Goal: Task Accomplishment & Management: Complete application form

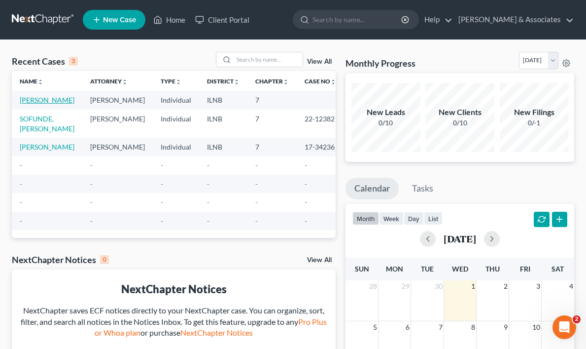
click at [32, 103] on link "[PERSON_NAME]" at bounding box center [47, 100] width 55 height 8
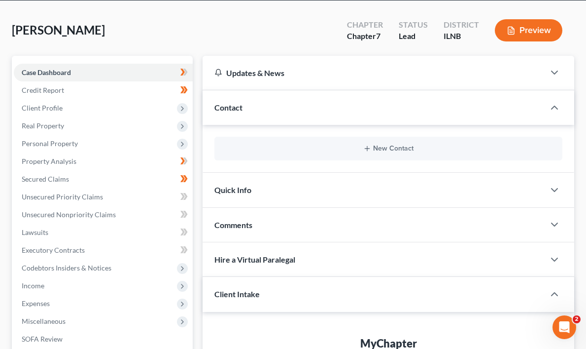
scroll to position [47, 0]
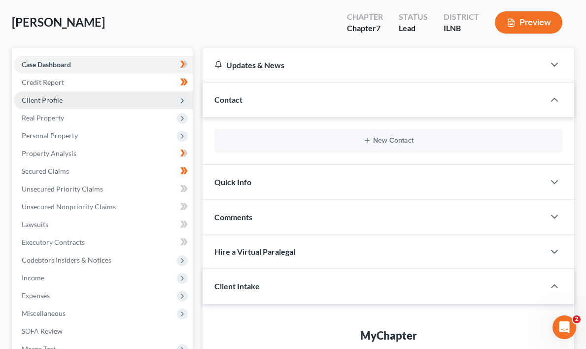
click at [183, 97] on icon at bounding box center [183, 101] width 8 height 8
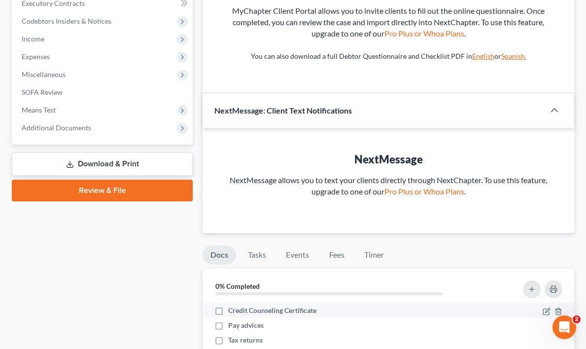
scroll to position [390, 0]
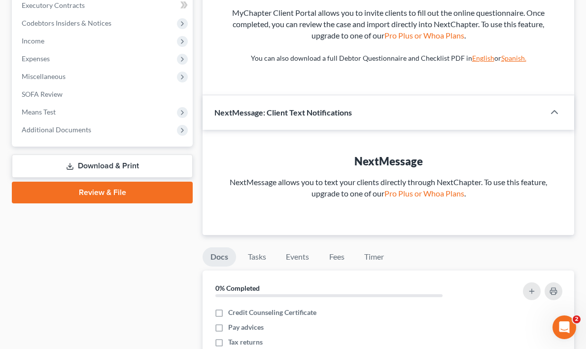
click at [98, 191] on link "Review & File" at bounding box center [102, 192] width 181 height 22
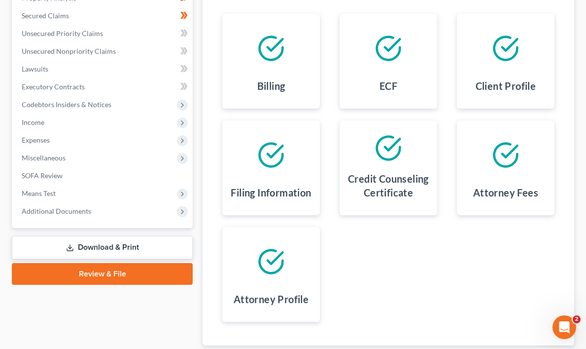
scroll to position [204, 0]
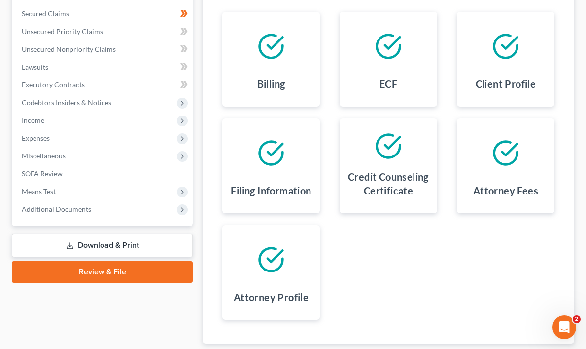
click at [270, 183] on h4 "Filing Information" at bounding box center [271, 190] width 80 height 14
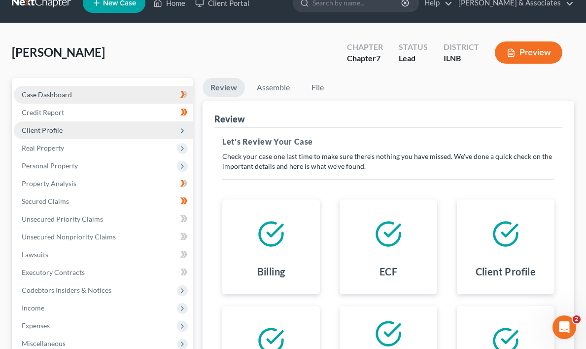
scroll to position [6, 0]
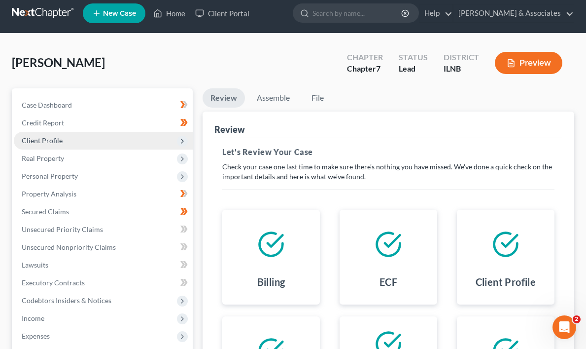
click at [185, 142] on icon at bounding box center [183, 141] width 8 height 8
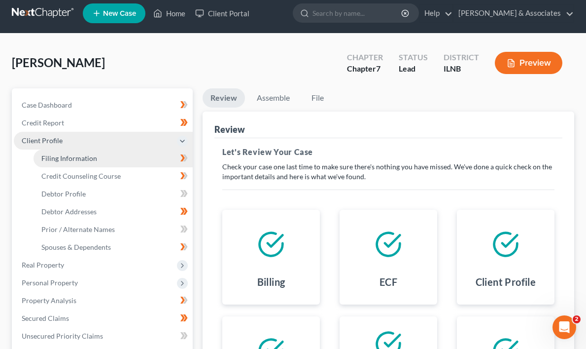
click at [83, 158] on span "Filing Information" at bounding box center [69, 158] width 56 height 8
select select "1"
select select "0"
select select "14"
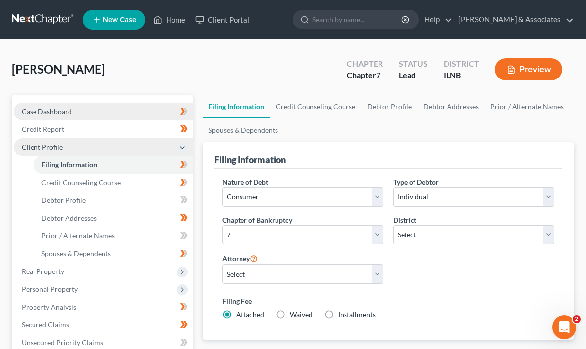
click at [92, 105] on link "Case Dashboard" at bounding box center [103, 112] width 179 height 18
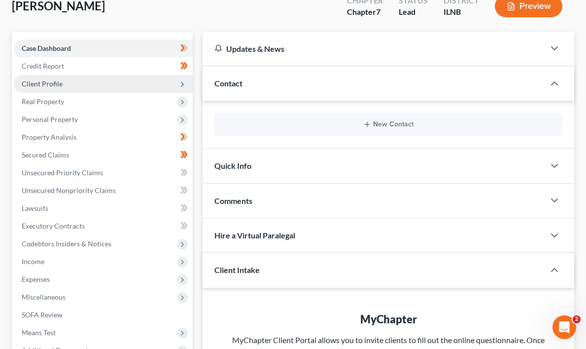
scroll to position [83, 0]
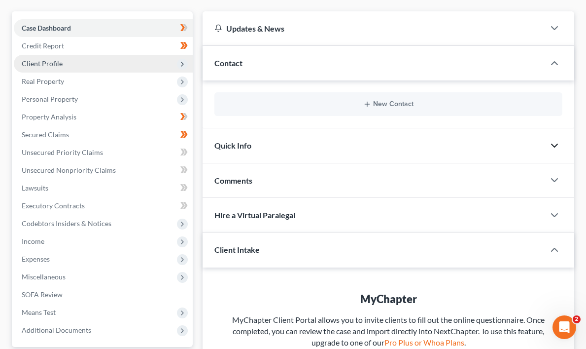
click at [557, 147] on icon "button" at bounding box center [555, 146] width 12 height 12
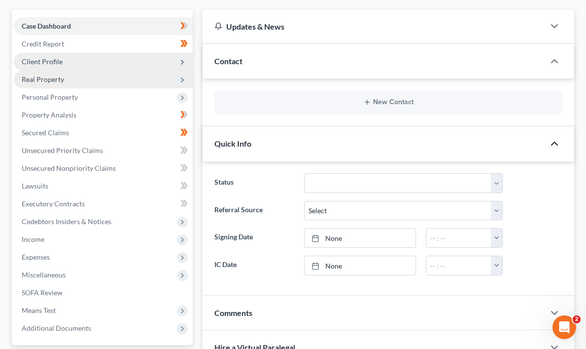
scroll to position [81, 0]
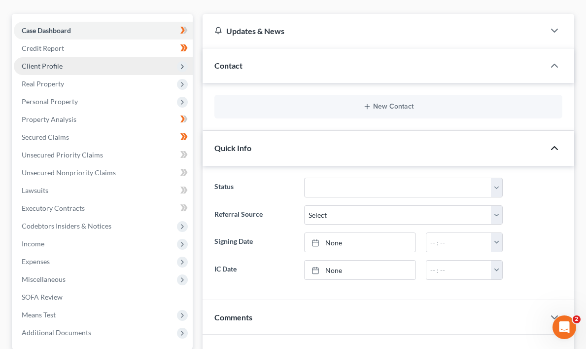
click at [180, 65] on icon at bounding box center [183, 67] width 8 height 8
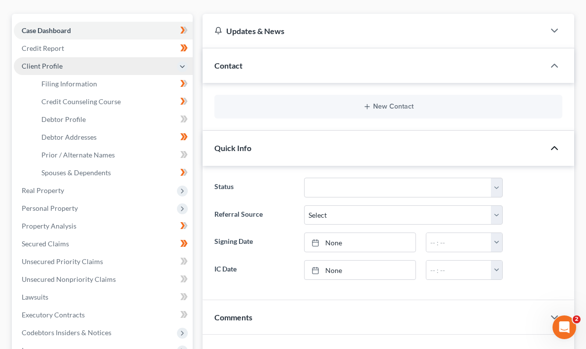
click at [224, 67] on span "Contact" at bounding box center [229, 65] width 28 height 9
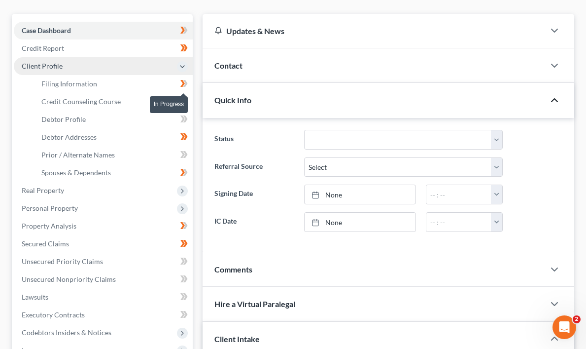
click at [184, 80] on icon at bounding box center [185, 83] width 4 height 7
click at [184, 81] on icon at bounding box center [185, 83] width 4 height 7
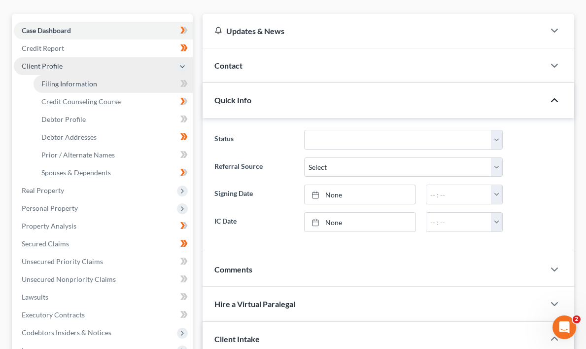
click at [93, 84] on span "Filing Information" at bounding box center [69, 83] width 56 height 8
select select "1"
select select "0"
select select "25"
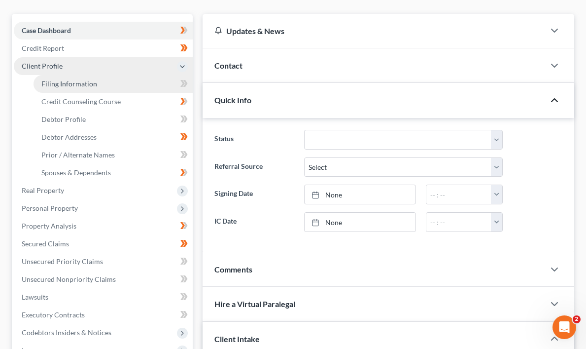
select select "0"
select select "14"
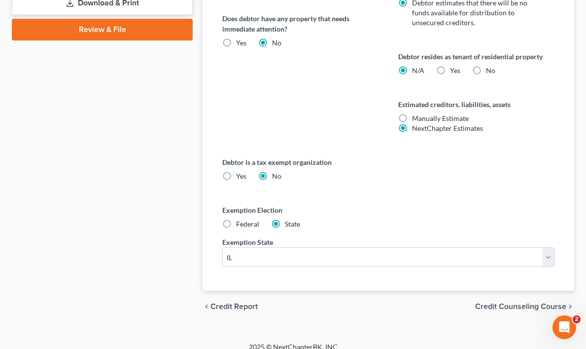
scroll to position [563, 0]
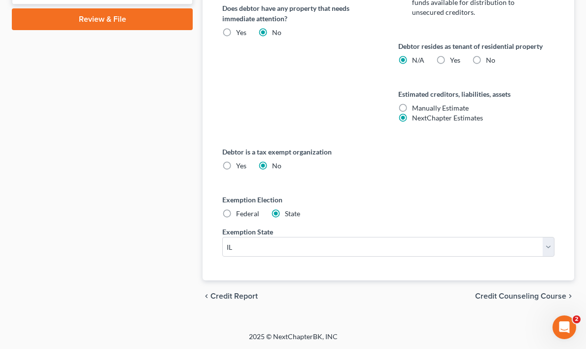
click at [566, 295] on span "Credit Counseling Course" at bounding box center [520, 296] width 91 height 8
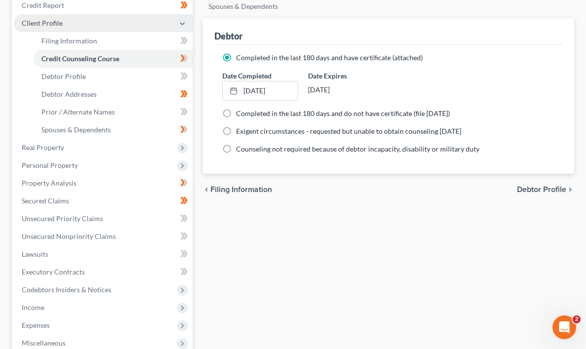
scroll to position [136, 0]
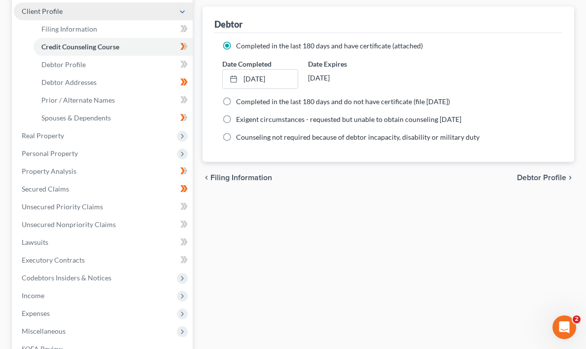
click at [562, 176] on span "Debtor Profile" at bounding box center [541, 178] width 49 height 8
select select "1"
select select "3"
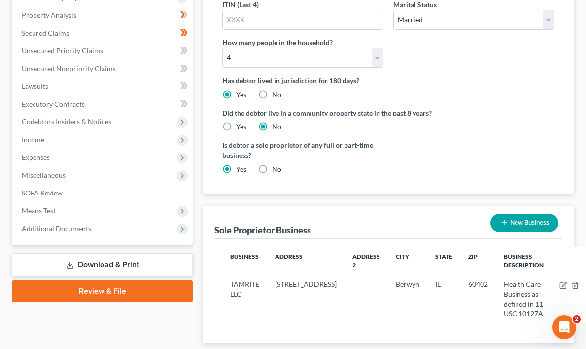
scroll to position [321, 0]
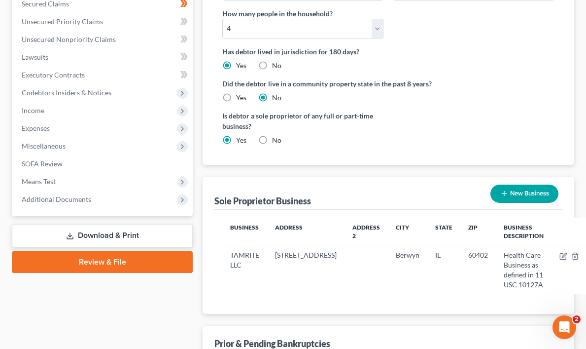
click at [272, 139] on label "No" at bounding box center [276, 140] width 9 height 10
click at [276, 139] on input "No" at bounding box center [279, 138] width 6 height 6
radio input "true"
radio input "false"
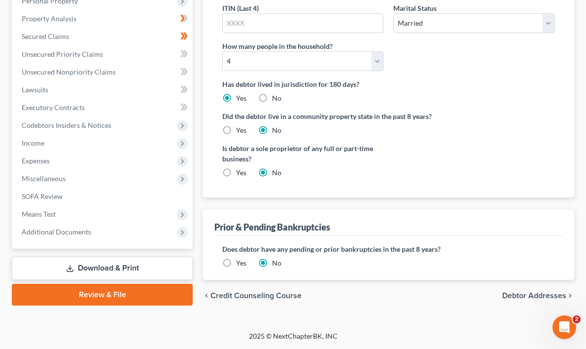
scroll to position [287, 0]
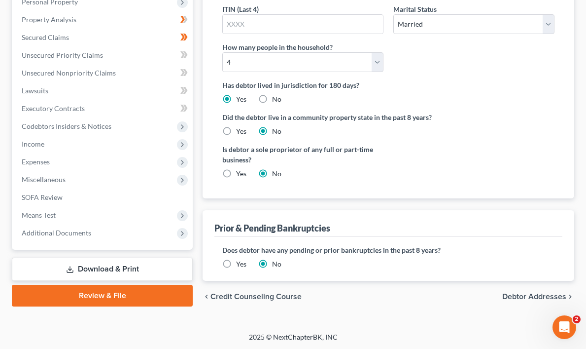
click at [565, 294] on span "Debtor Addresses" at bounding box center [535, 296] width 64 height 8
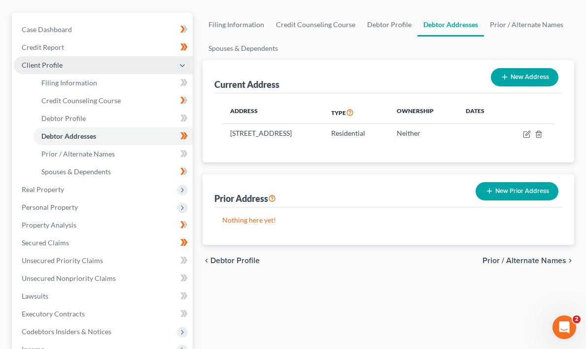
scroll to position [84, 0]
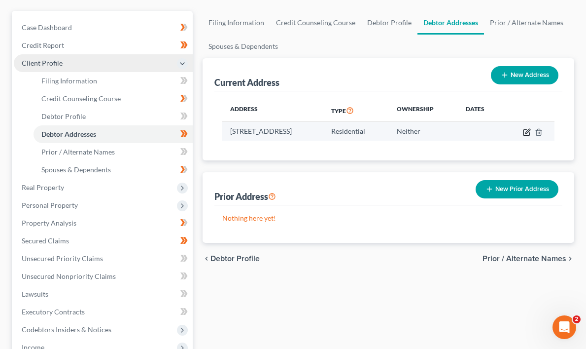
click at [528, 132] on icon "button" at bounding box center [527, 132] width 8 height 8
select select "14"
select select "15"
select select "0"
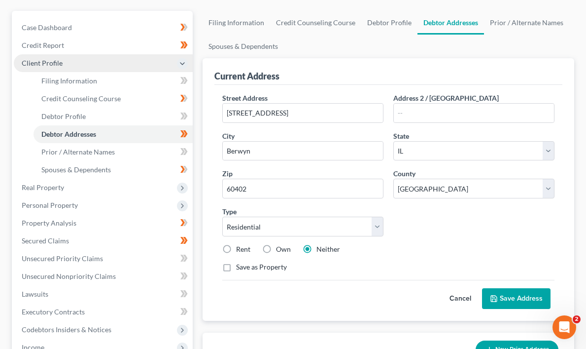
click at [460, 295] on button "Cancel" at bounding box center [460, 299] width 43 height 20
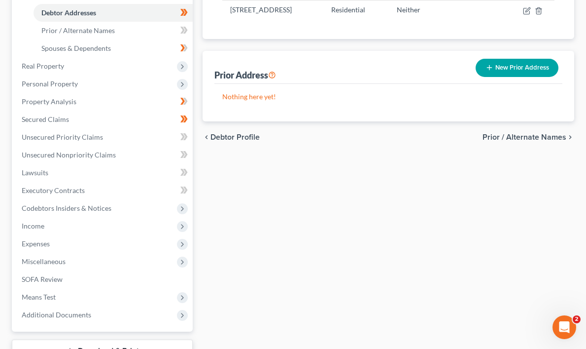
scroll to position [172, 0]
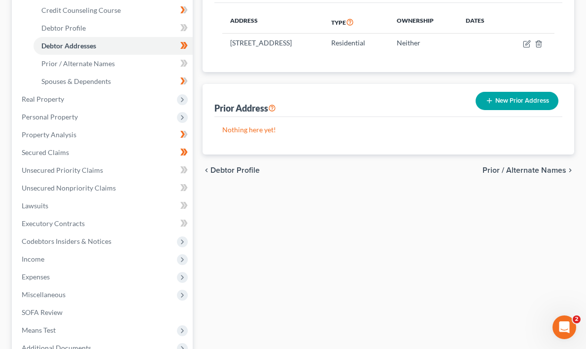
click at [539, 166] on span "Prior / Alternate Names" at bounding box center [525, 170] width 84 height 8
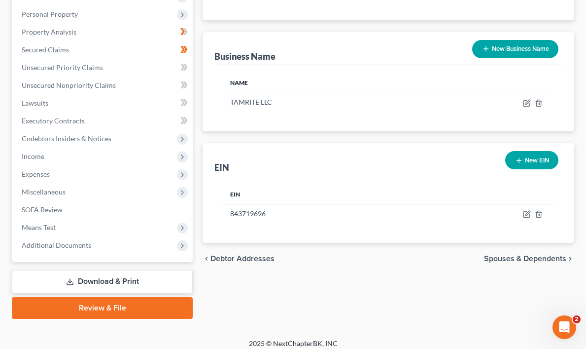
scroll to position [281, 0]
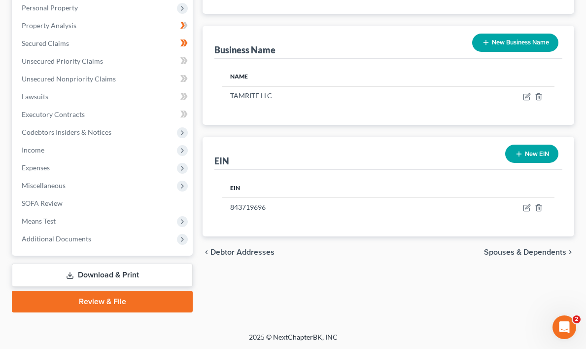
click at [554, 248] on span "Spouses & Dependents" at bounding box center [525, 252] width 82 height 8
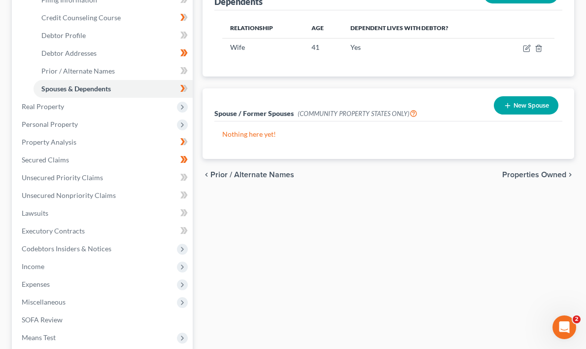
scroll to position [166, 0]
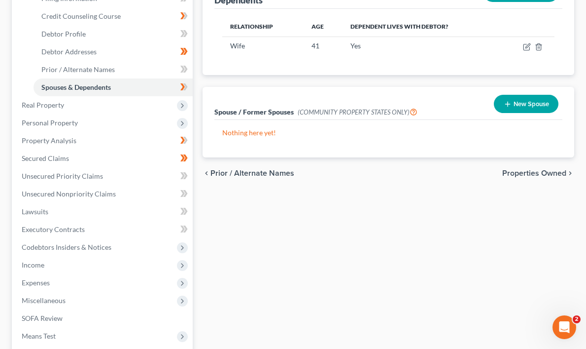
click at [557, 170] on span "Properties Owned" at bounding box center [535, 173] width 64 height 8
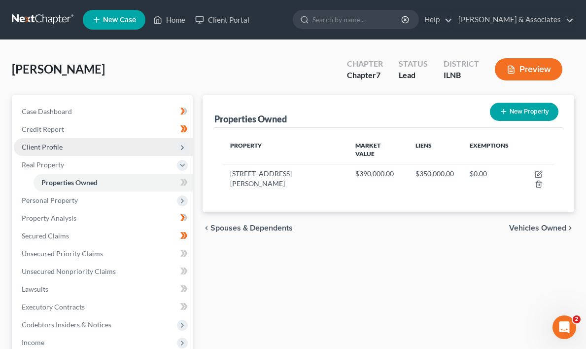
click at [548, 224] on span "Vehicles Owned" at bounding box center [537, 228] width 57 height 8
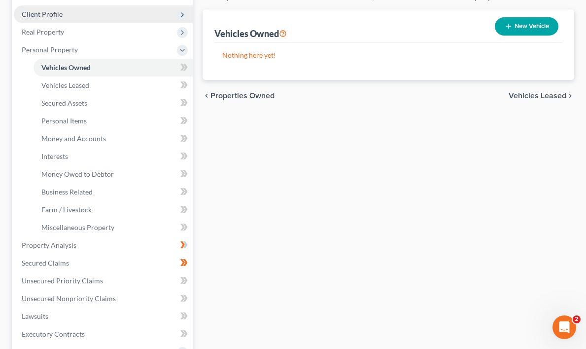
scroll to position [147, 0]
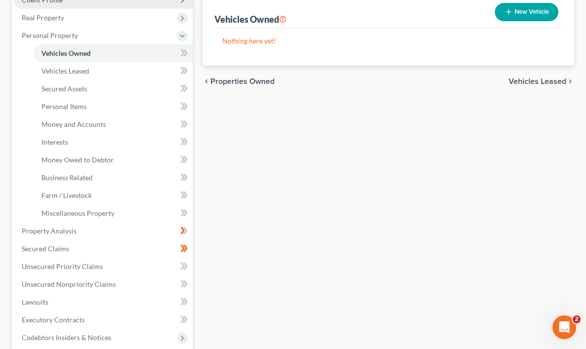
click at [550, 80] on span "Vehicles Leased" at bounding box center [538, 81] width 58 height 8
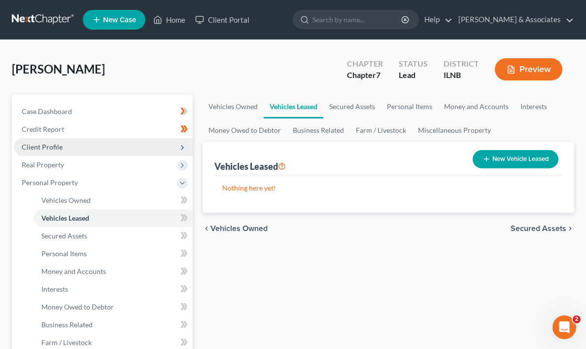
click at [554, 224] on span "Secured Assets" at bounding box center [539, 228] width 56 height 8
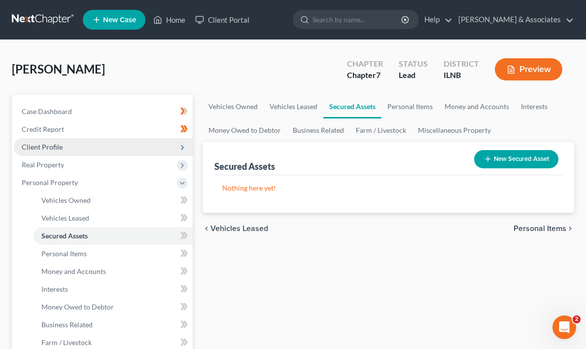
click at [554, 226] on span "Personal Items" at bounding box center [540, 228] width 53 height 8
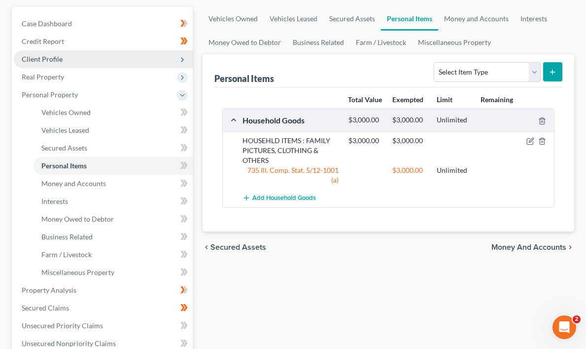
scroll to position [88, 0]
click at [533, 145] on icon "button" at bounding box center [531, 141] width 8 height 8
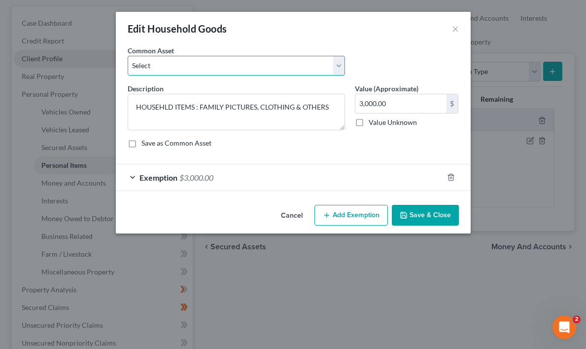
click at [338, 64] on select "Select HOUSEHLD ITEMS : FAMILY PICTURES, CLOTHING & OTHERS HOUSEHLD ITEMS : FAM…" at bounding box center [236, 66] width 217 height 20
select select "0"
click at [128, 56] on select "Select HOUSEHLD ITEMS : FAMILY PICTURES, CLOTHING & OTHERS HOUSEHLD ITEMS : FAM…" at bounding box center [236, 66] width 217 height 20
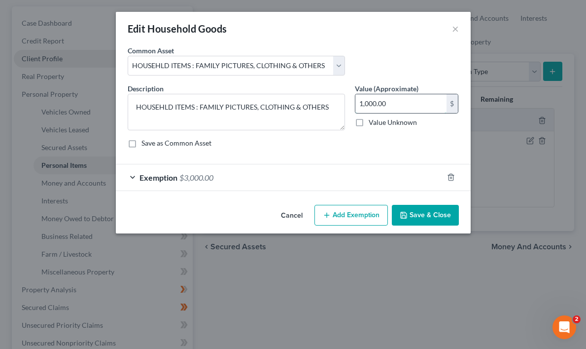
click at [400, 105] on input "1,000.00" at bounding box center [401, 103] width 91 height 19
type input "0"
type input "5,000"
click at [444, 136] on div "Description * HOUSEHLD ITEMS : FAMILY PICTURES, CLOTHING & OTHERS Value (Approx…" at bounding box center [293, 119] width 341 height 72
click at [133, 175] on div "Exemption $3,000.00" at bounding box center [279, 177] width 327 height 26
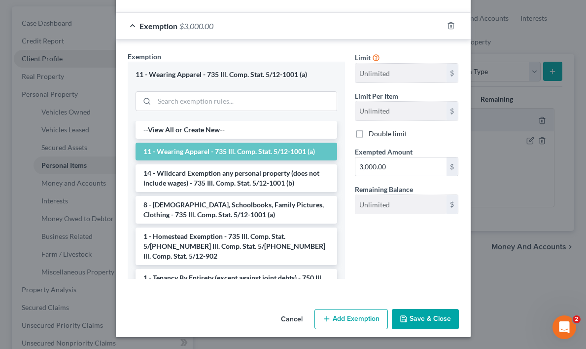
scroll to position [1, 0]
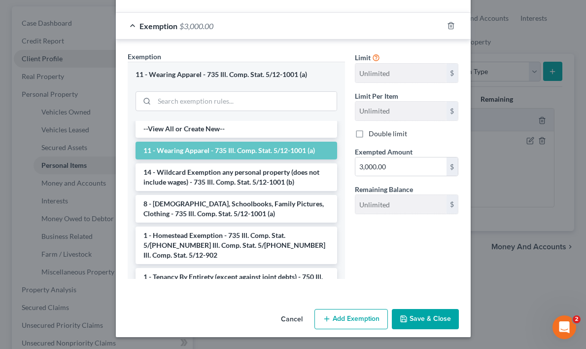
click at [237, 150] on li "11 - Wearing Apparel - 735 Ill. Comp. Stat. 5/12-1001 (a)" at bounding box center [237, 151] width 202 height 18
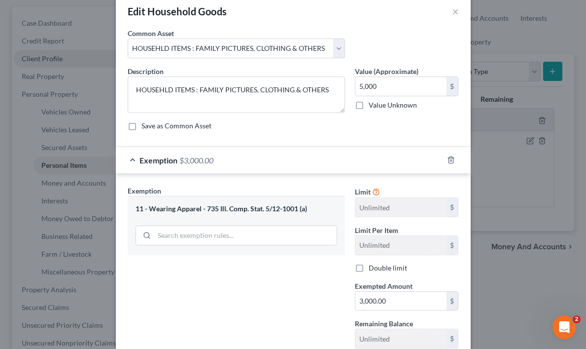
scroll to position [14, 0]
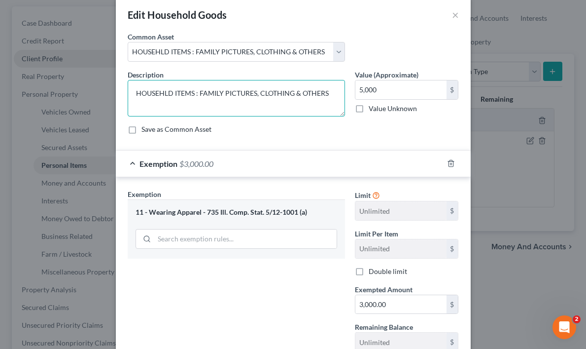
click at [330, 94] on textarea "HOUSEHLD ITEMS : FAMILY PICTURES, CLOTHING & OTHERS" at bounding box center [236, 98] width 217 height 36
type textarea "H"
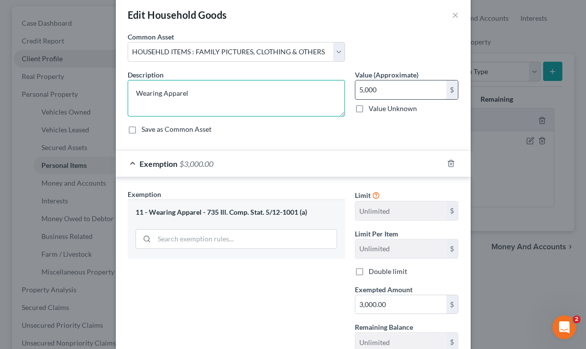
type textarea "Wearing Apparel"
click at [363, 89] on input "5,000" at bounding box center [401, 89] width 91 height 19
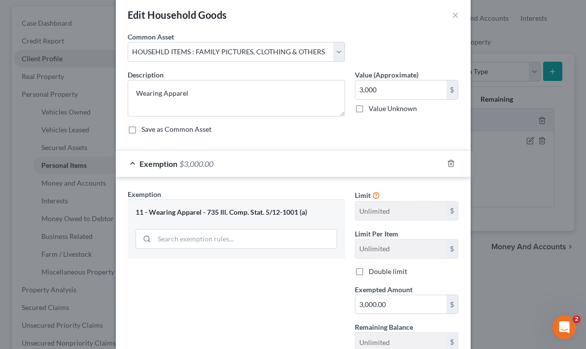
click at [333, 130] on div "Save as Common Asset" at bounding box center [293, 129] width 331 height 10
click at [383, 91] on input "3,000" at bounding box center [401, 89] width 91 height 19
type input "0"
click at [311, 133] on div "Save as Common Asset" at bounding box center [293, 129] width 331 height 10
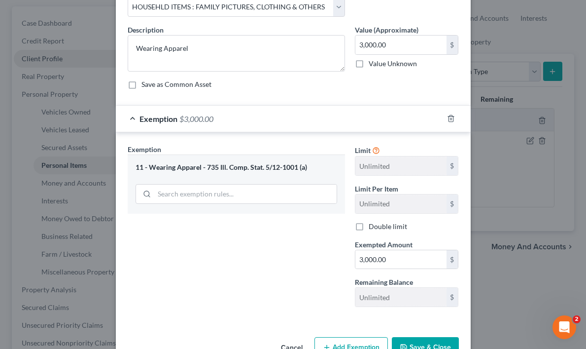
scroll to position [59, 0]
click at [258, 170] on div "11 - Wearing Apparel - 735 Ill. Comp. Stat. 5/12-1001 (a)" at bounding box center [237, 166] width 202 height 9
click at [392, 44] on input "3,000.00" at bounding box center [401, 44] width 91 height 19
click at [132, 117] on div "Exemption $3,000.00" at bounding box center [279, 118] width 327 height 26
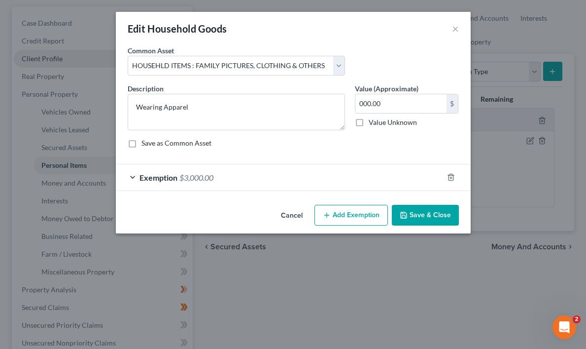
scroll to position [0, 0]
click at [351, 215] on button "Add Exemption" at bounding box center [351, 215] width 73 height 21
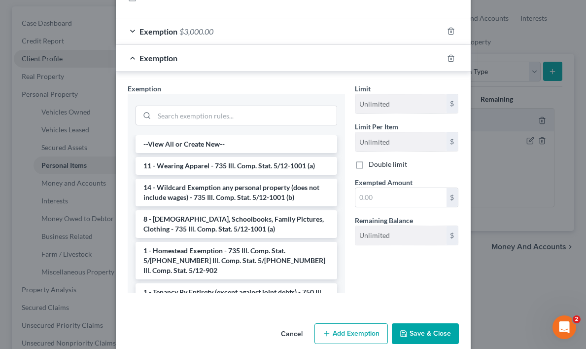
scroll to position [146, 0]
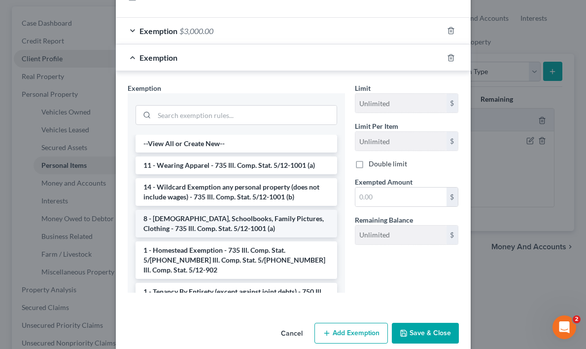
click at [232, 222] on li "8 - [DEMOGRAPHIC_DATA], Schoolbooks, Family Pictures, Clothing - 735 Ill. Comp.…" at bounding box center [237, 224] width 202 height 28
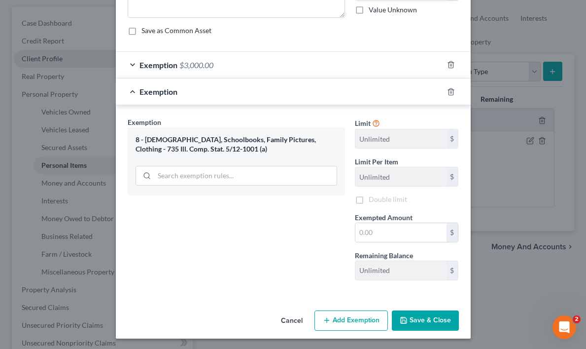
scroll to position [114, 0]
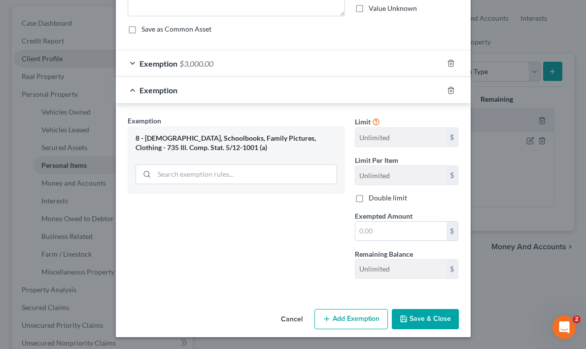
click at [358, 316] on button "Add Exemption" at bounding box center [351, 319] width 73 height 21
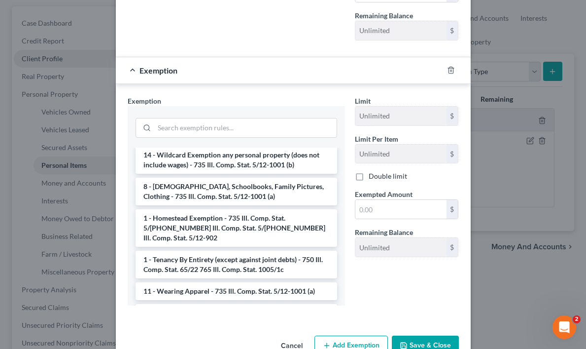
scroll to position [46, 0]
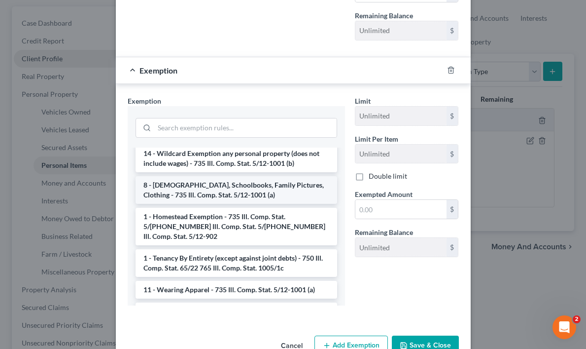
click at [223, 190] on li "8 - [DEMOGRAPHIC_DATA], Schoolbooks, Family Pictures, Clothing - 735 Ill. Comp.…" at bounding box center [237, 190] width 202 height 28
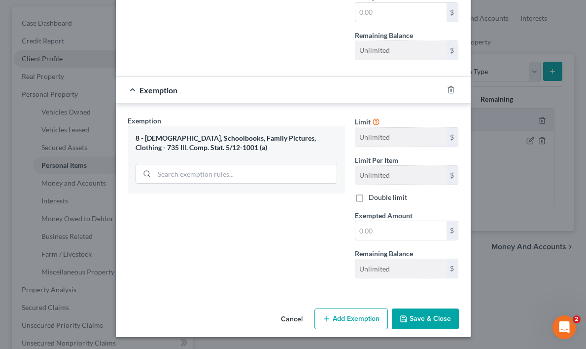
scroll to position [332, 0]
click at [343, 318] on button "Add Exemption" at bounding box center [351, 318] width 73 height 21
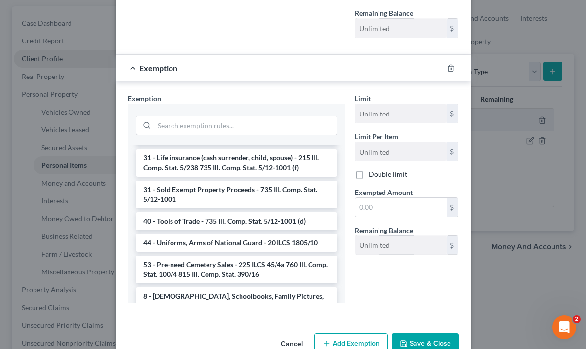
scroll to position [575, 0]
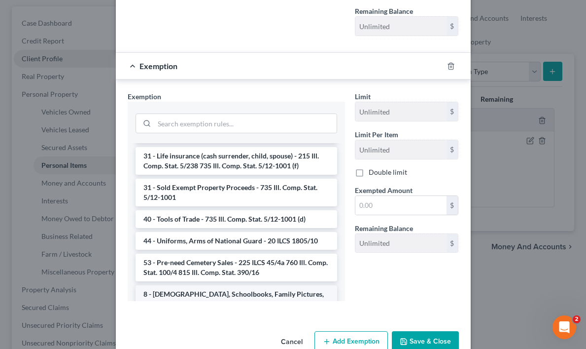
click at [239, 285] on li "8 - [DEMOGRAPHIC_DATA], Schoolbooks, Family Pictures, Clothing - 735 Ill. Comp.…" at bounding box center [237, 299] width 202 height 28
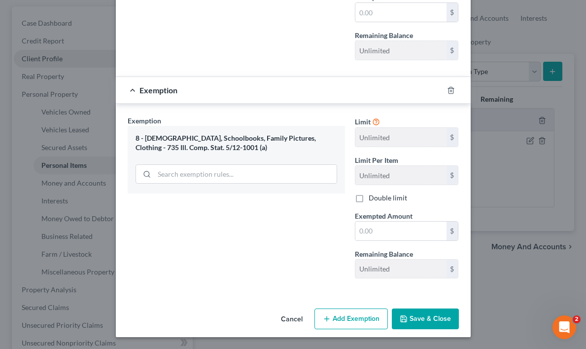
click at [413, 317] on button "Save & Close" at bounding box center [425, 318] width 67 height 21
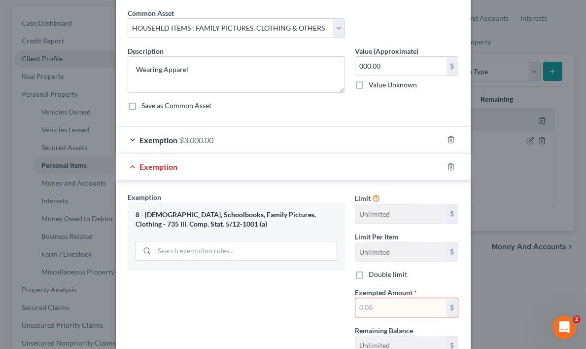
scroll to position [0, 0]
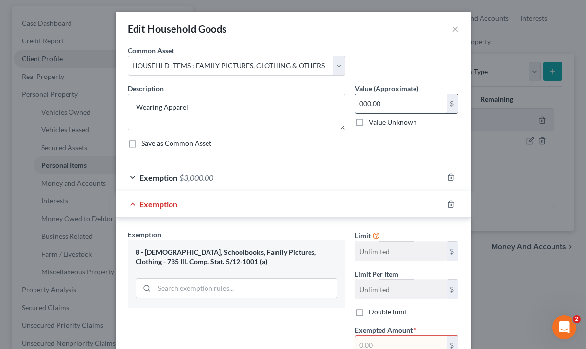
click at [362, 102] on input "000.00" at bounding box center [401, 103] width 91 height 19
type input "3,000.00"
click at [356, 140] on div "Save as Common Asset" at bounding box center [293, 143] width 331 height 10
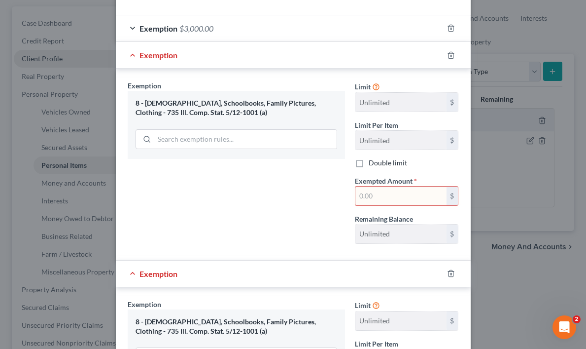
scroll to position [157, 0]
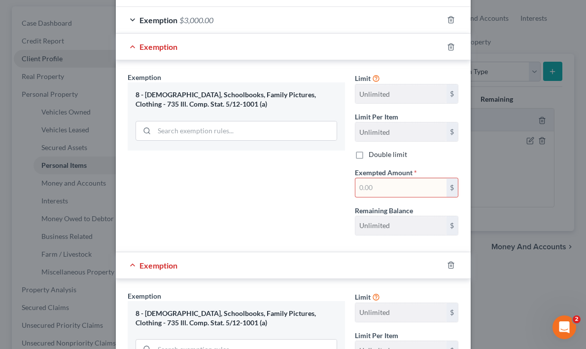
click at [377, 188] on input "text" at bounding box center [401, 187] width 91 height 19
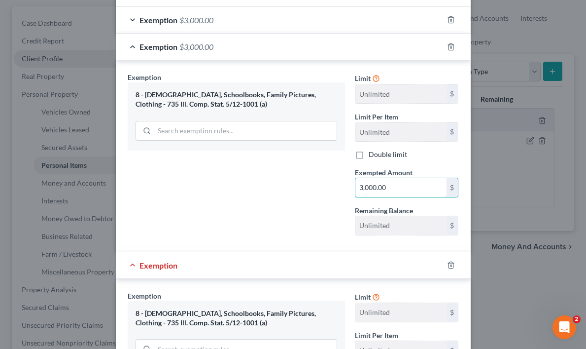
type input "3,000.00"
click at [280, 215] on div "Exemption Set must be selected for CA. Exemption * 8 - [DEMOGRAPHIC_DATA], Scho…" at bounding box center [236, 157] width 227 height 171
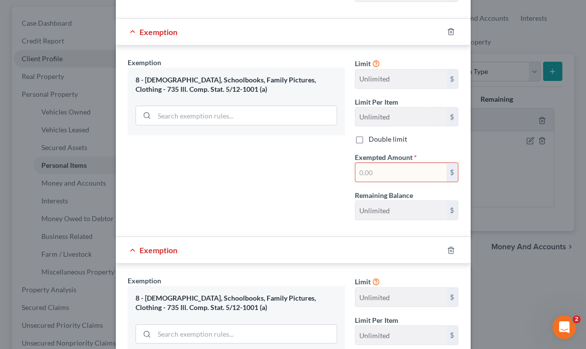
scroll to position [414, 0]
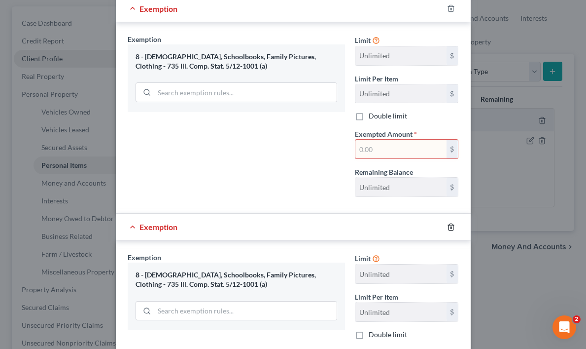
click at [454, 224] on icon "button" at bounding box center [451, 227] width 8 height 8
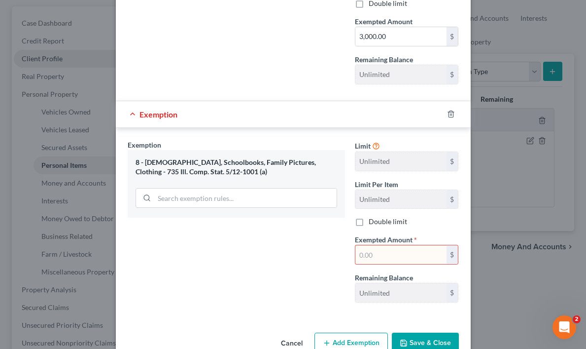
scroll to position [332, 0]
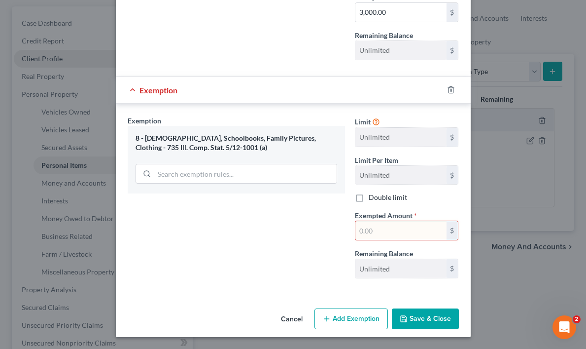
click at [286, 235] on div "Exemption Set must be selected for CA. Exemption * 8 - [DEMOGRAPHIC_DATA], Scho…" at bounding box center [236, 200] width 227 height 171
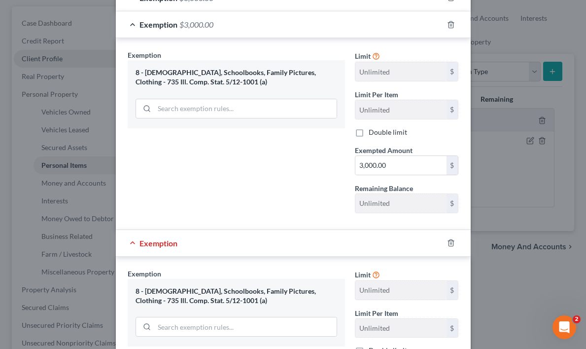
scroll to position [194, 0]
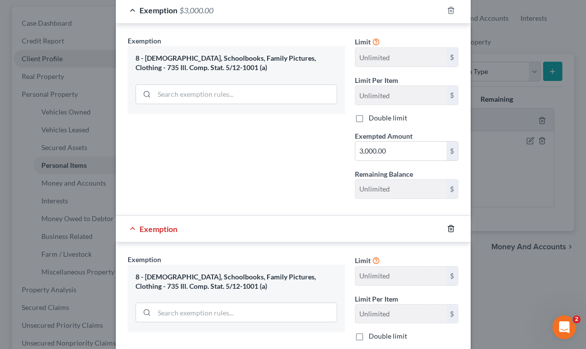
click at [452, 228] on line "button" at bounding box center [452, 229] width 0 height 2
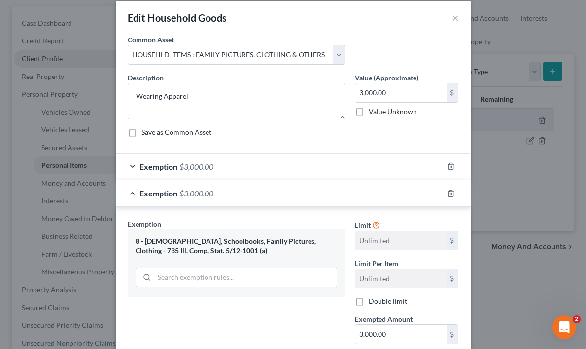
scroll to position [10, 0]
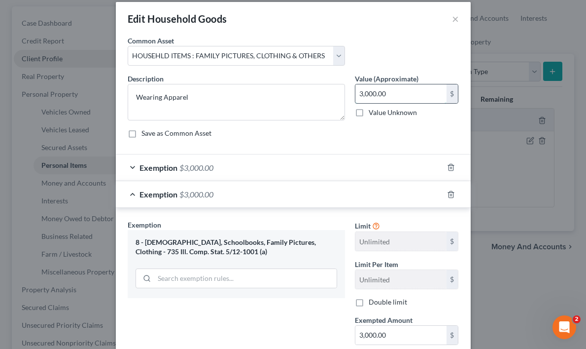
click at [364, 92] on input "3,000.00" at bounding box center [401, 93] width 91 height 19
type input "10,000.00"
click at [305, 144] on div "Description * Wearing Apparel Value (Approximate) 10,000.00 $ Value Unknown Bal…" at bounding box center [293, 109] width 341 height 72
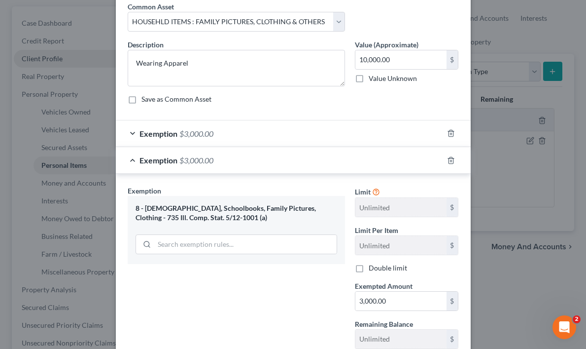
scroll to position [45, 0]
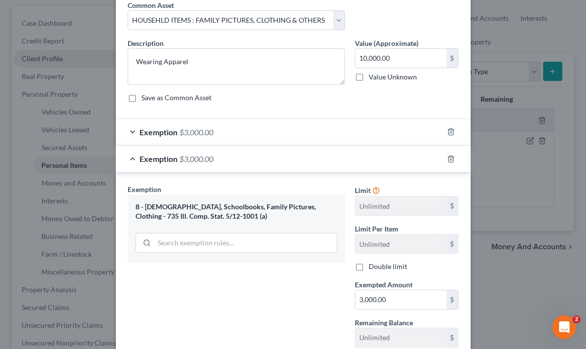
click at [136, 129] on div "Exemption $3,000.00" at bounding box center [279, 132] width 327 height 26
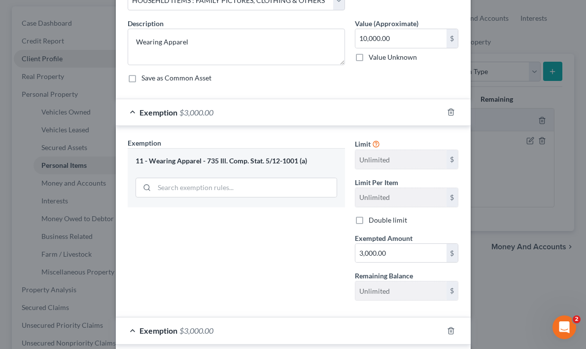
scroll to position [79, 0]
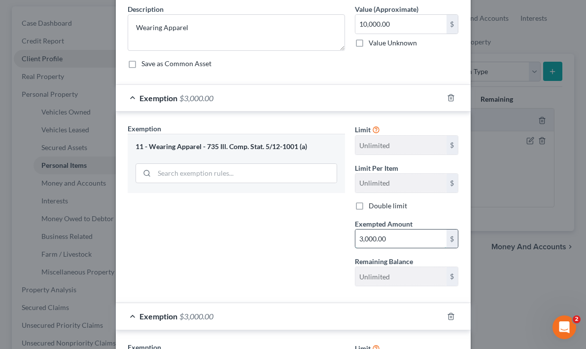
click at [364, 239] on input "3,000.00" at bounding box center [401, 238] width 91 height 19
type input "0"
type input "5,000.00"
click at [252, 222] on div "Exemption Set must be selected for CA. Exemption * 11 - Wearing Apparel - 735 I…" at bounding box center [236, 208] width 227 height 171
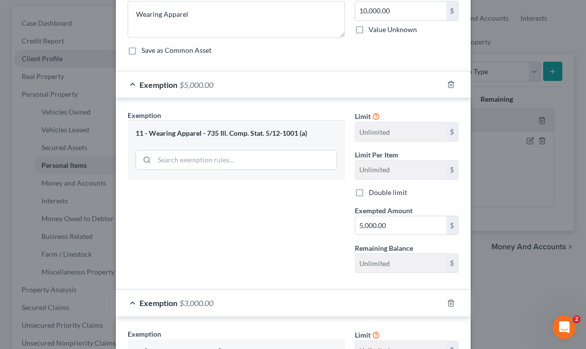
scroll to position [0, 0]
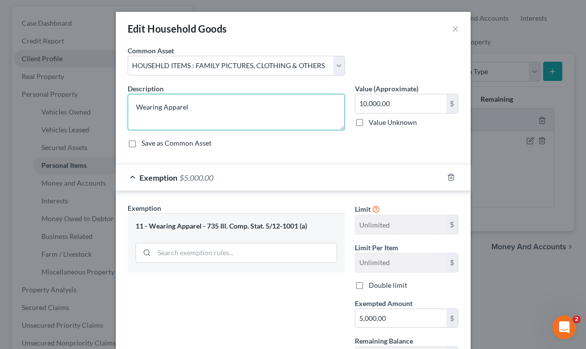
click at [196, 108] on textarea "Wearing Apparel" at bounding box center [236, 112] width 217 height 36
type textarea "W"
type textarea "f"
type textarea "Furniture, TV, Sound System ,Radio"
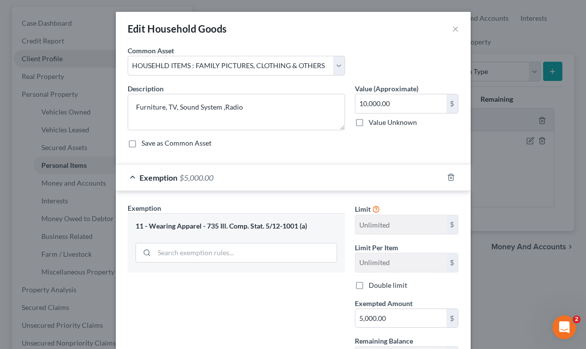
click at [295, 148] on div "Description * Furniture, TV, Sound System ,Radio Value (Approximate) 10,000.00 …" at bounding box center [293, 119] width 341 height 72
click at [166, 172] on div "Exemption $5,000.00" at bounding box center [279, 177] width 327 height 26
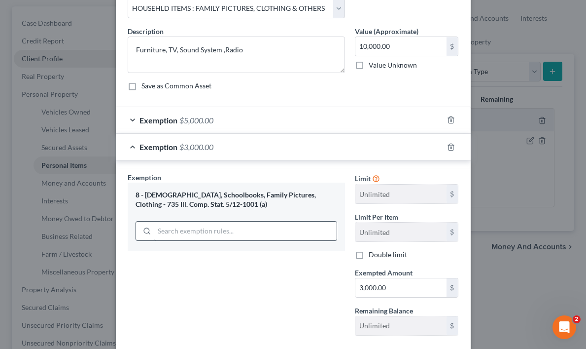
scroll to position [62, 0]
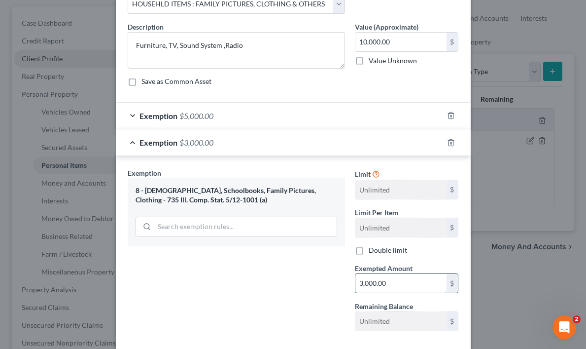
click at [364, 282] on input "3,000.00" at bounding box center [401, 283] width 91 height 19
click at [250, 278] on div "Exemption Set must be selected for CA. Exemption * 8 - [DEMOGRAPHIC_DATA], Scho…" at bounding box center [236, 253] width 227 height 171
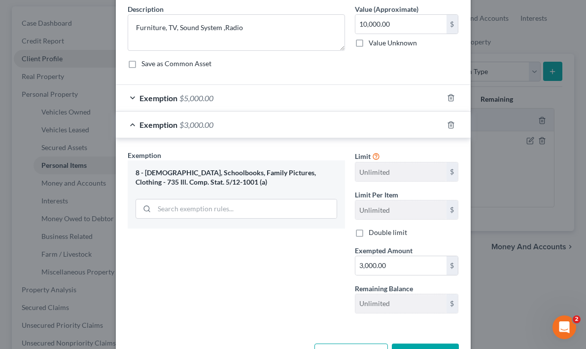
scroll to position [84, 0]
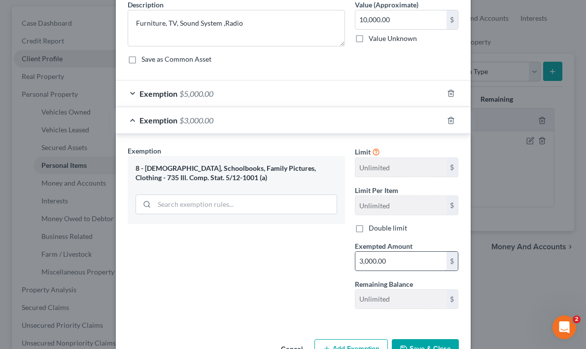
click at [362, 261] on input "3,000.00" at bounding box center [401, 261] width 91 height 19
type input "5,000.00"
click at [271, 262] on div "Exemption Set must be selected for CA. Exemption * 8 - [DEMOGRAPHIC_DATA], Scho…" at bounding box center [236, 230] width 227 height 171
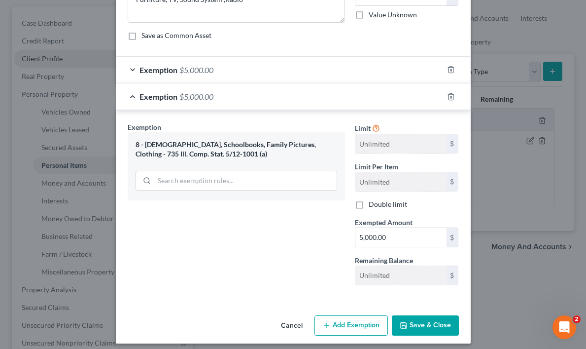
scroll to position [114, 0]
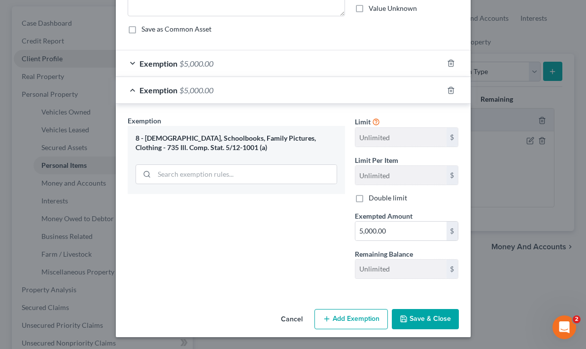
click at [414, 318] on button "Save & Close" at bounding box center [425, 319] width 67 height 21
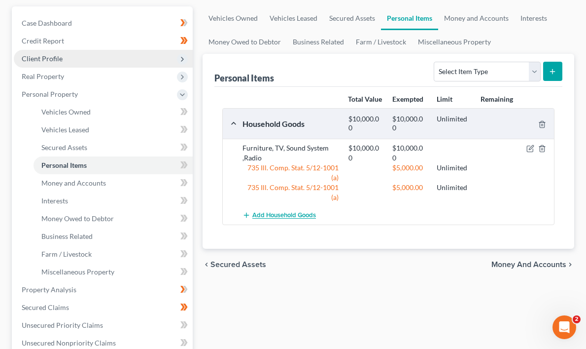
click at [253, 219] on span "Add Household Goods" at bounding box center [285, 216] width 64 height 8
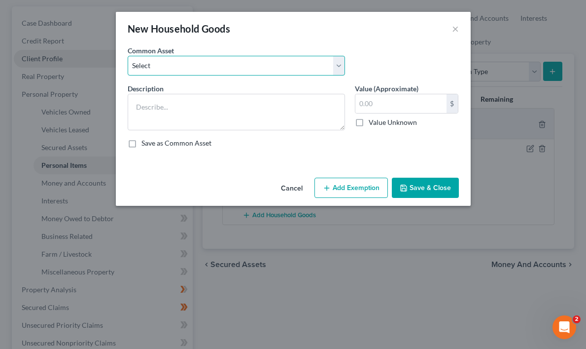
click at [337, 65] on select "Select HOUSEHLD ITEMS : FAMILY PICTURES, CLOTHING & OTHERS HOUSEHLD ITEMS : FAM…" at bounding box center [236, 66] width 217 height 20
click at [336, 64] on select "Select HOUSEHLD ITEMS : FAMILY PICTURES, CLOTHING & OTHERS HOUSEHLD ITEMS : FAM…" at bounding box center [236, 66] width 217 height 20
select select "0"
click at [128, 56] on select "Select HOUSEHLD ITEMS : FAMILY PICTURES, CLOTHING & OTHERS HOUSEHLD ITEMS : FAM…" at bounding box center [236, 66] width 217 height 20
type textarea "HOUSEHLD ITEMS : FAMILY PICTURES, CLOTHING & OTHERS"
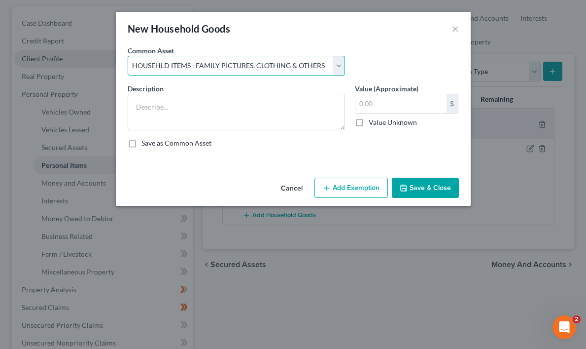
type input "1,000.00"
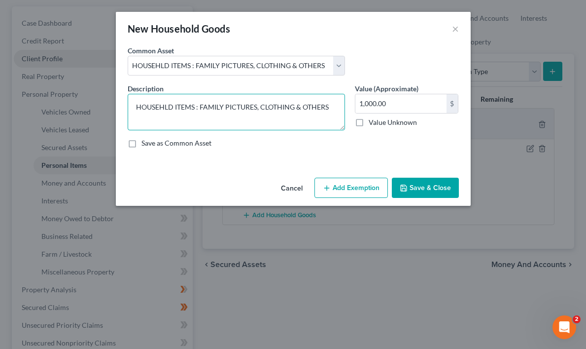
click at [138, 109] on textarea "HOUSEHLD ITEMS : FAMILY PICTURES, CLOTHING & OTHERS" at bounding box center [236, 112] width 217 height 36
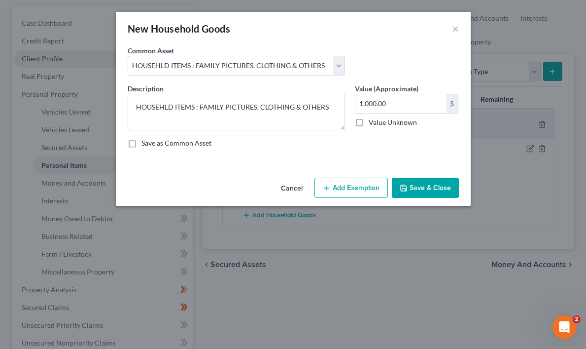
drag, startPoint x: 265, startPoint y: 175, endPoint x: 320, endPoint y: 175, distance: 55.2
click at [284, 175] on div "Cancel Add Exemption Save & Close" at bounding box center [293, 190] width 355 height 33
click at [456, 28] on button "×" at bounding box center [455, 29] width 7 height 12
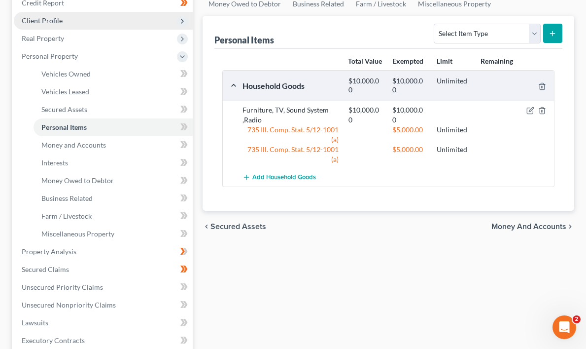
scroll to position [132, 0]
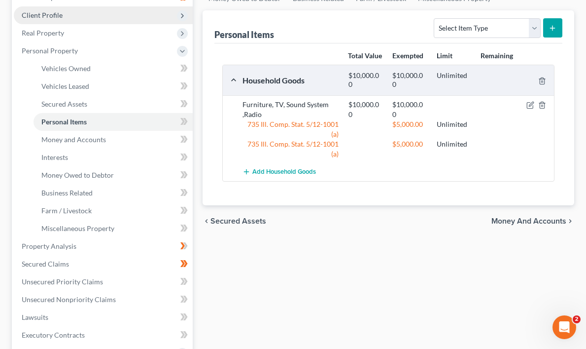
click at [552, 225] on span "Money and Accounts" at bounding box center [529, 221] width 75 height 8
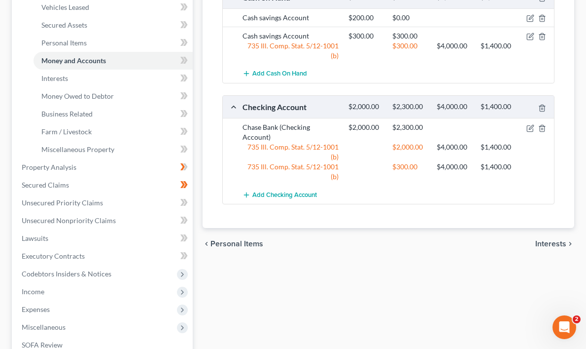
scroll to position [181, 0]
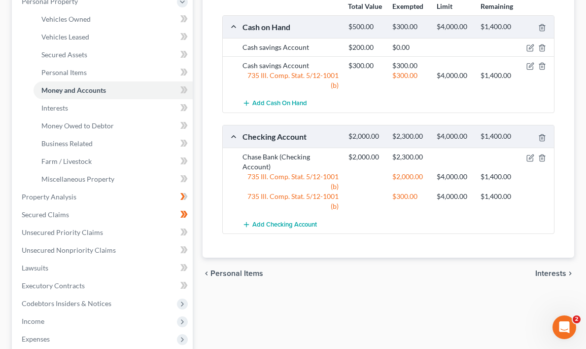
click at [561, 272] on span "Interests" at bounding box center [551, 273] width 31 height 8
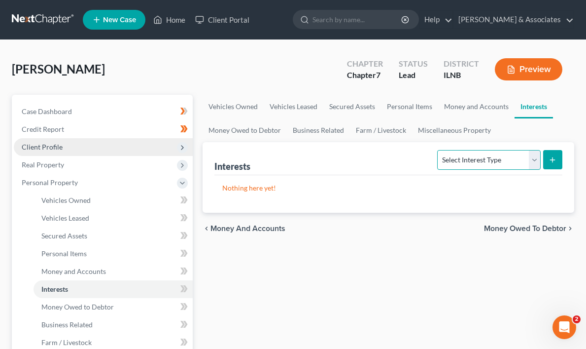
click at [534, 157] on select "Select Interest Type 401K Annuity Bond Education IRA Government Bond Government…" at bounding box center [488, 160] width 103 height 20
select select "stock"
click at [439, 150] on select "Select Interest Type 401K Annuity Bond Education IRA Government Bond Government…" at bounding box center [488, 160] width 103 height 20
click at [535, 159] on select "Select Interest Type 401K Annuity Bond Education IRA Government Bond Government…" at bounding box center [488, 160] width 103 height 20
click at [439, 150] on select "Select Interest Type 401K Annuity Bond Education IRA Government Bond Government…" at bounding box center [488, 160] width 103 height 20
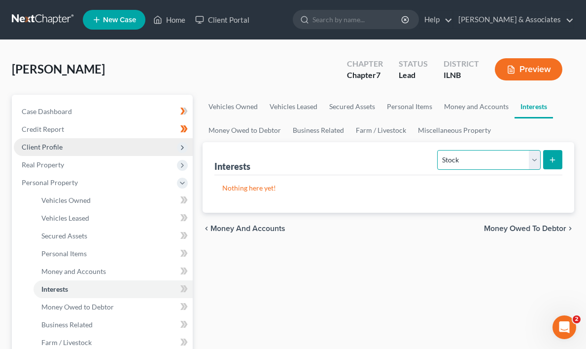
click at [534, 159] on select "Select Interest Type 401K Annuity Bond Education IRA Government Bond Government…" at bounding box center [488, 160] width 103 height 20
click at [439, 150] on select "Select Interest Type 401K Annuity Bond Education IRA Government Bond Government…" at bounding box center [488, 160] width 103 height 20
click at [553, 227] on span "Money Owed to Debtor" at bounding box center [525, 228] width 82 height 8
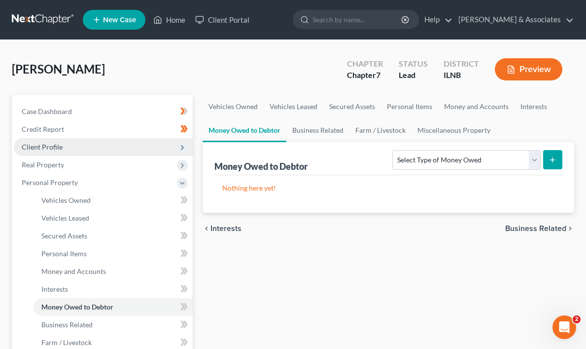
click at [557, 225] on span "Business Related" at bounding box center [536, 228] width 61 height 8
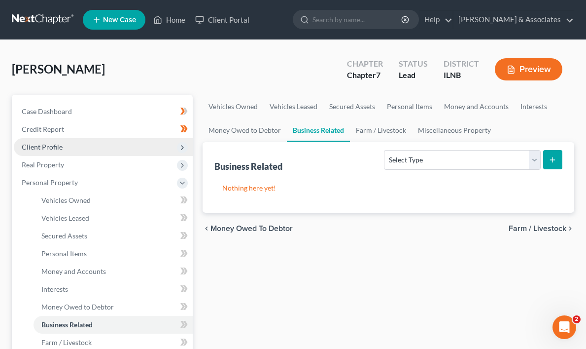
click at [550, 225] on span "Farm / Livestock" at bounding box center [538, 228] width 58 height 8
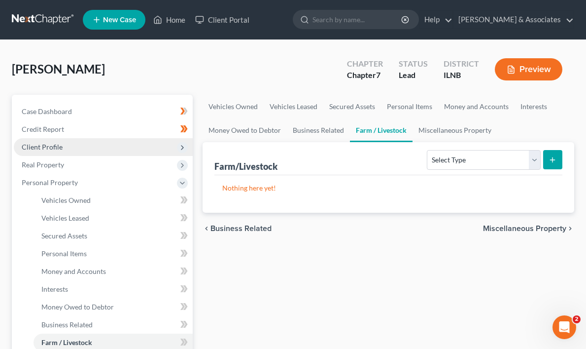
click at [550, 225] on span "Miscellaneous Property" at bounding box center [524, 228] width 83 height 8
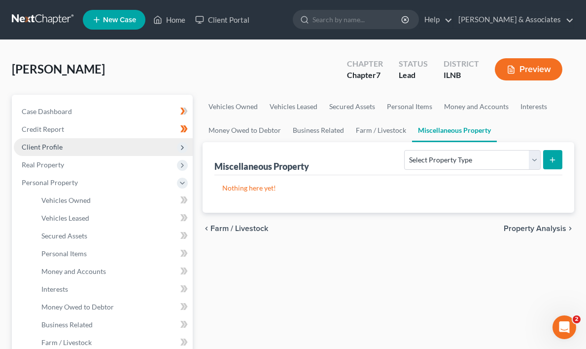
click at [550, 225] on span "Property Analysis" at bounding box center [535, 228] width 63 height 8
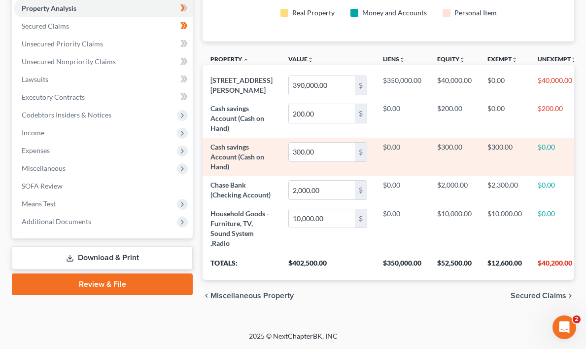
scroll to position [270, 0]
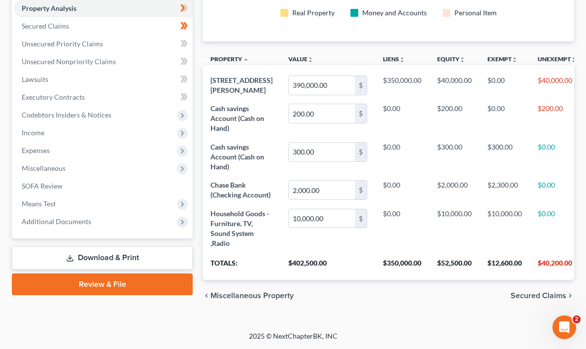
click at [552, 294] on span "Secured Claims" at bounding box center [539, 295] width 56 height 8
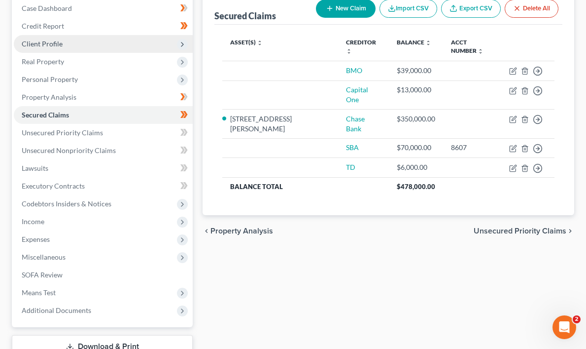
scroll to position [104, 0]
click at [557, 226] on span "Unsecured Priority Claims" at bounding box center [520, 230] width 93 height 8
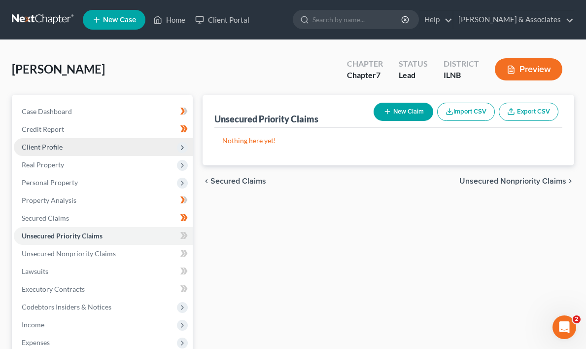
click at [550, 178] on span "Unsecured Nonpriority Claims" at bounding box center [513, 181] width 107 height 8
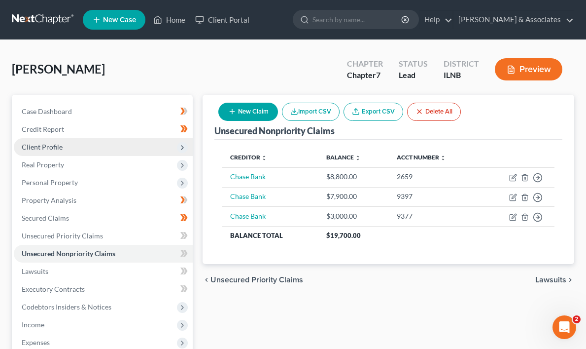
click at [556, 280] on span "Lawsuits" at bounding box center [551, 280] width 31 height 8
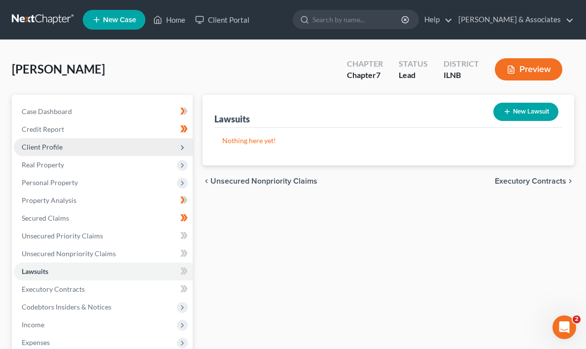
click at [550, 181] on span "Executory Contracts" at bounding box center [531, 181] width 72 height 8
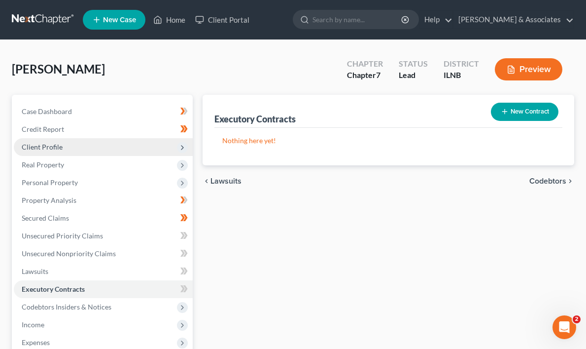
click at [556, 180] on span "Codebtors" at bounding box center [548, 181] width 37 height 8
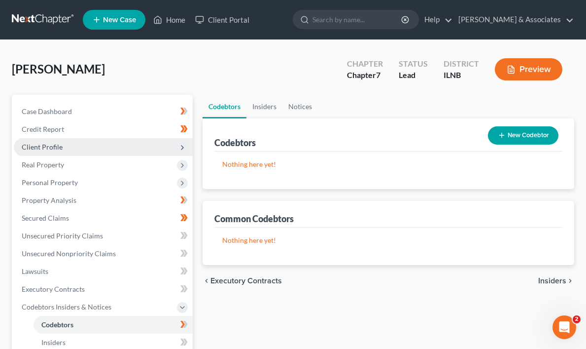
click at [558, 279] on span "Insiders" at bounding box center [553, 281] width 28 height 8
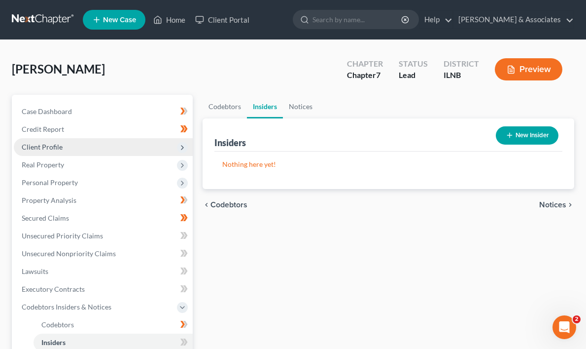
click at [558, 201] on span "Notices" at bounding box center [553, 205] width 27 height 8
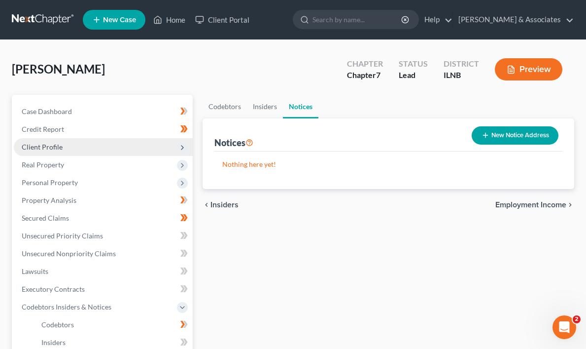
click at [556, 202] on span "Employment Income" at bounding box center [531, 205] width 71 height 8
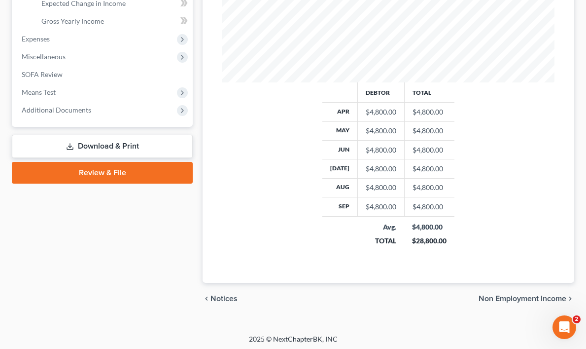
scroll to position [377, 0]
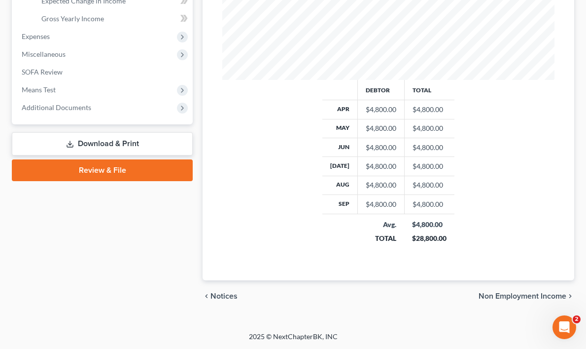
click at [522, 296] on span "Non Employment Income" at bounding box center [523, 296] width 88 height 8
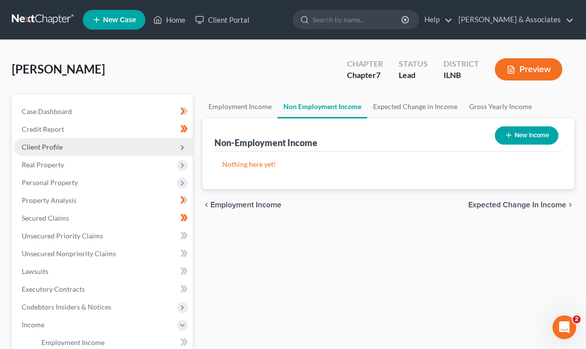
click at [541, 204] on span "Expected Change in Income" at bounding box center [518, 205] width 98 height 8
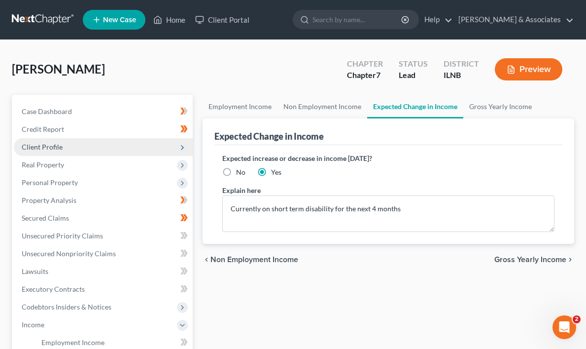
click at [236, 172] on label "No" at bounding box center [240, 172] width 9 height 10
click at [240, 172] on input "No" at bounding box center [243, 170] width 6 height 6
radio input "true"
click at [271, 172] on label "Yes" at bounding box center [276, 172] width 10 height 10
click at [275, 172] on input "Yes" at bounding box center [278, 170] width 6 height 6
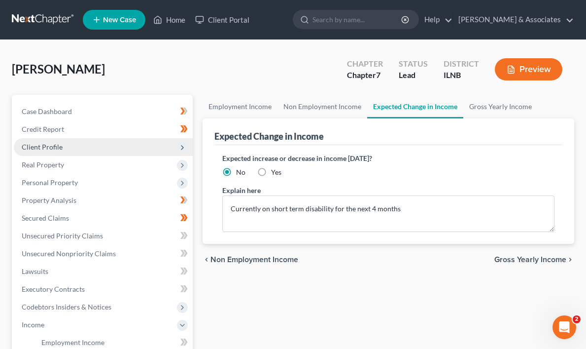
radio input "true"
click at [236, 173] on label "No" at bounding box center [240, 172] width 9 height 10
click at [240, 173] on input "No" at bounding box center [243, 170] width 6 height 6
radio input "true"
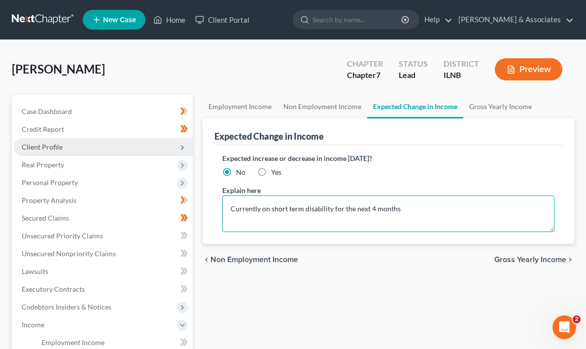
click at [408, 206] on textarea "Currently on short term disability for the next 4 months" at bounding box center [388, 213] width 332 height 36
type textarea "Currently on short term disability for surgery"
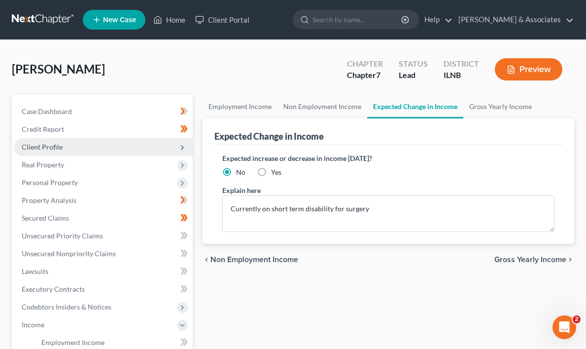
click at [271, 171] on label "Yes" at bounding box center [276, 172] width 10 height 10
click at [275, 171] on input "Yes" at bounding box center [278, 170] width 6 height 6
radio input "true"
click at [542, 257] on span "Gross Yearly Income" at bounding box center [531, 259] width 72 height 8
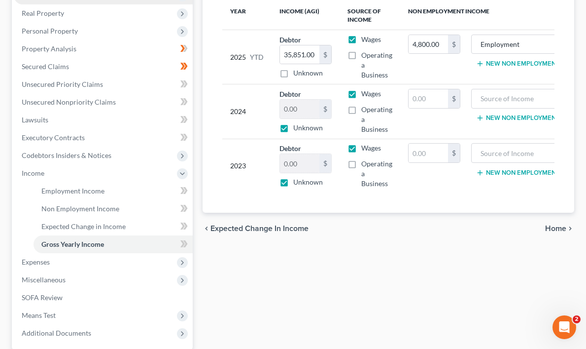
scroll to position [159, 0]
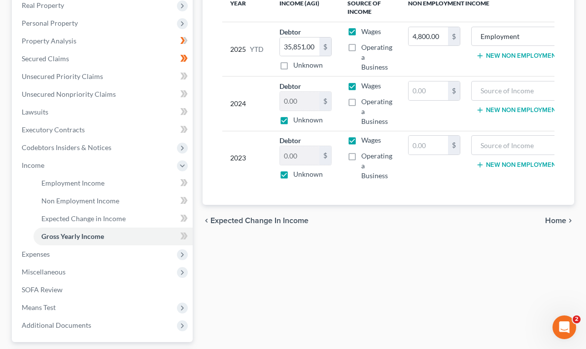
click at [559, 217] on span "Home" at bounding box center [555, 221] width 21 height 8
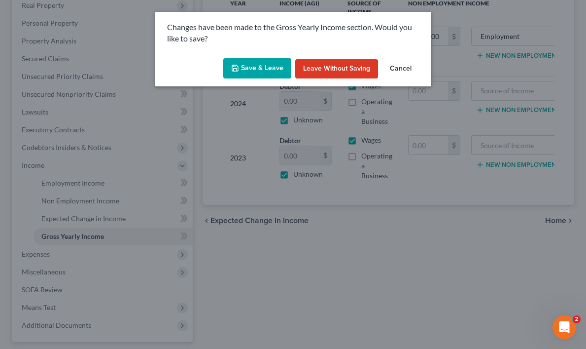
click at [256, 66] on button "Save & Leave" at bounding box center [257, 68] width 68 height 21
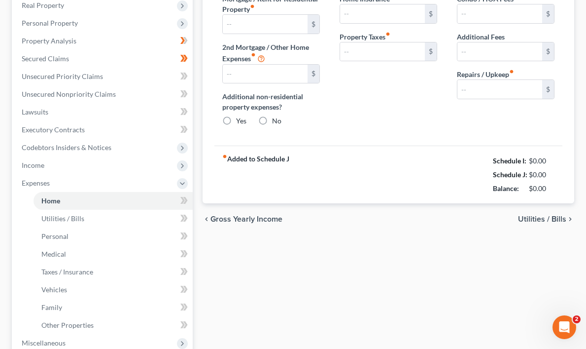
type input "4,400.00"
type input "0.00"
radio input "true"
type input "0.00"
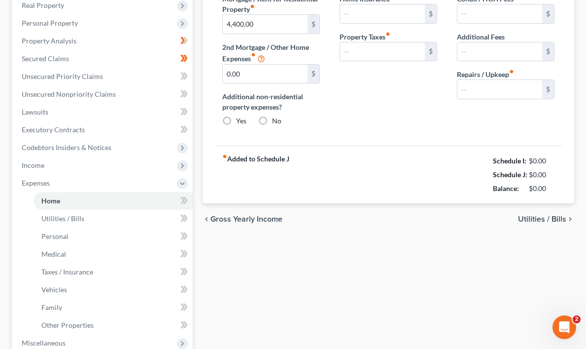
type input "0.00"
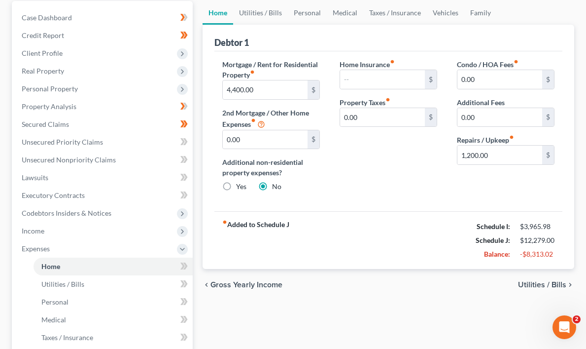
scroll to position [82, 0]
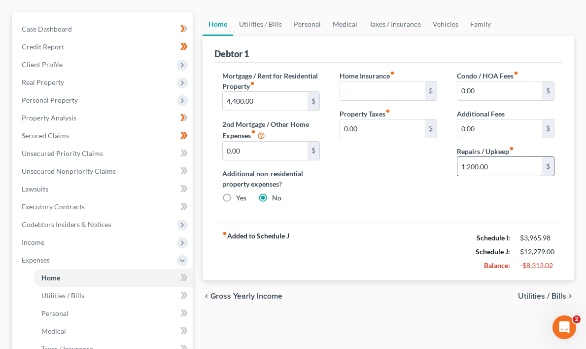
click at [497, 167] on input "1,200.00" at bounding box center [500, 166] width 85 height 19
type input "1"
type input "1,000.00"
click at [442, 194] on div "Home Insurance fiber_manual_record $ Property Taxes fiber_manual_record 0.00 $" at bounding box center [388, 141] width 117 height 141
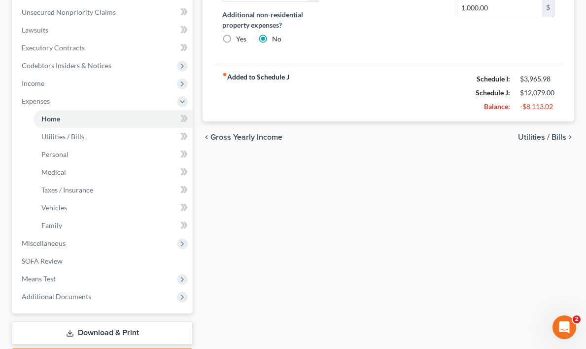
scroll to position [271, 0]
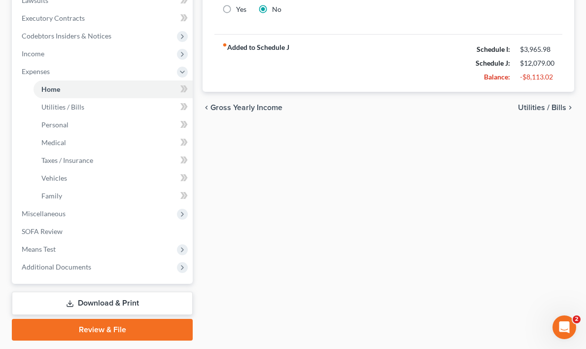
click at [561, 104] on span "Utilities / Bills" at bounding box center [542, 108] width 48 height 8
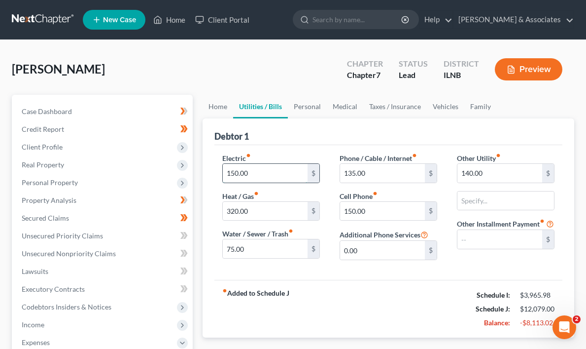
click at [253, 173] on input "150.00" at bounding box center [265, 173] width 85 height 19
click at [275, 173] on input "150.00" at bounding box center [265, 173] width 85 height 19
type input "130.00"
click at [349, 290] on div "fiber_manual_record Added to Schedule J Schedule I: $3,965.98 Schedule J: $12,0…" at bounding box center [389, 309] width 348 height 58
click at [506, 176] on input "140.00" at bounding box center [500, 173] width 85 height 19
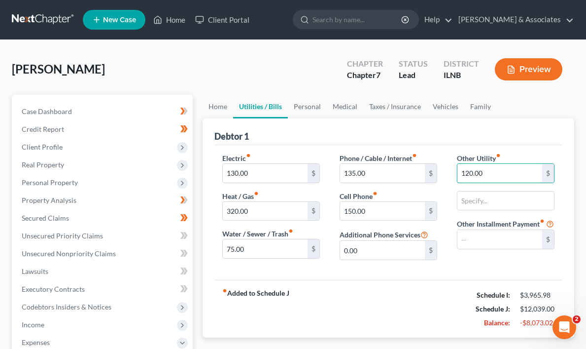
type input "120.00"
click at [407, 309] on div "fiber_manual_record Added to Schedule J Schedule I: $3,965.98 Schedule J: $12,0…" at bounding box center [389, 309] width 348 height 58
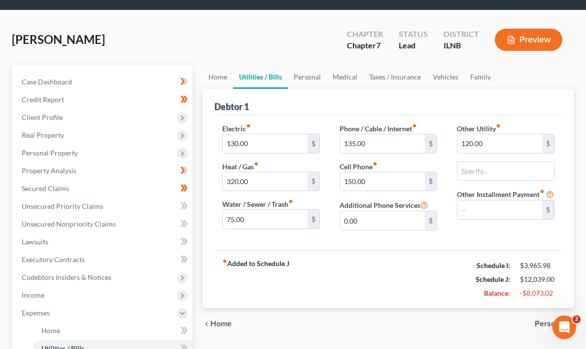
scroll to position [32, 0]
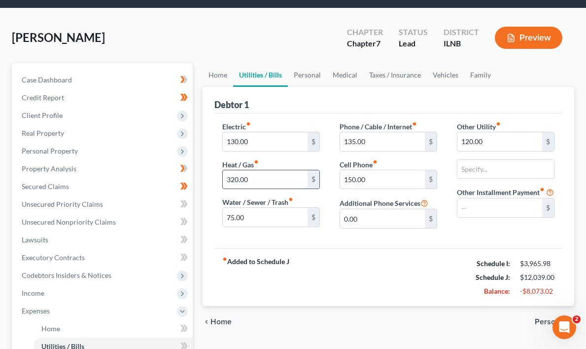
click at [263, 179] on input "320.00" at bounding box center [265, 179] width 85 height 19
type input "250.00"
click at [371, 308] on div "chevron_left Home Personal chevron_right" at bounding box center [389, 322] width 372 height 32
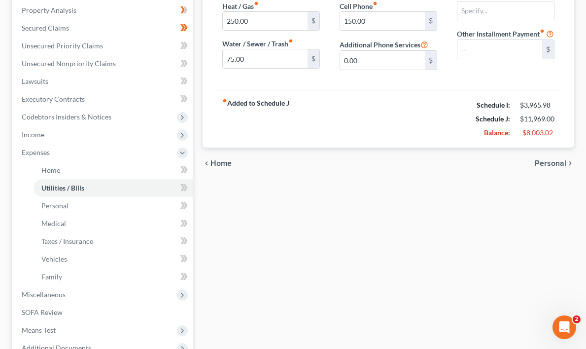
scroll to position [192, 0]
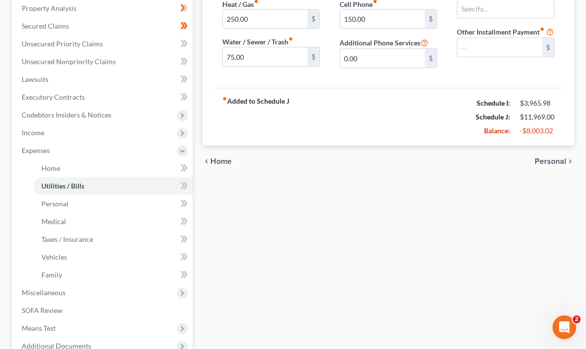
click at [564, 157] on span "Personal" at bounding box center [551, 161] width 32 height 8
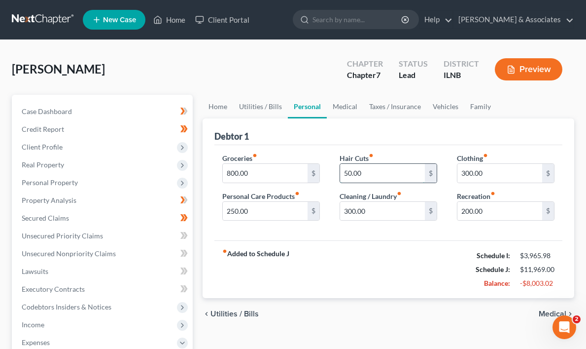
click at [371, 172] on input "50.00" at bounding box center [382, 173] width 85 height 19
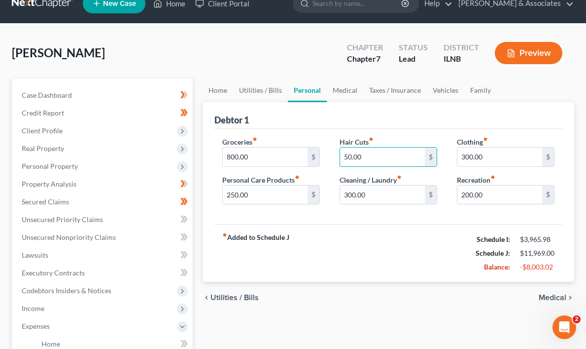
scroll to position [22, 0]
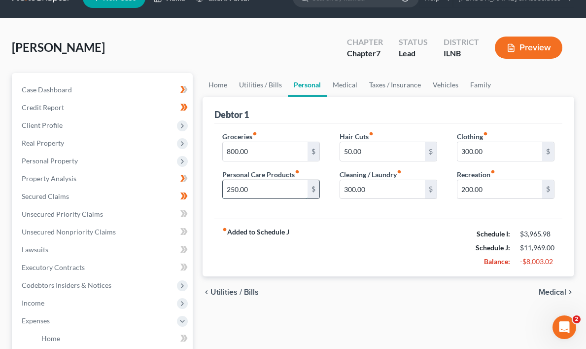
click at [253, 189] on input "250.00" at bounding box center [265, 189] width 85 height 19
type input "200.00"
click at [292, 250] on div "fiber_manual_record Added to Schedule J Schedule I: $3,965.98 Schedule J: $11,9…" at bounding box center [389, 247] width 348 height 58
click at [373, 187] on input "300.00" at bounding box center [382, 189] width 85 height 19
type input "200.00"
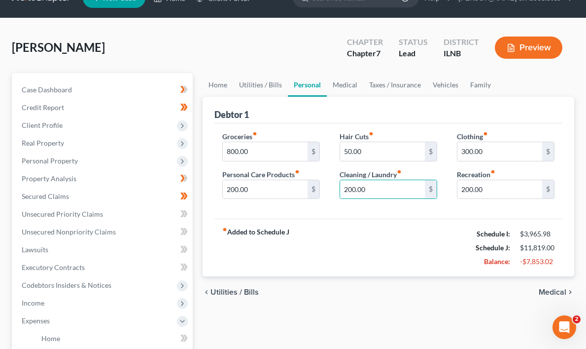
click at [368, 236] on div "fiber_manual_record Added to Schedule J Schedule I: $3,965.98 Schedule J: $11,8…" at bounding box center [389, 247] width 348 height 58
click at [500, 192] on input "200.00" at bounding box center [500, 189] width 85 height 19
click at [399, 248] on div "fiber_manual_record Added to Schedule J Schedule I: $3,965.98 Schedule J: $11,6…" at bounding box center [389, 247] width 348 height 58
click at [494, 151] on input "300.00" at bounding box center [500, 151] width 85 height 19
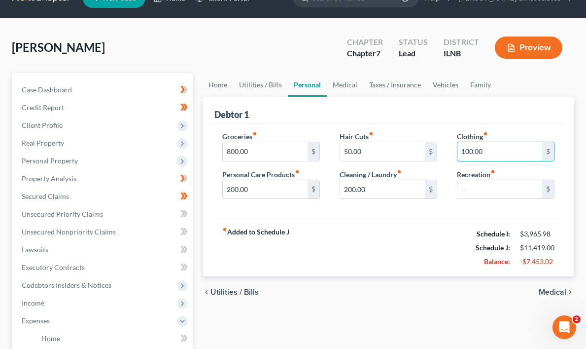
type input "100.00"
click at [432, 219] on div "fiber_manual_record Added to Schedule J Schedule I: $3,965.98 Schedule J: $11,4…" at bounding box center [389, 247] width 348 height 58
click at [422, 266] on div "fiber_manual_record Added to Schedule J Schedule I: $3,965.98 Schedule J: $11,4…" at bounding box center [389, 247] width 348 height 58
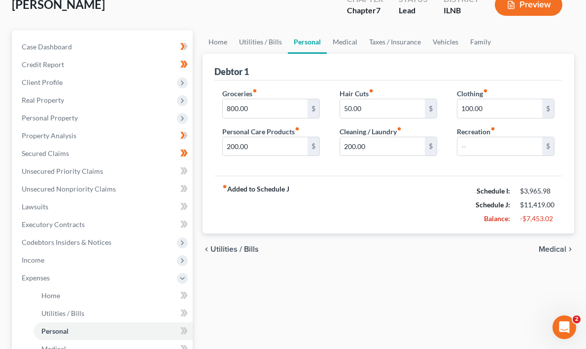
scroll to position [66, 0]
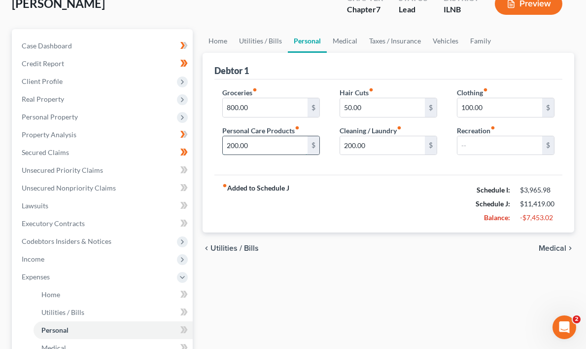
click at [265, 142] on input "200.00" at bounding box center [265, 145] width 85 height 19
type input "100.00"
click at [299, 223] on div "fiber_manual_record Added to Schedule J Schedule I: $3,965.98 Schedule J: $11,3…" at bounding box center [389, 204] width 348 height 58
click at [381, 145] on input "200.00" at bounding box center [382, 145] width 85 height 19
type input "100.00"
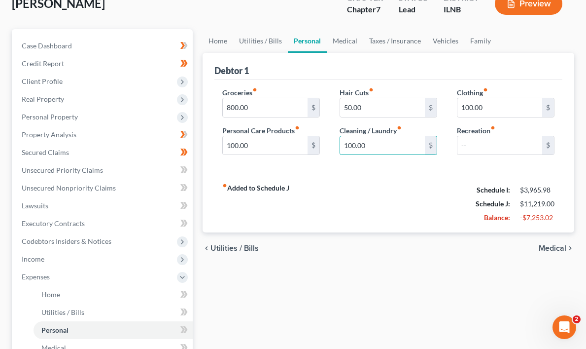
click at [357, 207] on div "fiber_manual_record Added to Schedule J Schedule I: $3,965.98 Schedule J: $11,2…" at bounding box center [389, 204] width 348 height 58
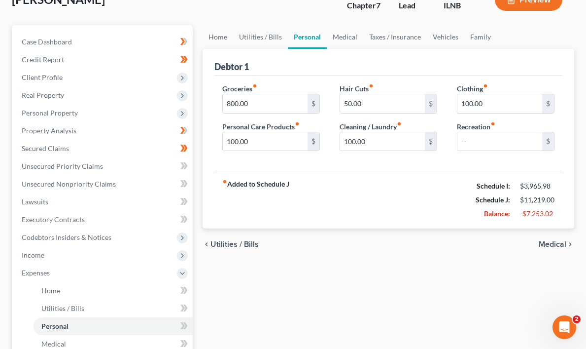
scroll to position [72, 0]
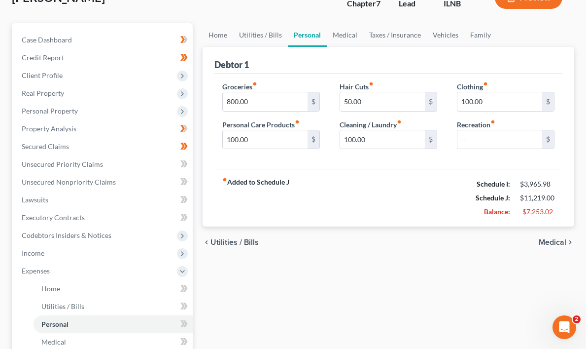
click at [560, 243] on span "Medical" at bounding box center [553, 242] width 28 height 8
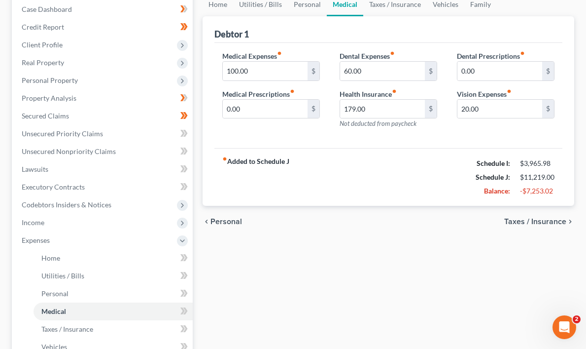
scroll to position [106, 0]
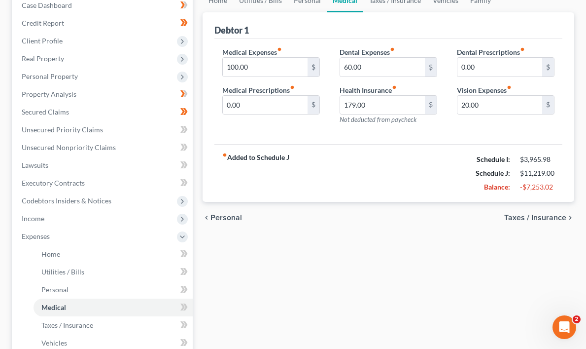
click at [555, 217] on span "Taxes / Insurance" at bounding box center [536, 218] width 62 height 8
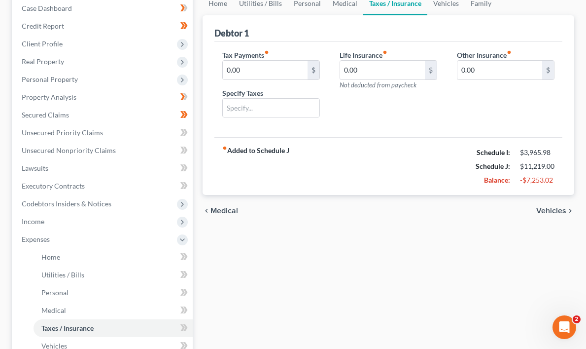
scroll to position [107, 0]
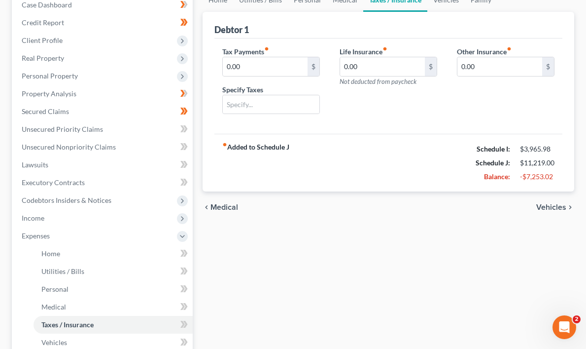
click at [560, 204] on span "Vehicles" at bounding box center [552, 207] width 30 height 8
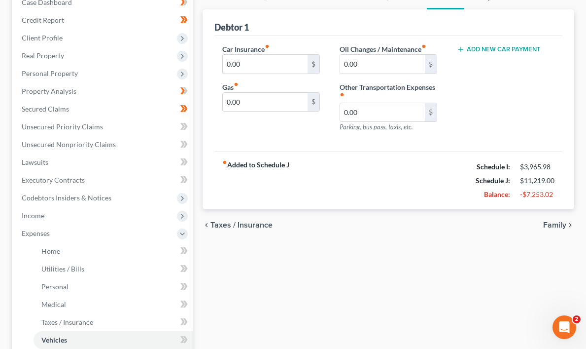
scroll to position [119, 0]
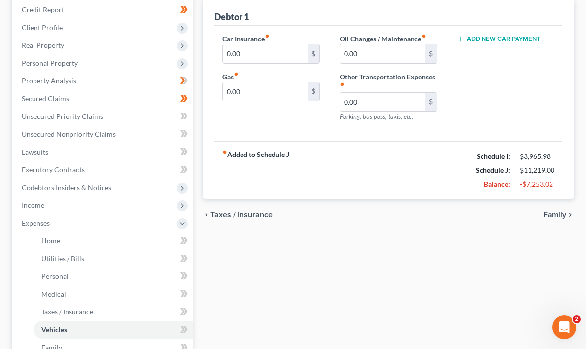
click at [560, 213] on span "Family" at bounding box center [554, 215] width 23 height 8
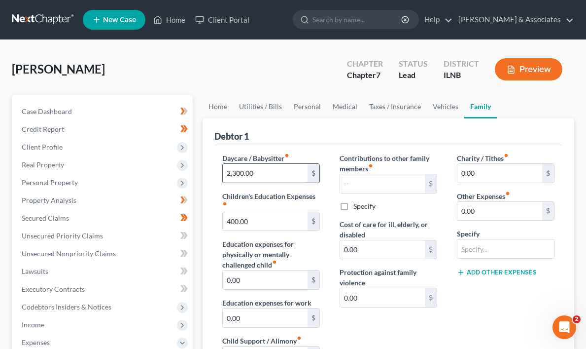
click at [258, 172] on input "2,300.00" at bounding box center [265, 173] width 85 height 19
type input "2"
type input "2,100.00"
click at [318, 249] on label "Education expenses for physically or mentally challenged child fiber_manual_rec…" at bounding box center [271, 254] width 98 height 31
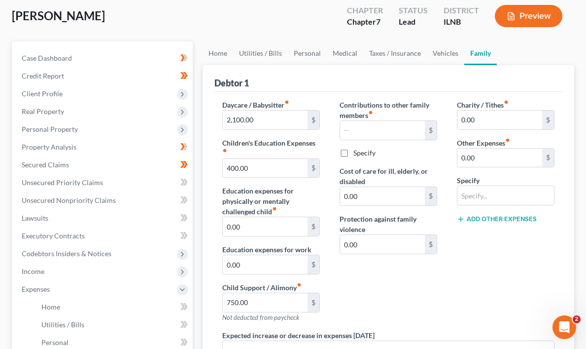
scroll to position [56, 0]
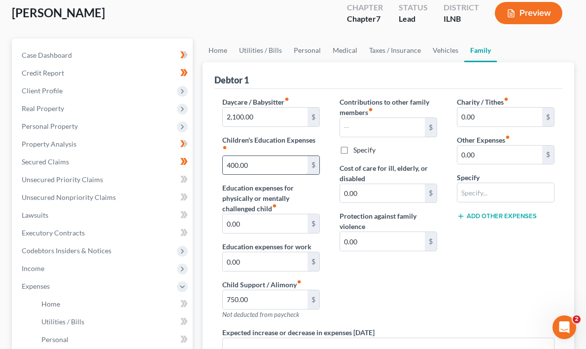
click at [255, 163] on input "400.00" at bounding box center [265, 165] width 85 height 19
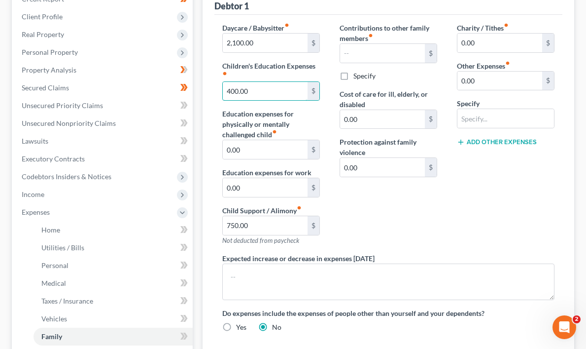
scroll to position [128, 0]
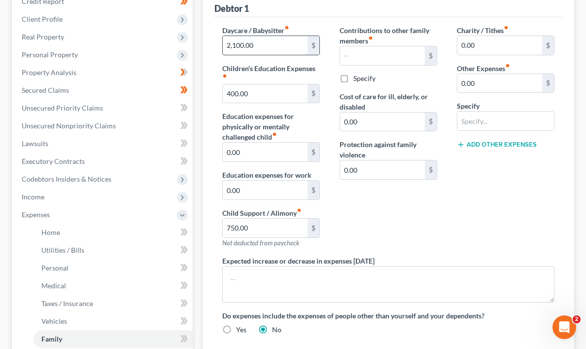
click at [265, 43] on input "2,100.00" at bounding box center [265, 45] width 85 height 19
click at [399, 217] on div "Contributions to other family members fiber_manual_record $ Specify Cost of car…" at bounding box center [388, 140] width 117 height 230
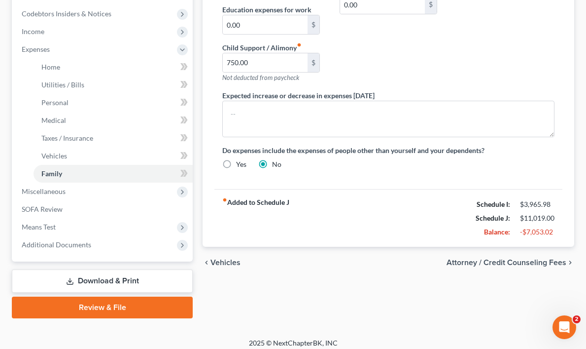
scroll to position [299, 0]
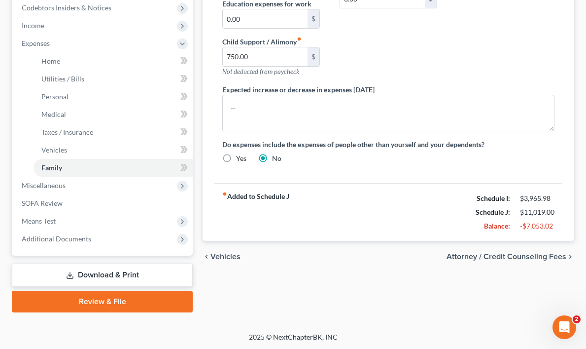
click at [559, 255] on span "Attorney / Credit Counseling Fees" at bounding box center [507, 257] width 120 height 8
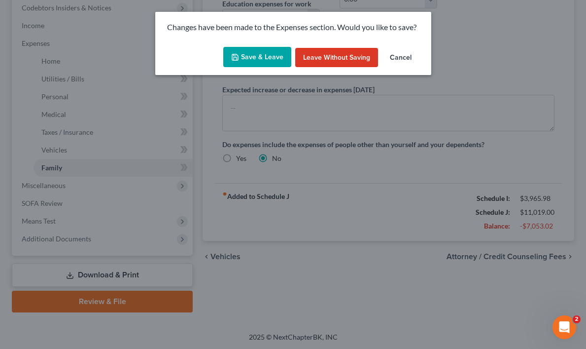
click at [259, 56] on button "Save & Leave" at bounding box center [257, 57] width 68 height 21
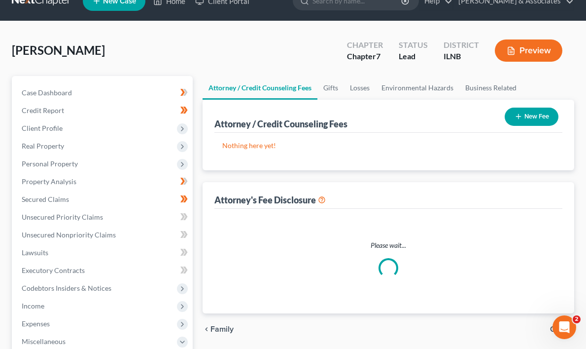
select select "0"
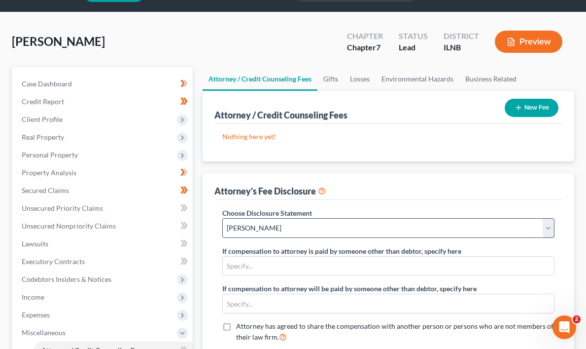
scroll to position [25, 0]
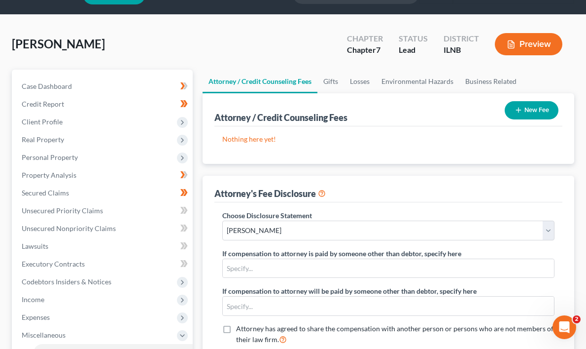
click at [523, 109] on button "New Fee" at bounding box center [532, 110] width 54 height 18
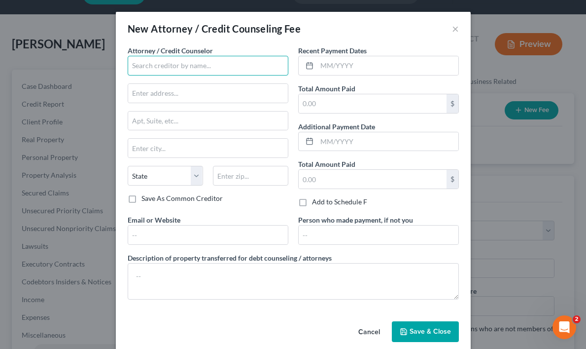
click at [221, 68] on input "text" at bounding box center [208, 66] width 161 height 20
type input "[PERSON_NAME]"
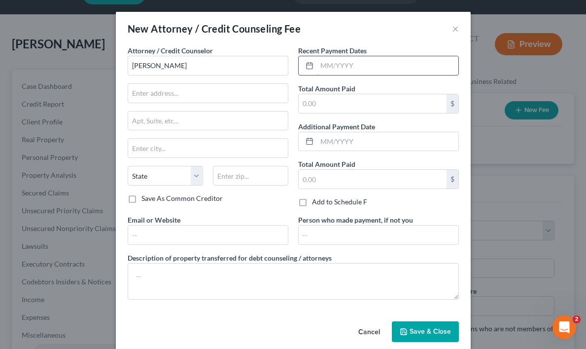
click at [370, 67] on input "text" at bounding box center [388, 65] width 142 height 19
click at [336, 104] on input "text" at bounding box center [373, 103] width 148 height 19
type input "2,000"
click at [341, 65] on input "text" at bounding box center [388, 65] width 142 height 19
click at [309, 66] on icon at bounding box center [310, 66] width 8 height 8
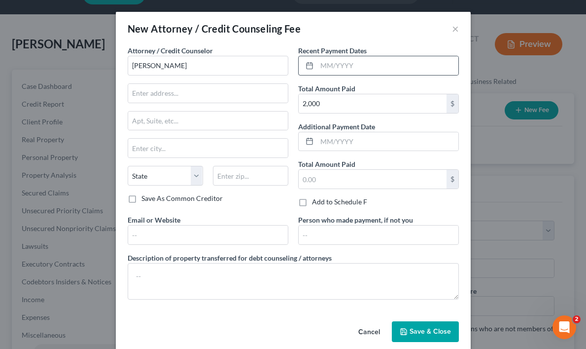
click at [309, 66] on icon at bounding box center [310, 66] width 8 height 8
click at [356, 68] on input "text" at bounding box center [388, 65] width 142 height 19
type input "[DATE]"
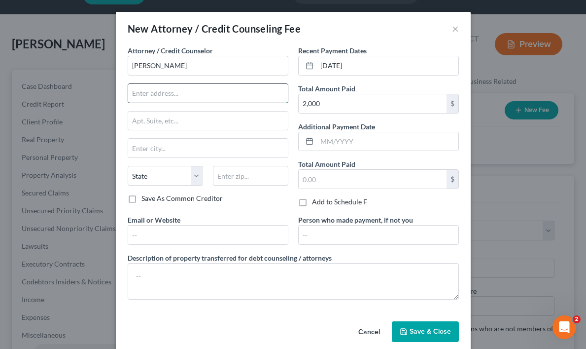
click at [165, 92] on input "text" at bounding box center [208, 93] width 160 height 19
type input "POBOX 59411"
type input "[GEOGRAPHIC_DATA]"
select select "14"
type input "60059"
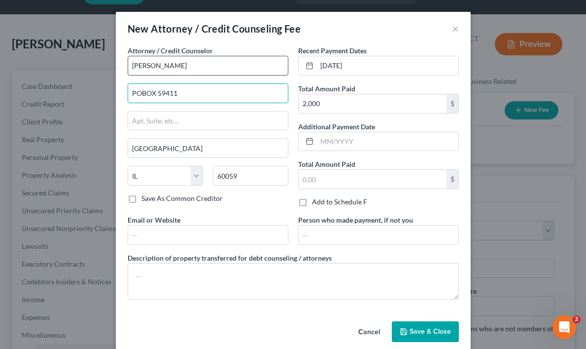
type input "POBOX 59411"
click at [169, 65] on input "[PERSON_NAME]" at bounding box center [208, 66] width 161 height 20
type input "K"
type input "Mkay Legal"
click at [242, 121] on input "text" at bounding box center [208, 120] width 160 height 19
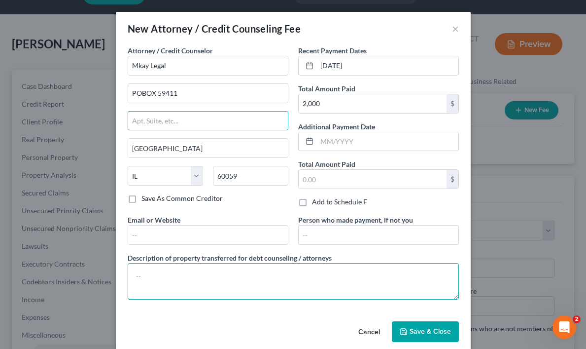
click at [154, 289] on textarea at bounding box center [293, 281] width 331 height 36
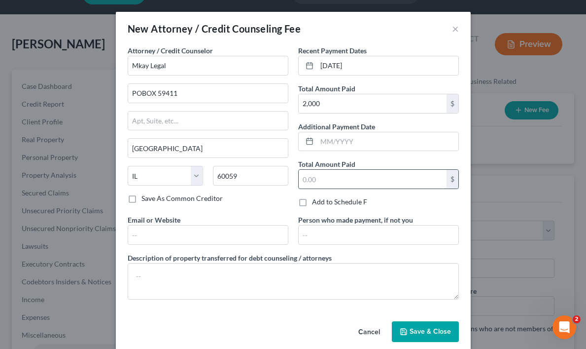
click at [414, 181] on input "text" at bounding box center [373, 179] width 148 height 19
type input "2,000.00"
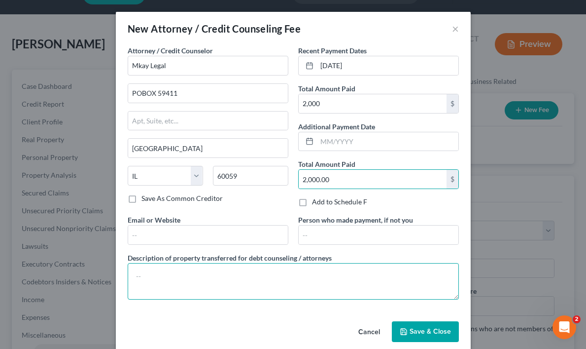
click at [348, 283] on textarea at bounding box center [293, 281] width 331 height 36
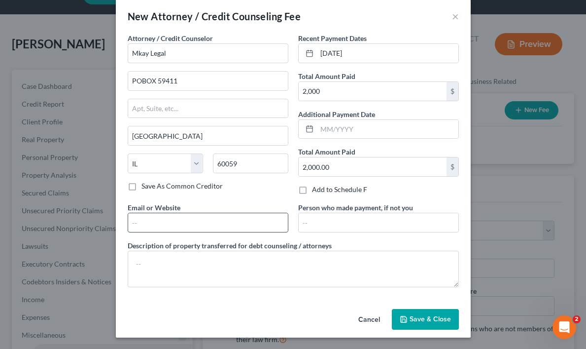
click at [145, 223] on input "text" at bounding box center [208, 222] width 160 height 19
type input "[EMAIL_ADDRESS][DOMAIN_NAME]"
click at [121, 304] on div "Attorney / Credit Counselor * Mkay Legal POBOX 59411 [GEOGRAPHIC_DATA] [US_STAT…" at bounding box center [293, 169] width 355 height 272
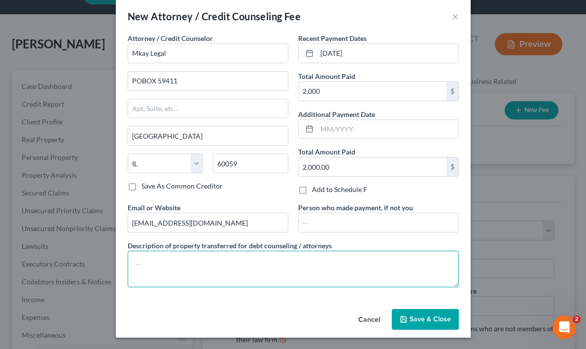
click at [185, 266] on textarea at bounding box center [293, 269] width 331 height 36
type textarea "N/A"
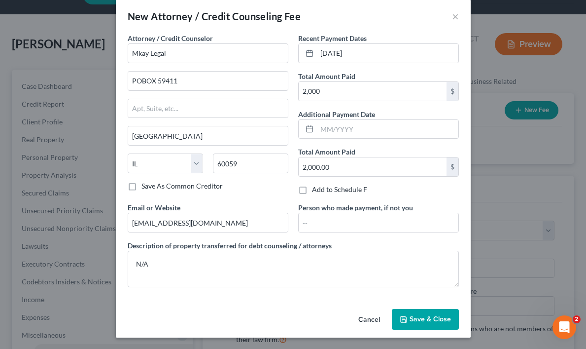
click at [461, 190] on div "Recent Payment Dates [DATE] Total Amount Paid 2,000 $ Additional Payment Date T…" at bounding box center [378, 117] width 171 height 169
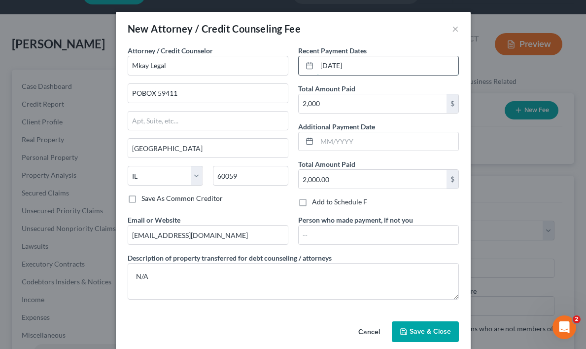
click at [347, 64] on input "[DATE]" at bounding box center [388, 65] width 142 height 19
type input "[DATE]"
click at [521, 208] on div "New Attorney / Credit Counseling Fee × Attorney / Credit Counselor * Mkay Legal…" at bounding box center [293, 174] width 586 height 349
click at [426, 330] on span "Save & Close" at bounding box center [430, 331] width 41 height 8
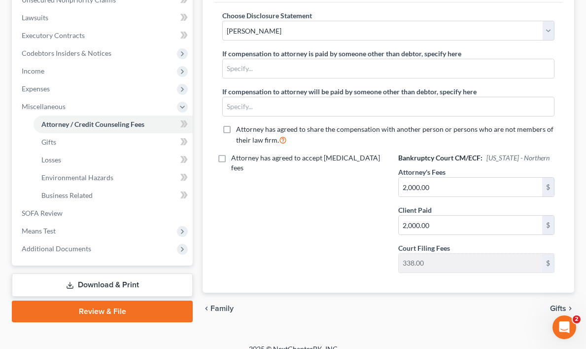
scroll to position [266, 0]
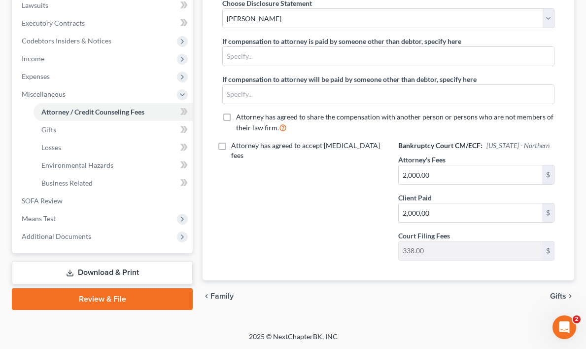
click at [561, 293] on span "Gifts" at bounding box center [558, 296] width 16 height 8
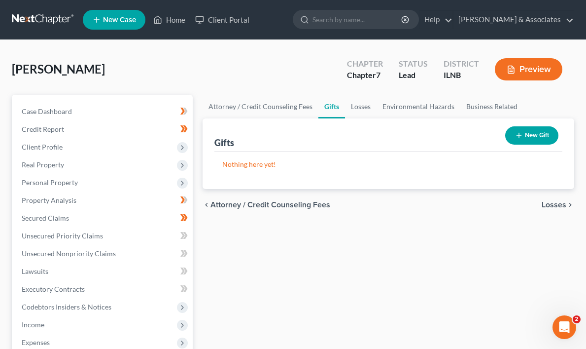
click at [558, 201] on span "Losses" at bounding box center [554, 205] width 25 height 8
click at [562, 202] on span "Environmental Hazards" at bounding box center [525, 205] width 83 height 8
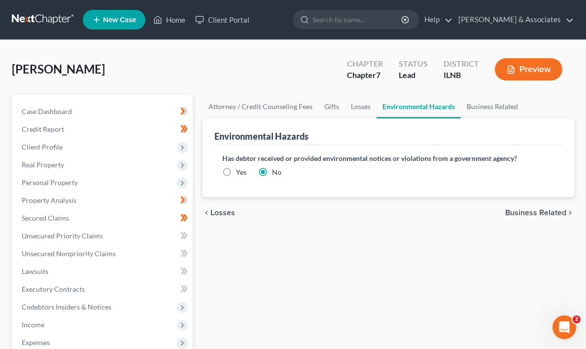
click at [552, 209] on span "Business Related" at bounding box center [536, 213] width 61 height 8
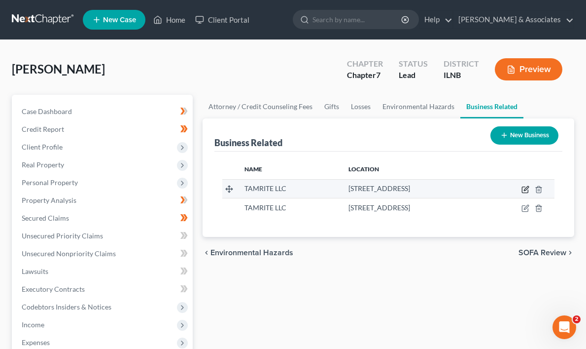
click at [528, 187] on icon "button" at bounding box center [526, 188] width 4 height 4
select select "sole_proprietor"
select select "14"
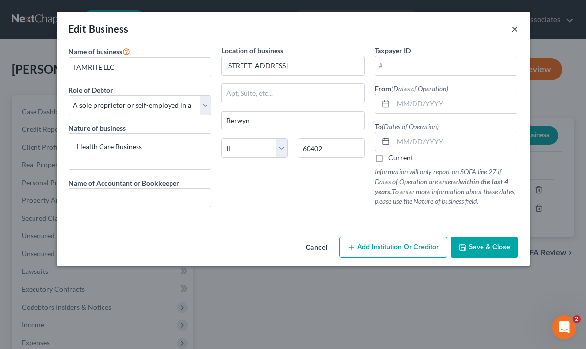
click at [513, 28] on button "×" at bounding box center [514, 29] width 7 height 12
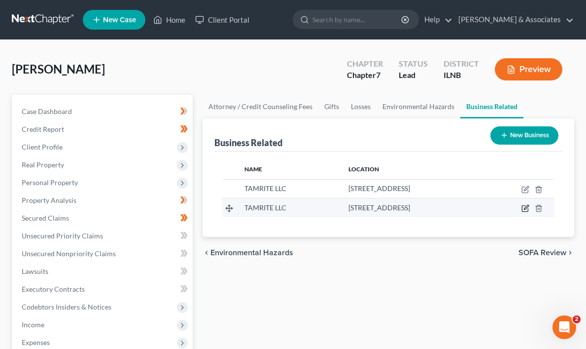
click at [526, 209] on icon "button" at bounding box center [526, 207] width 4 height 4
select select "sole_proprietor"
select select "14"
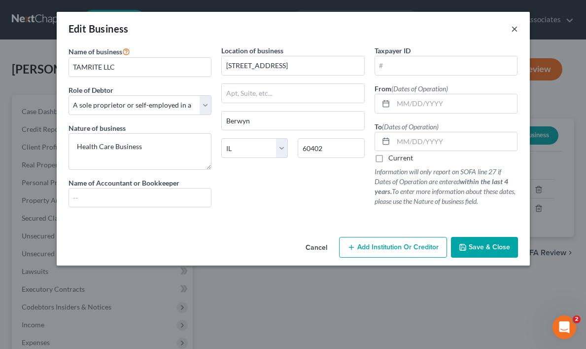
click at [516, 28] on button "×" at bounding box center [514, 29] width 7 height 12
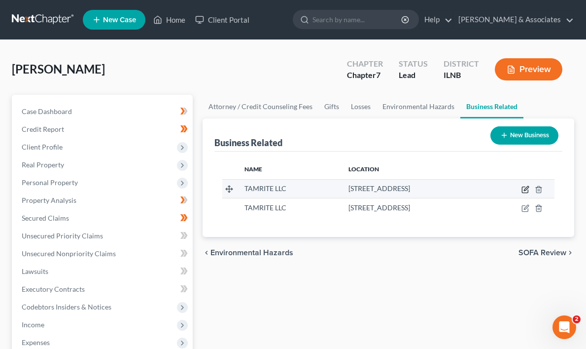
click at [527, 188] on icon "button" at bounding box center [526, 189] width 8 height 8
select select "sole_proprietor"
select select "14"
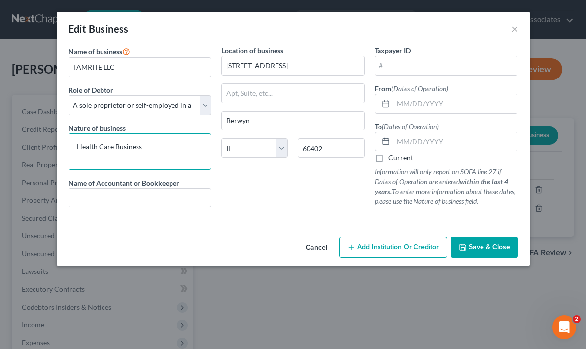
click at [154, 148] on textarea "Health Care Business" at bounding box center [141, 151] width 144 height 36
type textarea "H"
type textarea "Trucking Logistics"
click at [244, 188] on div "Location of business [STREET_ADDRESS] [GEOGRAPHIC_DATA] [US_STATE] AK AR [GEOGR…" at bounding box center [293, 130] width 153 height 170
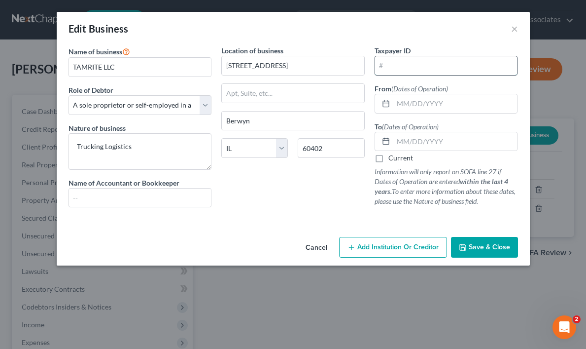
click at [399, 65] on input "text" at bounding box center [446, 65] width 143 height 19
click at [422, 103] on input "text" at bounding box center [456, 103] width 124 height 19
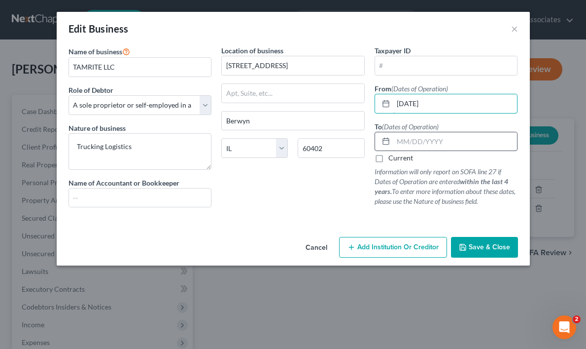
type input "[DATE]"
click at [399, 142] on input "text" at bounding box center [456, 141] width 124 height 19
click at [389, 159] on label "Current" at bounding box center [401, 158] width 25 height 10
click at [393, 159] on input "Current" at bounding box center [396, 156] width 6 height 6
checkbox input "true"
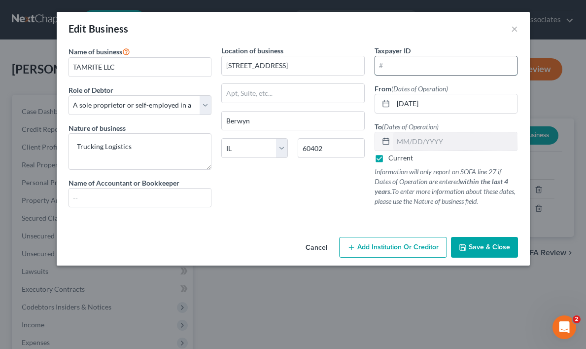
click at [391, 66] on input "text" at bounding box center [446, 65] width 143 height 19
click at [402, 63] on input "text" at bounding box center [446, 65] width 143 height 19
type input "[US_EMPLOYER_IDENTIFICATION_NUMBER]"
click at [488, 246] on span "Save & Close" at bounding box center [489, 247] width 41 height 8
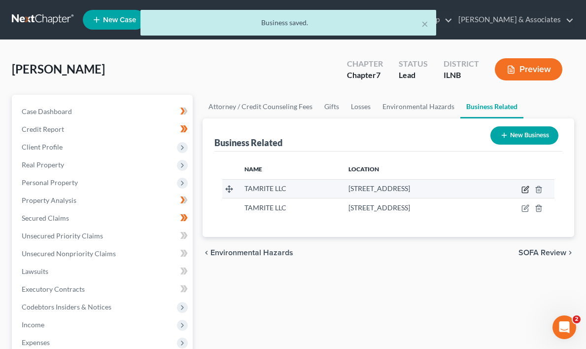
click at [527, 189] on icon "button" at bounding box center [526, 188] width 4 height 4
select select "sole_proprietor"
select select "14"
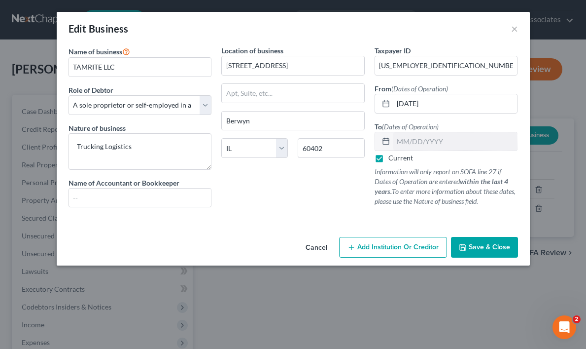
click at [483, 246] on span "Save & Close" at bounding box center [489, 247] width 41 height 8
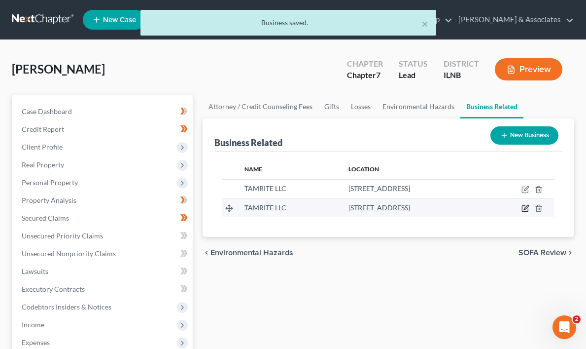
click at [527, 207] on icon "button" at bounding box center [526, 208] width 8 height 8
select select "sole_proprietor"
select select "14"
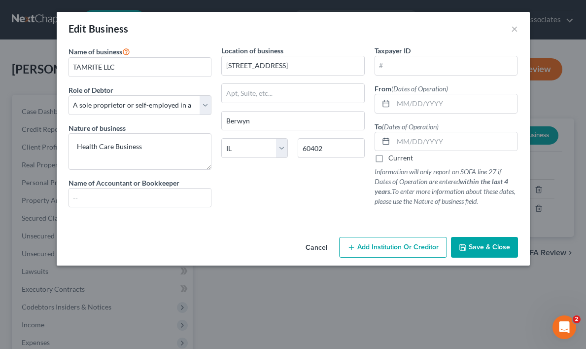
click at [477, 246] on span "Save & Close" at bounding box center [489, 247] width 41 height 8
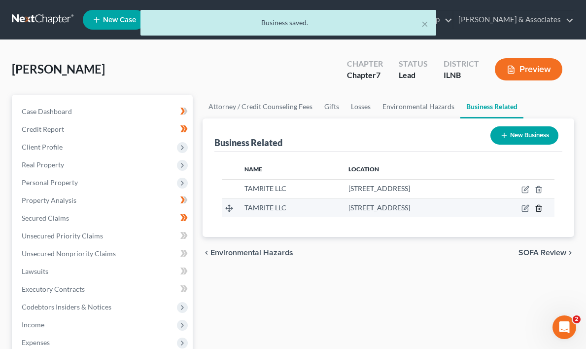
click at [539, 207] on icon "button" at bounding box center [539, 208] width 8 height 8
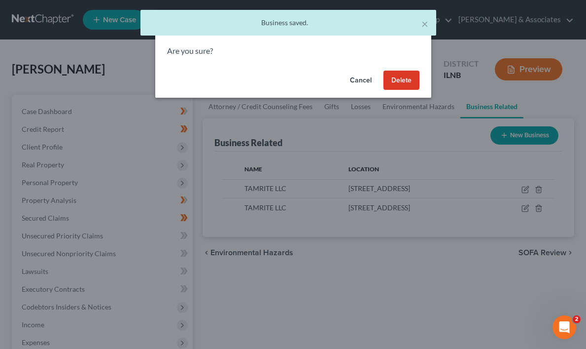
click at [400, 80] on button "Delete" at bounding box center [402, 81] width 36 height 20
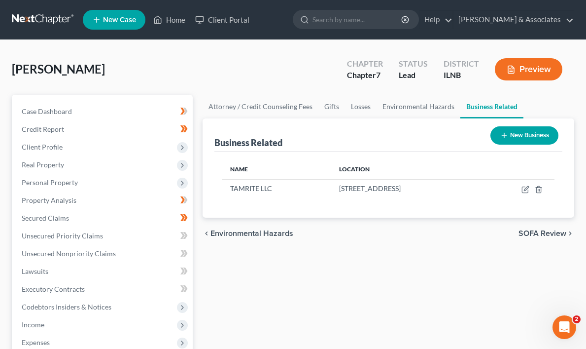
click at [562, 229] on span "SOFA Review" at bounding box center [543, 233] width 48 height 8
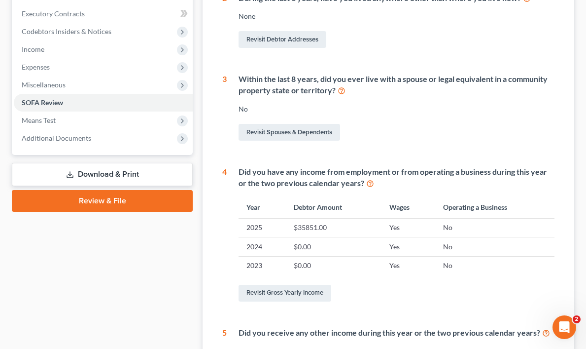
scroll to position [274, 0]
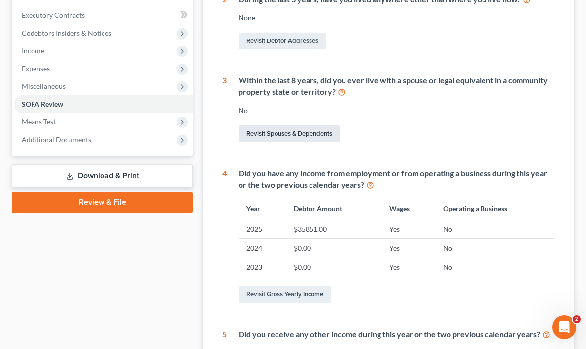
click at [304, 133] on link "Revisit Spouses & Dependents" at bounding box center [290, 133] width 102 height 17
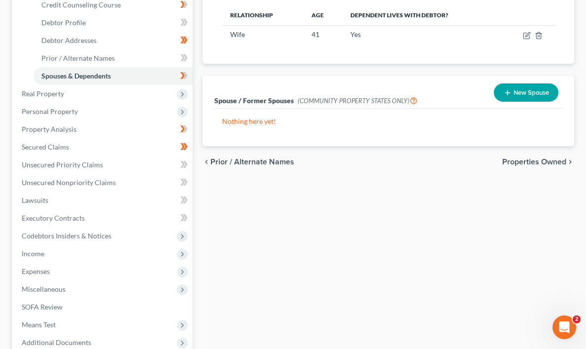
scroll to position [181, 0]
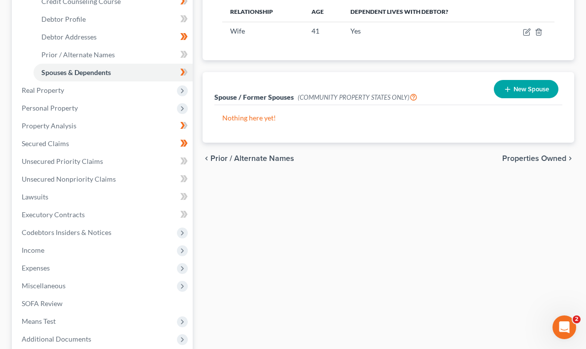
click at [560, 156] on span "Properties Owned" at bounding box center [535, 158] width 64 height 8
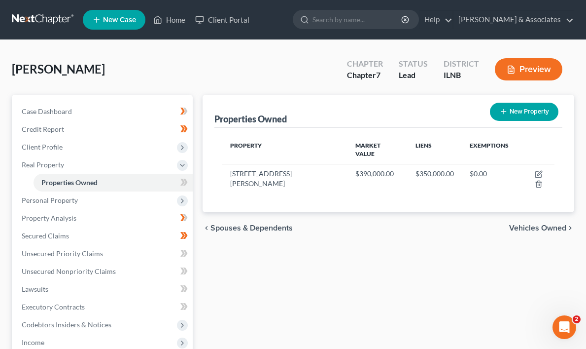
click at [558, 224] on span "Vehicles Owned" at bounding box center [537, 228] width 57 height 8
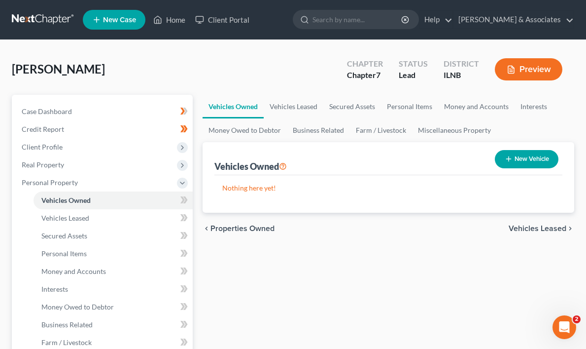
click at [553, 227] on span "Vehicles Leased" at bounding box center [538, 228] width 58 height 8
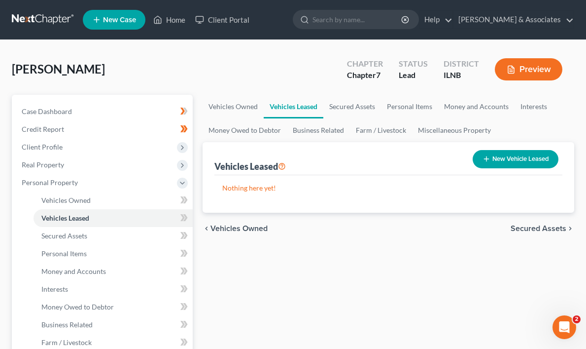
click at [555, 225] on span "Secured Assets" at bounding box center [539, 228] width 56 height 8
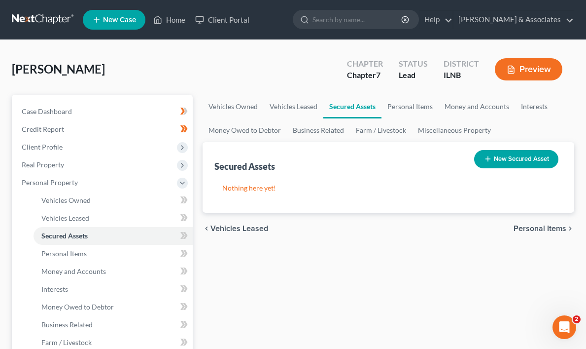
click at [561, 221] on div "chevron_left Vehicles Leased Personal Items chevron_right" at bounding box center [389, 229] width 372 height 32
click at [555, 228] on span "Personal Items" at bounding box center [540, 228] width 53 height 8
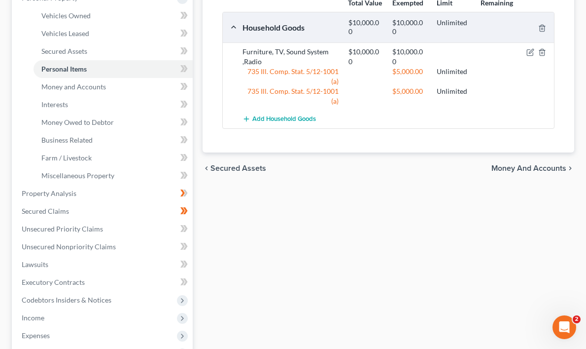
scroll to position [194, 0]
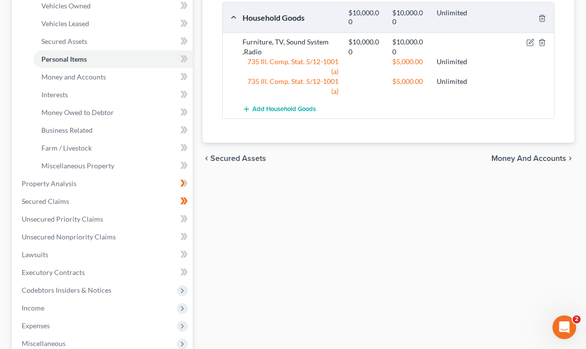
click at [558, 162] on span "Money and Accounts" at bounding box center [529, 158] width 75 height 8
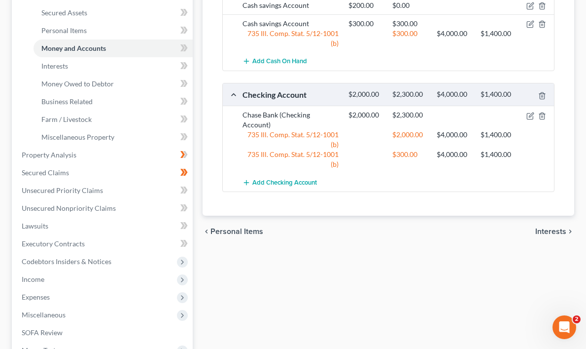
scroll to position [234, 0]
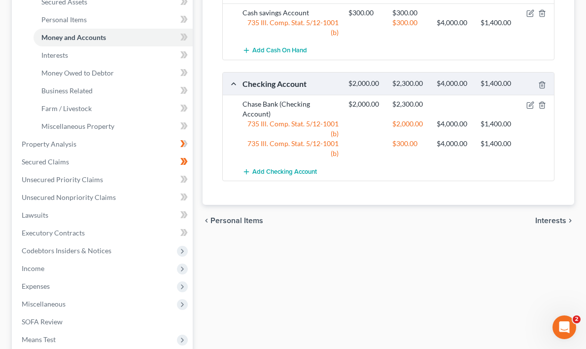
click at [560, 217] on span "Interests" at bounding box center [551, 221] width 31 height 8
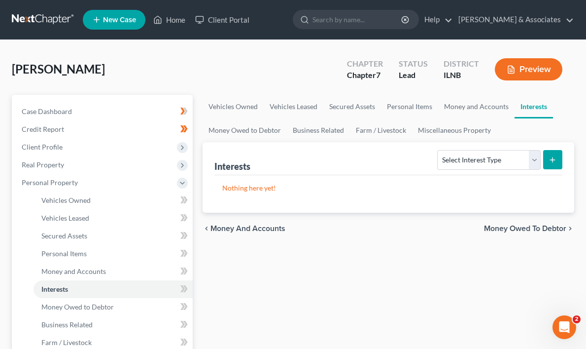
click at [557, 226] on span "Money Owed to Debtor" at bounding box center [525, 228] width 82 height 8
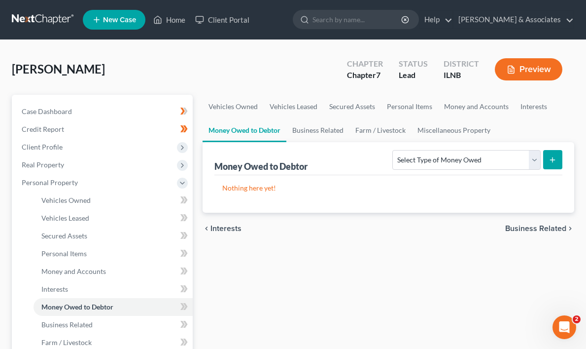
click at [561, 225] on span "Business Related" at bounding box center [536, 228] width 61 height 8
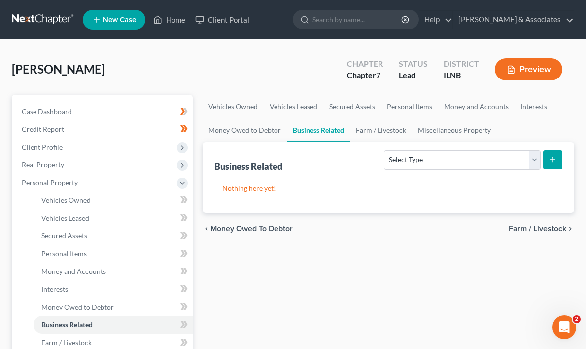
click at [554, 224] on span "Farm / Livestock" at bounding box center [538, 228] width 58 height 8
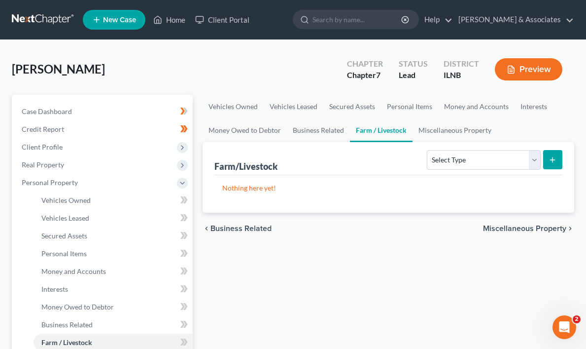
click at [560, 225] on span "Miscellaneous Property" at bounding box center [524, 228] width 83 height 8
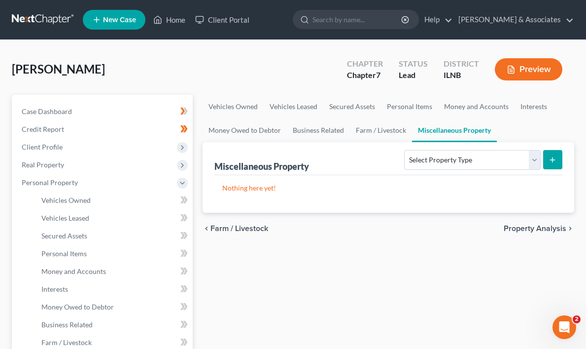
click at [560, 225] on span "Property Analysis" at bounding box center [535, 228] width 63 height 8
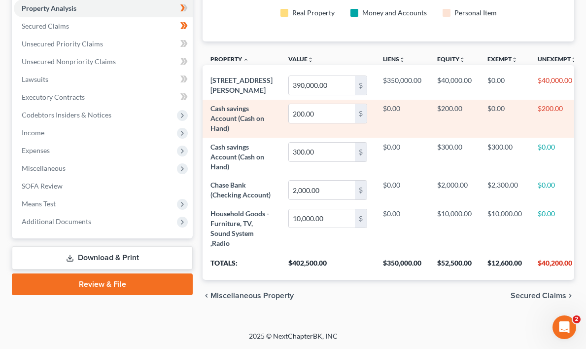
scroll to position [270, 0]
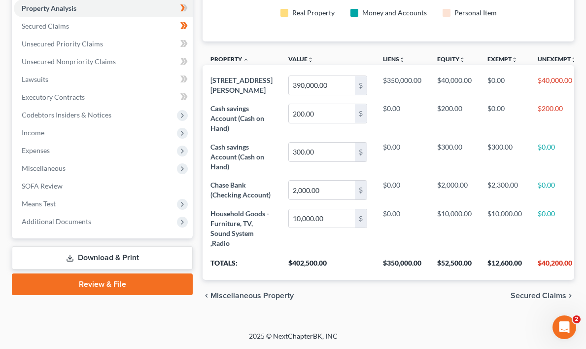
click at [558, 295] on span "Secured Claims" at bounding box center [539, 295] width 56 height 8
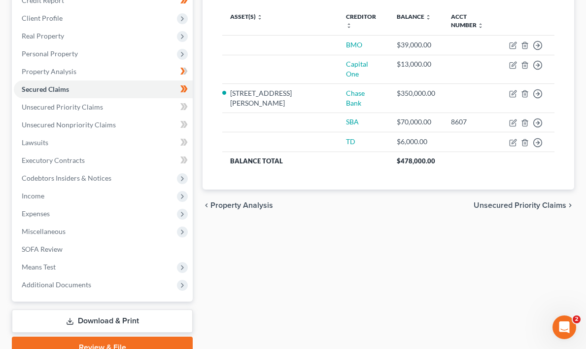
scroll to position [135, 0]
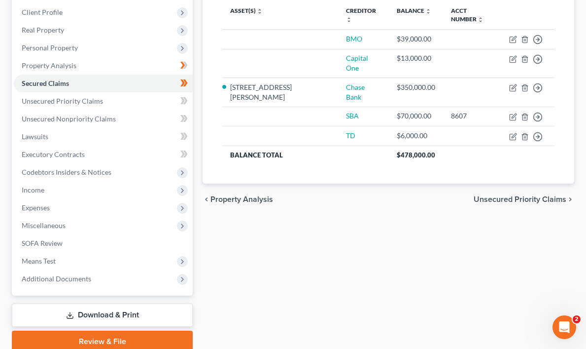
click at [558, 195] on span "Unsecured Priority Claims" at bounding box center [520, 199] width 93 height 8
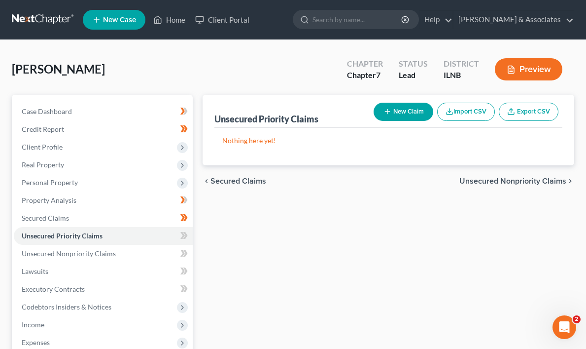
click at [556, 178] on span "Unsecured Nonpriority Claims" at bounding box center [513, 181] width 107 height 8
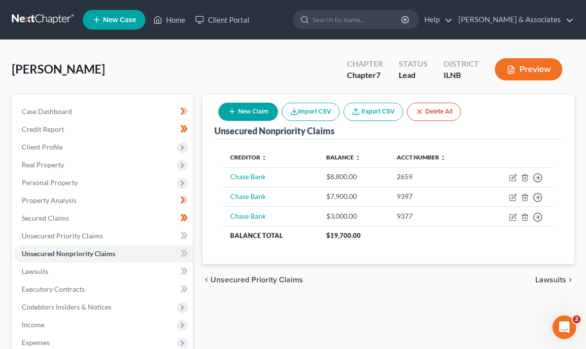
click at [558, 277] on span "Lawsuits" at bounding box center [551, 280] width 31 height 8
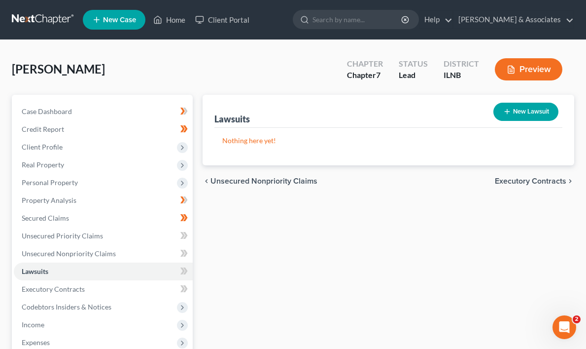
click at [551, 177] on span "Executory Contracts" at bounding box center [531, 181] width 72 height 8
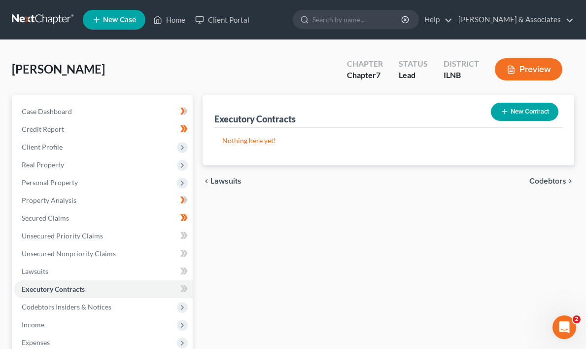
click at [559, 179] on span "Codebtors" at bounding box center [548, 181] width 37 height 8
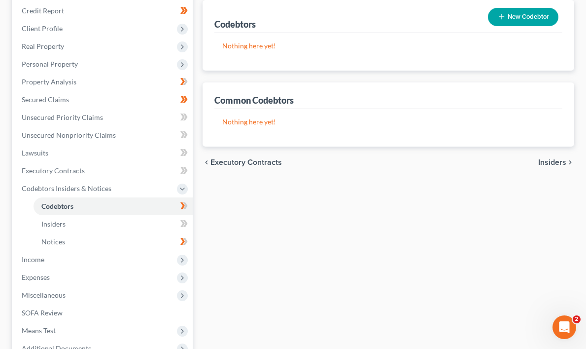
scroll to position [135, 0]
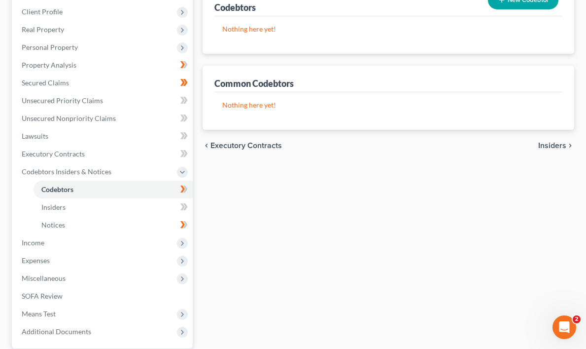
click at [560, 145] on span "Insiders" at bounding box center [553, 146] width 28 height 8
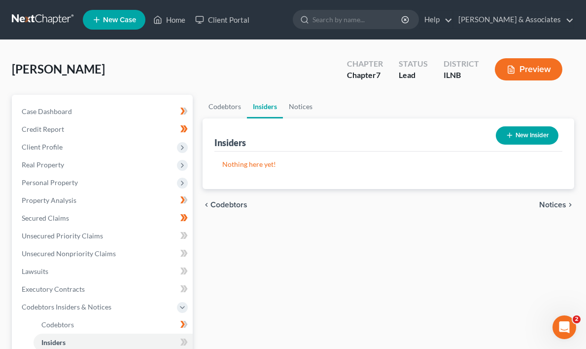
click at [557, 205] on span "Notices" at bounding box center [553, 205] width 27 height 8
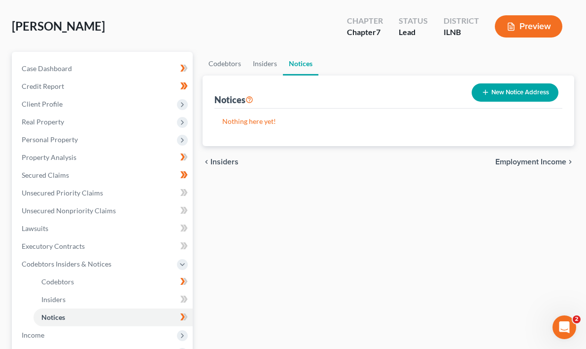
scroll to position [64, 0]
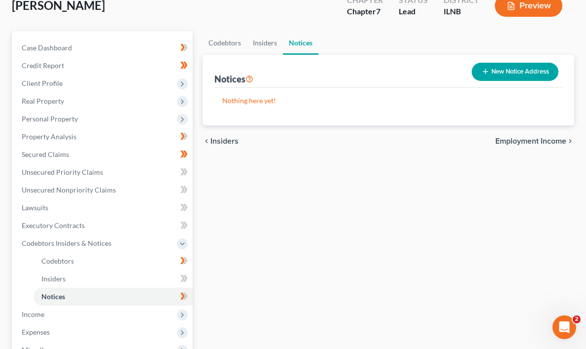
click at [553, 137] on span "Employment Income" at bounding box center [531, 141] width 71 height 8
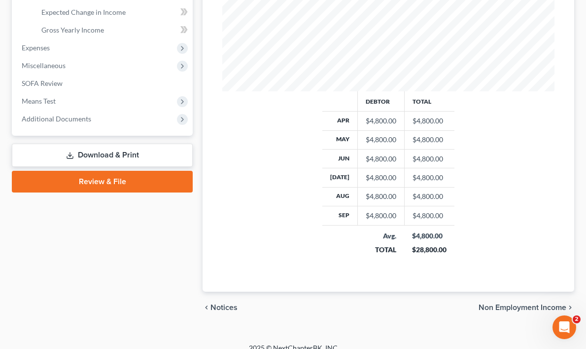
scroll to position [377, 0]
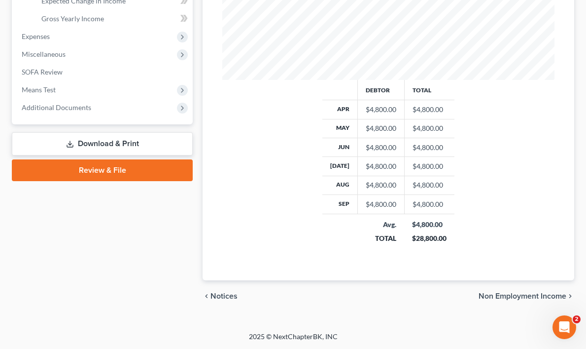
click at [541, 293] on span "Non Employment Income" at bounding box center [523, 296] width 88 height 8
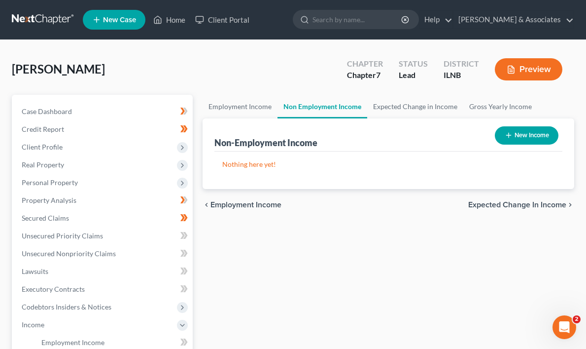
click at [558, 203] on span "Expected Change in Income" at bounding box center [518, 205] width 98 height 8
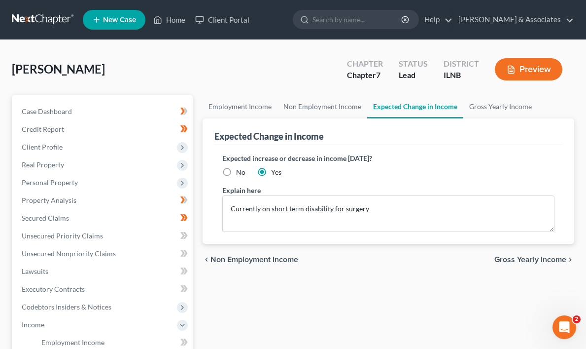
click at [560, 258] on span "Gross Yearly Income" at bounding box center [531, 259] width 72 height 8
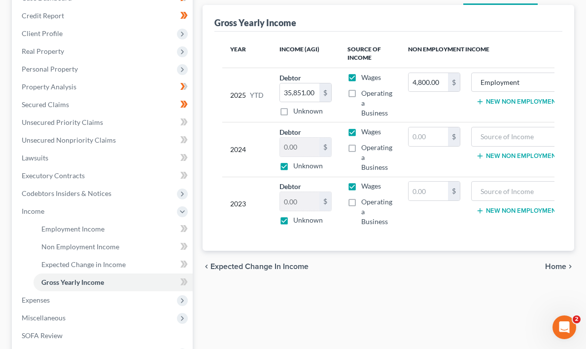
scroll to position [116, 0]
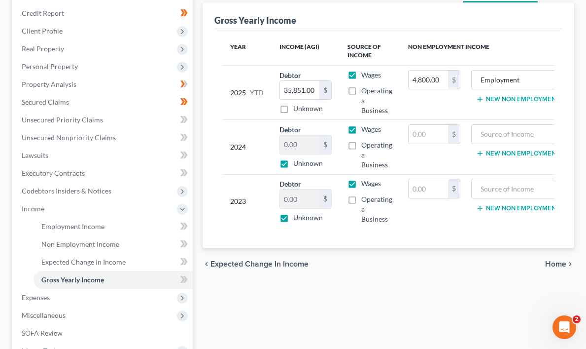
click at [561, 262] on span "Home" at bounding box center [555, 264] width 21 height 8
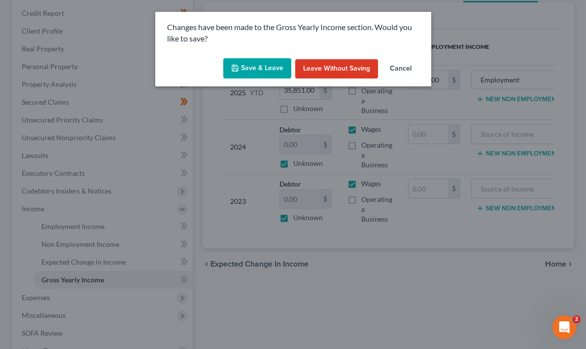
click at [263, 66] on button "Save & Leave" at bounding box center [257, 68] width 68 height 21
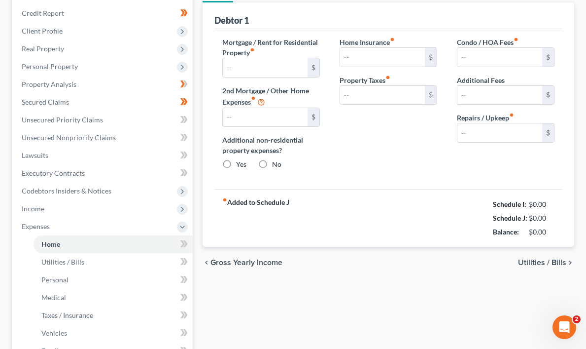
type input "4,400.00"
type input "0.00"
radio input "true"
type input "0.00"
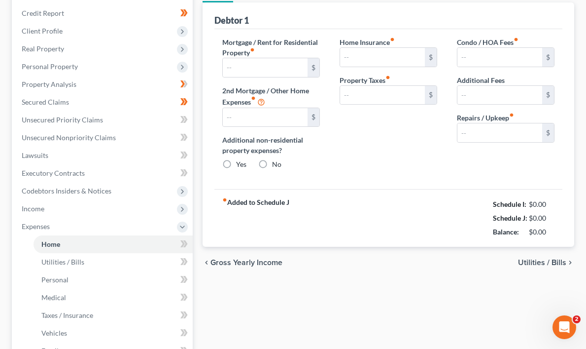
type input "0.00"
type input "1,000.00"
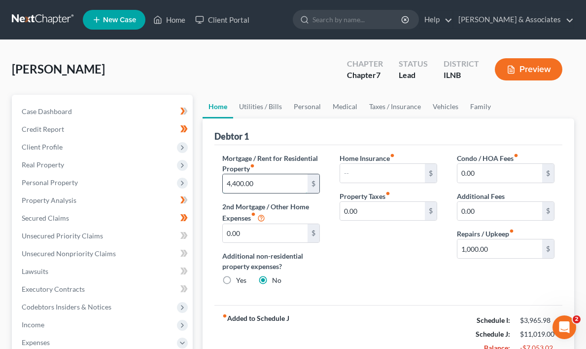
click at [266, 183] on input "4,400.00" at bounding box center [265, 183] width 85 height 19
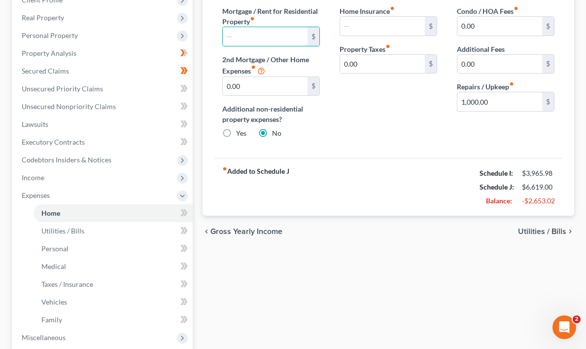
scroll to position [159, 0]
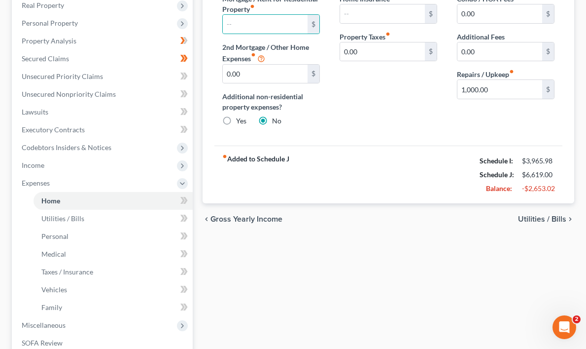
click at [559, 218] on span "Utilities / Bills" at bounding box center [542, 219] width 48 height 8
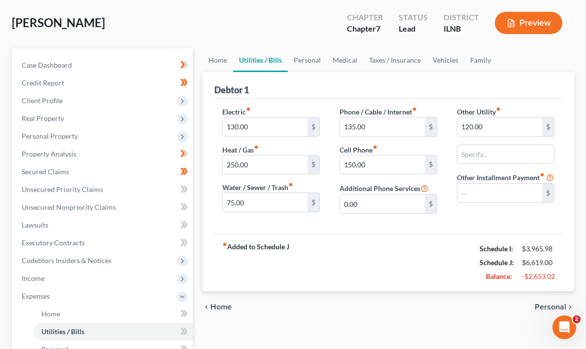
scroll to position [48, 0]
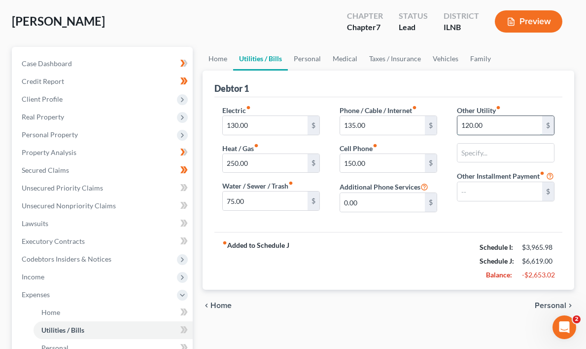
click at [488, 124] on input "120.00" at bounding box center [500, 125] width 85 height 19
click at [257, 123] on input "130.00" at bounding box center [265, 125] width 85 height 19
click at [262, 123] on input "130.00" at bounding box center [265, 125] width 85 height 19
type input "150.00"
click at [262, 162] on input "250.00" at bounding box center [265, 163] width 85 height 19
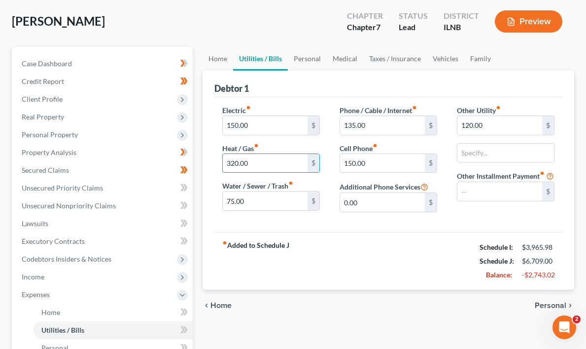
click at [362, 254] on div "fiber_manual_record Added to Schedule J Schedule I: $3,965.98 Schedule J: $6,70…" at bounding box center [389, 261] width 348 height 58
click at [488, 124] on input "120.00" at bounding box center [500, 125] width 85 height 19
click at [255, 162] on input "320.00" at bounding box center [265, 163] width 85 height 19
type input "160.00"
click at [340, 232] on div "fiber_manual_record Added to Schedule J Schedule I: $3,965.98 Schedule J: $6,54…" at bounding box center [389, 261] width 348 height 58
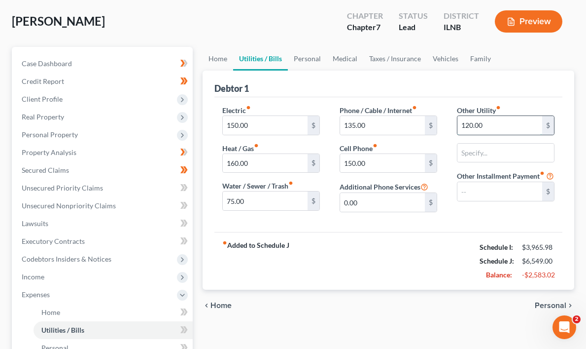
click at [489, 125] on input "120.00" at bounding box center [500, 125] width 85 height 19
type input "140.00"
click at [427, 264] on div "fiber_manual_record Added to Schedule J Schedule I: $3,965.98 Schedule J: $6,56…" at bounding box center [389, 261] width 348 height 58
click at [379, 163] on input "150.00" at bounding box center [382, 163] width 85 height 19
type input "190.00"
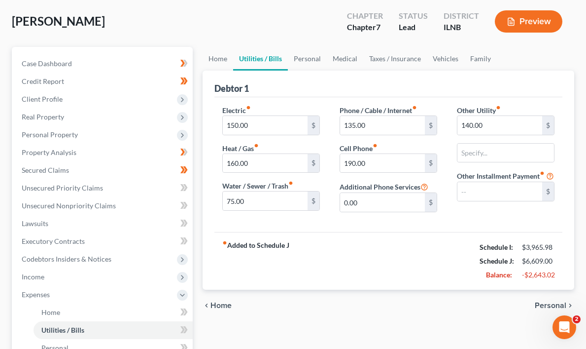
click at [366, 264] on div "fiber_manual_record Added to Schedule J Schedule I: $3,965.98 Schedule J: $6,60…" at bounding box center [389, 261] width 348 height 58
click at [560, 304] on span "Personal" at bounding box center [551, 305] width 32 height 8
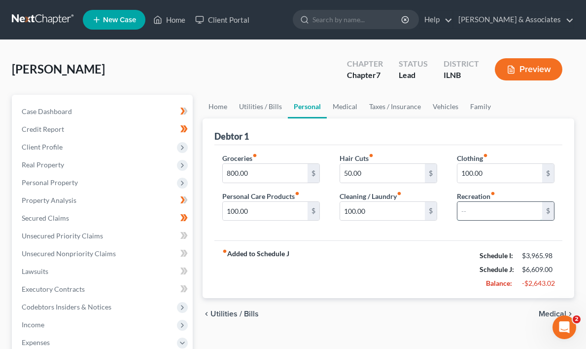
click at [478, 206] on input "text" at bounding box center [500, 211] width 85 height 19
type input "150.00"
click at [428, 272] on div "fiber_manual_record Added to Schedule J Schedule I: $3,965.98 Schedule J: $6,75…" at bounding box center [389, 269] width 348 height 58
click at [469, 209] on input "150.00" at bounding box center [500, 211] width 85 height 19
type input "0"
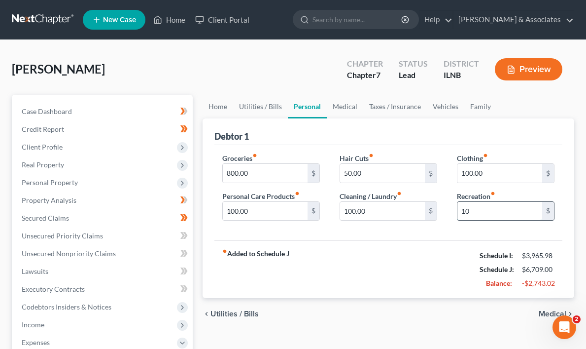
type input "1"
type input "50.00"
click at [429, 275] on div "fiber_manual_record Added to Schedule J Schedule I: $3,965.98 Schedule J: $6,65…" at bounding box center [389, 269] width 348 height 58
click at [259, 171] on input "800.00" at bounding box center [265, 173] width 85 height 19
type input "900.00"
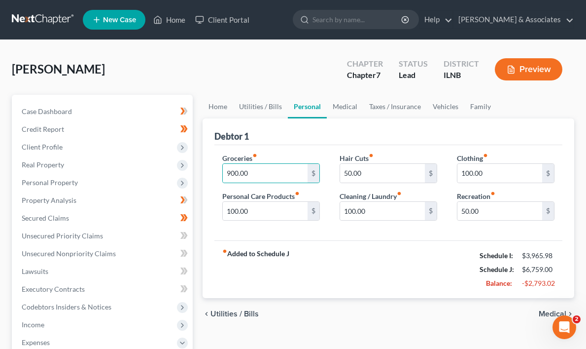
click at [309, 267] on div "fiber_manual_record Added to Schedule J Schedule I: $3,965.98 Schedule J: $6,75…" at bounding box center [389, 269] width 348 height 58
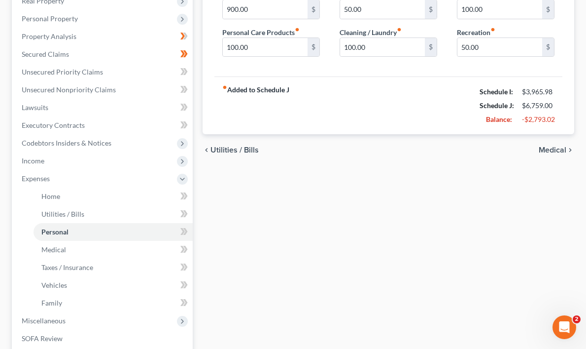
scroll to position [178, 0]
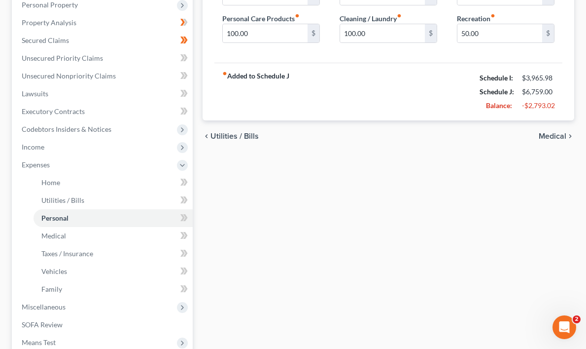
click at [559, 133] on span "Medical" at bounding box center [553, 136] width 28 height 8
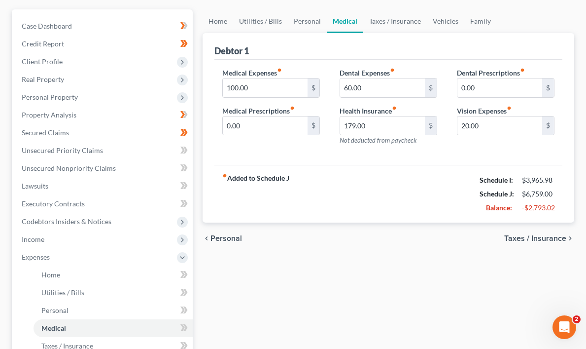
scroll to position [114, 0]
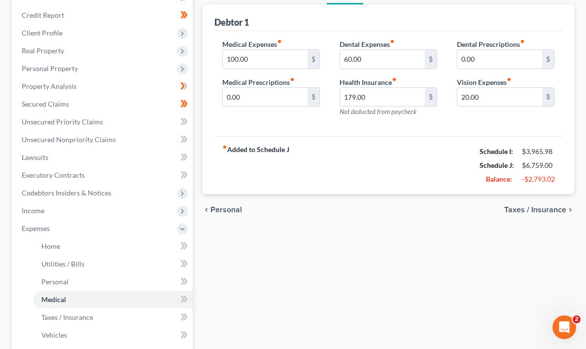
click at [557, 208] on span "Taxes / Insurance" at bounding box center [536, 210] width 62 height 8
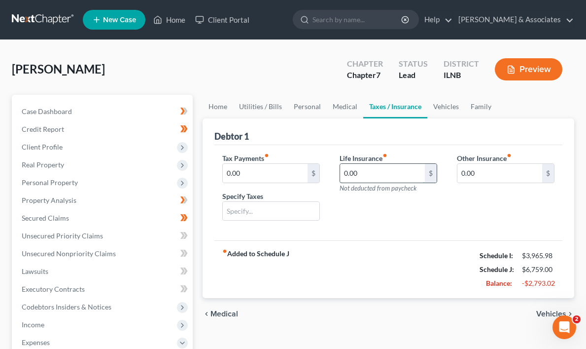
click at [384, 174] on input "0.00" at bounding box center [382, 173] width 85 height 19
type input "49.00"
click at [400, 250] on div "fiber_manual_record Added to Schedule J Schedule I: $3,965.98 Schedule J: $6,80…" at bounding box center [389, 269] width 348 height 58
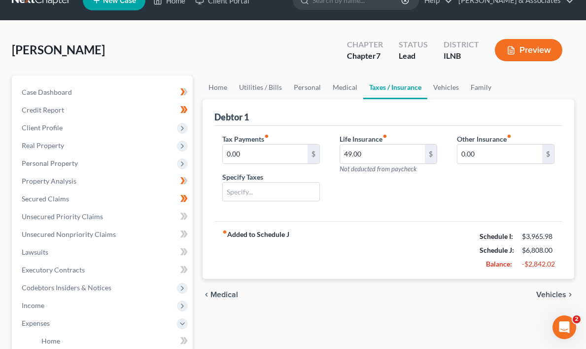
scroll to position [17, 0]
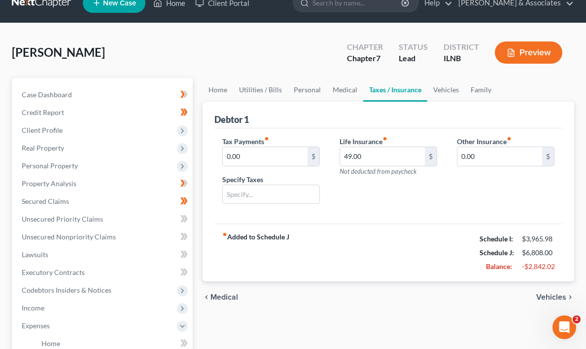
click at [562, 294] on span "Vehicles" at bounding box center [552, 297] width 30 height 8
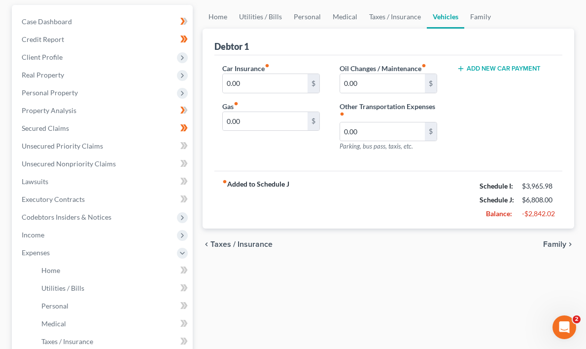
scroll to position [95, 0]
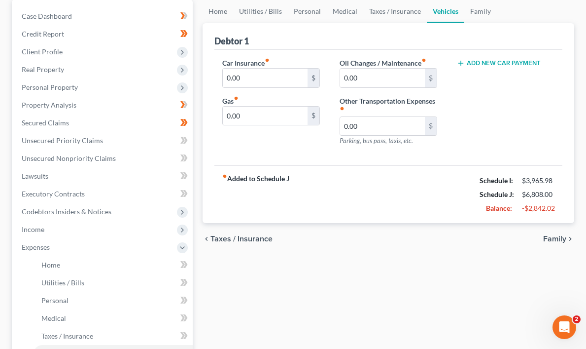
click at [562, 238] on span "Family" at bounding box center [554, 239] width 23 height 8
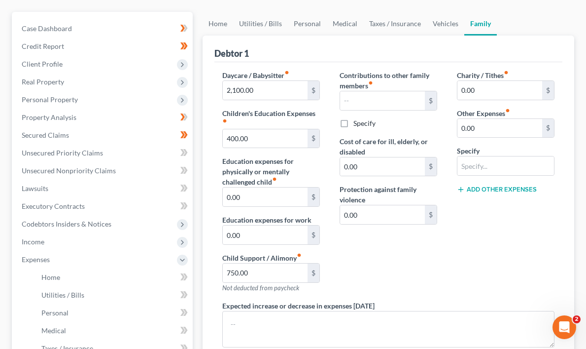
scroll to position [88, 0]
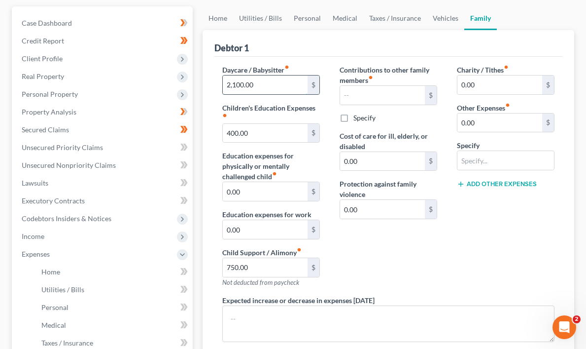
click at [265, 82] on input "2,100.00" at bounding box center [265, 84] width 85 height 19
type input "1,600.00"
click at [414, 259] on div "Contributions to other family members fiber_manual_record $ Specify Cost of car…" at bounding box center [388, 180] width 117 height 230
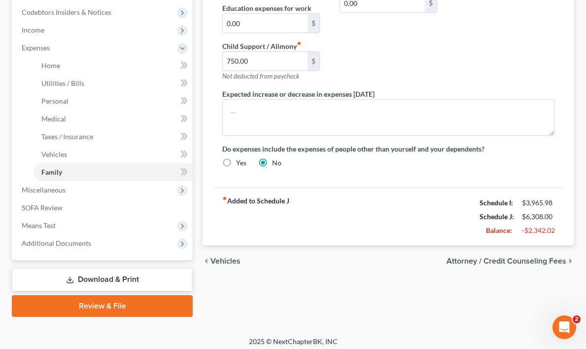
scroll to position [299, 0]
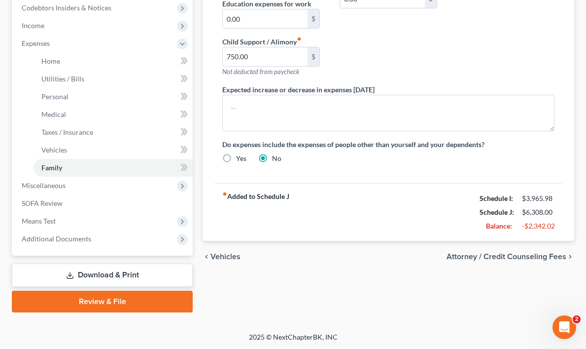
click at [562, 253] on span "Attorney / Credit Counseling Fees" at bounding box center [507, 257] width 120 height 8
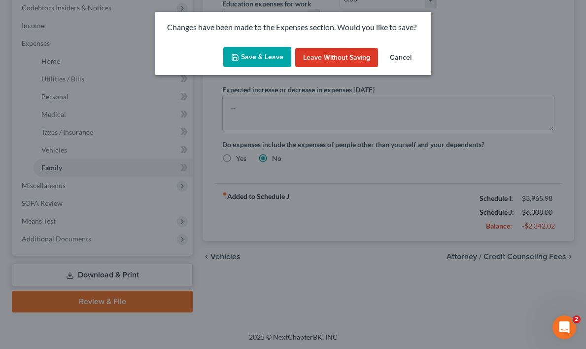
click at [259, 55] on button "Save & Leave" at bounding box center [257, 57] width 68 height 21
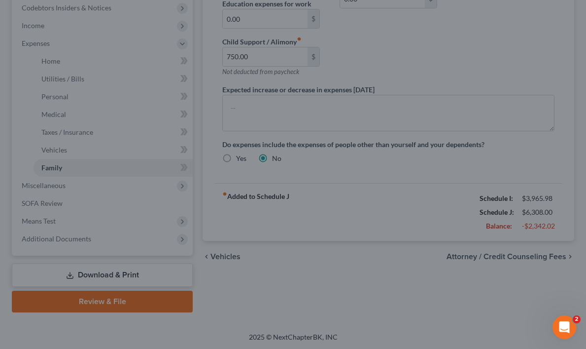
select select "0"
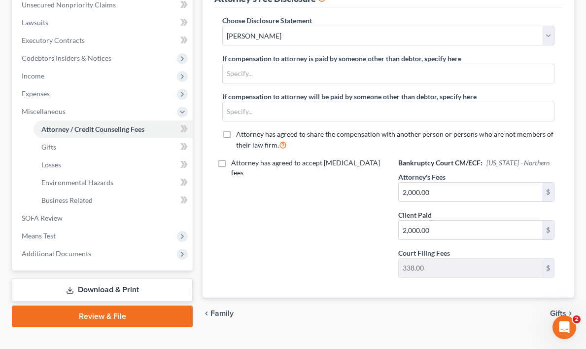
scroll to position [266, 0]
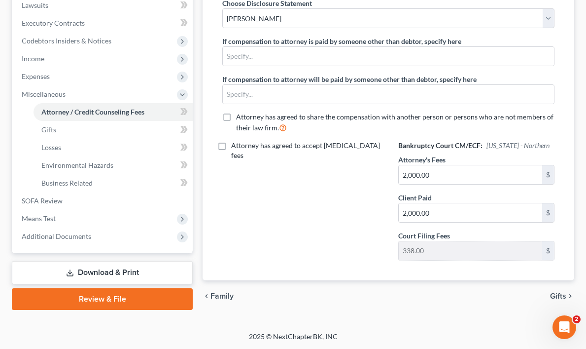
click at [562, 295] on span "Gifts" at bounding box center [558, 296] width 16 height 8
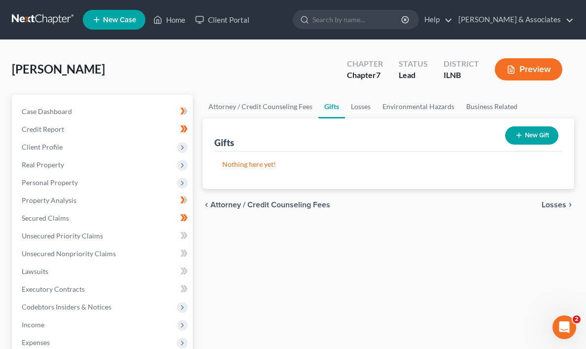
click at [557, 202] on span "Losses" at bounding box center [554, 205] width 25 height 8
click at [557, 202] on span "Environmental Hazards" at bounding box center [525, 205] width 83 height 8
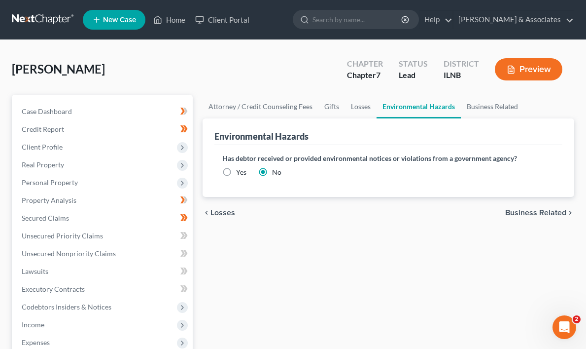
click at [557, 202] on div "chevron_left Losses Business Related chevron_right" at bounding box center [389, 213] width 372 height 32
click at [560, 211] on span "Business Related" at bounding box center [536, 213] width 61 height 8
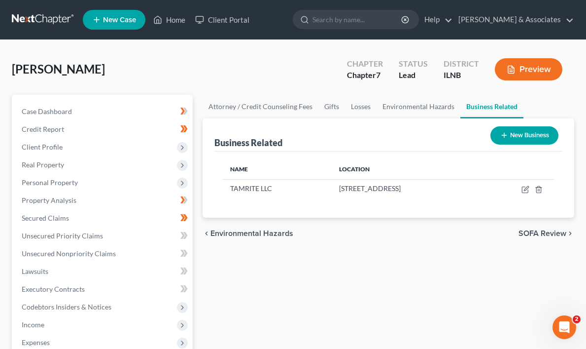
click at [558, 230] on span "SOFA Review" at bounding box center [543, 233] width 48 height 8
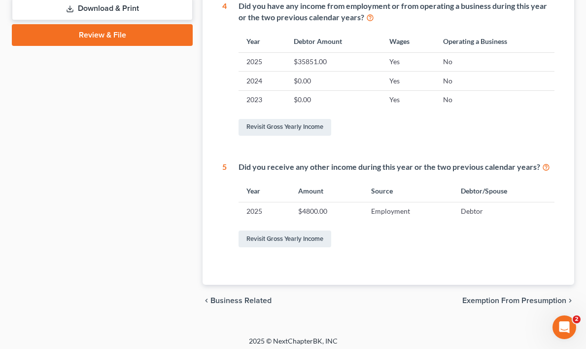
scroll to position [445, 0]
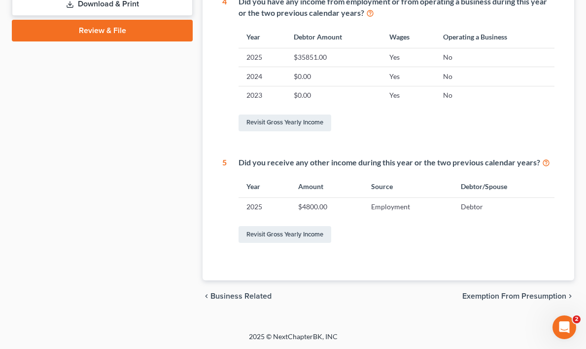
click at [558, 292] on span "Exemption from Presumption" at bounding box center [515, 296] width 104 height 8
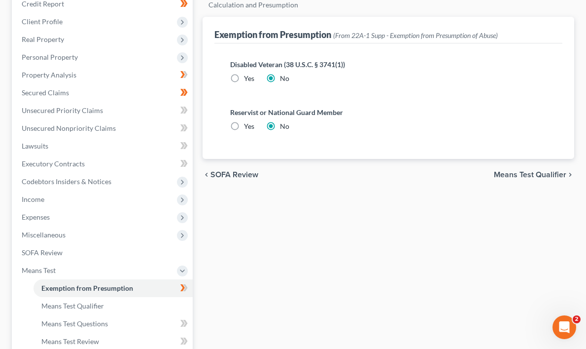
scroll to position [126, 0]
click at [550, 173] on span "Means Test Qualifier" at bounding box center [530, 174] width 72 height 8
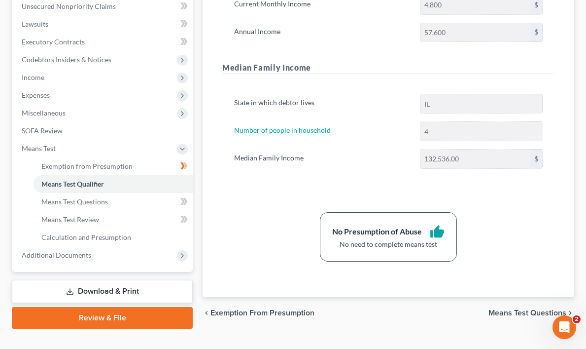
scroll to position [264, 0]
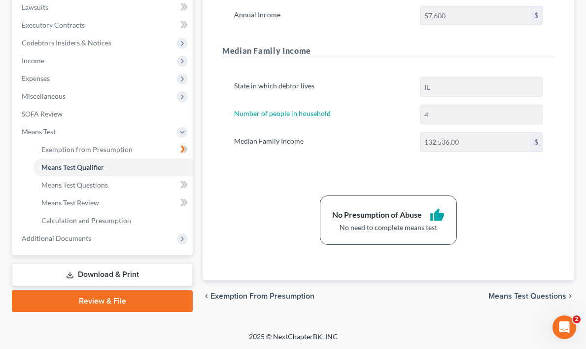
click at [556, 292] on span "Means Test Questions" at bounding box center [528, 296] width 78 height 8
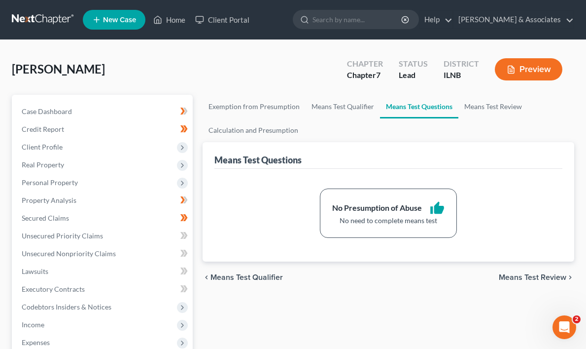
click at [546, 275] on span "Means Test Review" at bounding box center [533, 277] width 68 height 8
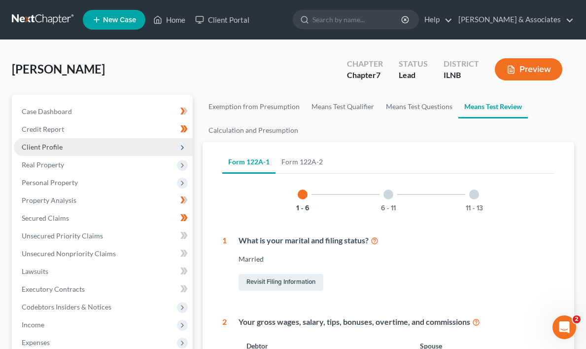
click at [56, 148] on span "Client Profile" at bounding box center [42, 147] width 41 height 8
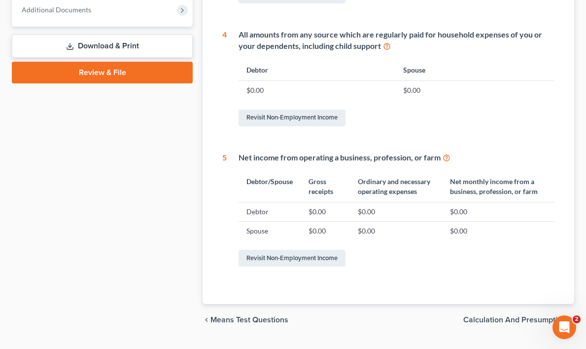
scroll to position [534, 0]
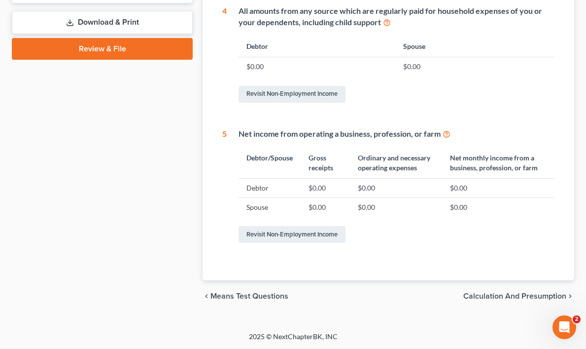
click at [559, 293] on span "Calculation and Presumption" at bounding box center [515, 296] width 103 height 8
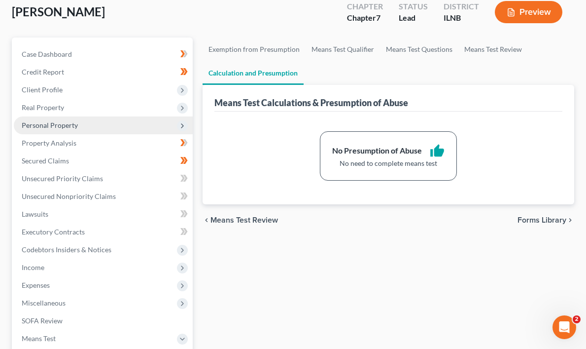
scroll to position [76, 0]
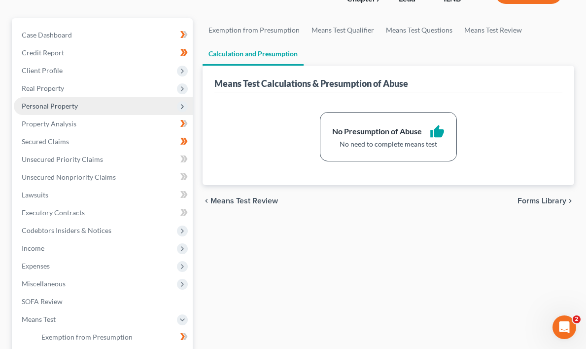
click at [177, 103] on span "Personal Property" at bounding box center [103, 106] width 179 height 18
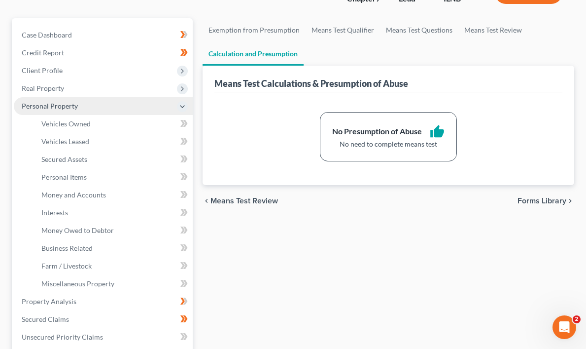
click at [177, 103] on span "Personal Property" at bounding box center [103, 106] width 179 height 18
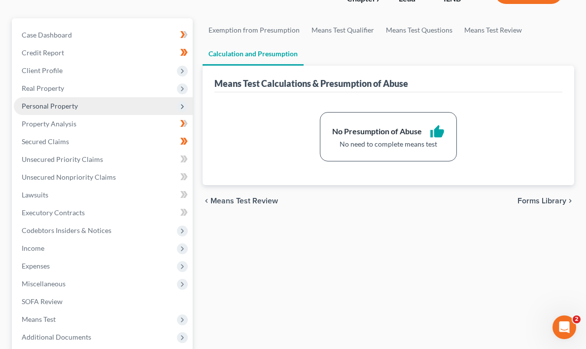
click at [177, 103] on span "Personal Property" at bounding box center [103, 106] width 179 height 18
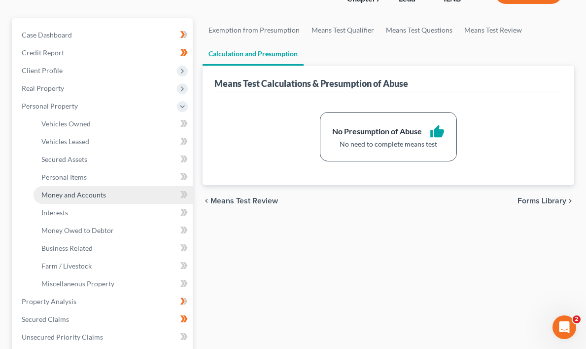
click at [175, 191] on link "Money and Accounts" at bounding box center [113, 195] width 159 height 18
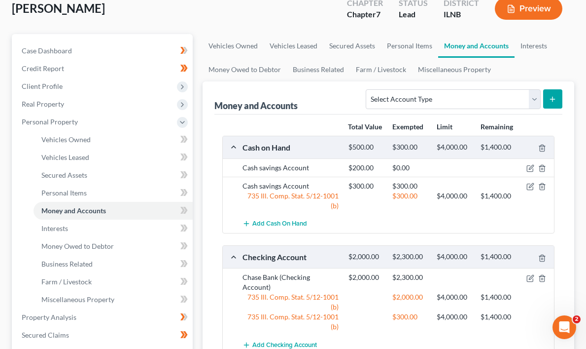
scroll to position [68, 0]
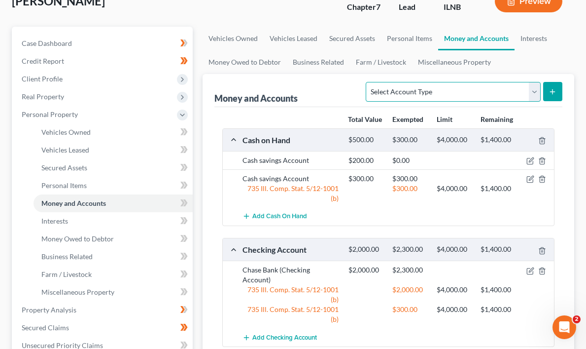
click at [534, 91] on select "Select Account Type Brokerage Cash on Hand Certificates of Deposit Checking Acc…" at bounding box center [453, 92] width 175 height 20
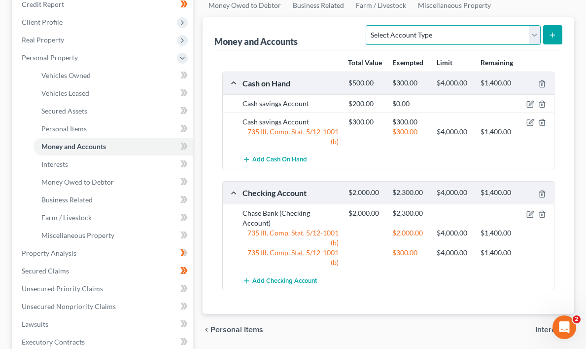
scroll to position [130, 0]
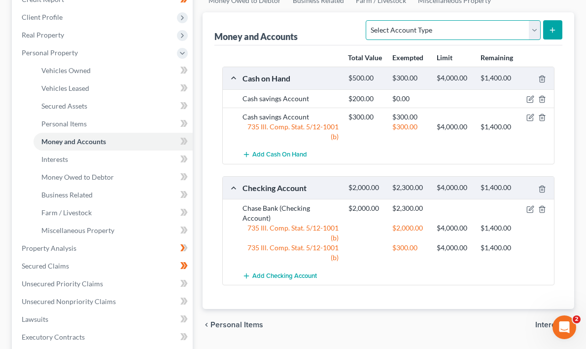
click at [533, 30] on select "Select Account Type Brokerage Cash on Hand Certificates of Deposit Checking Acc…" at bounding box center [453, 30] width 175 height 20
select select "brokerage"
click at [368, 20] on select "Select Account Type Brokerage Cash on Hand Certificates of Deposit Checking Acc…" at bounding box center [453, 30] width 175 height 20
click at [535, 27] on select "Select Account Type Brokerage Cash on Hand Certificates of Deposit Checking Acc…" at bounding box center [453, 30] width 175 height 20
click at [552, 28] on icon "submit" at bounding box center [553, 30] width 8 height 8
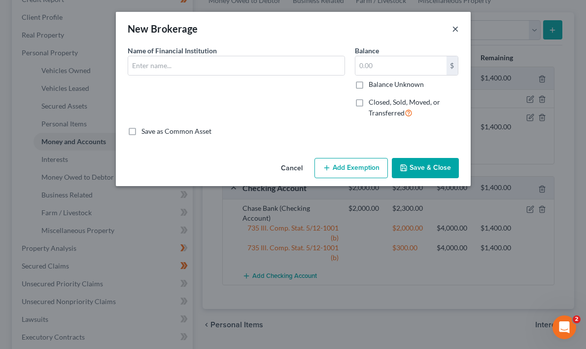
click at [455, 27] on button "×" at bounding box center [455, 29] width 7 height 12
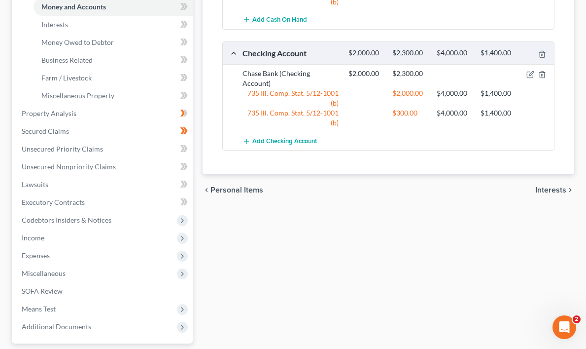
scroll to position [267, 0]
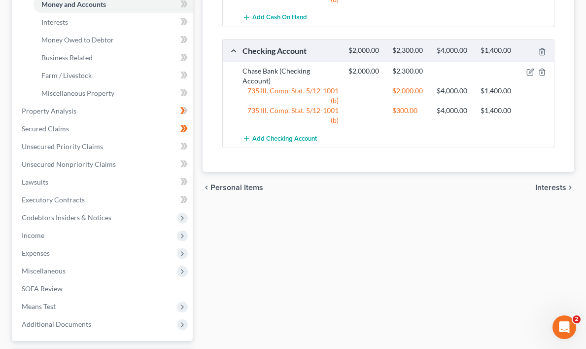
click at [562, 184] on span "Interests" at bounding box center [551, 187] width 31 height 8
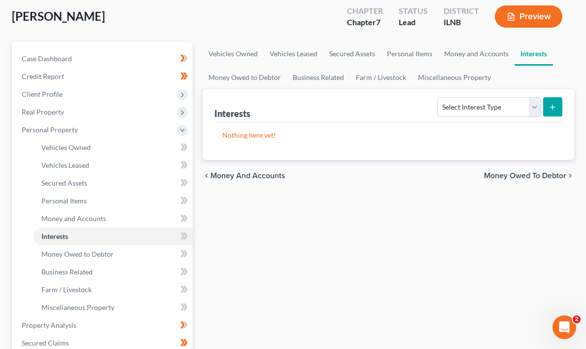
scroll to position [59, 0]
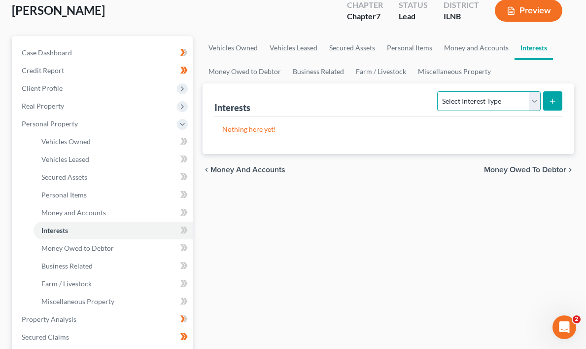
click at [533, 99] on select "Select Interest Type 401K Annuity Bond Education IRA Government Bond Government…" at bounding box center [488, 101] width 103 height 20
select select "stock"
click at [439, 91] on select "Select Interest Type 401K Annuity Bond Education IRA Government Bond Government…" at bounding box center [488, 101] width 103 height 20
click at [554, 97] on icon "submit" at bounding box center [553, 101] width 8 height 8
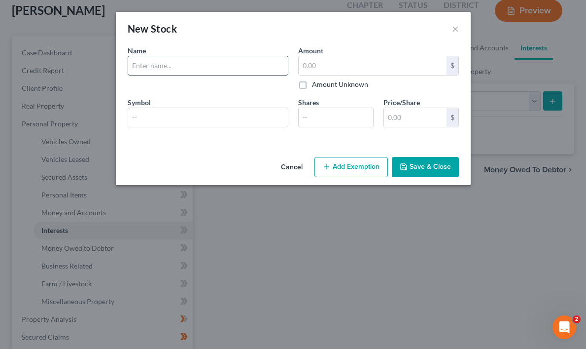
click at [175, 65] on input "text" at bounding box center [208, 65] width 160 height 19
type input "Comcast Employee Sock"
click at [339, 67] on input "text" at bounding box center [373, 65] width 148 height 19
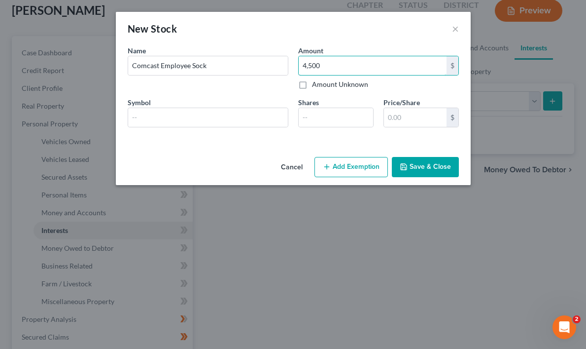
type input "4,500"
click at [347, 96] on div "Name * Describe * Comcast Employee Sock Amount 4,500.00 $ Amount Unknown Balanc…" at bounding box center [293, 90] width 341 height 90
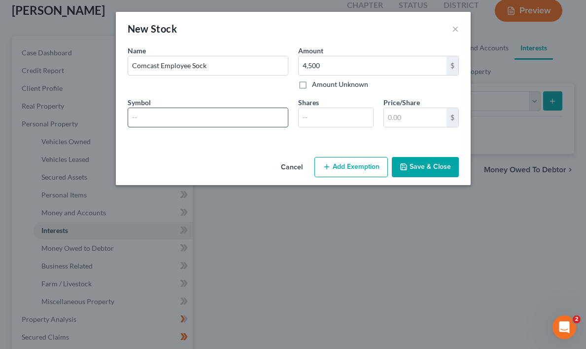
click at [172, 117] on input "text" at bounding box center [208, 117] width 160 height 19
type input "Employees Stock"
click at [433, 115] on input "text" at bounding box center [415, 117] width 63 height 19
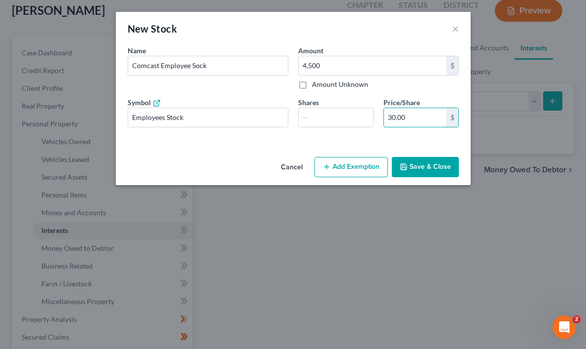
type input "30.00"
click at [384, 146] on div "An exemption set must first be selected from the Filing Information section. Na…" at bounding box center [293, 99] width 355 height 108
click at [365, 123] on input "number" at bounding box center [336, 117] width 74 height 19
click at [347, 164] on button "Add Exemption" at bounding box center [351, 167] width 73 height 21
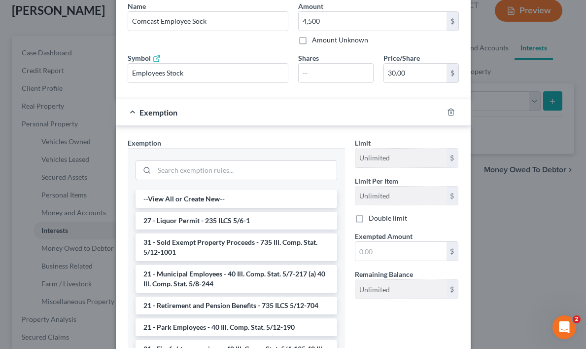
scroll to position [35, 0]
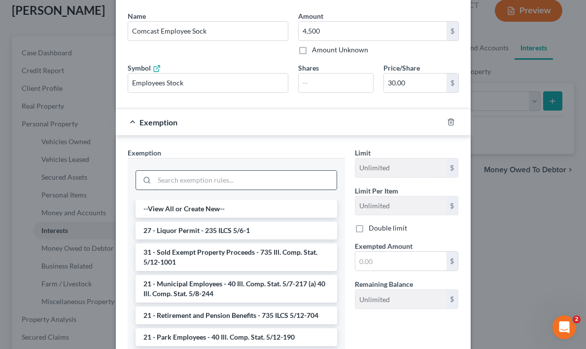
click at [176, 181] on input "search" at bounding box center [245, 180] width 182 height 19
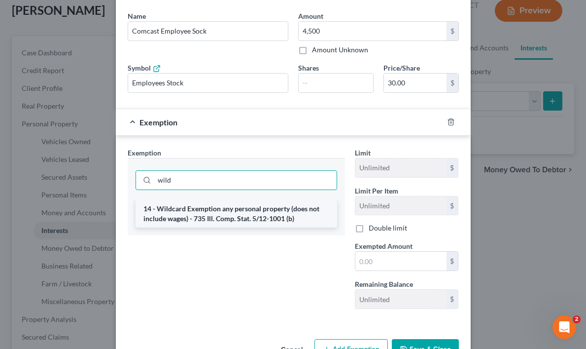
type input "wild"
click at [224, 215] on li "14 - Wildcard Exemption any personal property (does not include wages) - 735 Il…" at bounding box center [237, 214] width 202 height 28
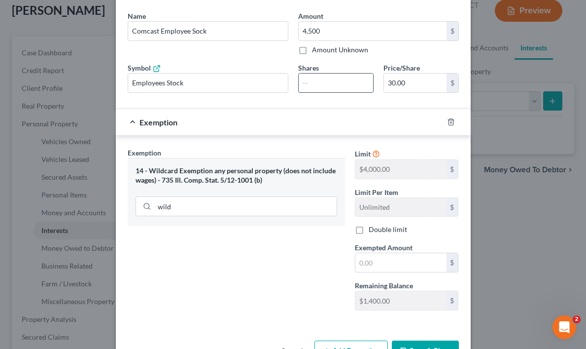
click at [311, 82] on input "number" at bounding box center [336, 82] width 74 height 19
type input "30.00"
type input "1"
type input "420.00"
type input "14"
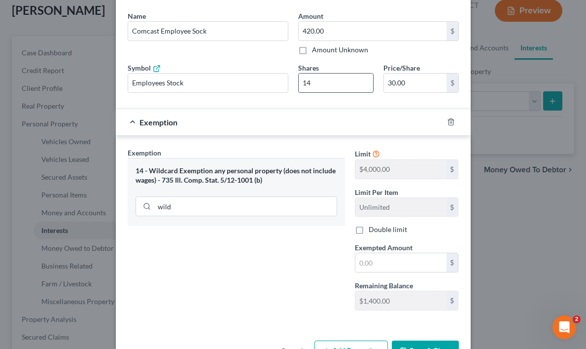
type input "4,200.00"
type input "140"
click at [338, 108] on form "An exemption set must first be selected from the Filing Information section. Na…" at bounding box center [293, 169] width 331 height 316
click at [317, 81] on input "140" at bounding box center [336, 82] width 74 height 19
type input "420.00"
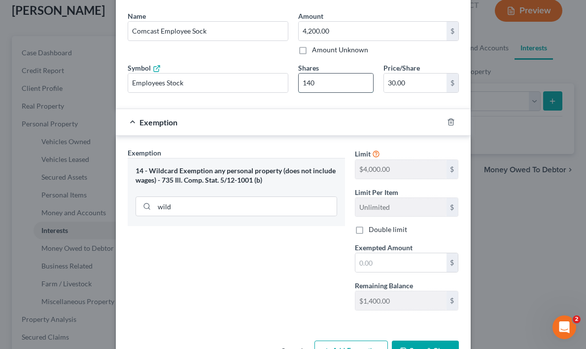
type input "14"
type input "4,350.00"
type input "145"
click at [310, 123] on div "Exemption" at bounding box center [279, 122] width 327 height 26
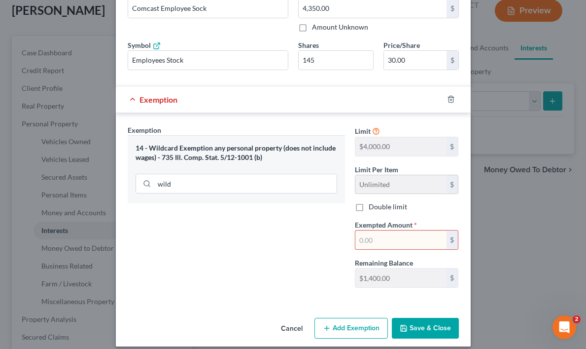
scroll to position [66, 0]
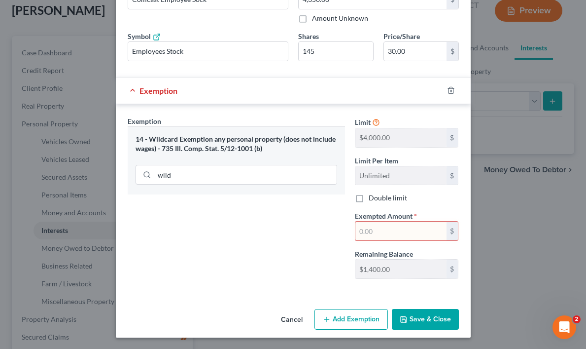
click at [377, 231] on input "text" at bounding box center [401, 230] width 91 height 19
type input "4,000.00"
click at [222, 244] on div "Exemption Set must be selected for CA. Exemption * 14 - Wildcard Exemption any …" at bounding box center [236, 201] width 227 height 171
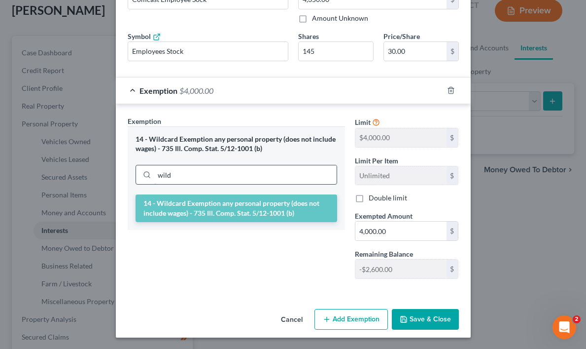
click at [182, 178] on input "wild" at bounding box center [245, 174] width 182 height 19
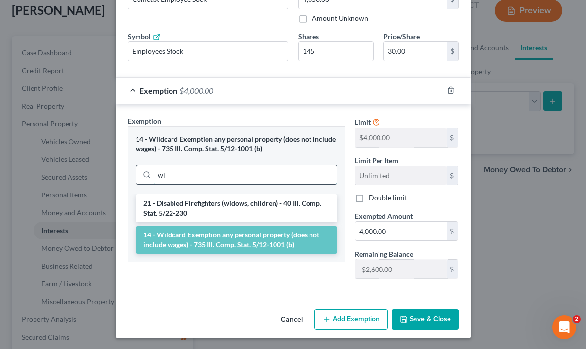
type input "w"
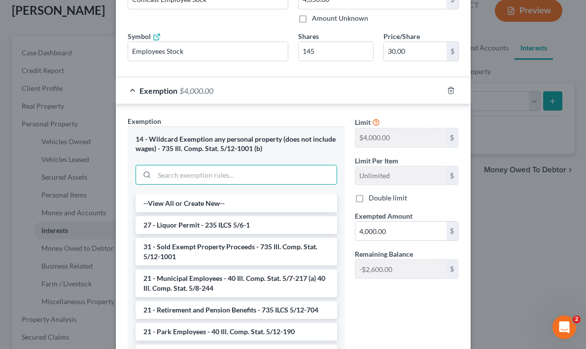
click at [283, 190] on div "14 - Wildcard Exemption any personal property (does not include wages) - 735 Il…" at bounding box center [236, 160] width 217 height 68
click at [297, 150] on div "14 - Wildcard Exemption any personal property (does not include wages) - 735 Il…" at bounding box center [237, 144] width 202 height 18
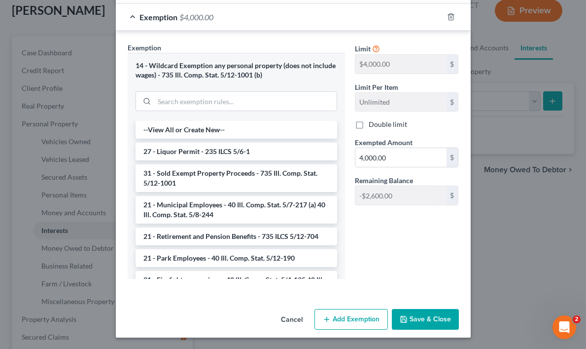
click at [423, 318] on button "Save & Close" at bounding box center [425, 319] width 67 height 21
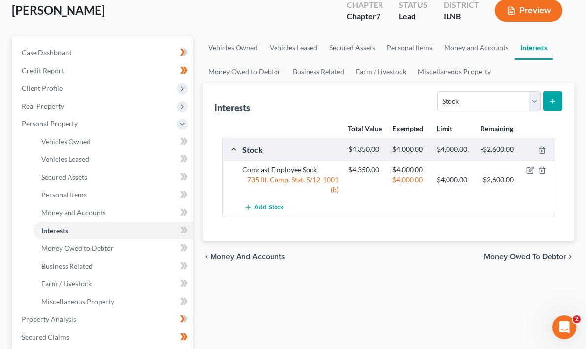
click at [554, 260] on span "Money Owed to Debtor" at bounding box center [525, 257] width 82 height 8
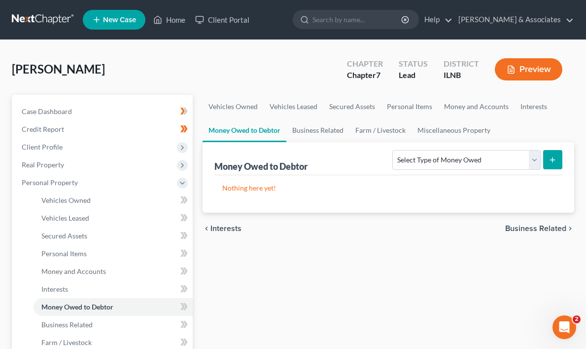
click at [550, 225] on span "Business Related" at bounding box center [536, 228] width 61 height 8
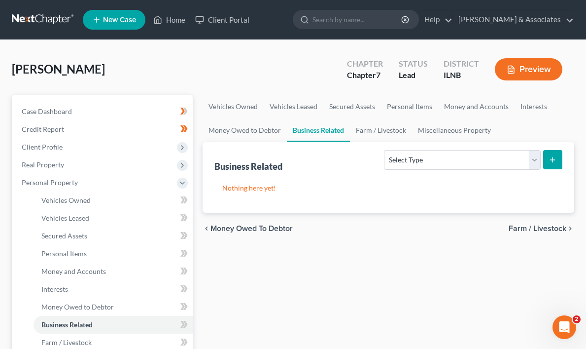
click at [557, 228] on span "Farm / Livestock" at bounding box center [538, 228] width 58 height 8
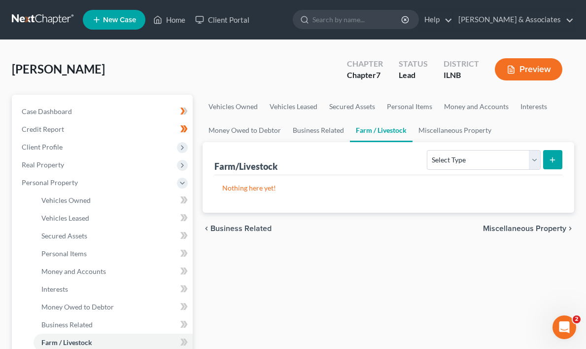
click at [553, 226] on span "Miscellaneous Property" at bounding box center [524, 228] width 83 height 8
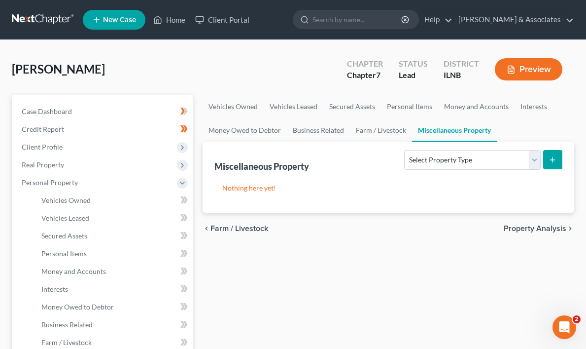
click at [553, 226] on span "Property Analysis" at bounding box center [535, 228] width 63 height 8
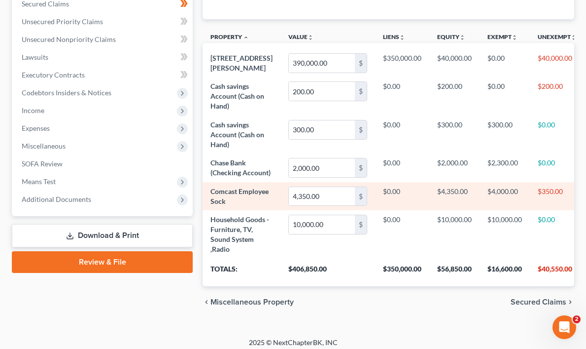
scroll to position [309, 0]
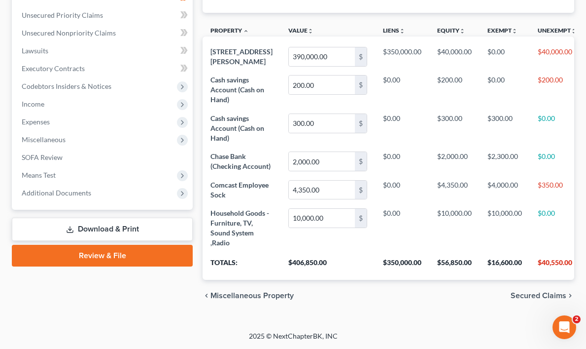
click at [558, 294] on span "Secured Claims" at bounding box center [539, 295] width 56 height 8
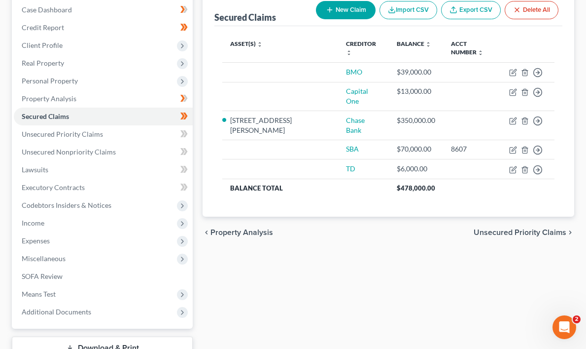
scroll to position [128, 0]
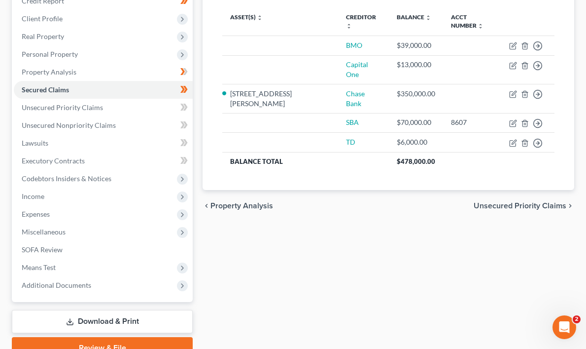
click at [559, 202] on span "Unsecured Priority Claims" at bounding box center [520, 206] width 93 height 8
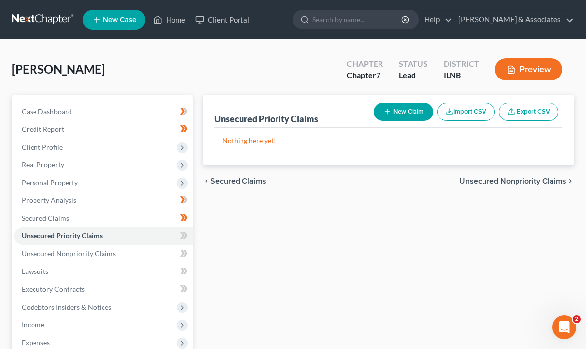
click at [560, 181] on span "Unsecured Nonpriority Claims" at bounding box center [513, 181] width 107 height 8
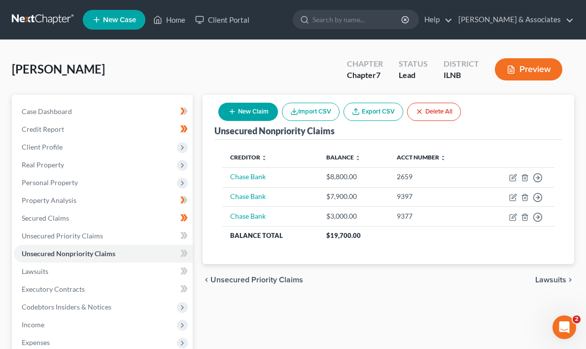
click at [562, 282] on span "Lawsuits" at bounding box center [551, 280] width 31 height 8
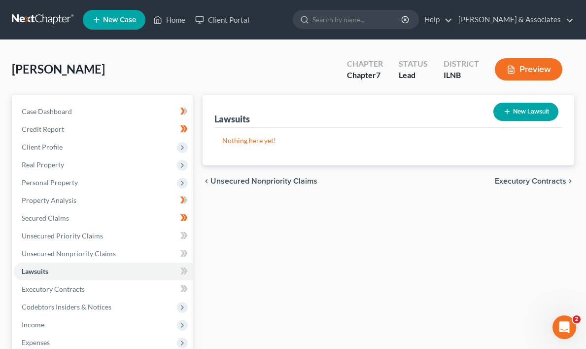
click at [560, 178] on span "Executory Contracts" at bounding box center [531, 181] width 72 height 8
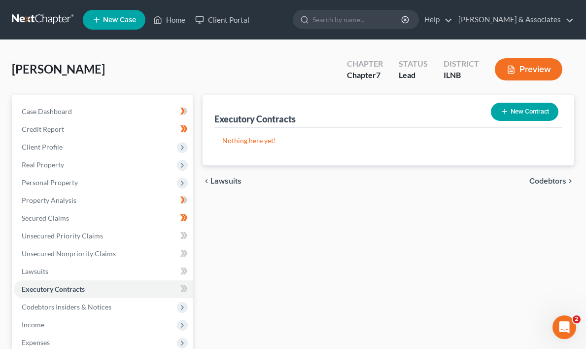
click at [558, 181] on span "Codebtors" at bounding box center [548, 181] width 37 height 8
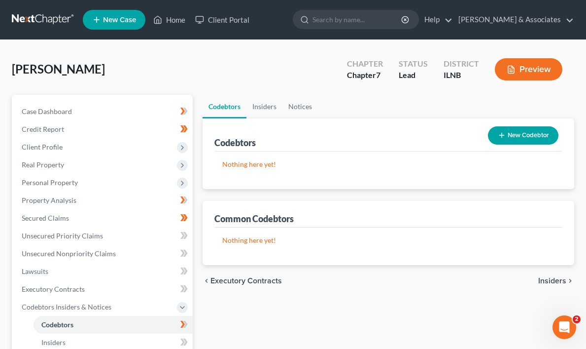
click at [558, 282] on span "Insiders" at bounding box center [553, 281] width 28 height 8
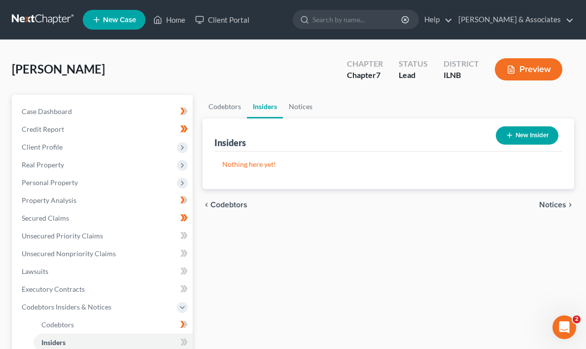
click at [561, 204] on span "Notices" at bounding box center [553, 205] width 27 height 8
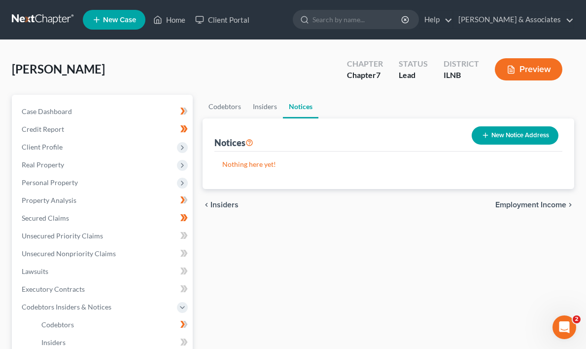
click at [561, 204] on span "Employment Income" at bounding box center [531, 205] width 71 height 8
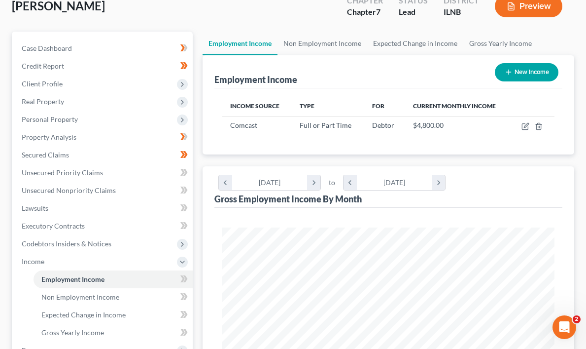
scroll to position [67, 0]
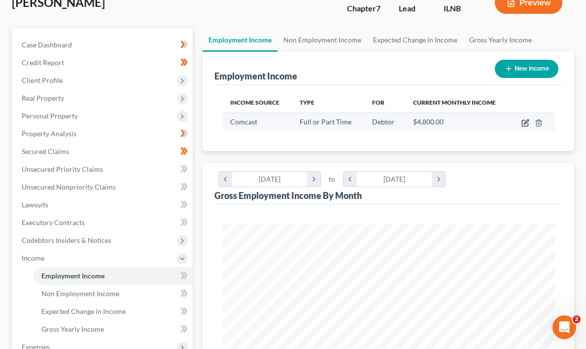
click at [527, 119] on icon "button" at bounding box center [526, 121] width 4 height 4
select select "0"
select select "39"
select select "1"
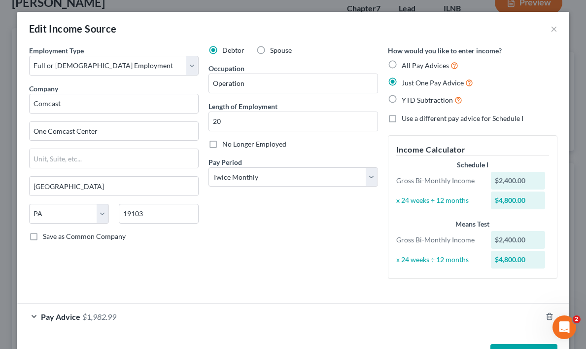
click at [510, 179] on div "$2,400.00" at bounding box center [518, 181] width 54 height 18
click at [527, 181] on div "$2,400.00" at bounding box center [518, 181] width 54 height 18
click at [267, 84] on input "Operation" at bounding box center [293, 83] width 169 height 19
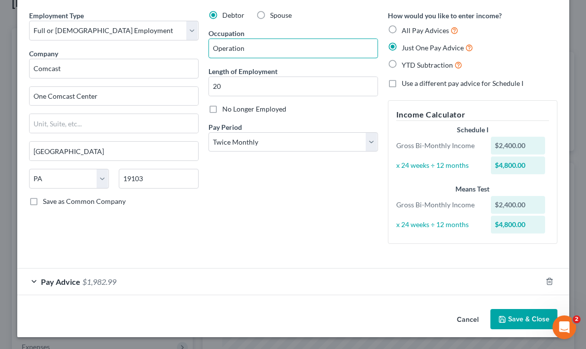
scroll to position [0, 0]
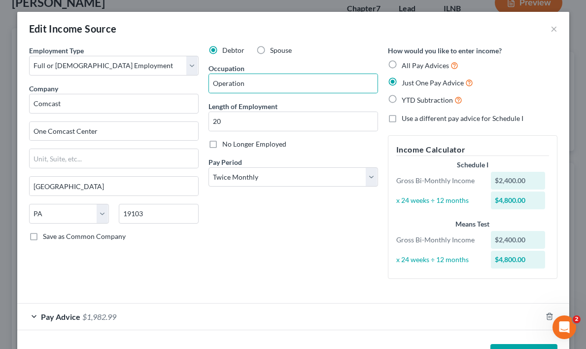
click at [46, 314] on span "Pay Advice" at bounding box center [60, 316] width 39 height 9
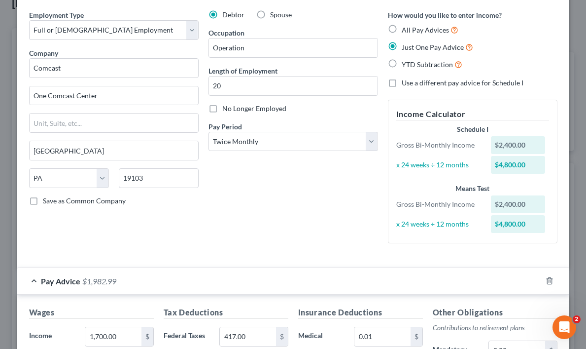
scroll to position [28, 0]
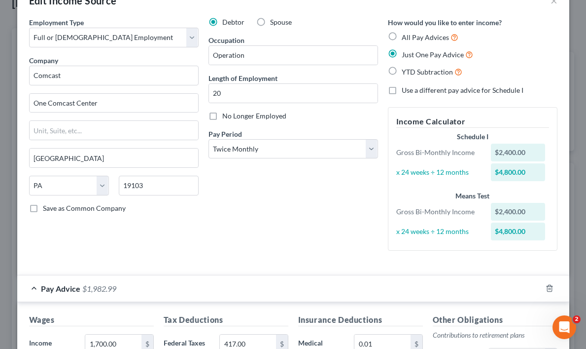
click at [508, 149] on div "$2,400.00" at bounding box center [518, 153] width 54 height 18
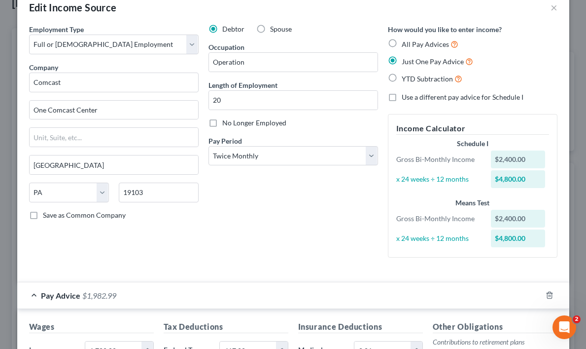
scroll to position [0, 0]
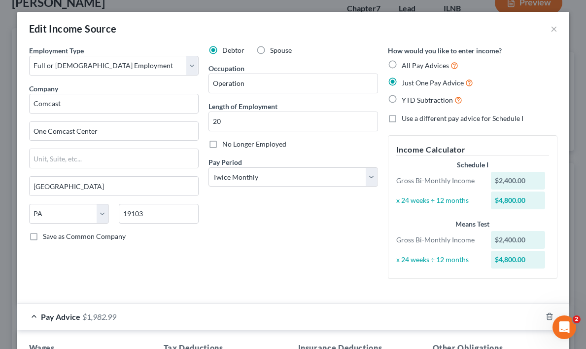
click at [73, 28] on div "Edit Income Source" at bounding box center [73, 29] width 88 height 14
click at [252, 84] on input "Operation" at bounding box center [293, 83] width 169 height 19
type input "Operation Staff"
click at [319, 232] on div "Debtor Spouse Occupation Operation Staff Length of Employment 20 No Longer Empl…" at bounding box center [294, 165] width 180 height 241
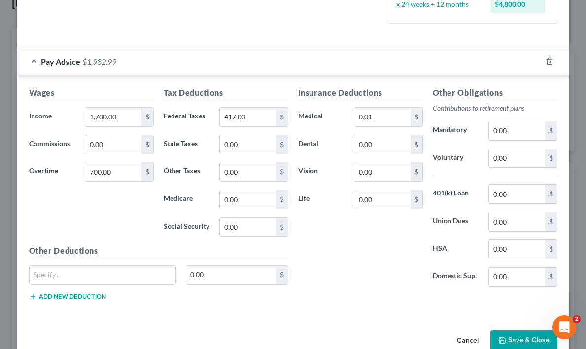
scroll to position [276, 0]
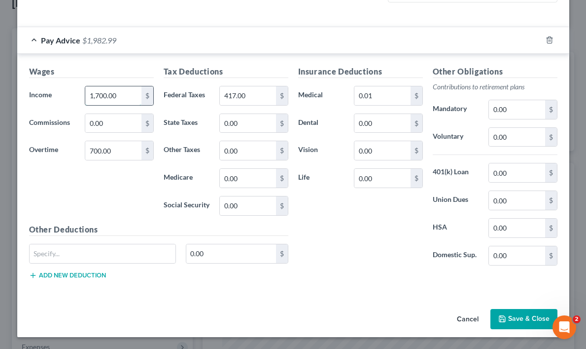
click at [123, 98] on input "1,700.00" at bounding box center [113, 95] width 56 height 19
click at [126, 96] on input "1,700.00" at bounding box center [113, 95] width 56 height 19
click at [243, 124] on input "0.00" at bounding box center [248, 123] width 56 height 19
click at [241, 207] on input "0.00" at bounding box center [248, 205] width 56 height 19
type input "301.18"
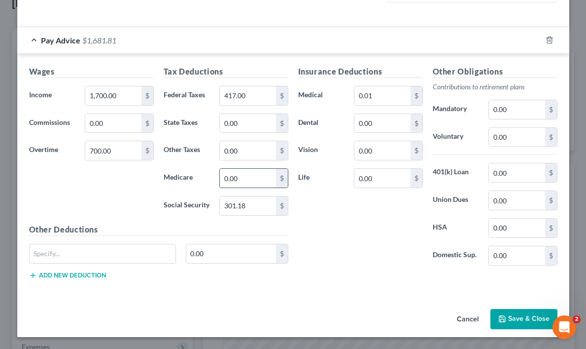
click at [252, 180] on input "0.00" at bounding box center [248, 178] width 56 height 19
type input "70.44"
click at [249, 95] on input "417.00" at bounding box center [248, 95] width 56 height 19
type input "676.00"
click at [243, 123] on input "0.00" at bounding box center [248, 123] width 56 height 19
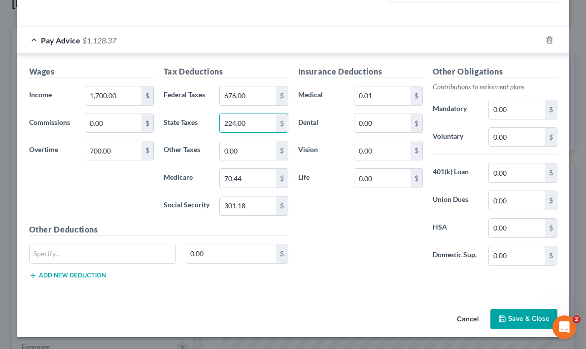
type input "224.00"
click at [354, 235] on div "Insurance Deductions Medical 0.01 $ Dental 0.00 $ Vision 0.00 $ Life 0.00 $" at bounding box center [360, 170] width 135 height 208
click at [519, 318] on button "Save & Close" at bounding box center [524, 319] width 67 height 21
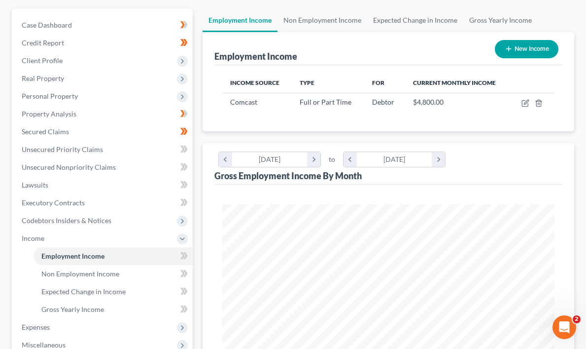
scroll to position [86, 0]
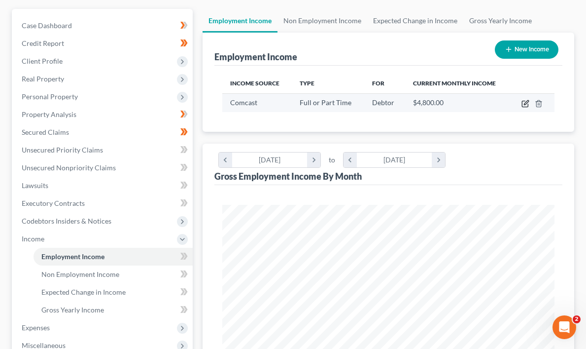
click at [526, 102] on icon "button" at bounding box center [526, 102] width 4 height 4
select select "0"
select select "39"
select select "1"
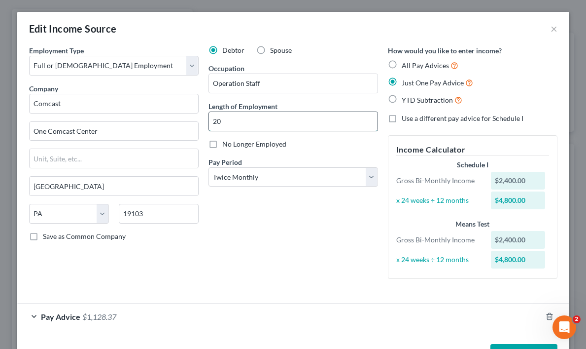
click at [236, 120] on input "20" at bounding box center [293, 121] width 169 height 19
type input "20 years"
click at [294, 278] on div "Debtor Spouse Occupation Operation Staff Length of Employment 20 years No Longe…" at bounding box center [294, 165] width 180 height 241
click at [267, 82] on input "Operation Staff" at bounding box center [293, 83] width 169 height 19
type input "O"
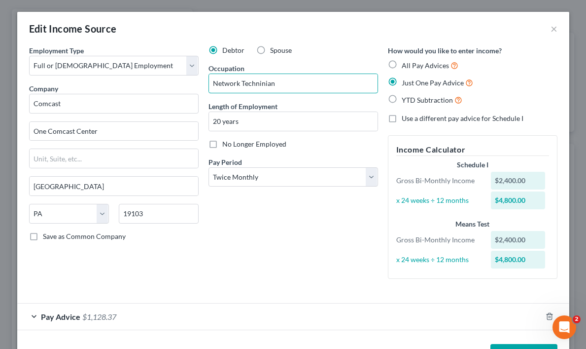
type input "Network Techninian"
click at [317, 244] on div "Debtor Spouse Occupation Network Techninian Length of Employment 20 years No Lo…" at bounding box center [294, 165] width 180 height 241
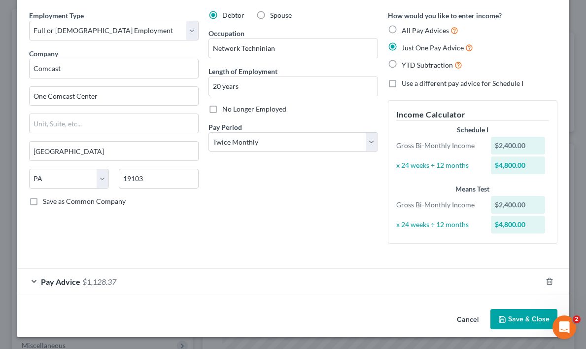
click at [520, 317] on button "Save & Close" at bounding box center [524, 319] width 67 height 21
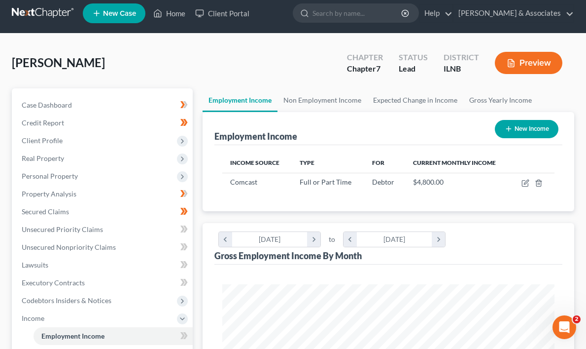
scroll to position [5, 0]
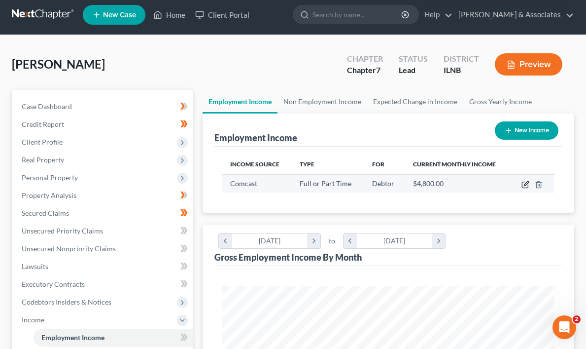
click at [526, 185] on icon "button" at bounding box center [526, 183] width 4 height 4
select select "0"
select select "39"
select select "1"
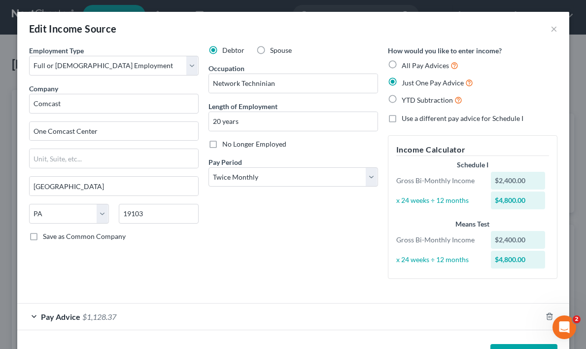
click at [504, 175] on div "$2,400.00" at bounding box center [518, 181] width 54 height 18
click at [512, 180] on div "$2,400.00" at bounding box center [518, 181] width 54 height 18
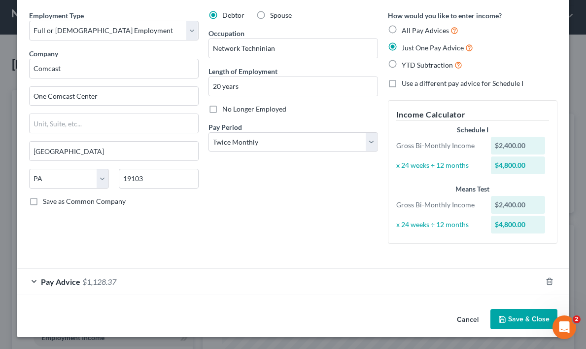
drag, startPoint x: 525, startPoint y: 318, endPoint x: 525, endPoint y: 309, distance: 8.9
click at [525, 318] on button "Save & Close" at bounding box center [524, 319] width 67 height 21
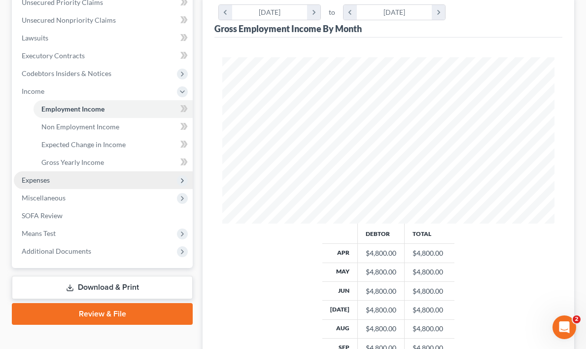
scroll to position [233, 0]
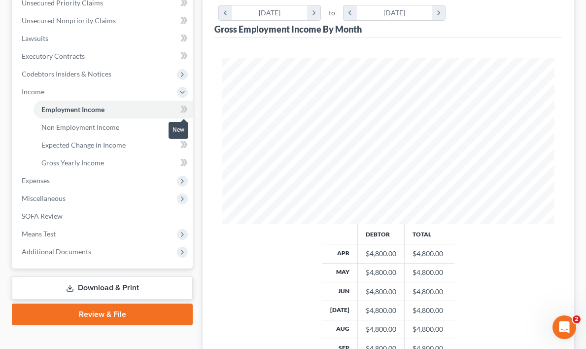
click at [176, 108] on span at bounding box center [184, 110] width 17 height 15
click at [184, 108] on icon at bounding box center [183, 109] width 4 height 7
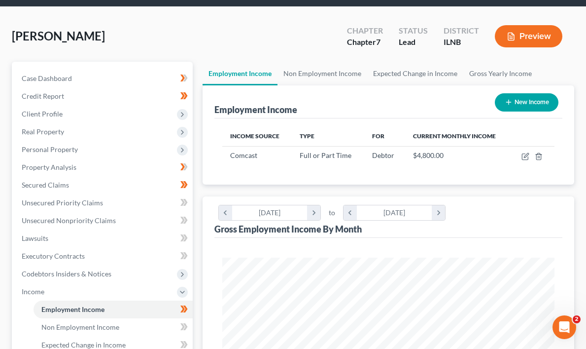
scroll to position [0, 0]
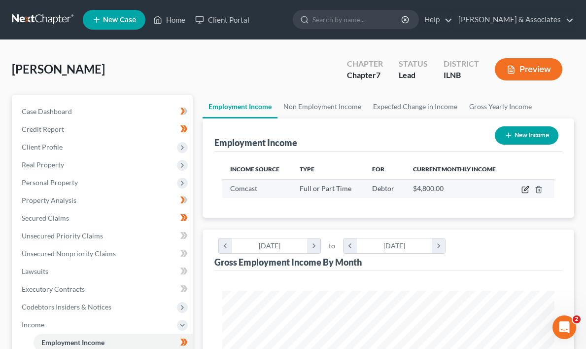
click at [525, 187] on icon "button" at bounding box center [526, 189] width 8 height 8
select select "0"
select select "39"
select select "1"
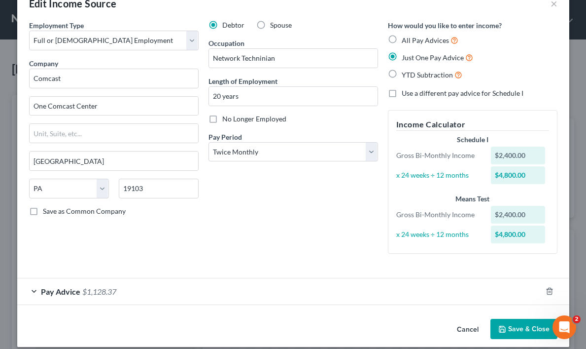
scroll to position [35, 0]
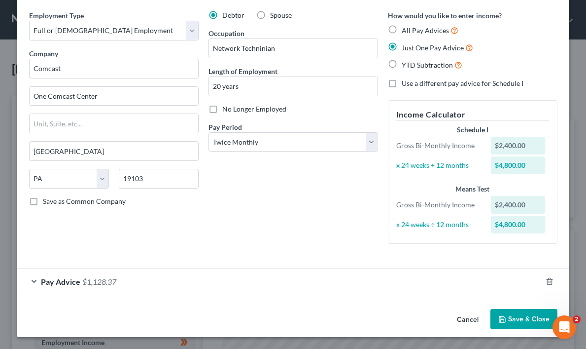
click at [528, 315] on button "Save & Close" at bounding box center [524, 319] width 67 height 21
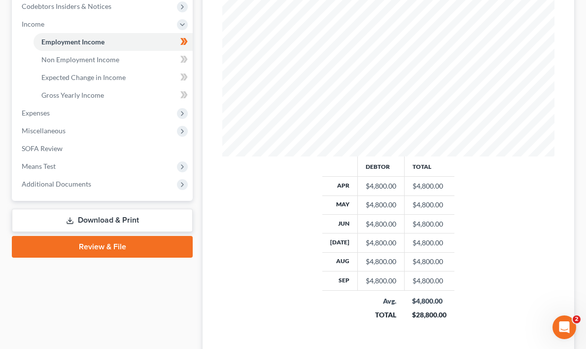
scroll to position [377, 0]
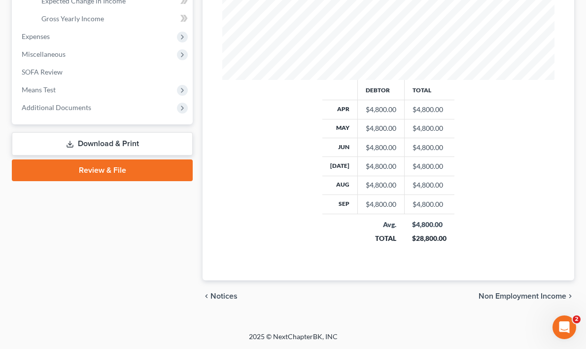
click at [563, 292] on span "Non Employment Income" at bounding box center [523, 296] width 88 height 8
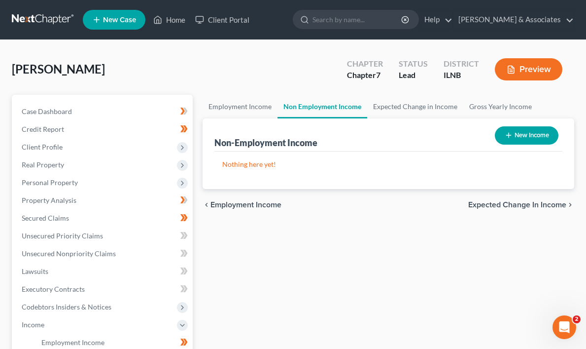
click at [557, 202] on span "Expected Change in Income" at bounding box center [518, 205] width 98 height 8
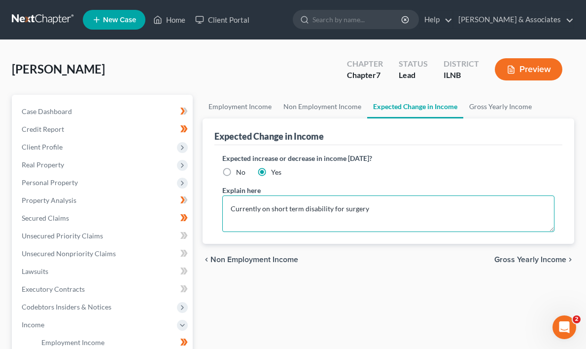
click at [229, 207] on textarea "Currently on short term disability for surgery" at bounding box center [388, 213] width 332 height 36
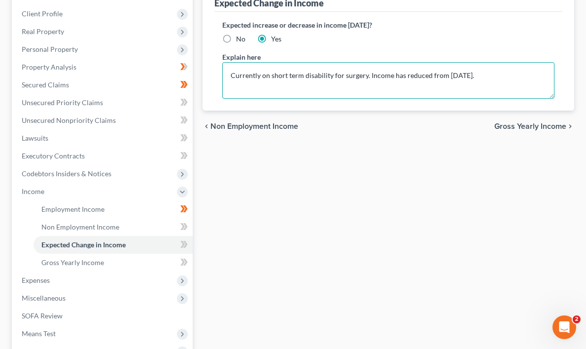
scroll to position [138, 0]
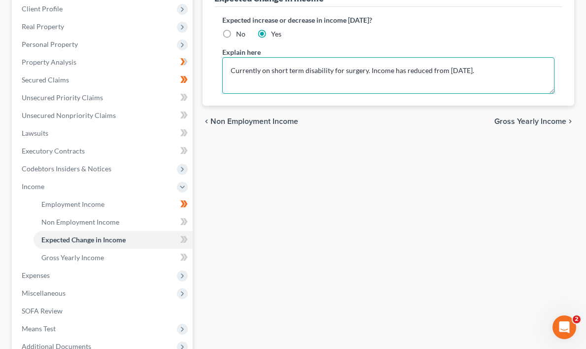
type textarea "Currently on short term disability for surgery. Income has reduced from [DATE]."
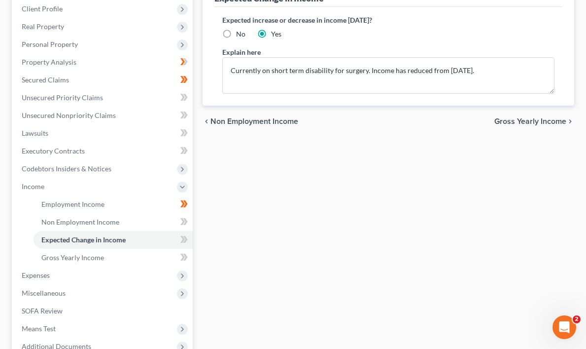
click at [557, 120] on span "Gross Yearly Income" at bounding box center [531, 121] width 72 height 8
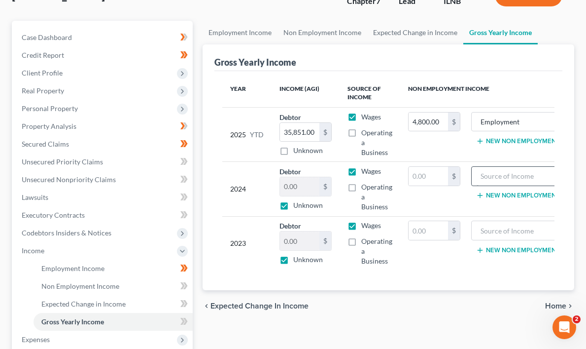
scroll to position [81, 0]
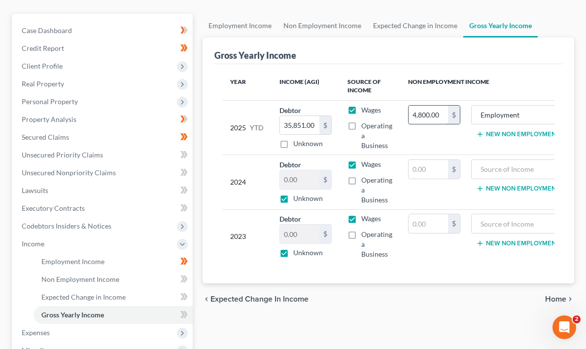
click at [422, 116] on input "4,800.00" at bounding box center [428, 115] width 39 height 19
click at [434, 129] on td "4,800.00 $" at bounding box center [434, 127] width 68 height 54
click at [431, 116] on input "4,800.00" at bounding box center [428, 115] width 39 height 19
type input "0"
click at [362, 110] on label "Wages" at bounding box center [372, 110] width 20 height 10
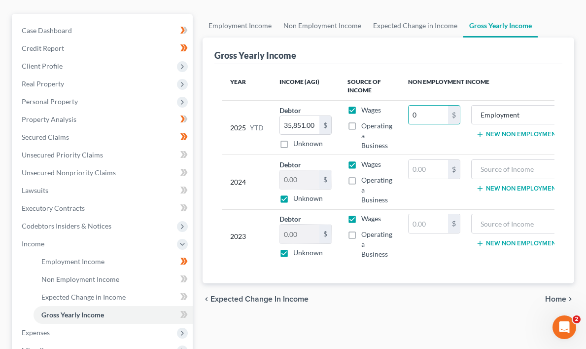
click at [365, 110] on input "Wages" at bounding box center [368, 108] width 6 height 6
click at [362, 109] on label "Wages" at bounding box center [372, 110] width 20 height 10
click at [365, 109] on input "Wages" at bounding box center [368, 108] width 6 height 6
checkbox input "true"
click at [413, 117] on input "0" at bounding box center [428, 115] width 39 height 19
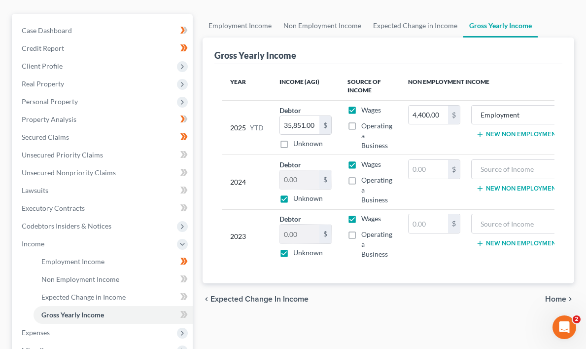
click at [435, 264] on div "Year Income (AGI) Source of Income Non Employment Income 2025 YTD Debtor 35,851…" at bounding box center [389, 173] width 348 height 219
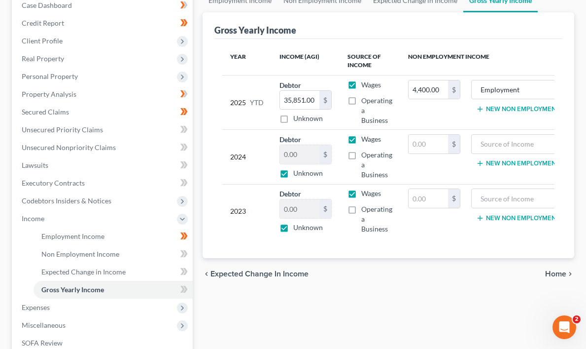
scroll to position [101, 0]
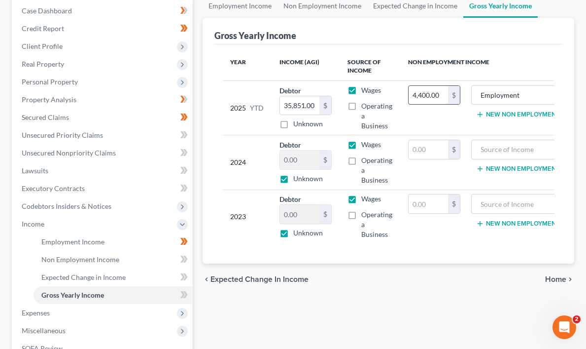
click at [435, 95] on input "4,400.00" at bounding box center [428, 95] width 39 height 19
type input "4,700.00"
click at [433, 118] on td "4,700.00 $" at bounding box center [434, 107] width 68 height 54
click at [362, 143] on label "Wages" at bounding box center [372, 145] width 20 height 10
click at [365, 143] on input "Wages" at bounding box center [368, 143] width 6 height 6
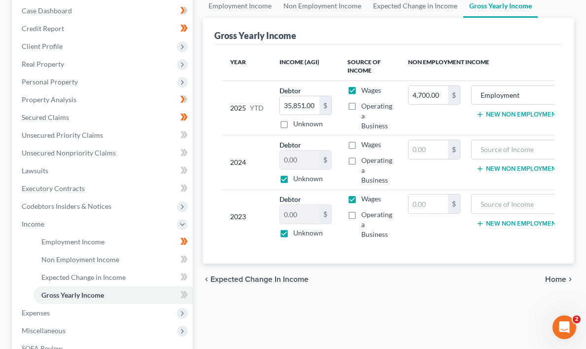
click at [362, 143] on label "Wages" at bounding box center [372, 145] width 20 height 10
click at [365, 143] on input "Wages" at bounding box center [368, 143] width 6 height 6
checkbox input "true"
click at [560, 276] on span "Home" at bounding box center [555, 279] width 21 height 8
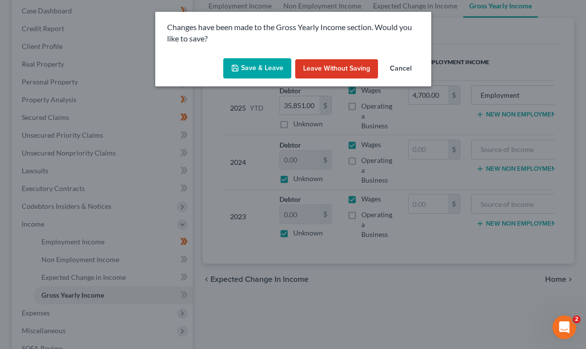
click at [268, 65] on button "Save & Leave" at bounding box center [257, 68] width 68 height 21
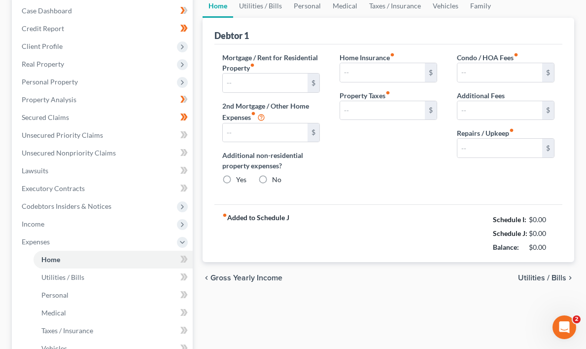
type input "0.00"
radio input "true"
type input "0.00"
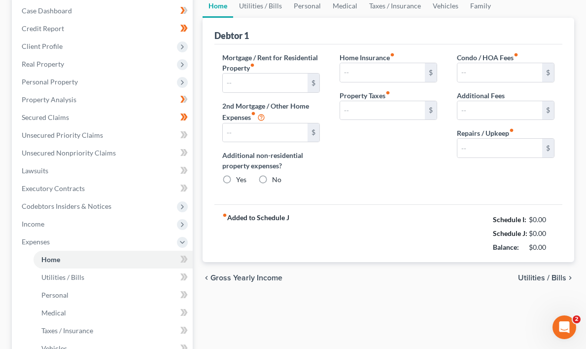
type input "1,000.00"
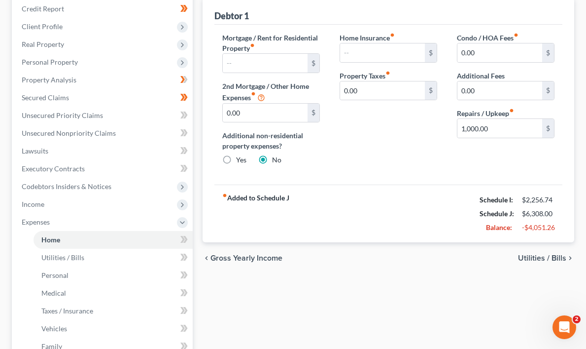
scroll to position [122, 0]
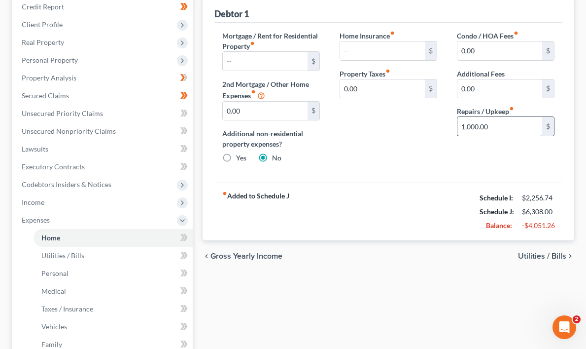
click at [494, 127] on input "1,000.00" at bounding box center [500, 126] width 85 height 19
click at [404, 210] on div "fiber_manual_record Added to Schedule J Schedule I: $2,256.74 Schedule J: $5,30…" at bounding box center [389, 211] width 348 height 58
click at [558, 254] on span "Utilities / Bills" at bounding box center [542, 256] width 48 height 8
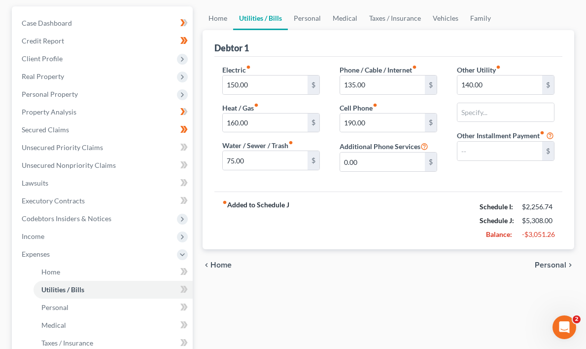
scroll to position [92, 0]
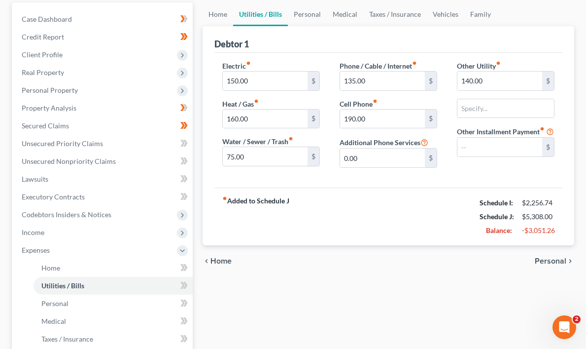
click at [556, 258] on span "Personal" at bounding box center [551, 261] width 32 height 8
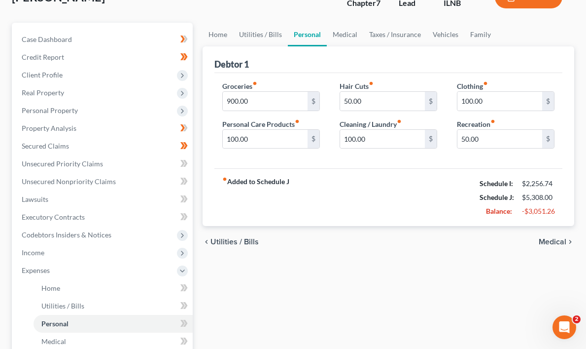
scroll to position [121, 0]
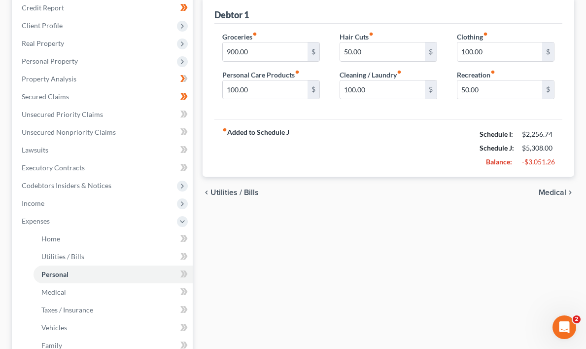
click at [561, 192] on span "Medical" at bounding box center [553, 192] width 28 height 8
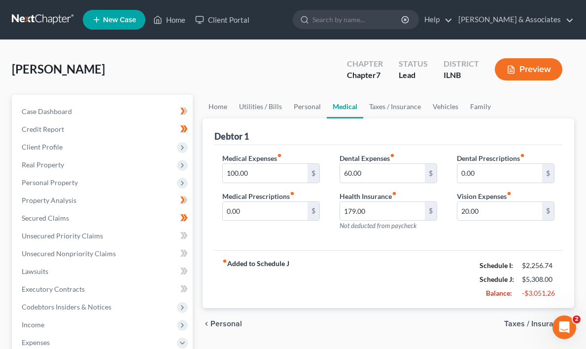
click at [533, 325] on span "Taxes / Insurance" at bounding box center [536, 324] width 62 height 8
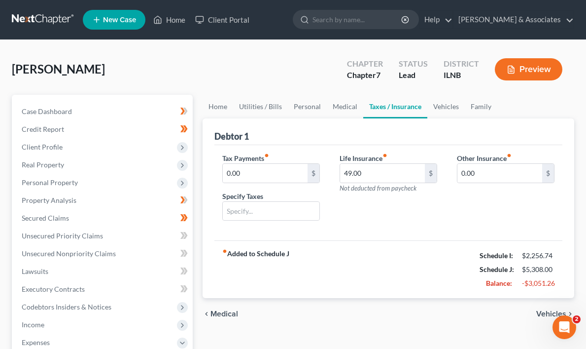
click at [548, 313] on span "Vehicles" at bounding box center [552, 314] width 30 height 8
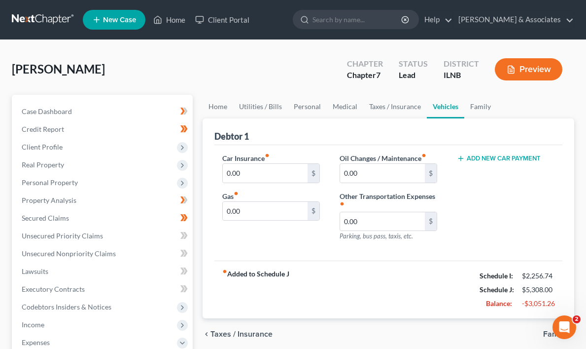
click at [546, 334] on span "Family" at bounding box center [554, 334] width 23 height 8
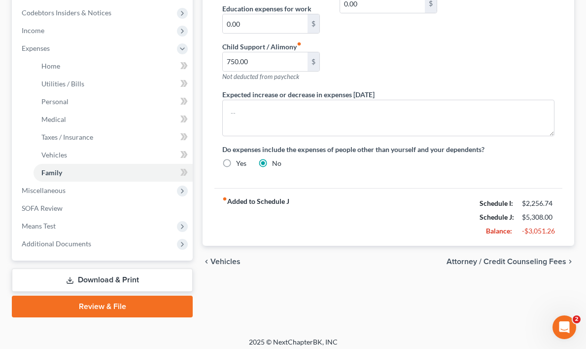
scroll to position [299, 0]
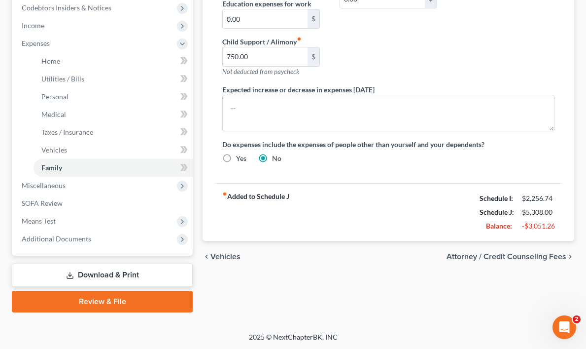
click at [544, 255] on span "Attorney / Credit Counseling Fees" at bounding box center [507, 257] width 120 height 8
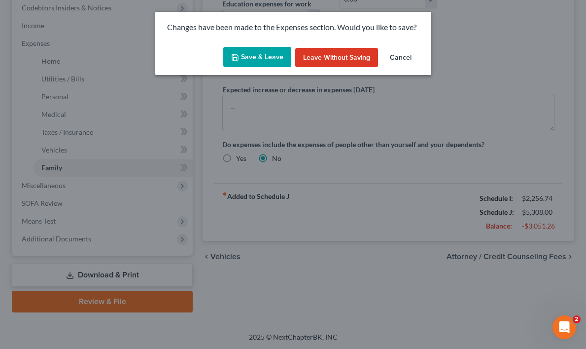
click at [405, 54] on button "Cancel" at bounding box center [400, 58] width 37 height 20
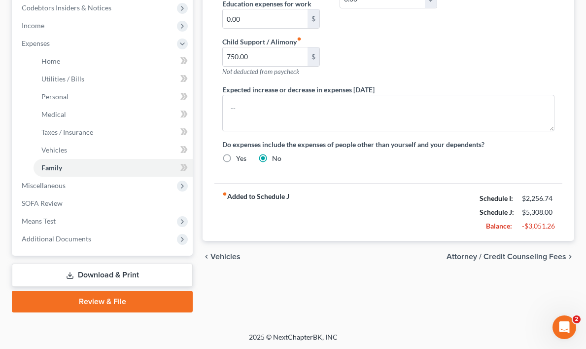
click at [544, 254] on span "Attorney / Credit Counseling Fees" at bounding box center [507, 257] width 120 height 8
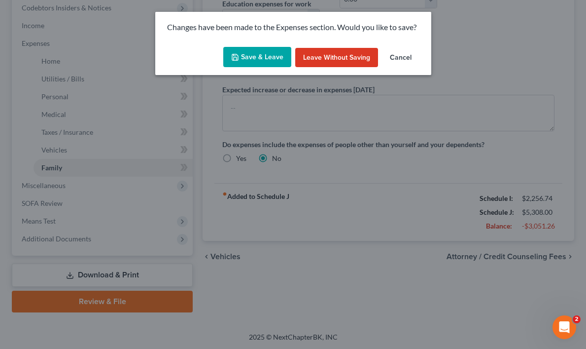
click at [260, 53] on button "Save & Leave" at bounding box center [257, 57] width 68 height 21
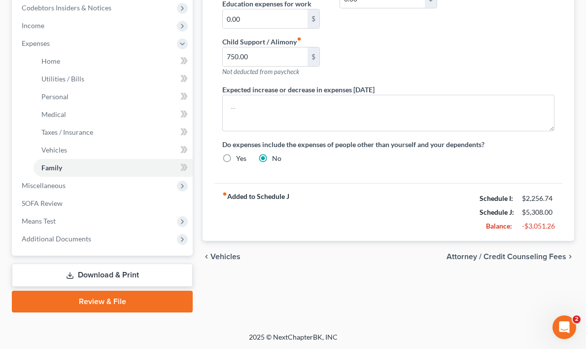
select select "0"
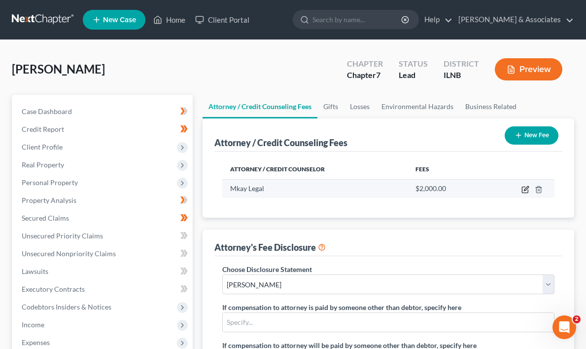
click at [526, 190] on icon "button" at bounding box center [526, 189] width 8 height 8
select select "14"
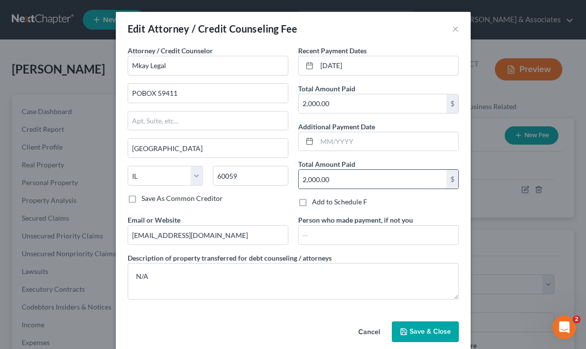
click at [336, 176] on input "2,000.00" at bounding box center [373, 179] width 148 height 19
click at [185, 94] on input "POBOX 59411" at bounding box center [208, 93] width 160 height 19
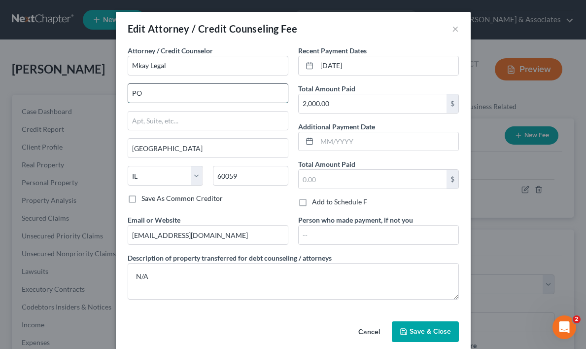
type input "P"
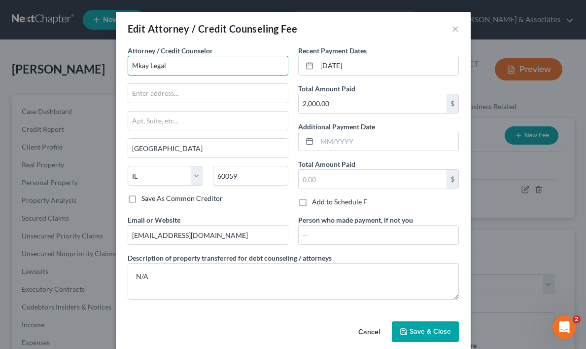
click at [178, 61] on input "Mkay Legal" at bounding box center [208, 66] width 161 height 20
type input "M"
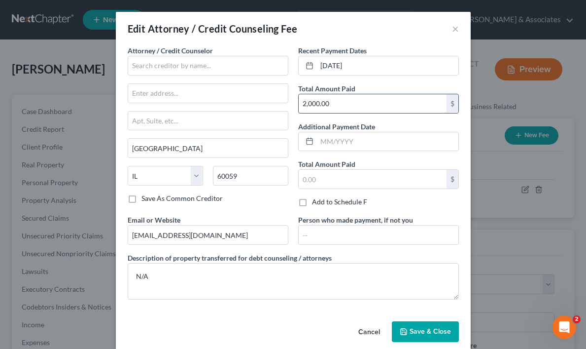
click at [339, 103] on input "2,000.00" at bounding box center [373, 103] width 148 height 19
type input "50.00"
click at [328, 67] on input "[DATE]" at bounding box center [388, 65] width 142 height 19
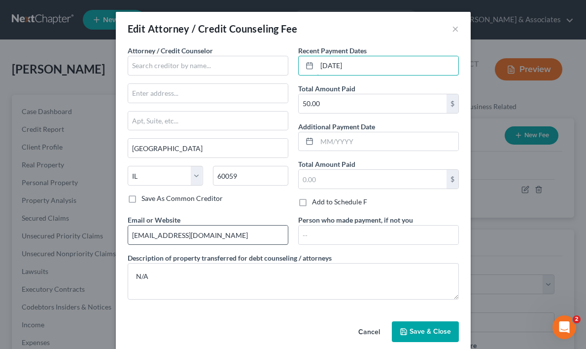
type input "[DATE]"
click at [214, 234] on input "[EMAIL_ADDRESS][DOMAIN_NAME]" at bounding box center [208, 234] width 160 height 19
type input "M"
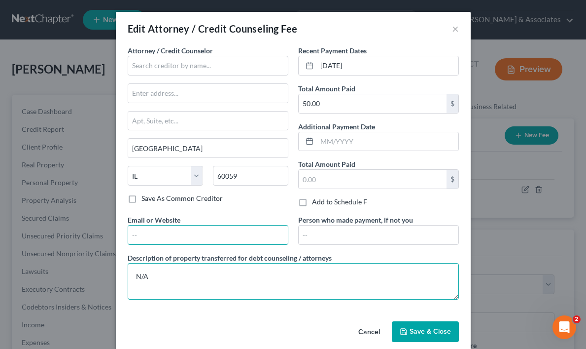
click at [156, 276] on textarea "N/A" at bounding box center [293, 281] width 331 height 36
type textarea "N"
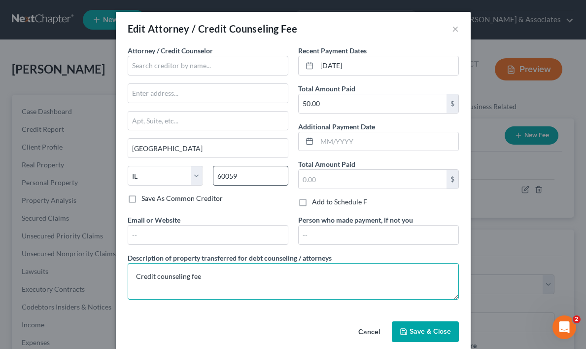
type textarea "Credit counseling fee"
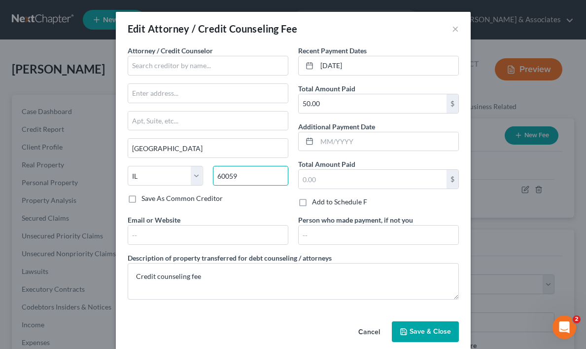
click at [244, 172] on input "60059" at bounding box center [250, 176] width 75 height 20
type input "6"
click at [195, 174] on select "State [US_STATE] AK AR AZ CA CO CT DE DC [GEOGRAPHIC_DATA] [GEOGRAPHIC_DATA] GU…" at bounding box center [165, 176] width 75 height 20
select select
click at [128, 166] on select "State [US_STATE] AK AR AZ CA CO CT DE DC [GEOGRAPHIC_DATA] [GEOGRAPHIC_DATA] GU…" at bounding box center [165, 176] width 75 height 20
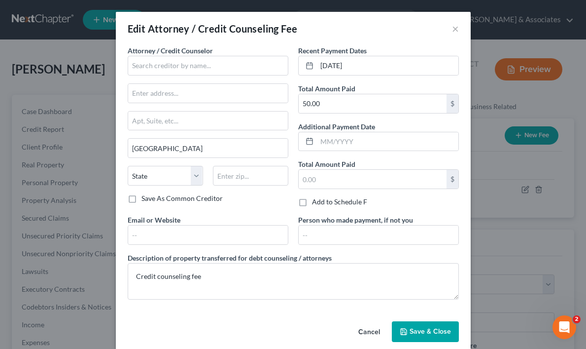
click at [452, 206] on div "Add to Schedule F" at bounding box center [378, 202] width 161 height 10
click at [135, 65] on input "text" at bounding box center [208, 66] width 161 height 20
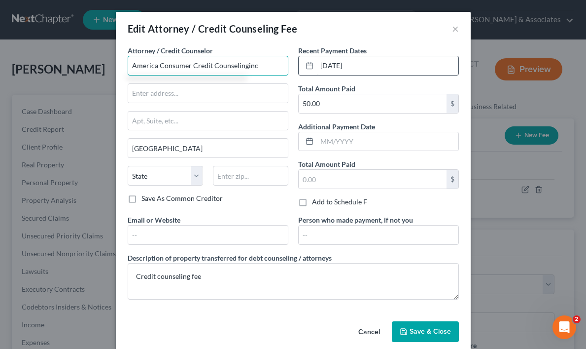
type input "America Consumer Credit Counselinginc"
click at [338, 66] on input "[DATE]" at bounding box center [388, 65] width 142 height 19
type input "[DATE]"
click at [433, 262] on div "Description of property transferred for debt counseling / attorneys Credit coun…" at bounding box center [293, 276] width 341 height 47
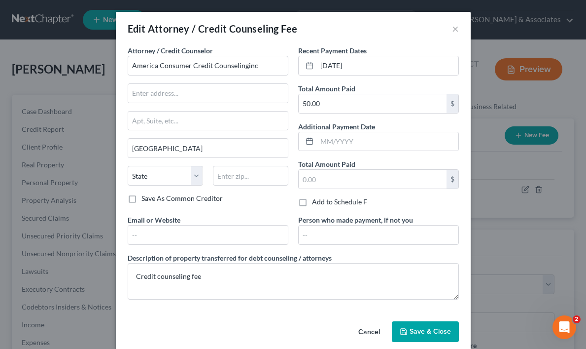
click at [427, 332] on span "Save & Close" at bounding box center [430, 331] width 41 height 8
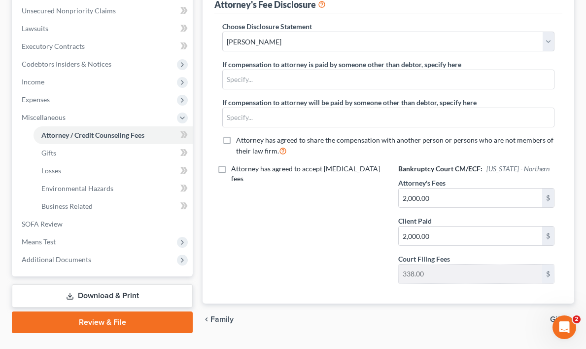
scroll to position [266, 0]
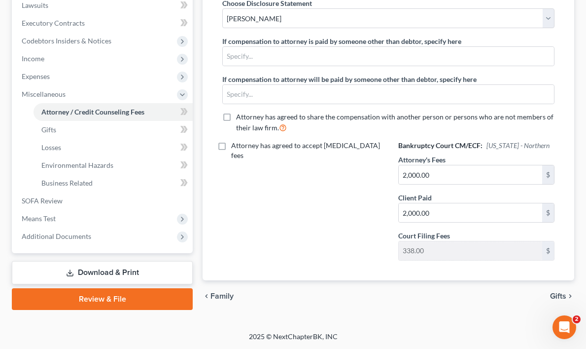
click at [565, 294] on span "Gifts" at bounding box center [558, 296] width 16 height 8
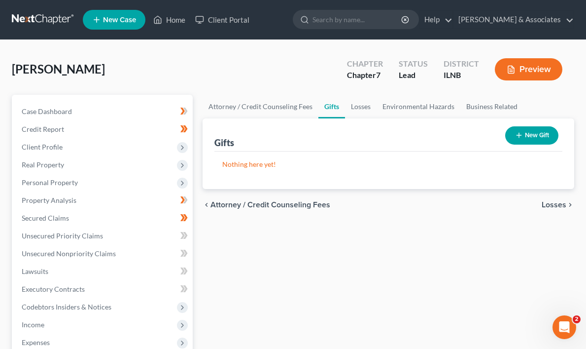
click at [557, 203] on span "Losses" at bounding box center [554, 205] width 25 height 8
click at [564, 203] on span "Environmental Hazards" at bounding box center [525, 205] width 83 height 8
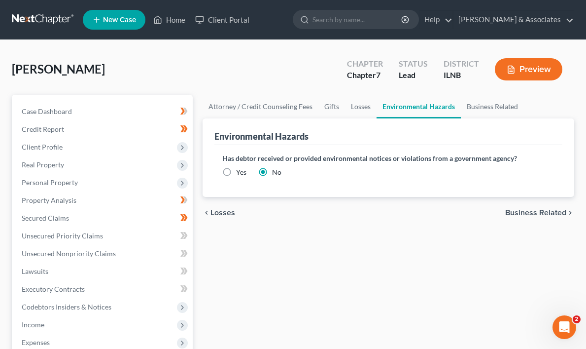
click at [550, 213] on span "Business Related" at bounding box center [536, 213] width 61 height 8
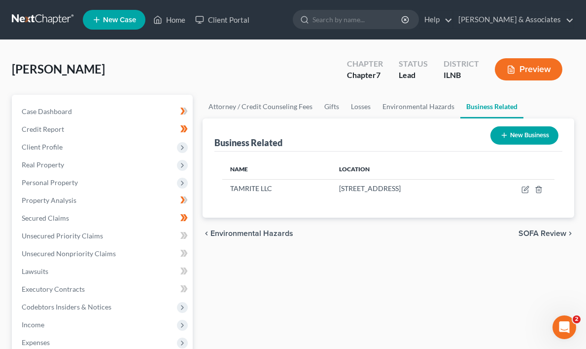
click at [553, 233] on span "SOFA Review" at bounding box center [543, 233] width 48 height 8
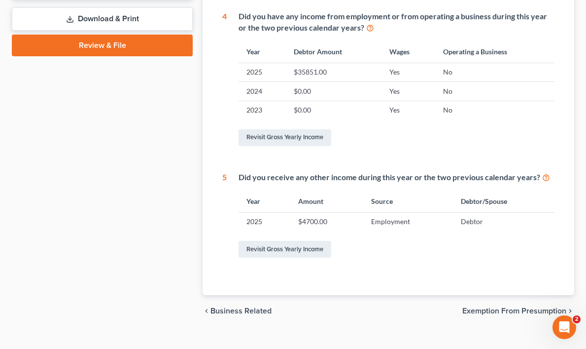
scroll to position [445, 0]
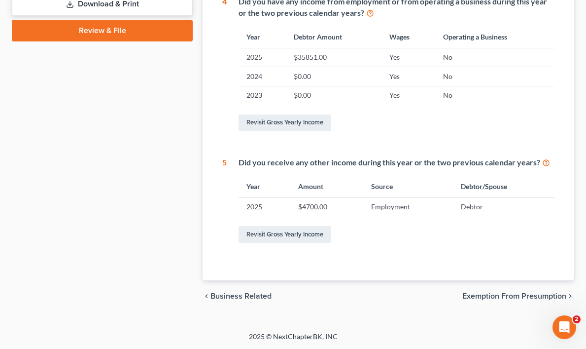
click at [530, 296] on span "Exemption from Presumption" at bounding box center [515, 296] width 104 height 8
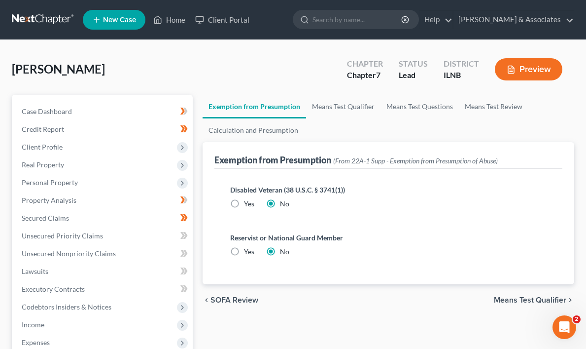
click at [539, 298] on span "Means Test Qualifier" at bounding box center [530, 300] width 72 height 8
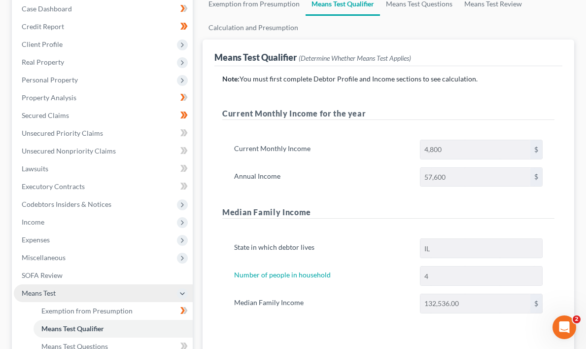
scroll to position [104, 0]
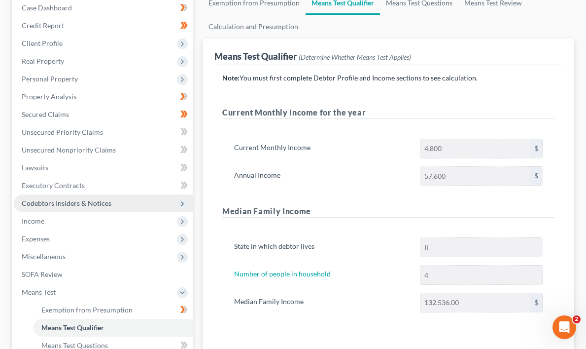
click at [181, 200] on icon at bounding box center [183, 204] width 8 height 8
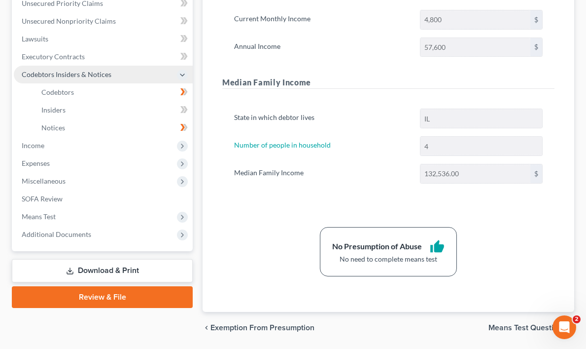
scroll to position [264, 0]
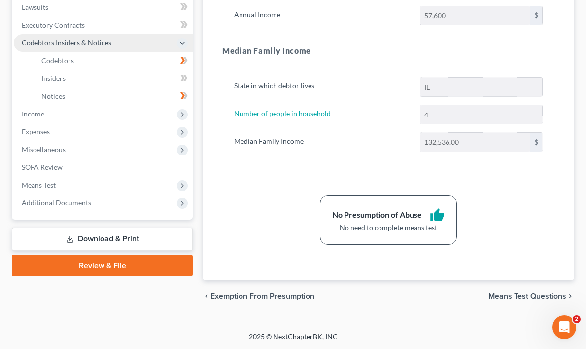
click at [207, 292] on icon "chevron_left" at bounding box center [207, 296] width 8 height 8
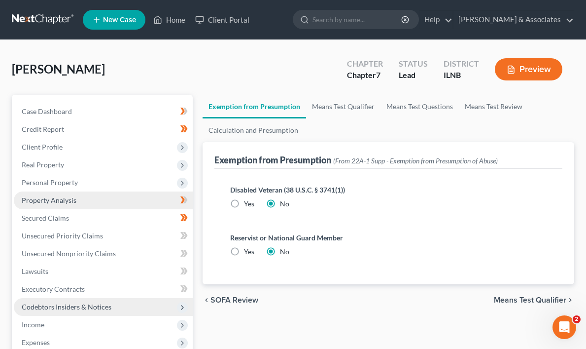
click at [65, 201] on span "Property Analysis" at bounding box center [49, 200] width 55 height 8
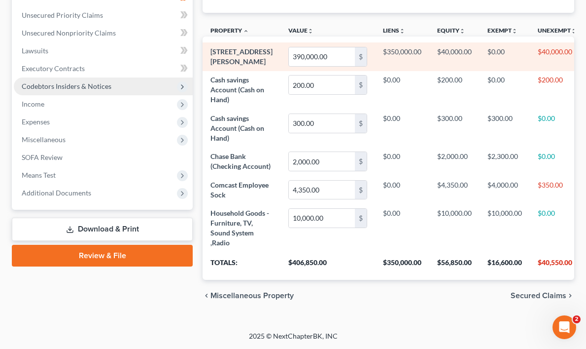
scroll to position [309, 0]
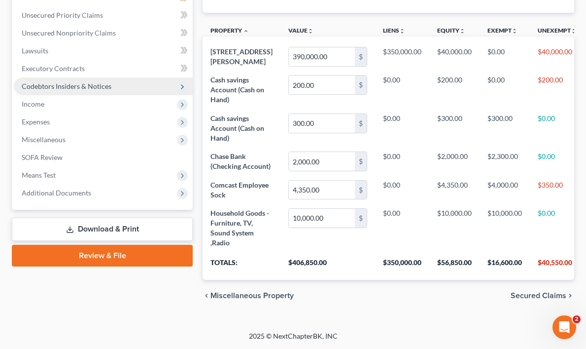
click at [556, 293] on span "Secured Claims" at bounding box center [539, 295] width 56 height 8
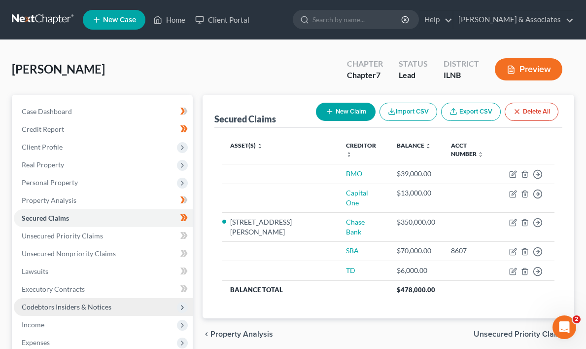
click at [536, 330] on span "Unsecured Priority Claims" at bounding box center [520, 334] width 93 height 8
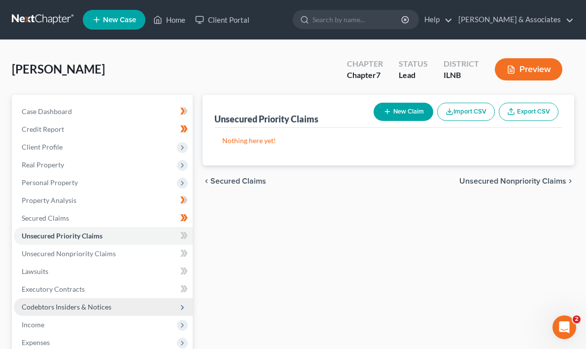
click at [559, 177] on span "Unsecured Nonpriority Claims" at bounding box center [513, 181] width 107 height 8
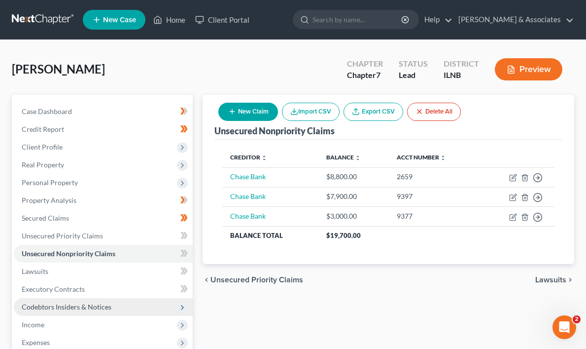
click at [564, 281] on span "Lawsuits" at bounding box center [551, 280] width 31 height 8
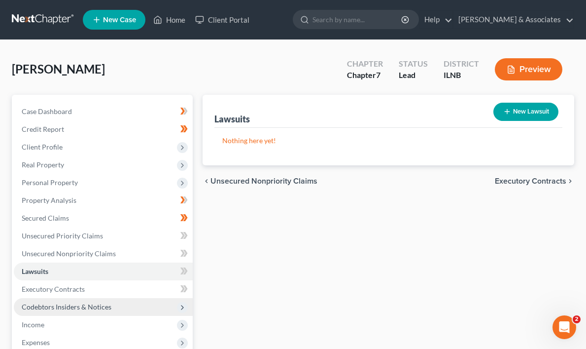
click at [551, 178] on span "Executory Contracts" at bounding box center [531, 181] width 72 height 8
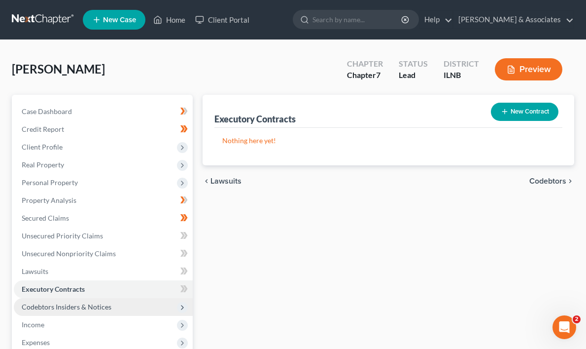
click at [551, 178] on span "Codebtors" at bounding box center [548, 181] width 37 height 8
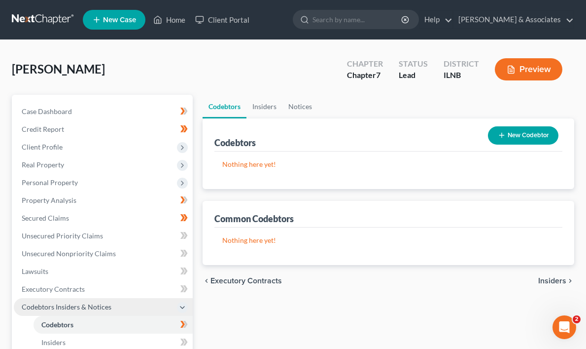
click at [562, 278] on span "Insiders" at bounding box center [553, 281] width 28 height 8
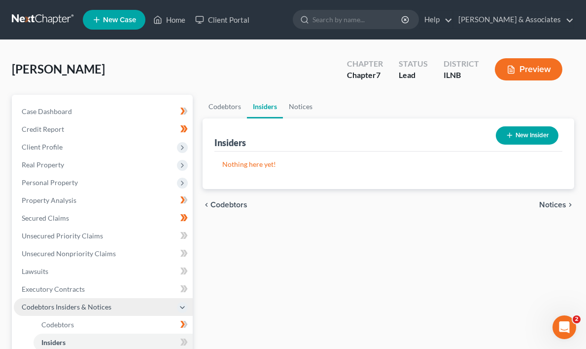
click at [561, 203] on span "Notices" at bounding box center [553, 205] width 27 height 8
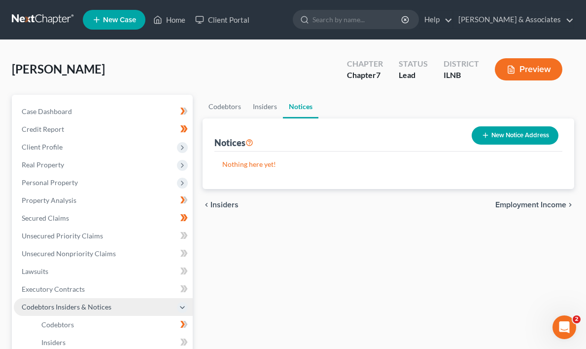
click at [554, 203] on span "Employment Income" at bounding box center [531, 205] width 71 height 8
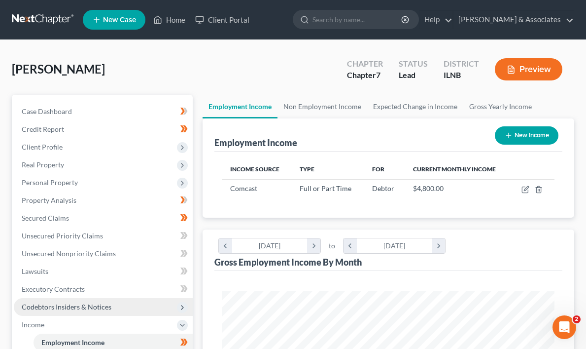
scroll to position [166, 352]
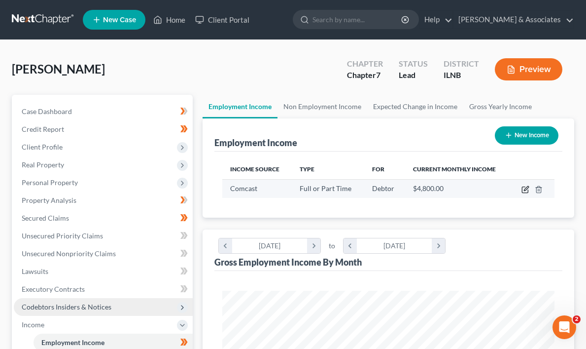
click at [526, 190] on icon "button" at bounding box center [526, 189] width 8 height 8
select select "0"
select select "39"
select select "1"
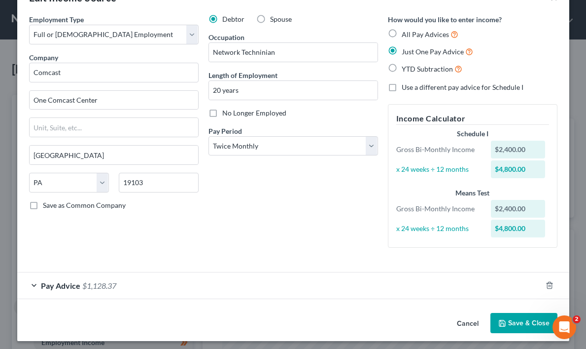
scroll to position [35, 0]
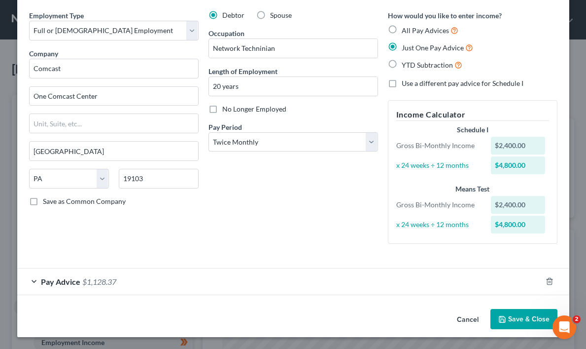
click at [518, 319] on button "Save & Close" at bounding box center [524, 319] width 67 height 21
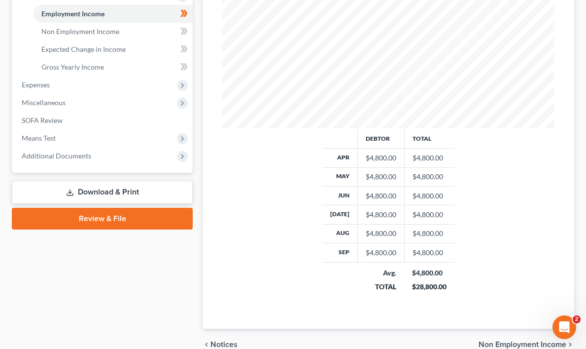
scroll to position [377, 0]
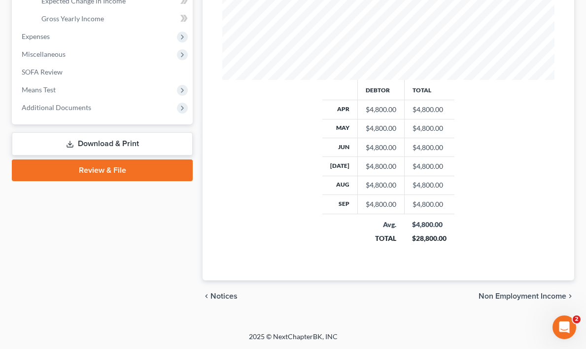
click at [529, 293] on span "Non Employment Income" at bounding box center [523, 296] width 88 height 8
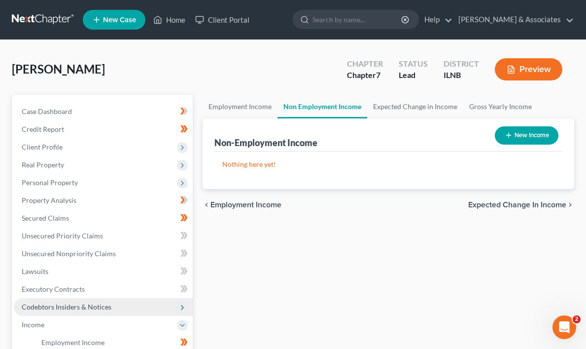
click at [550, 206] on span "Expected Change in Income" at bounding box center [518, 205] width 98 height 8
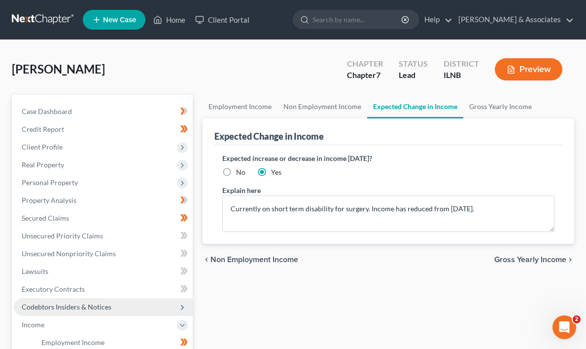
click at [548, 258] on span "Gross Yearly Income" at bounding box center [531, 259] width 72 height 8
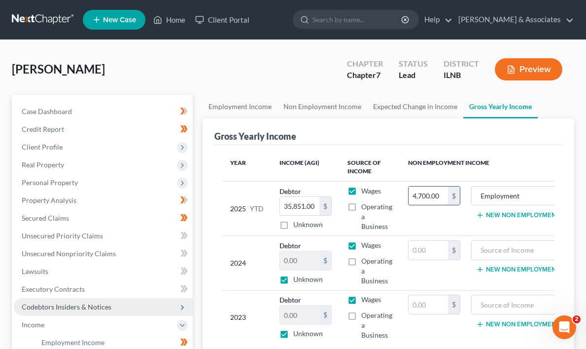
click at [421, 194] on input "4,700.00" at bounding box center [428, 195] width 39 height 19
type input "4,800.00"
click at [420, 228] on td "4,800.00 $" at bounding box center [434, 208] width 68 height 54
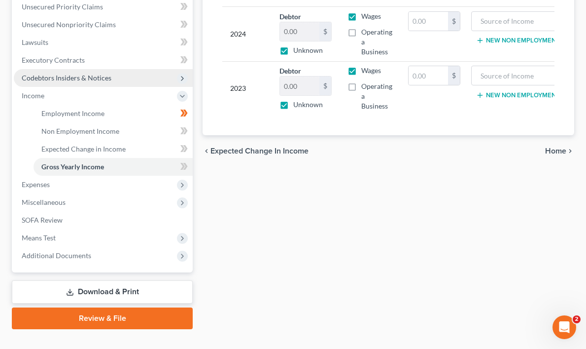
scroll to position [246, 0]
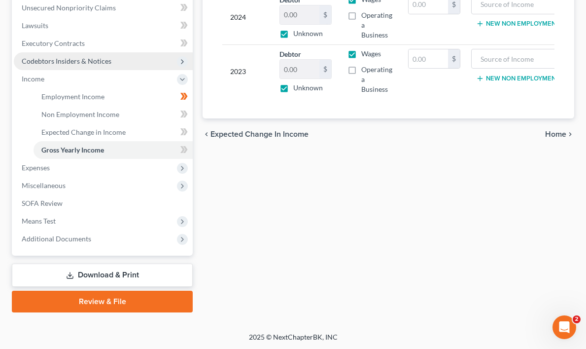
click at [557, 131] on span "Home" at bounding box center [555, 134] width 21 height 8
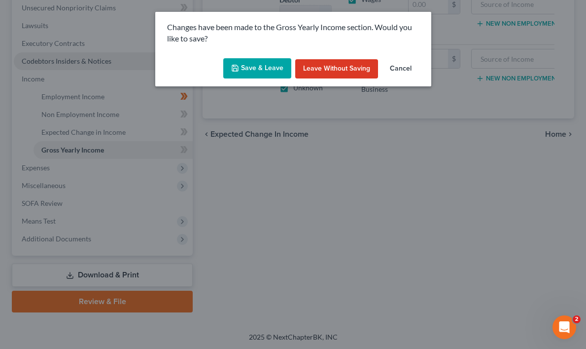
click at [274, 66] on button "Save & Leave" at bounding box center [257, 68] width 68 height 21
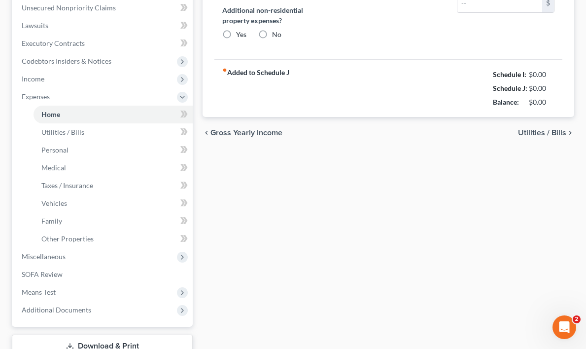
type input "0.00"
radio input "true"
type input "0.00"
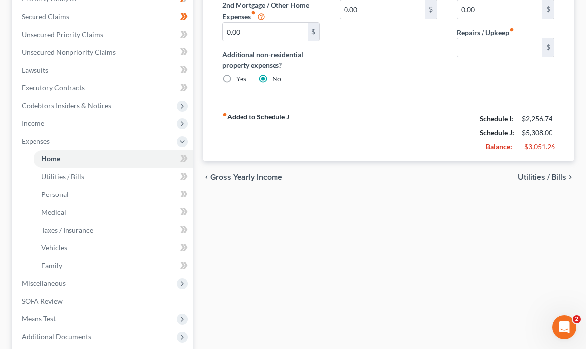
scroll to position [299, 0]
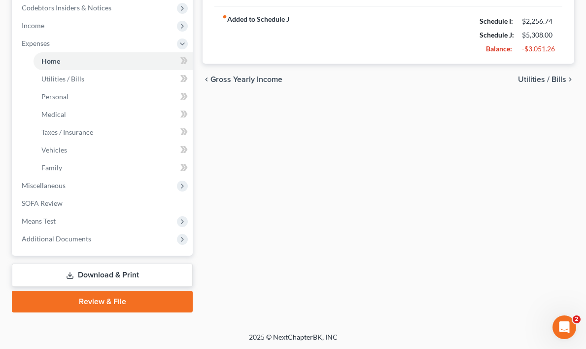
click at [106, 299] on link "Review & File" at bounding box center [102, 301] width 181 height 22
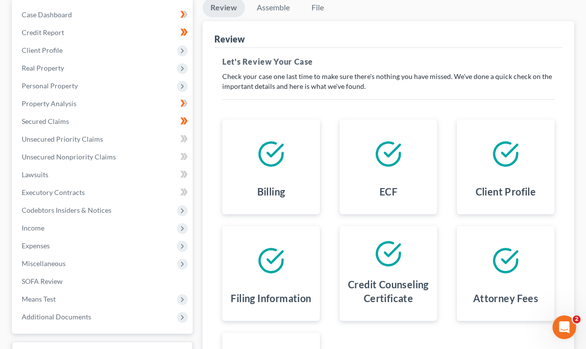
scroll to position [110, 0]
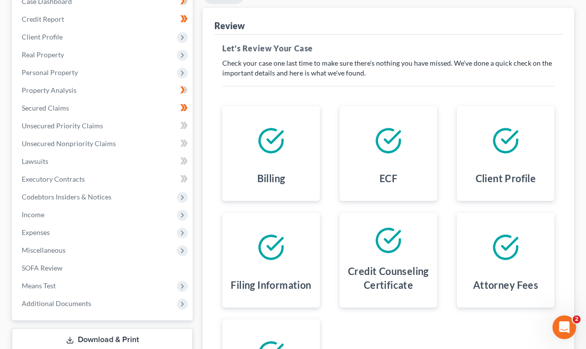
click at [263, 159] on div at bounding box center [271, 140] width 82 height 53
click at [379, 146] on icon at bounding box center [388, 140] width 23 height 23
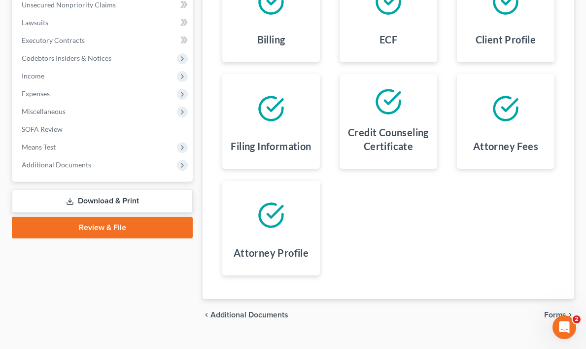
scroll to position [269, 0]
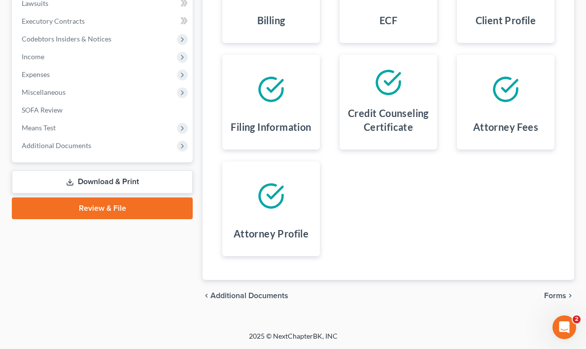
click at [561, 294] on span "Forms" at bounding box center [555, 295] width 22 height 8
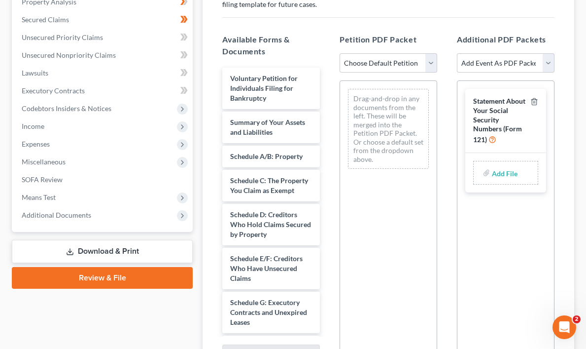
scroll to position [179, 0]
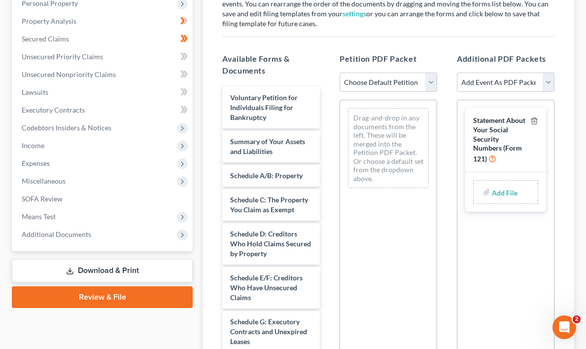
click at [500, 126] on span "Statement About Your Social Security Numbers (Form 121)" at bounding box center [499, 139] width 52 height 47
click at [499, 145] on span "Statement About Your Social Security Numbers (Form 121)" at bounding box center [499, 139] width 52 height 47
click at [498, 190] on input "file" at bounding box center [504, 192] width 24 height 18
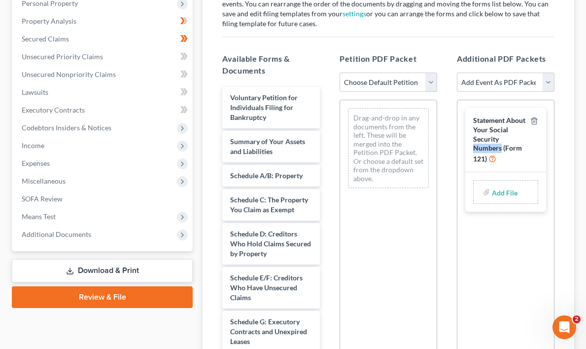
click at [501, 194] on input "file" at bounding box center [504, 192] width 24 height 18
click at [548, 82] on select "Add Event As PDF Packet Certificate of Credit Counseling Chapter 13 Calculation…" at bounding box center [506, 82] width 98 height 20
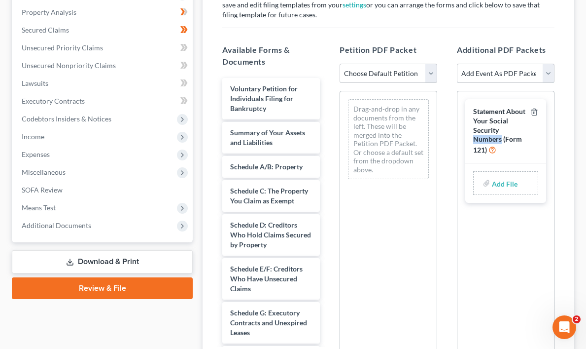
scroll to position [185, 0]
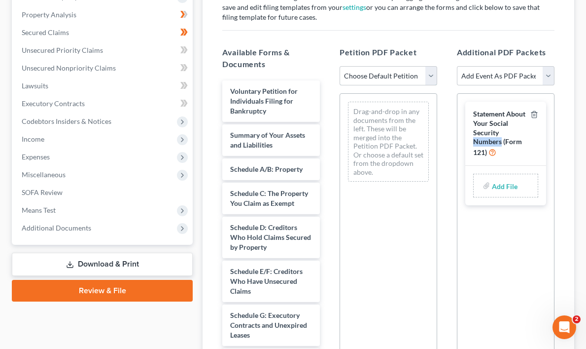
click at [432, 72] on select "Choose Default Petition PDF Packet Emergency Filing (Voluntary Petition and Cre…" at bounding box center [389, 76] width 98 height 20
select select "0"
click at [340, 66] on select "Choose Default Petition PDF Packet Emergency Filing (Voluntary Petition and Cre…" at bounding box center [389, 76] width 98 height 20
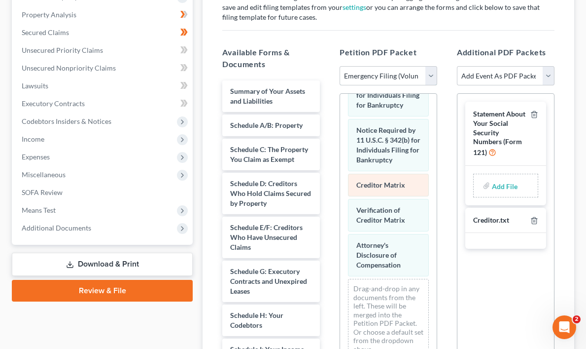
scroll to position [30, 0]
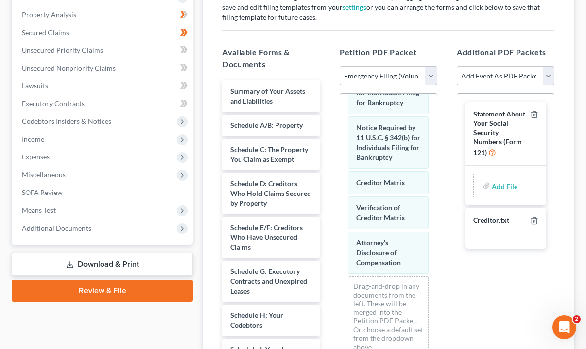
click at [431, 74] on select "Choose Default Petition PDF Packet Emergency Filing (Voluntary Petition and Cre…" at bounding box center [389, 76] width 98 height 20
select select
click at [340, 66] on select "Choose Default Petition PDF Packet Emergency Filing (Voluntary Petition and Cre…" at bounding box center [389, 76] width 98 height 20
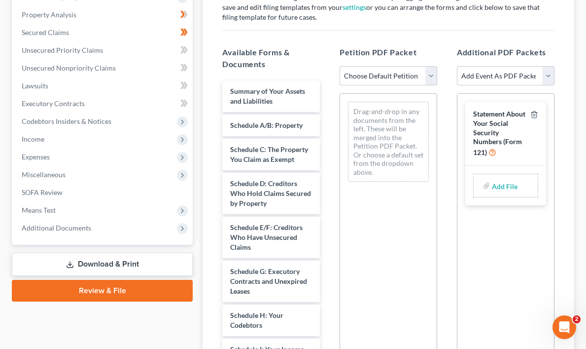
scroll to position [0, 0]
click at [434, 31] on div "Forms and Events to File Select which forms you want to file merged with the pe…" at bounding box center [389, 174] width 348 height 431
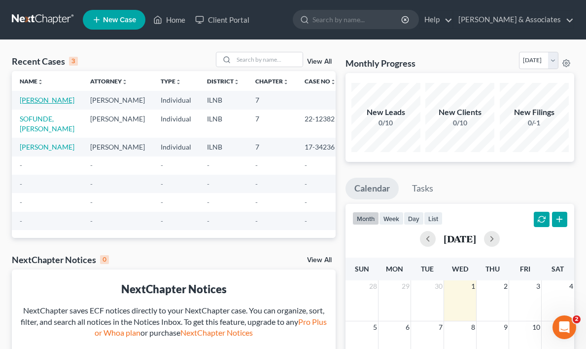
click at [33, 102] on link "[PERSON_NAME]" at bounding box center [47, 100] width 55 height 8
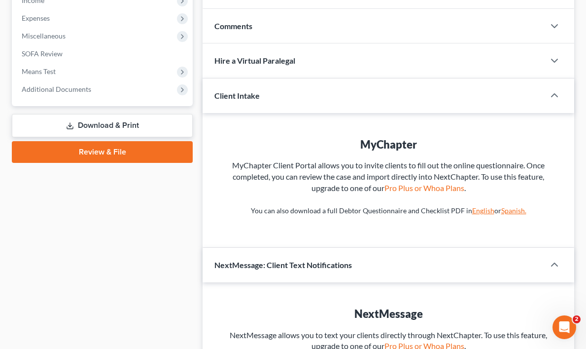
scroll to position [384, 0]
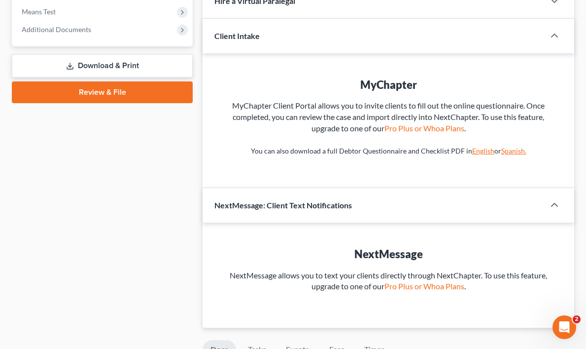
click at [106, 90] on link "Review & File" at bounding box center [102, 92] width 181 height 22
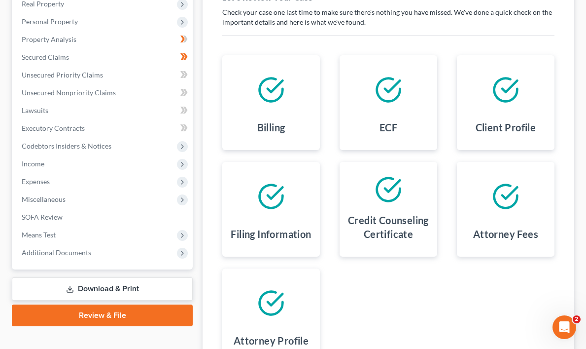
scroll to position [185, 0]
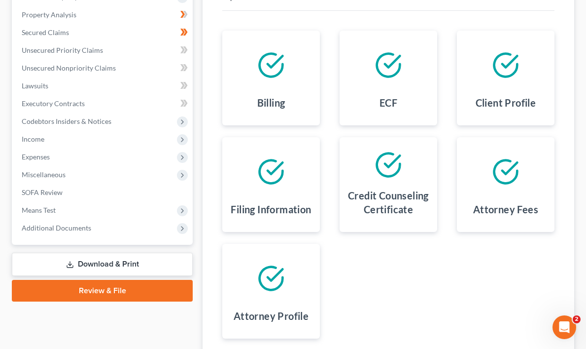
click at [100, 260] on link "Download & Print" at bounding box center [102, 264] width 181 height 23
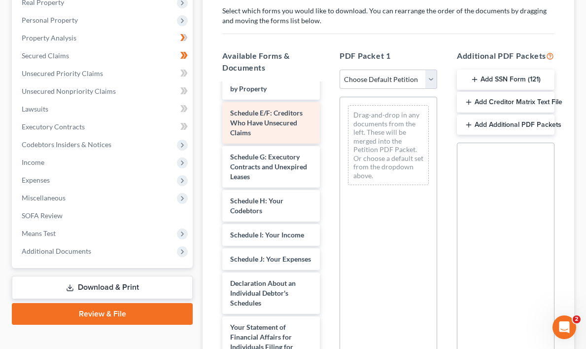
scroll to position [165, 0]
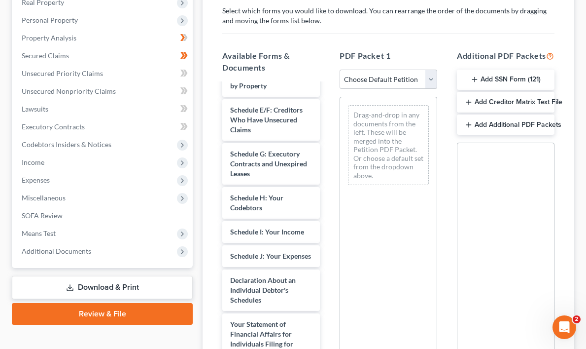
click at [504, 135] on button "Add Additional PDF Packets" at bounding box center [506, 124] width 98 height 21
click at [498, 212] on div "Drag documents here." at bounding box center [505, 201] width 65 height 28
click at [485, 211] on div "Drag documents here." at bounding box center [505, 201] width 65 height 28
click at [483, 168] on div "PDF Packet 2" at bounding box center [493, 163] width 41 height 9
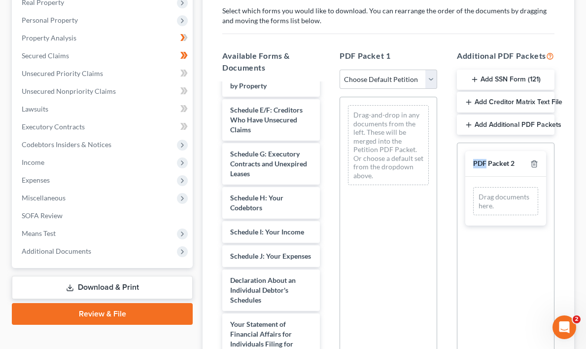
click at [483, 168] on div "PDF Packet 2" at bounding box center [493, 163] width 41 height 9
click at [524, 169] on div "PDF Packet 2" at bounding box center [506, 164] width 81 height 26
click at [495, 168] on div "PDF Packet 2" at bounding box center [493, 163] width 41 height 9
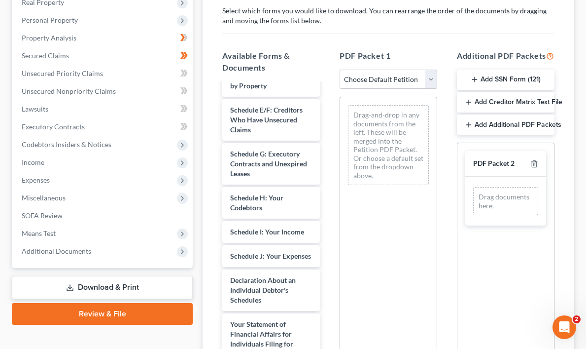
click at [389, 240] on div "Drag-and-drop in any documents from the left. These will be merged into the Pet…" at bounding box center [389, 232] width 98 height 271
click at [430, 78] on select "Choose Default Petition PDF Packet Complete Bankruptcy Petition (all forms and …" at bounding box center [389, 80] width 98 height 20
select select "0"
click at [340, 70] on select "Choose Default Petition PDF Packet Complete Bankruptcy Petition (all forms and …" at bounding box center [389, 80] width 98 height 20
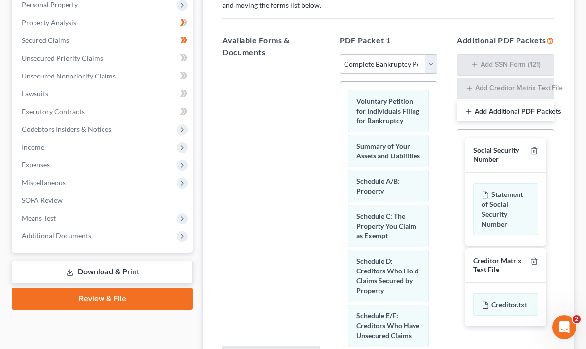
scroll to position [154, 0]
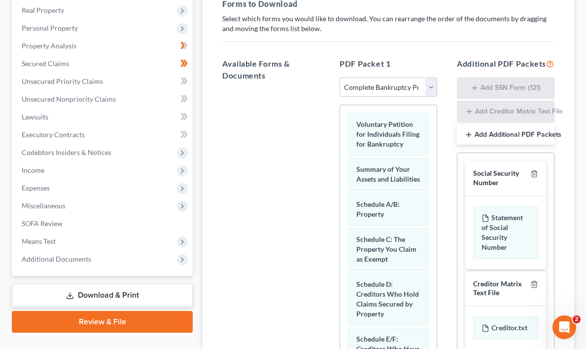
click at [543, 45] on div "Forms to Download Select which forms you would like to download. You can rearra…" at bounding box center [389, 195] width 348 height 411
click at [557, 81] on div "Additional PDF Packets Add SSN Form (121) Add Creditor Matrix Text File Add Add…" at bounding box center [505, 219] width 117 height 339
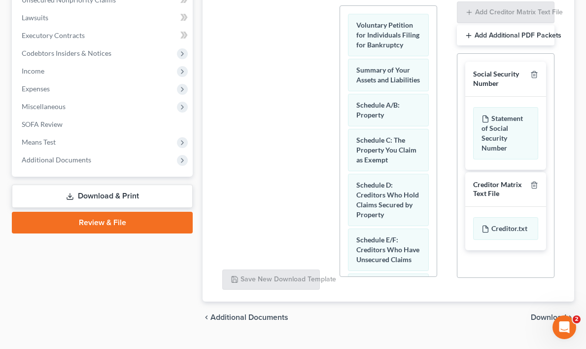
scroll to position [254, 0]
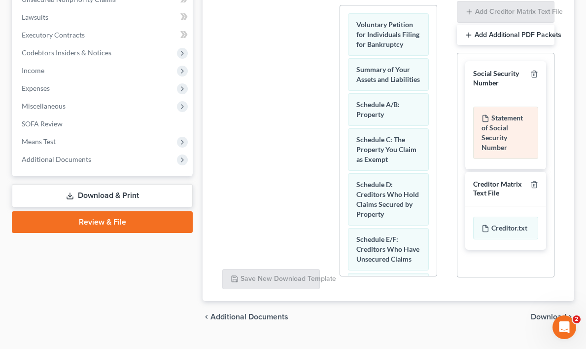
click at [498, 144] on div "Statement of Social Security Number" at bounding box center [505, 133] width 65 height 52
click at [498, 122] on div "Statement of Social Security Number" at bounding box center [505, 133] width 65 height 52
click at [485, 122] on icon at bounding box center [486, 118] width 8 height 8
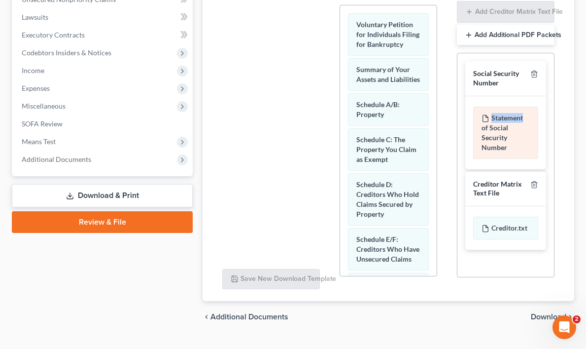
click at [485, 122] on icon at bounding box center [486, 118] width 8 height 8
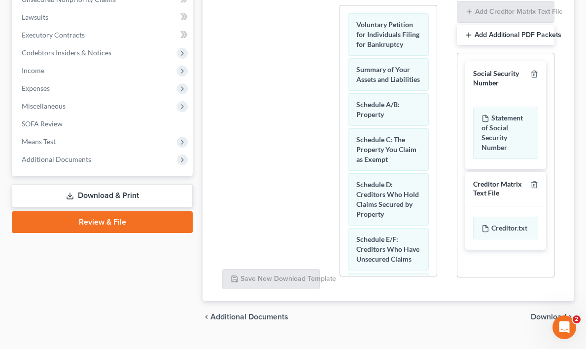
click at [574, 177] on div "Forms Forms to Download Select which forms you would like to download. You can …" at bounding box center [389, 82] width 372 height 437
click at [138, 296] on div "Case Dashboard Payments Invoices Payments Payments Credit Report Client Profile" at bounding box center [102, 87] width 191 height 492
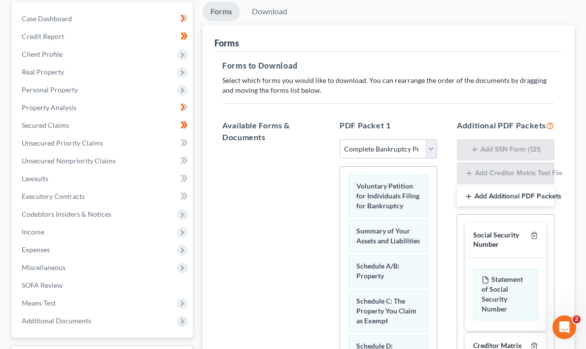
scroll to position [35, 0]
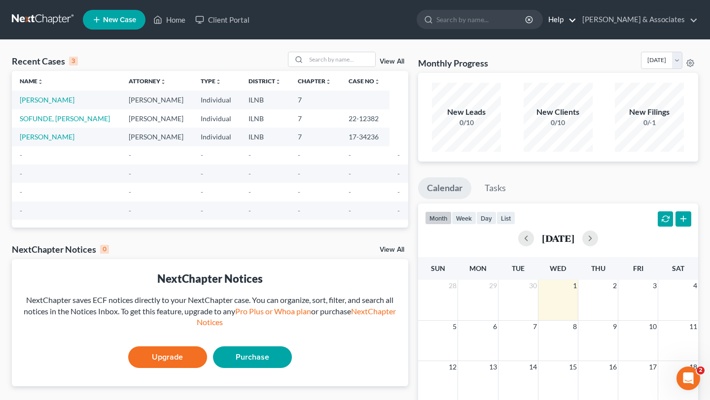
click at [577, 18] on link "Help" at bounding box center [559, 20] width 33 height 18
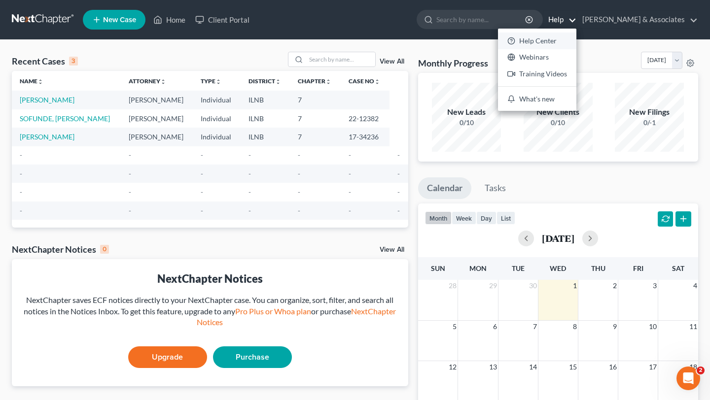
click at [567, 39] on link "Help Center" at bounding box center [537, 41] width 78 height 17
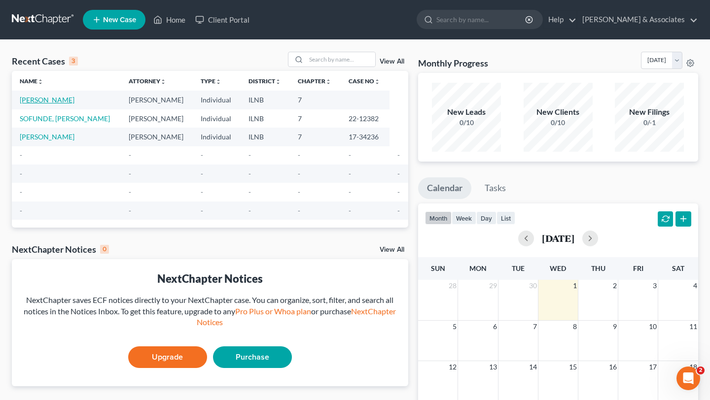
click at [49, 97] on link "[PERSON_NAME]" at bounding box center [47, 100] width 55 height 8
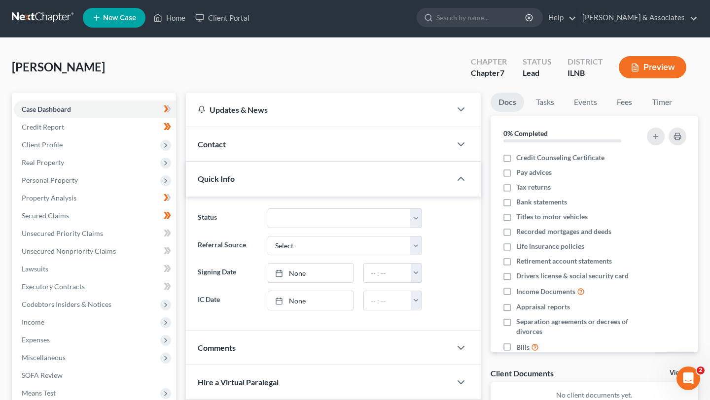
scroll to position [1, 0]
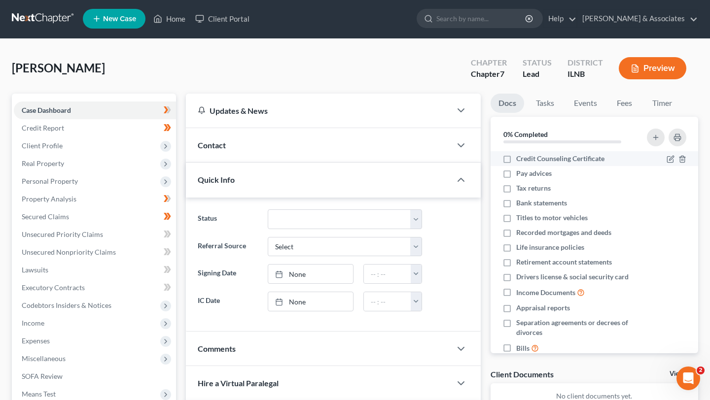
click at [516, 160] on label "Credit Counseling Certificate" at bounding box center [560, 159] width 88 height 10
click at [520, 160] on input "Credit Counseling Certificate" at bounding box center [523, 157] width 6 height 6
checkbox input "true"
click at [516, 174] on label "Pay advices" at bounding box center [534, 174] width 36 height 10
click at [520, 174] on input "Pay advices" at bounding box center [523, 172] width 6 height 6
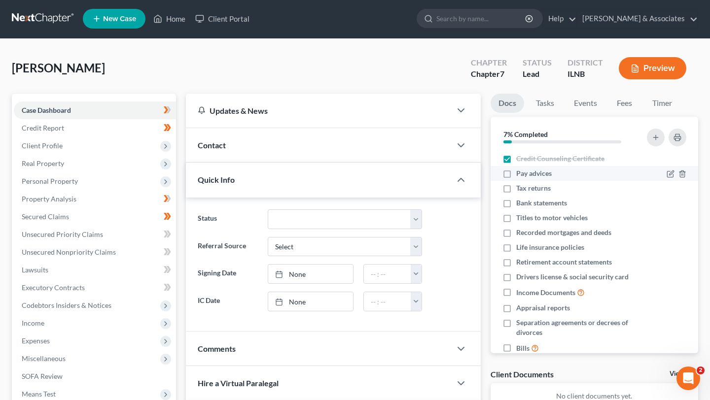
checkbox input "true"
click at [516, 193] on label "Tax returns" at bounding box center [533, 188] width 35 height 10
click at [520, 190] on input "Tax returns" at bounding box center [523, 186] width 6 height 6
checkbox input "true"
click at [516, 204] on label "Bank statements" at bounding box center [541, 203] width 51 height 10
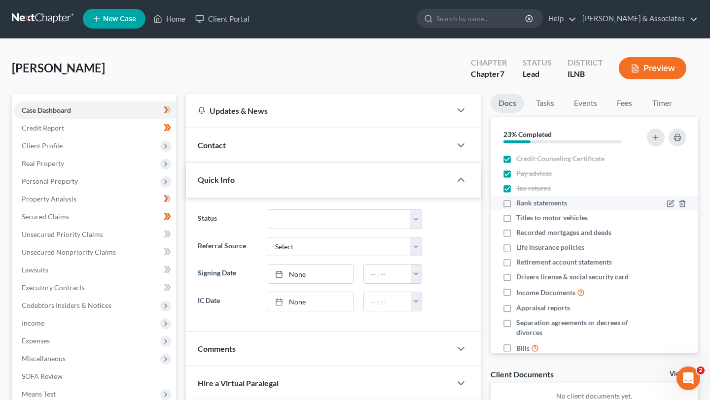
click at [520, 204] on input "Bank statements" at bounding box center [523, 201] width 6 height 6
checkbox input "true"
click at [516, 293] on label "Income Documents" at bounding box center [550, 292] width 69 height 11
click at [520, 293] on input "Income Documents" at bounding box center [523, 290] width 6 height 6
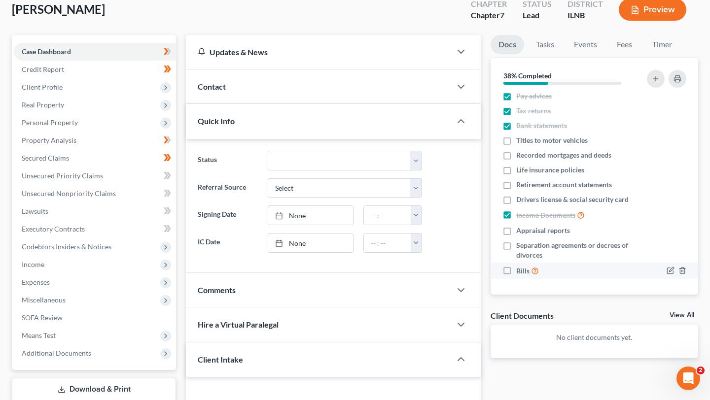
scroll to position [55, 0]
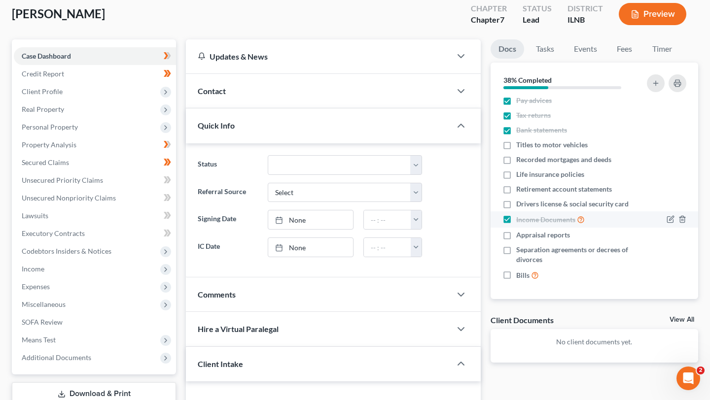
click at [516, 217] on label "Income Documents" at bounding box center [550, 219] width 69 height 11
click at [520, 217] on input "Income Documents" at bounding box center [523, 217] width 6 height 6
checkbox input "false"
click at [516, 131] on label "Bank statements" at bounding box center [541, 130] width 51 height 10
click at [520, 131] on input "Bank statements" at bounding box center [523, 128] width 6 height 6
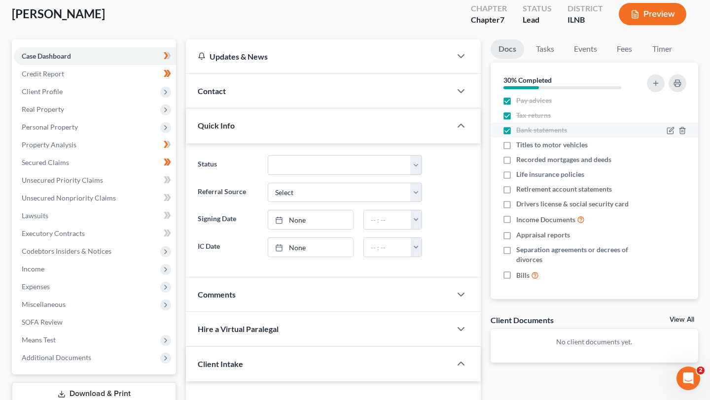
checkbox input "false"
click at [516, 118] on label "Tax returns" at bounding box center [533, 115] width 35 height 10
click at [520, 117] on input "Tax returns" at bounding box center [523, 113] width 6 height 6
checkbox input "false"
click at [516, 100] on label "Pay advices" at bounding box center [534, 101] width 36 height 10
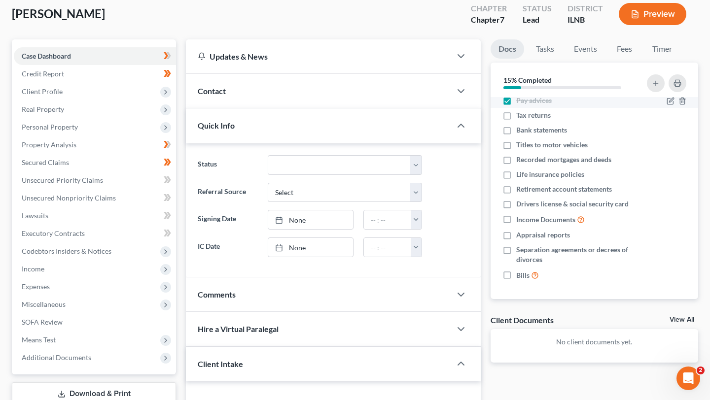
click at [520, 100] on input "Pay advices" at bounding box center [523, 99] width 6 height 6
checkbox input "false"
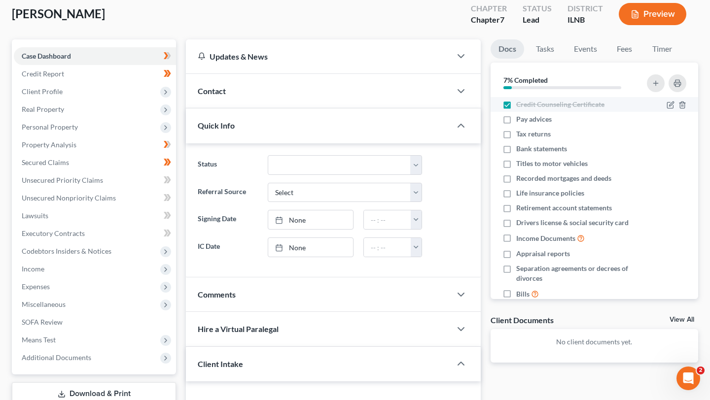
click at [516, 104] on label "Credit Counseling Certificate" at bounding box center [560, 105] width 88 height 10
click at [520, 104] on input "Credit Counseling Certificate" at bounding box center [523, 103] width 6 height 6
checkbox input "false"
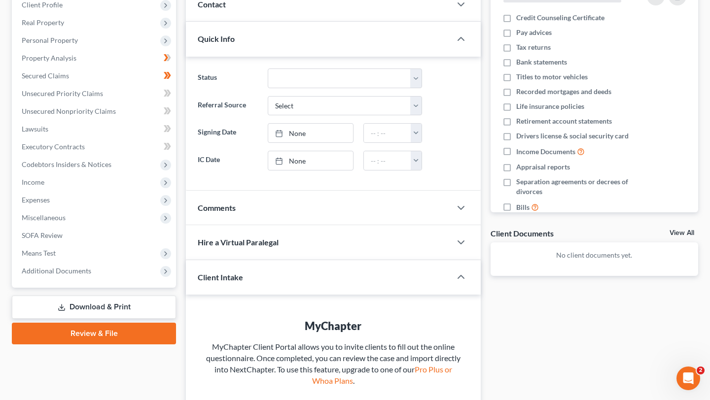
scroll to position [144, 0]
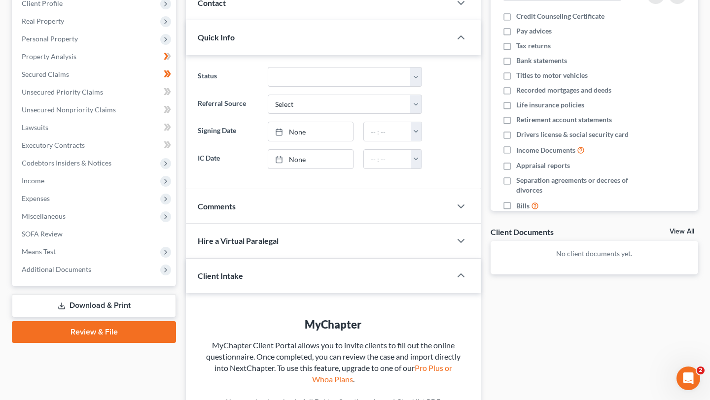
click at [111, 308] on link "Download & Print" at bounding box center [94, 305] width 164 height 23
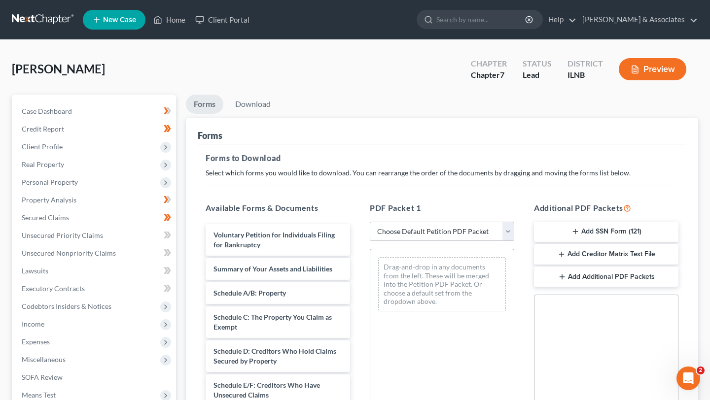
click at [508, 229] on select "Choose Default Petition PDF Packet Complete Bankruptcy Petition (all forms and …" at bounding box center [442, 232] width 145 height 20
click at [370, 222] on select "Choose Default Petition PDF Packet Complete Bankruptcy Petition (all forms and …" at bounding box center [442, 232] width 145 height 20
click at [586, 229] on button "Add SSN Form (121)" at bounding box center [606, 232] width 145 height 21
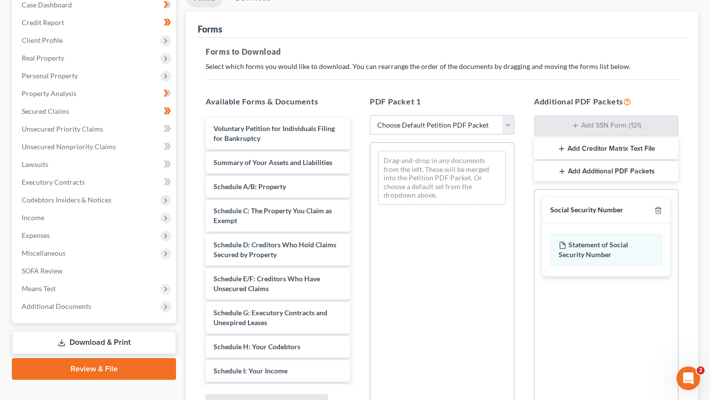
scroll to position [109, 0]
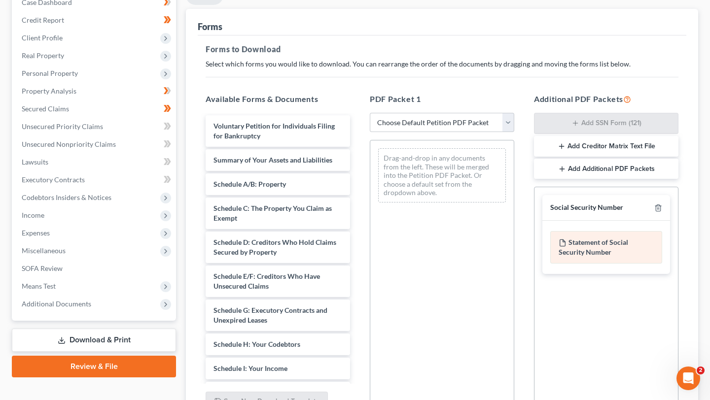
click at [565, 241] on icon at bounding box center [562, 243] width 5 height 6
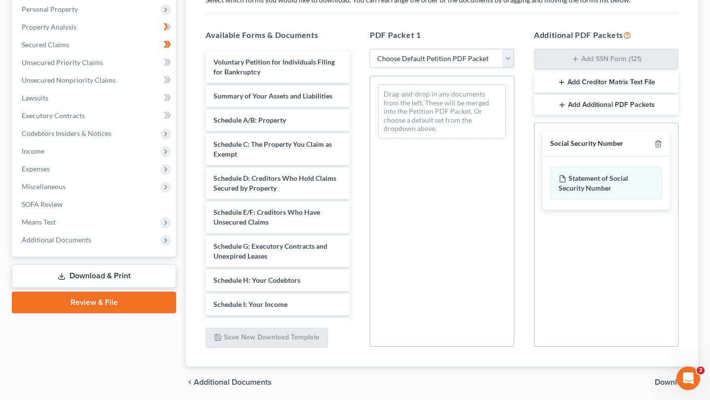
scroll to position [208, 0]
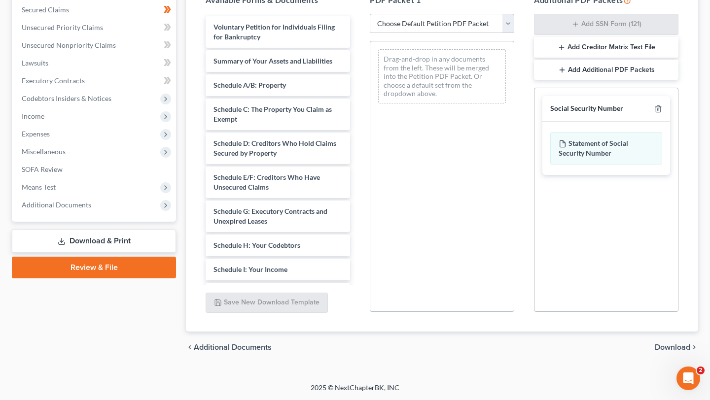
click at [586, 345] on span "Download" at bounding box center [673, 348] width 36 height 8
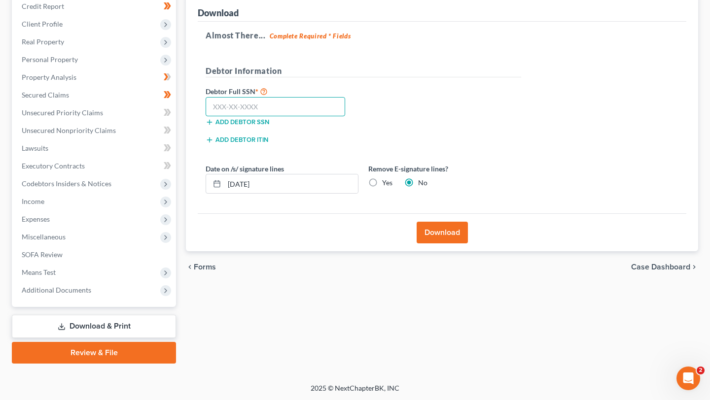
click at [265, 102] on input "text" at bounding box center [276, 107] width 140 height 20
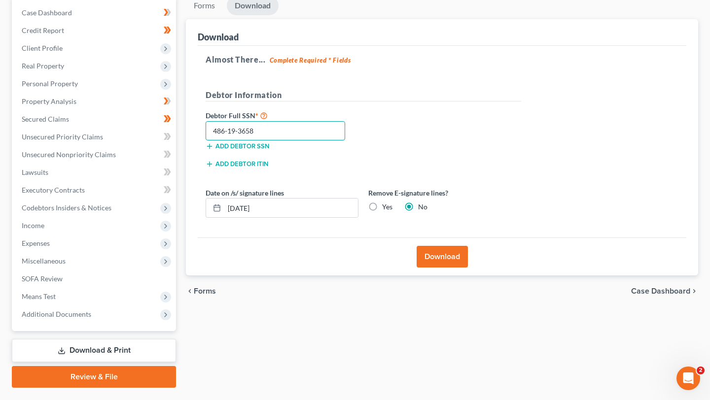
scroll to position [98, 0]
type input "486-19-3658"
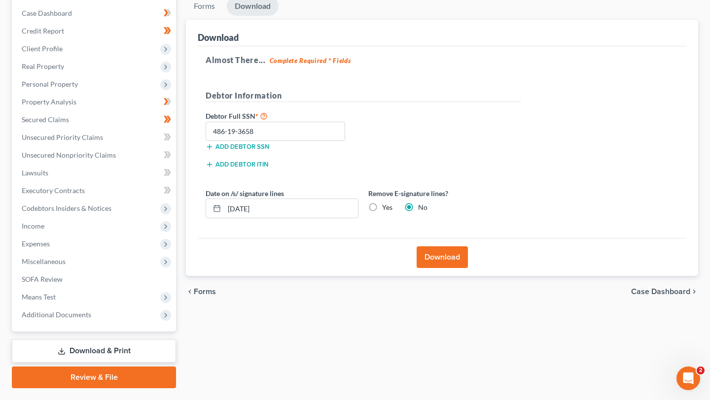
click at [448, 255] on button "Download" at bounding box center [442, 258] width 51 height 22
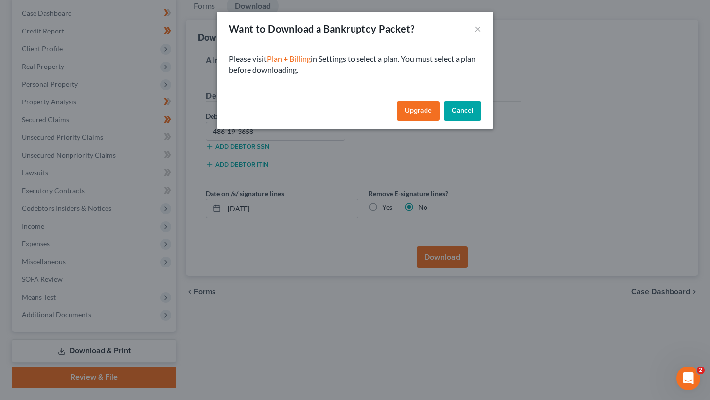
click at [416, 111] on link "Upgrade" at bounding box center [418, 112] width 43 height 20
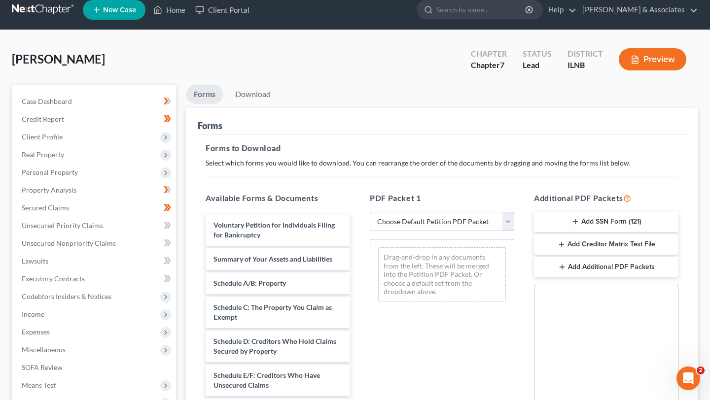
scroll to position [8, 0]
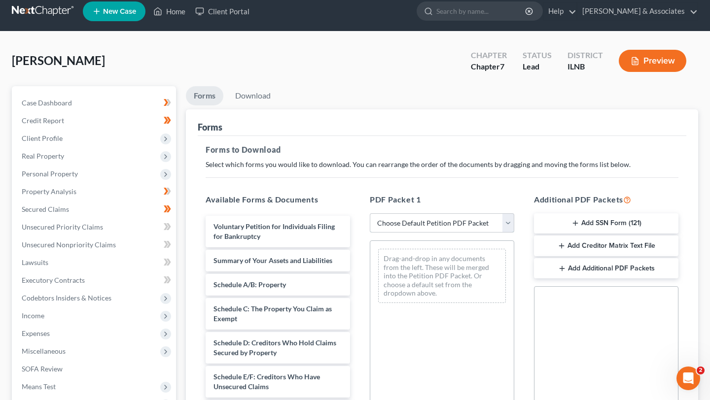
click at [508, 222] on select "Choose Default Petition PDF Packet Complete Bankruptcy Petition (all forms and …" at bounding box center [442, 224] width 145 height 20
click at [370, 214] on select "Choose Default Petition PDF Packet Complete Bankruptcy Petition (all forms and …" at bounding box center [442, 224] width 145 height 20
click at [586, 218] on button "Add SSN Form (121)" at bounding box center [606, 224] width 145 height 21
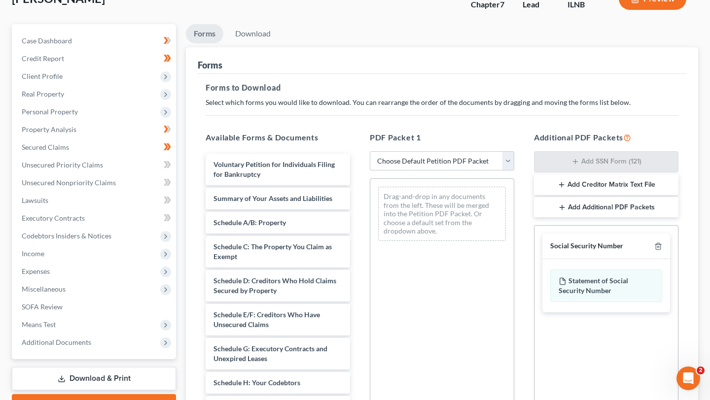
scroll to position [77, 0]
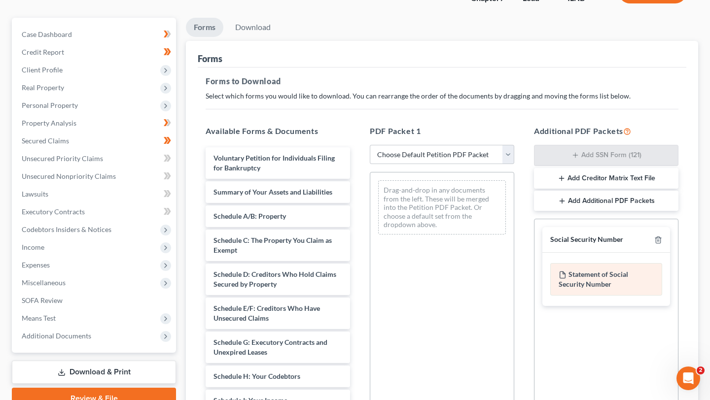
click at [568, 277] on div "Statement of Social Security Number" at bounding box center [606, 279] width 112 height 33
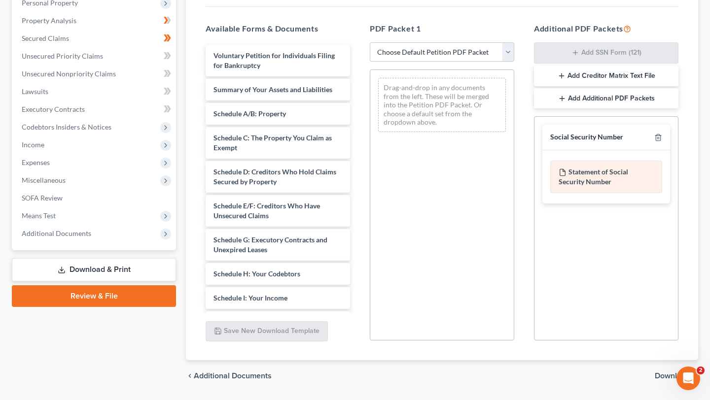
scroll to position [208, 0]
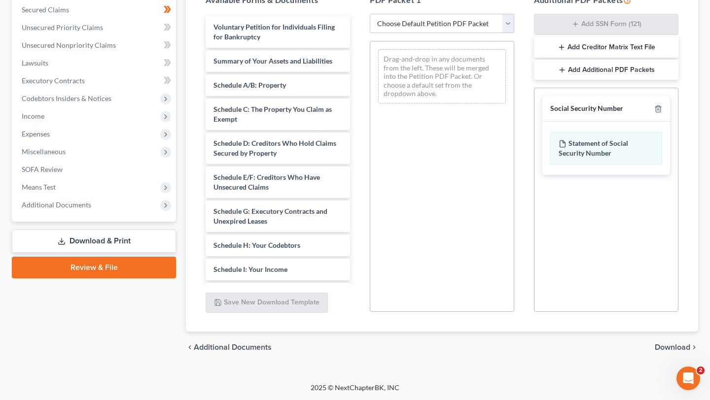
click at [586, 345] on span "Download" at bounding box center [673, 348] width 36 height 8
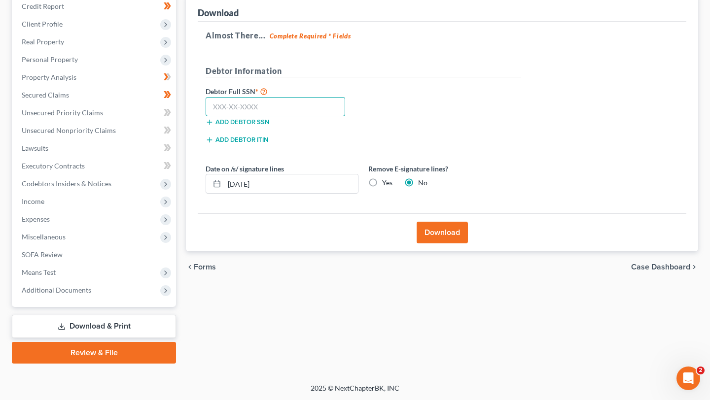
click at [273, 106] on input "text" at bounding box center [276, 107] width 140 height 20
type input "486-19-3658"
click at [440, 233] on button "Download" at bounding box center [442, 233] width 51 height 22
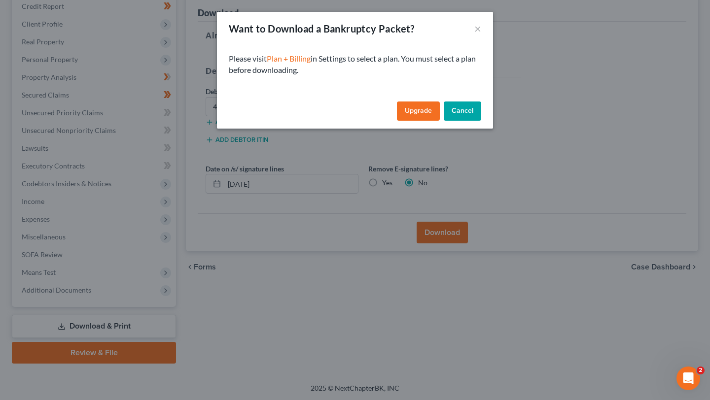
click at [469, 109] on button "Cancel" at bounding box center [462, 112] width 37 height 20
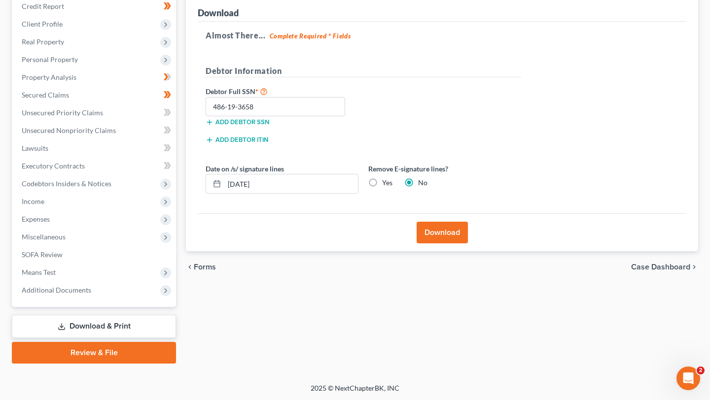
scroll to position [0, 0]
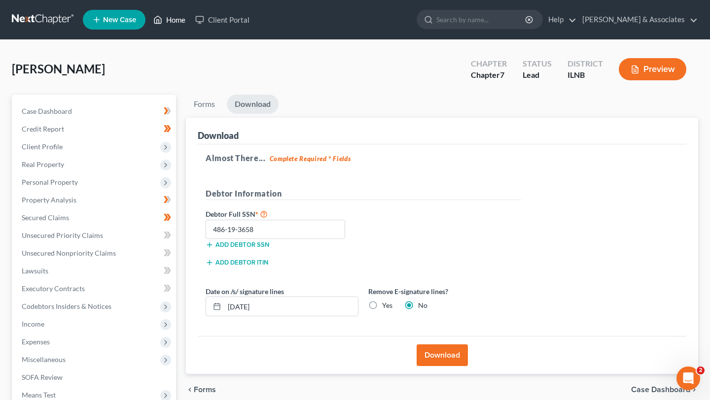
click at [175, 21] on link "Home" at bounding box center [169, 20] width 42 height 18
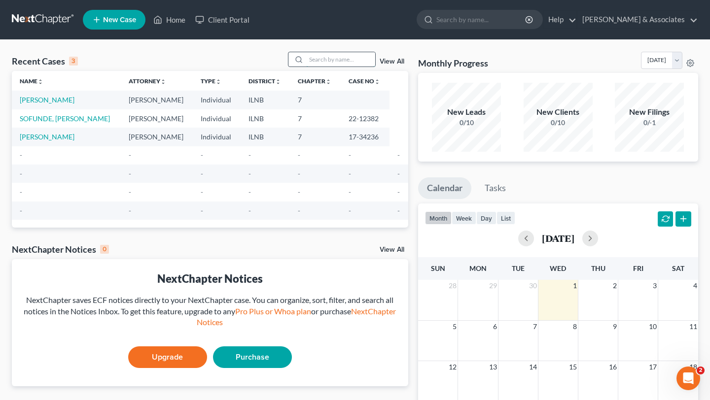
click at [314, 58] on input "search" at bounding box center [340, 59] width 69 height 14
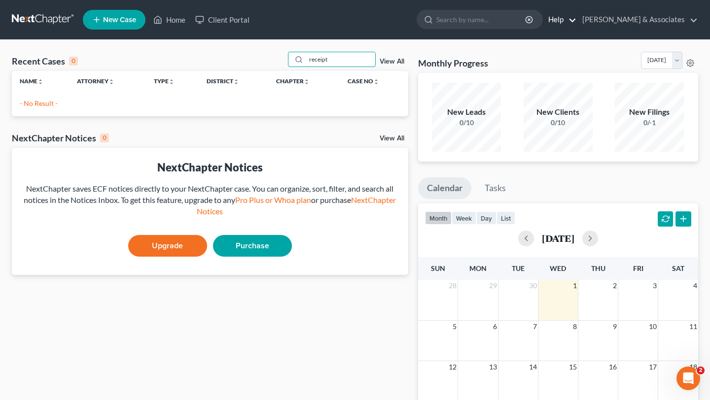
type input "receipt"
click at [577, 17] on link "Help" at bounding box center [559, 20] width 33 height 18
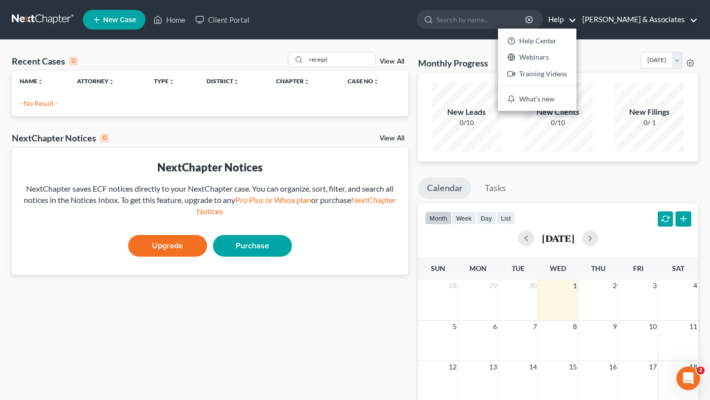
click at [586, 20] on link "[PERSON_NAME] & Associates" at bounding box center [638, 20] width 120 height 18
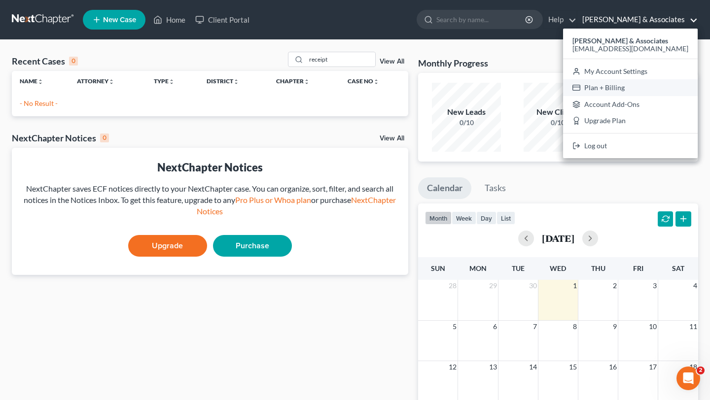
click at [586, 86] on link "Plan + Billing" at bounding box center [630, 87] width 135 height 17
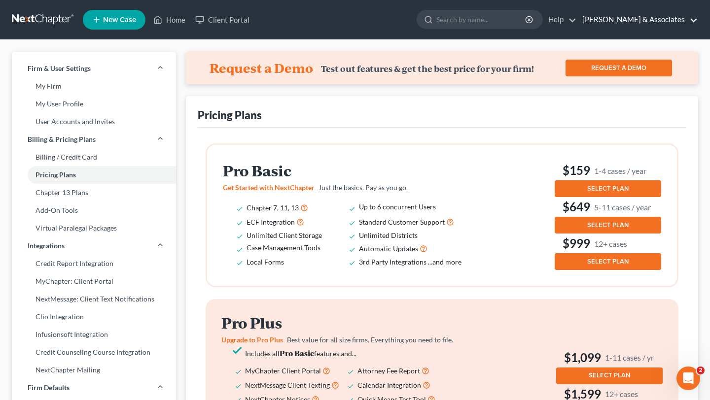
click at [586, 19] on link "[PERSON_NAME] & Associates" at bounding box center [638, 20] width 120 height 18
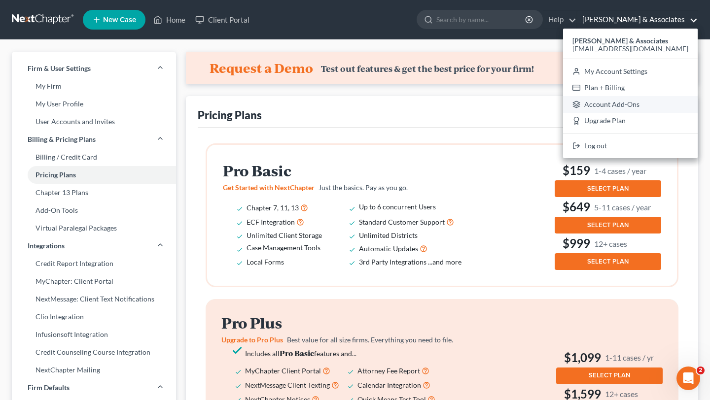
click at [586, 104] on link "Account Add-Ons" at bounding box center [630, 104] width 135 height 17
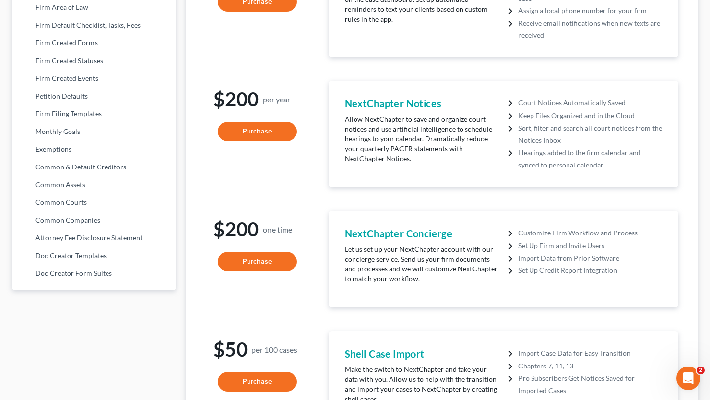
scroll to position [471, 0]
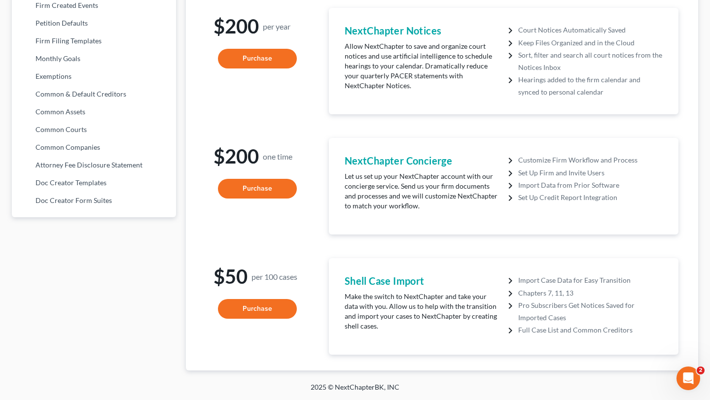
click at [255, 310] on button "Purchase" at bounding box center [257, 309] width 79 height 20
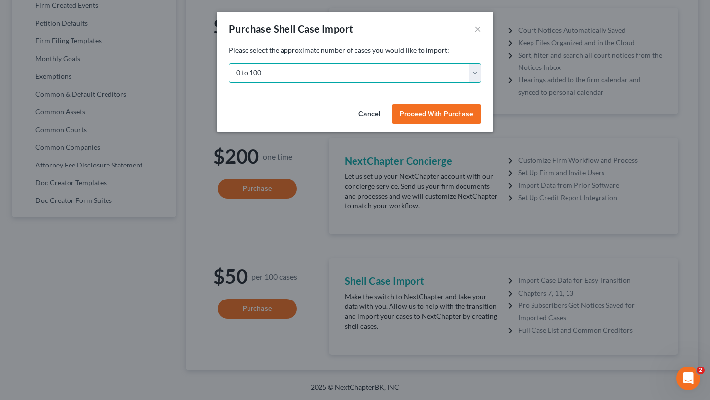
click at [474, 73] on select "0 to 100 100 to 200 200 to 300 300 to 400 400 to 500 500 to 600 600 to 700 700 …" at bounding box center [355, 73] width 253 height 20
click at [229, 63] on select "0 to 100 100 to 200 200 to 300 300 to 400 400 to 500 500 to 600 600 to 700 700 …" at bounding box center [355, 73] width 253 height 20
click at [368, 114] on button "Cancel" at bounding box center [369, 115] width 37 height 20
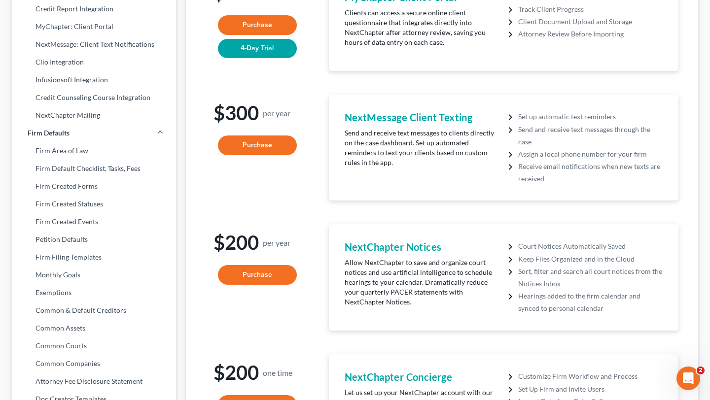
scroll to position [0, 0]
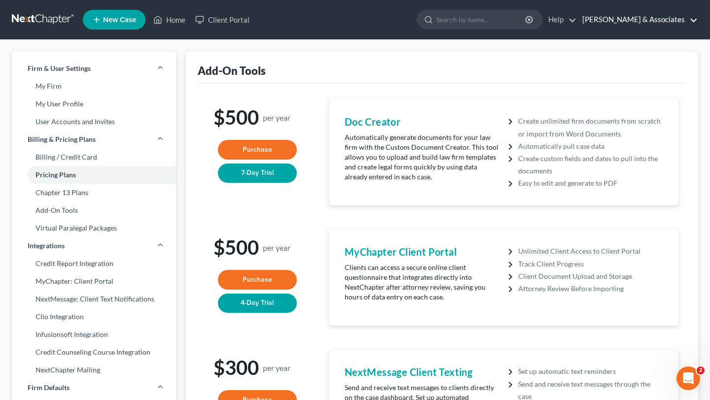
click at [586, 18] on link "[PERSON_NAME] & Associates" at bounding box center [638, 20] width 120 height 18
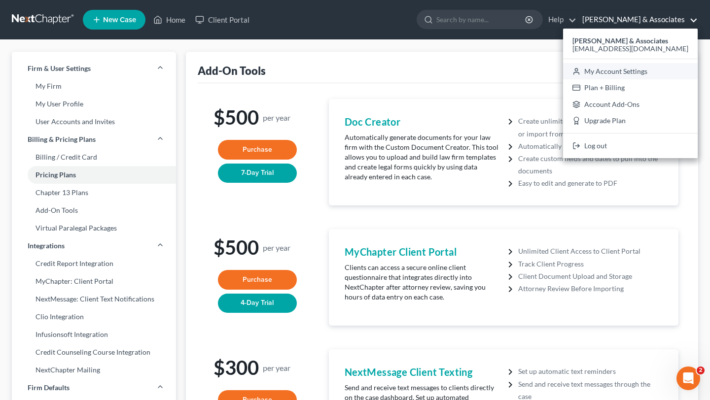
click at [586, 69] on link "My Account Settings" at bounding box center [630, 71] width 135 height 17
select select "23"
select select "14"
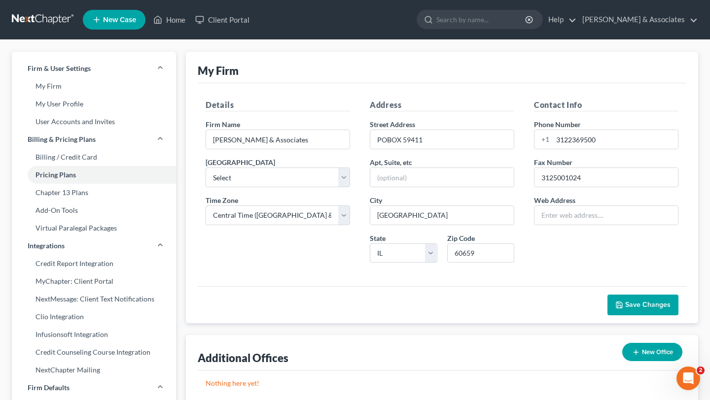
click at [106, 18] on span "New Case" at bounding box center [119, 19] width 33 height 7
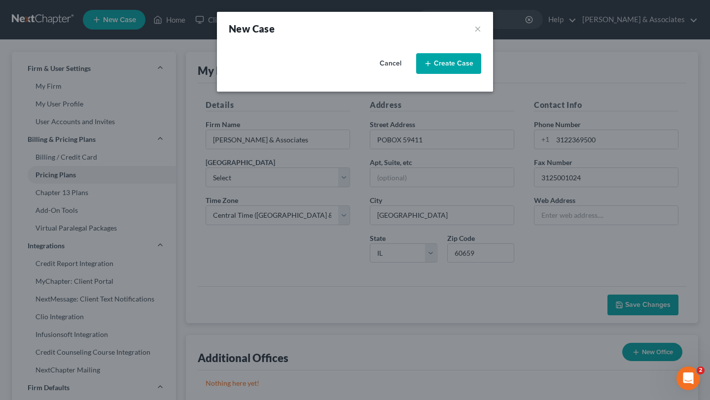
select select "25"
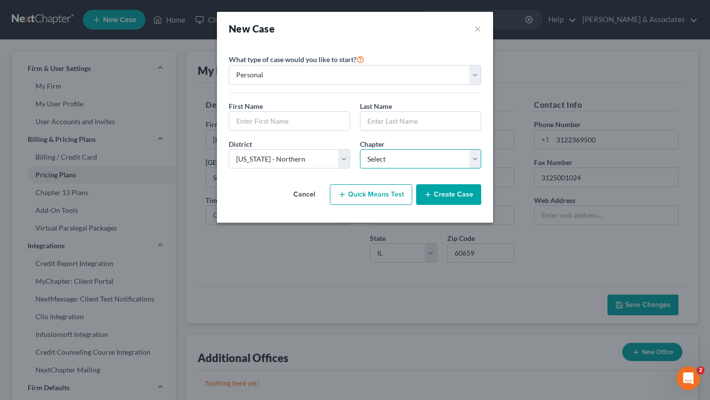
click at [474, 162] on select "Select 7 11 12 13" at bounding box center [420, 159] width 121 height 20
select select "0"
click at [360, 149] on select "Select 7 11 12 13" at bounding box center [420, 159] width 121 height 20
click at [479, 29] on button "×" at bounding box center [477, 29] width 7 height 14
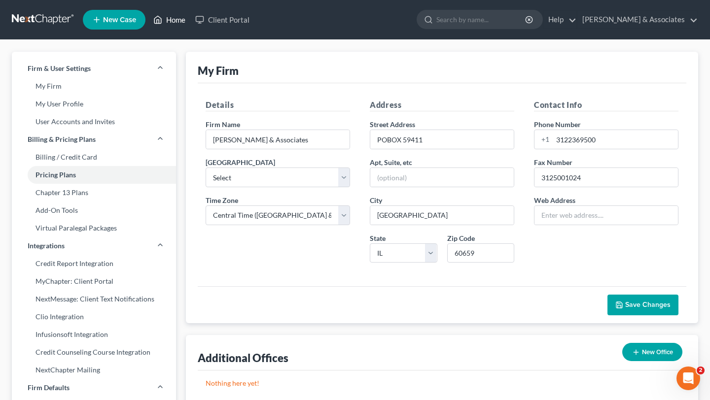
click at [173, 20] on link "Home" at bounding box center [169, 20] width 42 height 18
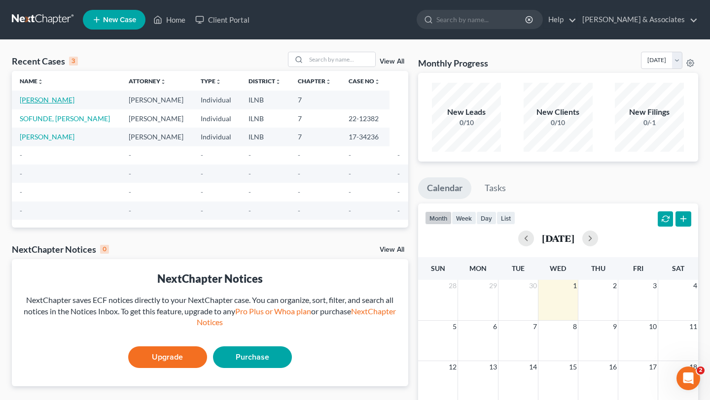
click at [42, 100] on link "[PERSON_NAME]" at bounding box center [47, 100] width 55 height 8
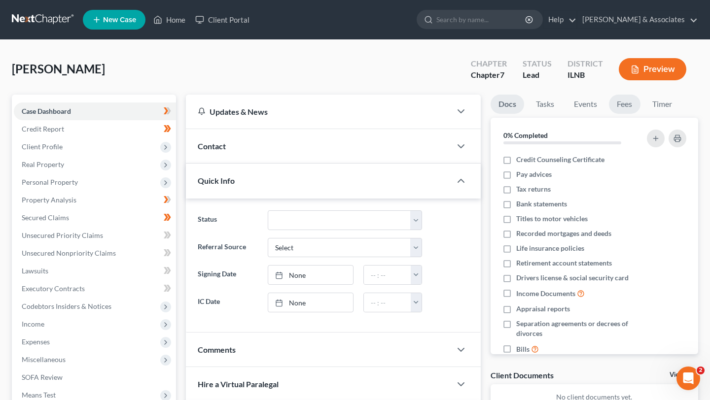
click at [586, 101] on link "Fees" at bounding box center [625, 104] width 32 height 19
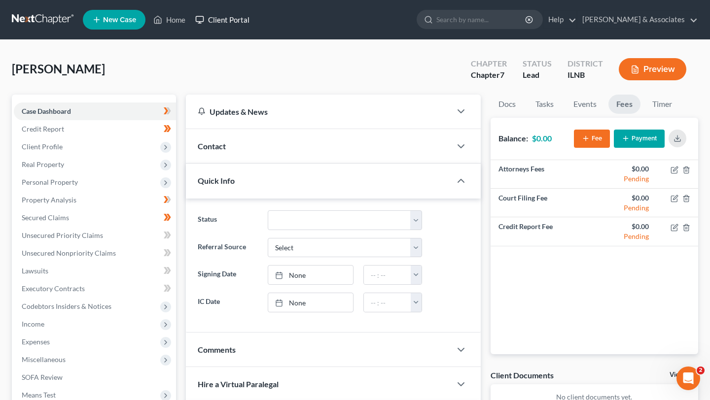
click at [229, 21] on link "Client Portal" at bounding box center [222, 20] width 64 height 18
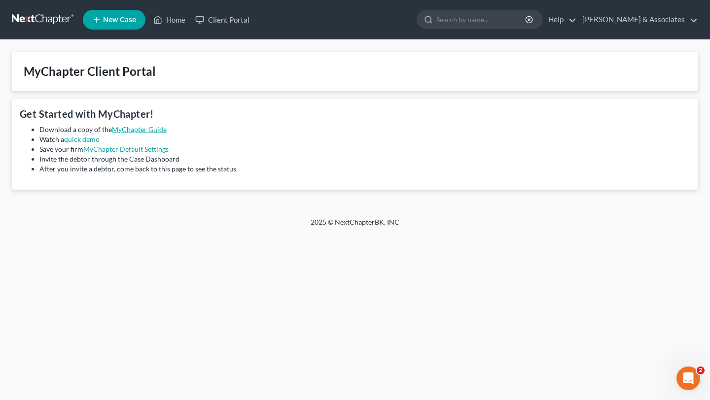
click at [140, 129] on link "MyChapter Guide" at bounding box center [139, 129] width 55 height 8
click at [577, 18] on link "Help" at bounding box center [559, 20] width 33 height 18
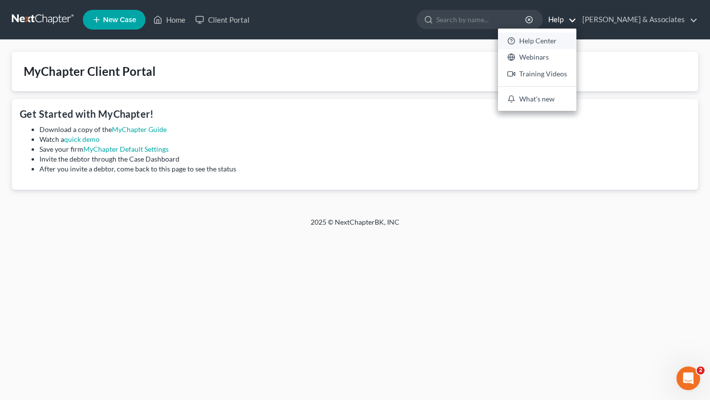
click at [562, 41] on link "Help Center" at bounding box center [537, 41] width 78 height 17
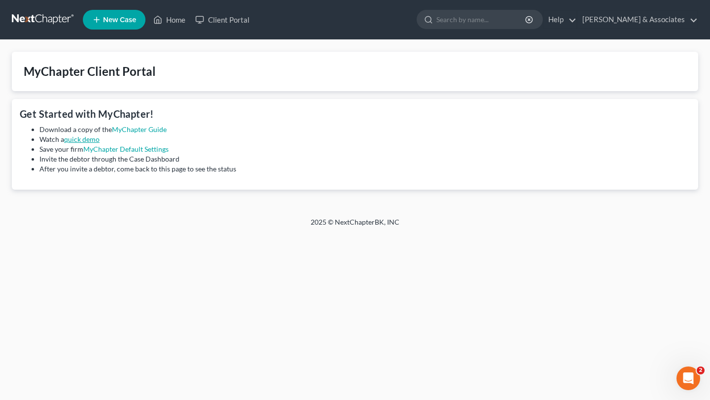
click at [87, 141] on link "quick demo" at bounding box center [82, 139] width 36 height 8
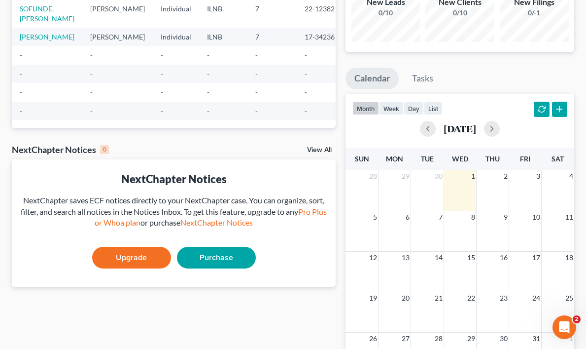
scroll to position [46, 0]
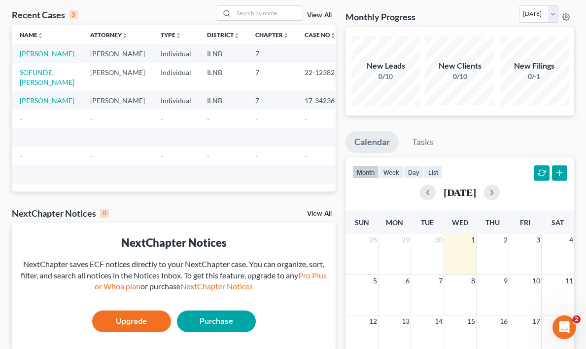
click at [36, 58] on link "[PERSON_NAME]" at bounding box center [47, 53] width 55 height 8
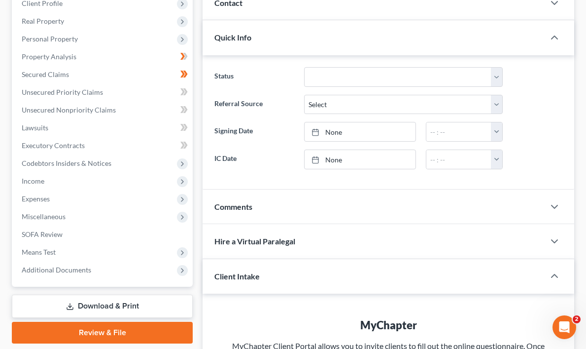
scroll to position [156, 0]
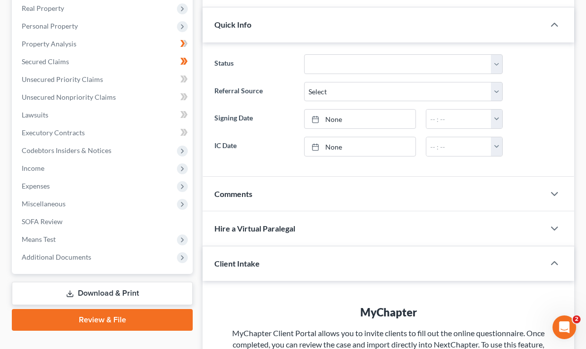
click at [118, 318] on link "Review & File" at bounding box center [102, 320] width 181 height 22
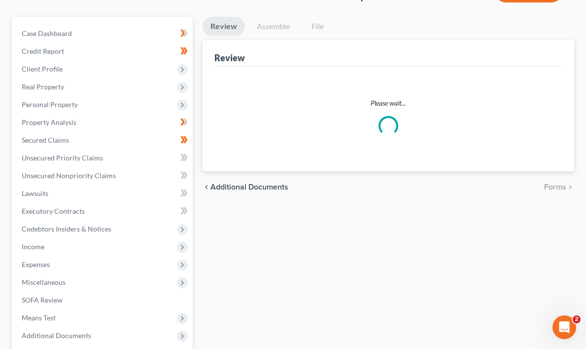
click at [118, 318] on div "Case Dashboard Payments Invoices Payments Payments Credit Report Client Profile" at bounding box center [102, 213] width 191 height 392
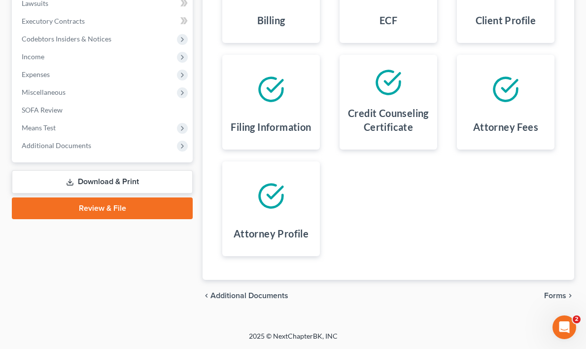
scroll to position [269, 0]
click at [558, 292] on span "Forms" at bounding box center [555, 295] width 22 height 8
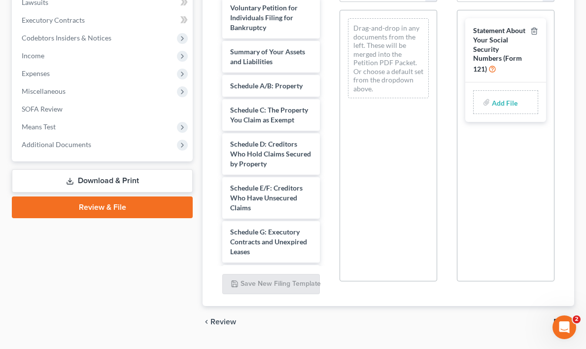
click at [498, 36] on span "Statement About Your Social Security Numbers (Form 121)" at bounding box center [499, 49] width 52 height 47
click at [504, 101] on input "file" at bounding box center [504, 102] width 24 height 18
type input "C:\fakepath\Sign SSN.pdf"
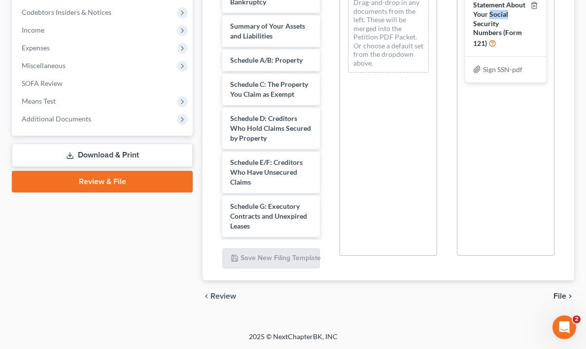
click at [565, 295] on span "File" at bounding box center [560, 296] width 13 height 8
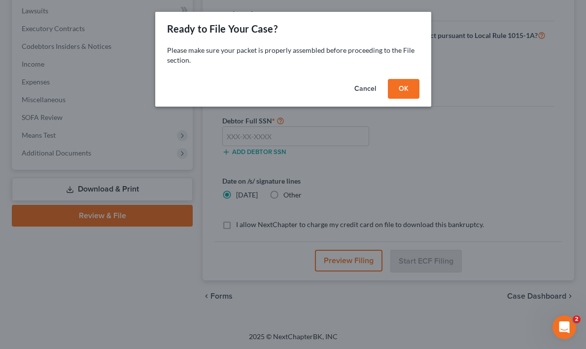
click at [401, 89] on button "OK" at bounding box center [404, 89] width 32 height 20
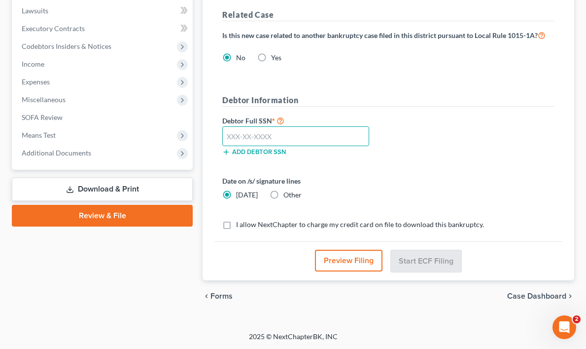
click at [283, 138] on input "text" at bounding box center [295, 136] width 147 height 20
type input "486-19-3658"
click at [348, 258] on button "Preview Filing" at bounding box center [349, 261] width 68 height 22
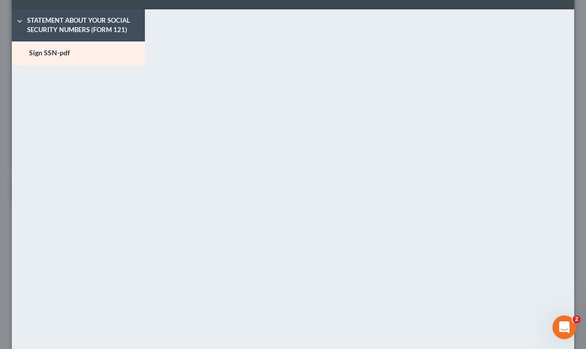
scroll to position [0, 0]
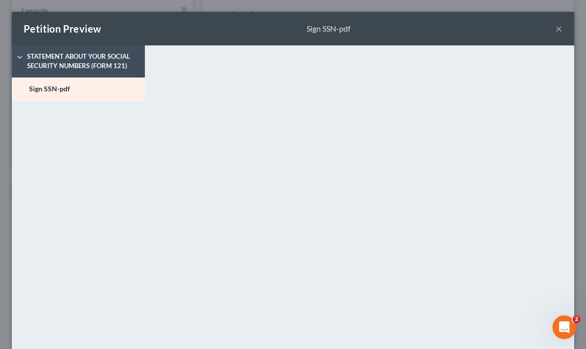
click at [559, 26] on button "×" at bounding box center [559, 29] width 7 height 12
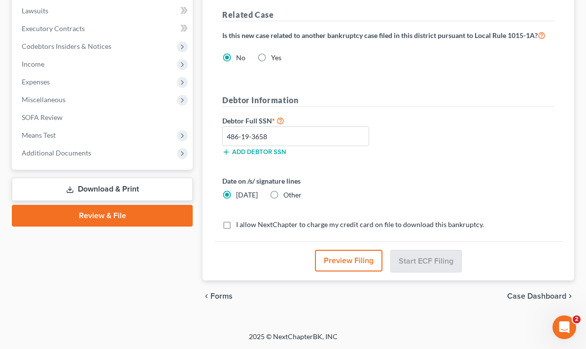
click at [108, 214] on link "Review & File" at bounding box center [102, 216] width 181 height 22
click at [250, 150] on button "Add debtor SSN" at bounding box center [254, 152] width 64 height 8
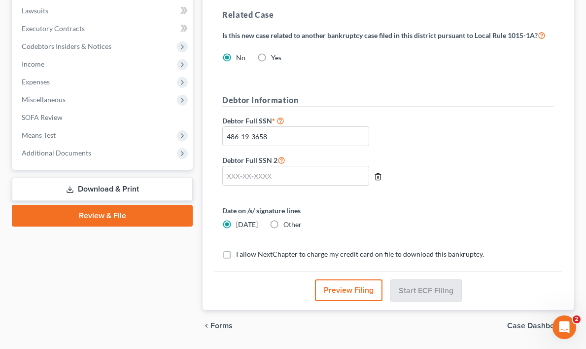
click at [379, 176] on line "button" at bounding box center [379, 177] width 0 height 2
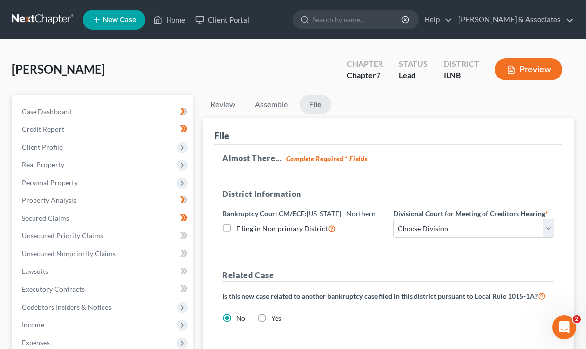
click at [533, 68] on button "Preview" at bounding box center [529, 69] width 68 height 22
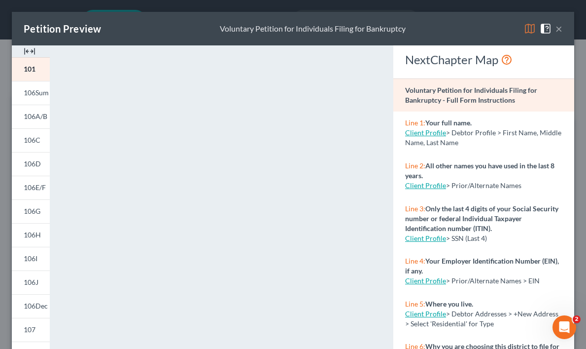
click at [560, 28] on button "×" at bounding box center [559, 29] width 7 height 12
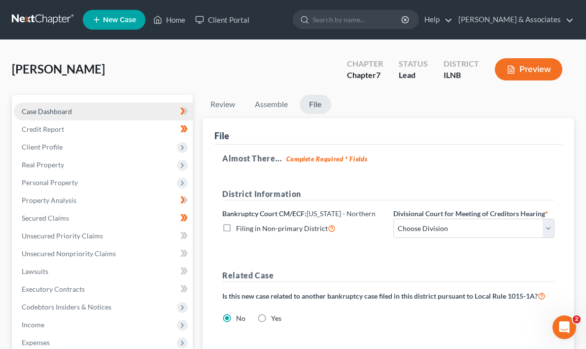
click at [90, 110] on link "Case Dashboard" at bounding box center [103, 112] width 179 height 18
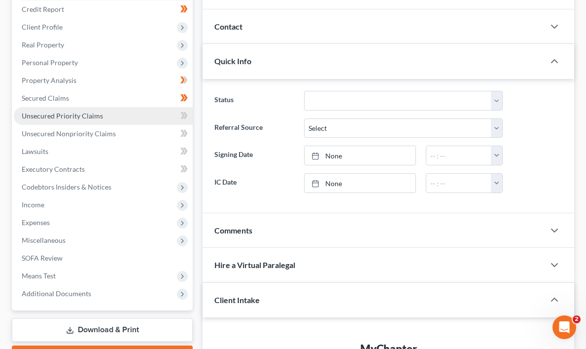
scroll to position [118, 0]
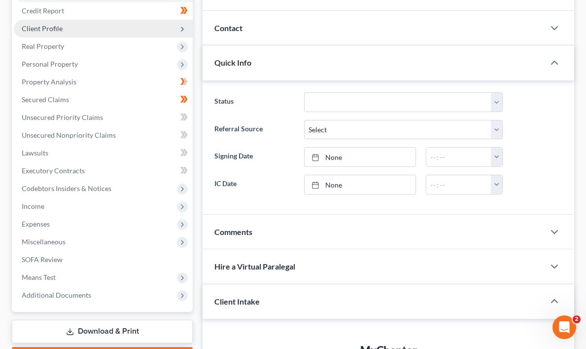
click at [181, 27] on icon at bounding box center [183, 29] width 8 height 8
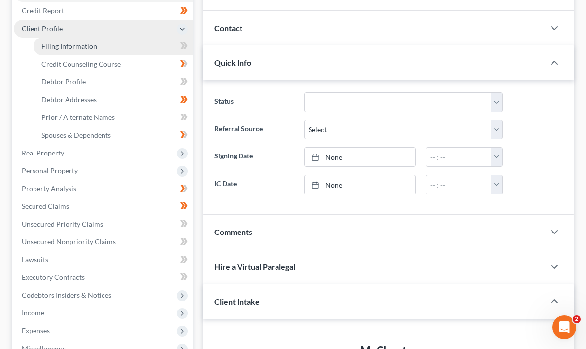
click at [172, 47] on link "Filing Information" at bounding box center [113, 46] width 159 height 18
select select "1"
select select "0"
select select "14"
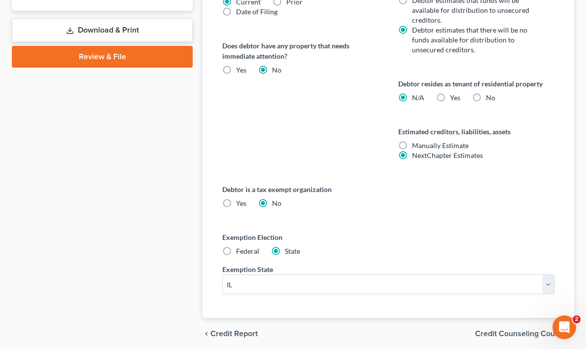
scroll to position [563, 0]
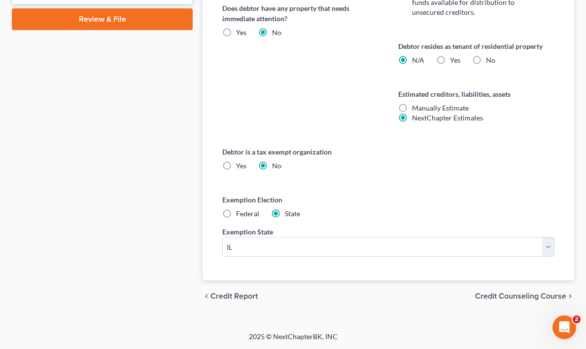
click at [560, 295] on span "Credit Counseling Course" at bounding box center [520, 296] width 91 height 8
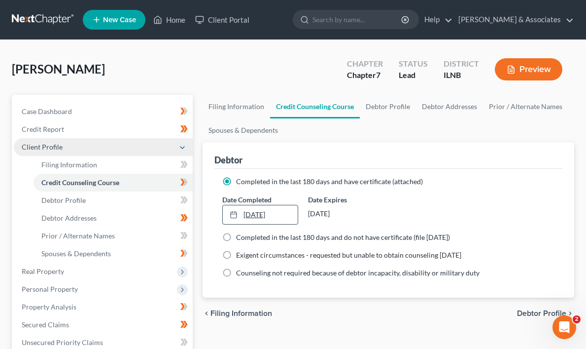
click at [260, 212] on link "[DATE]" at bounding box center [260, 214] width 75 height 19
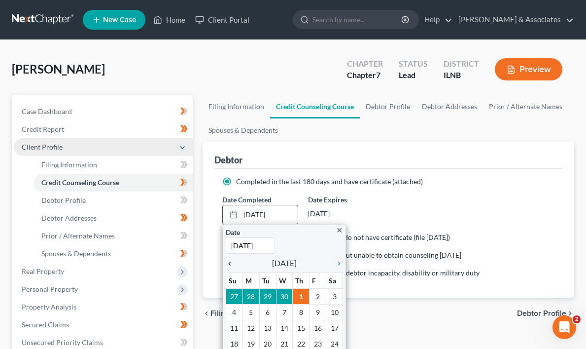
click at [231, 262] on icon "chevron_left" at bounding box center [232, 263] width 13 height 8
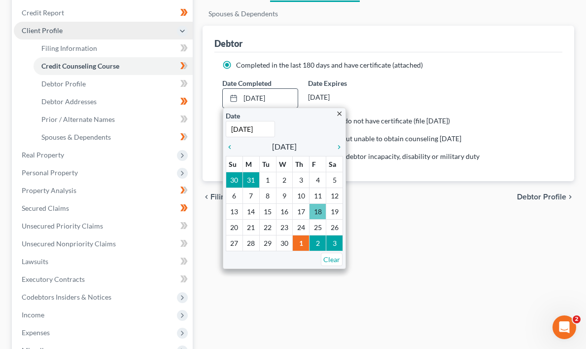
scroll to position [134, 0]
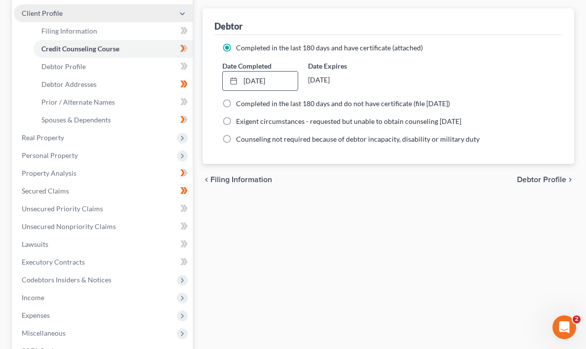
click at [553, 178] on span "Debtor Profile" at bounding box center [541, 180] width 49 height 8
select select "1"
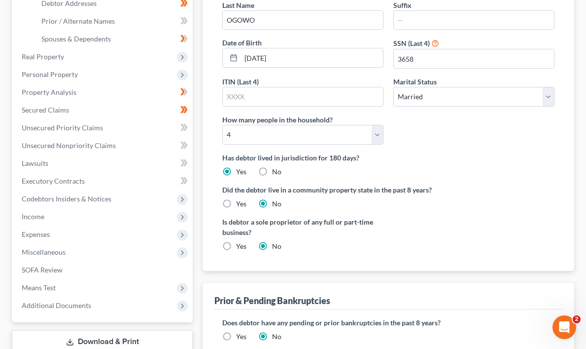
scroll to position [217, 0]
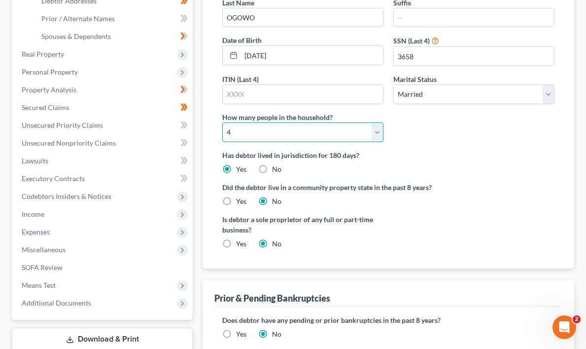
click at [376, 132] on select "Select 1 2 3 4 5 6 7 8 9 10 11 12 13 14 15 16 17 18 19 20" at bounding box center [302, 132] width 161 height 20
click at [222, 122] on select "Select 1 2 3 4 5 6 7 8 9 10 11 12 13 14 15 16 17 18 19 20" at bounding box center [302, 132] width 161 height 20
click at [377, 131] on select "Select 1 2 3 4 5 6 7 8 9 10 11 12 13 14 15 16 17 18 19 20" at bounding box center [302, 132] width 161 height 20
select select "3"
click at [222, 122] on select "Select 1 2 3 4 5 6 7 8 9 10 11 12 13 14 15 16 17 18 19 20" at bounding box center [302, 132] width 161 height 20
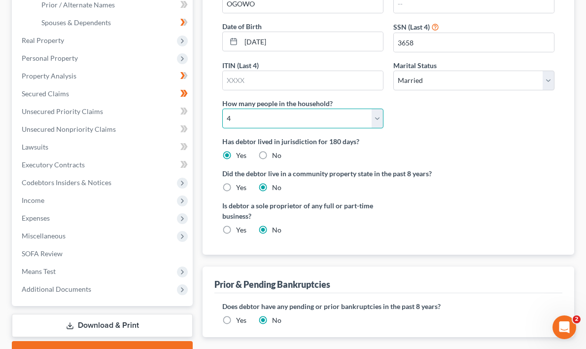
scroll to position [238, 0]
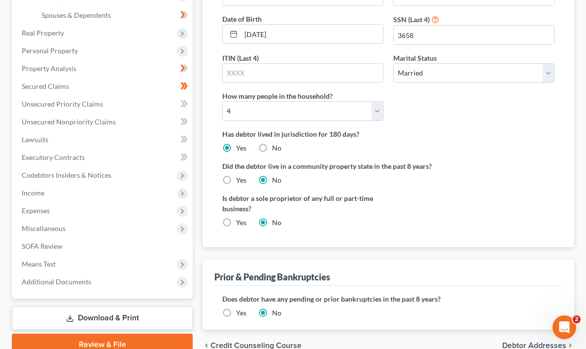
click at [236, 221] on label "Yes" at bounding box center [241, 222] width 10 height 10
click at [240, 221] on input "Yes" at bounding box center [243, 220] width 6 height 6
radio input "true"
radio input "false"
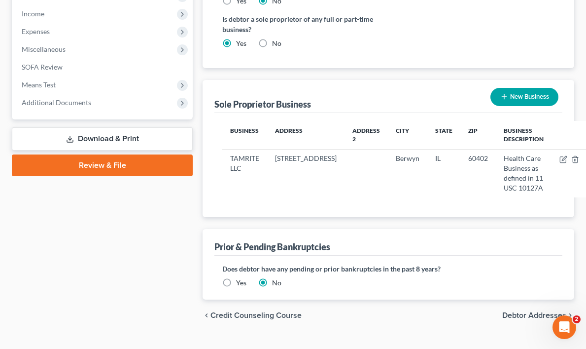
scroll to position [446, 0]
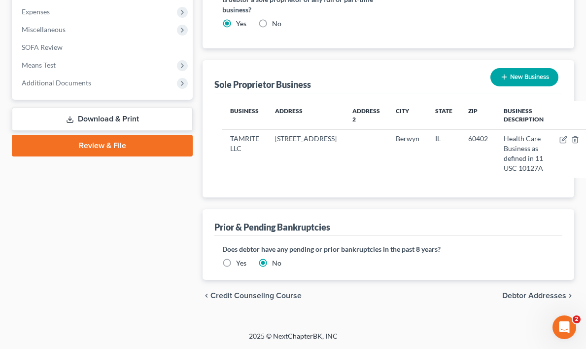
click at [555, 293] on span "Debtor Addresses" at bounding box center [535, 295] width 64 height 8
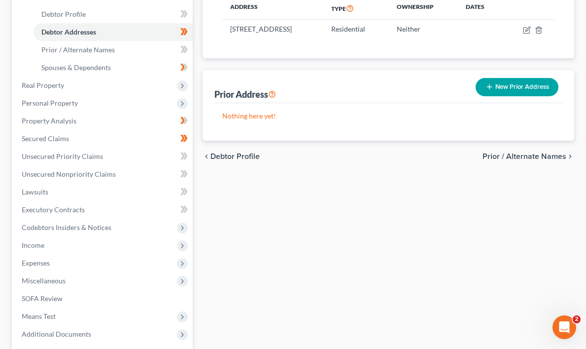
scroll to position [191, 0]
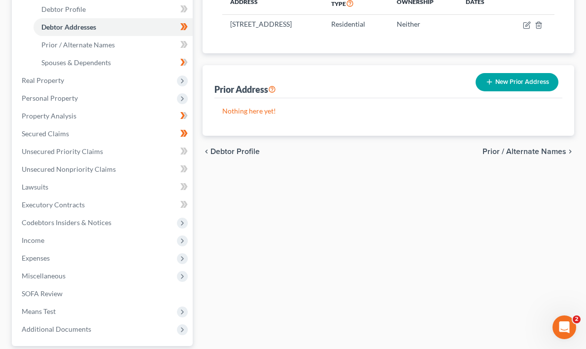
click at [557, 151] on span "Prior / Alternate Names" at bounding box center [525, 151] width 84 height 8
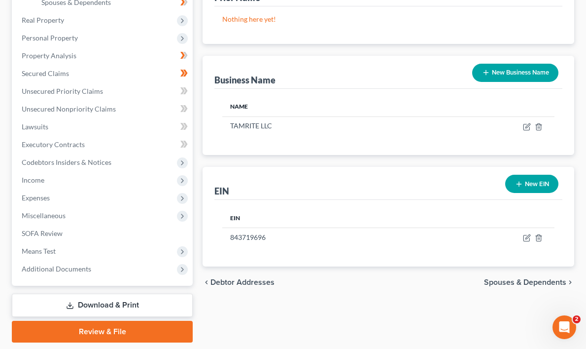
scroll to position [281, 0]
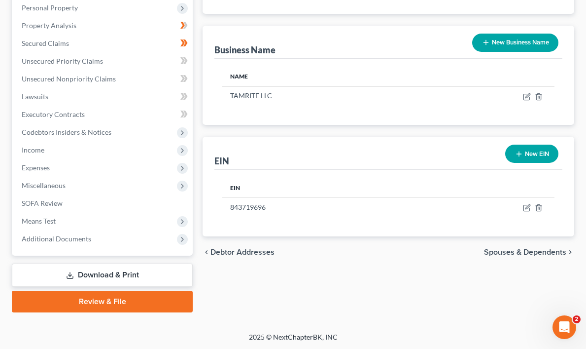
click at [128, 272] on link "Download & Print" at bounding box center [102, 274] width 181 height 23
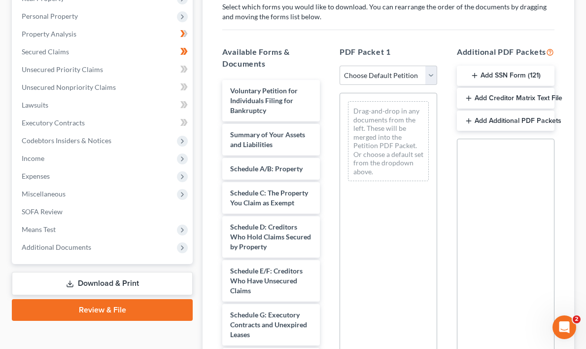
scroll to position [281, 0]
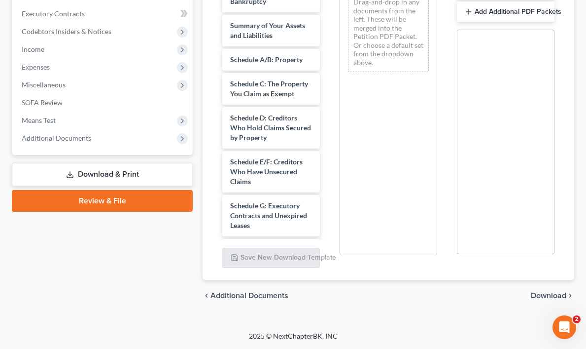
click at [103, 196] on link "Review & File" at bounding box center [102, 201] width 181 height 22
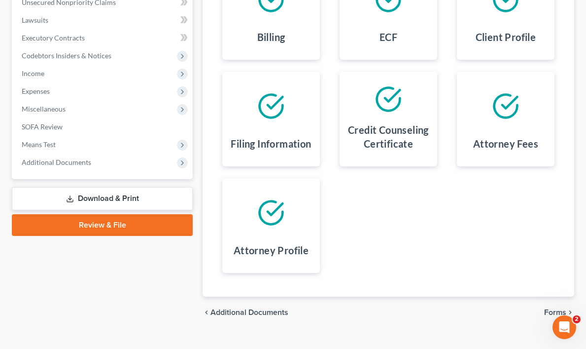
scroll to position [269, 0]
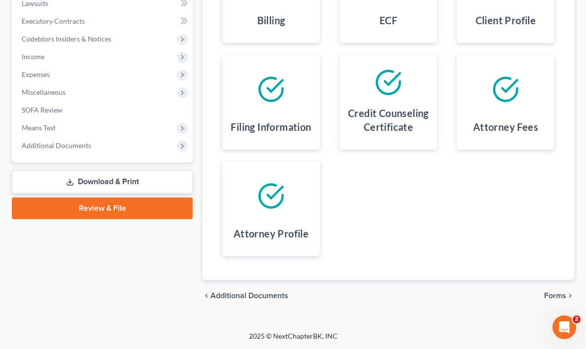
click at [108, 205] on link "Review & File" at bounding box center [102, 208] width 181 height 22
click at [563, 294] on span "Forms" at bounding box center [555, 295] width 22 height 8
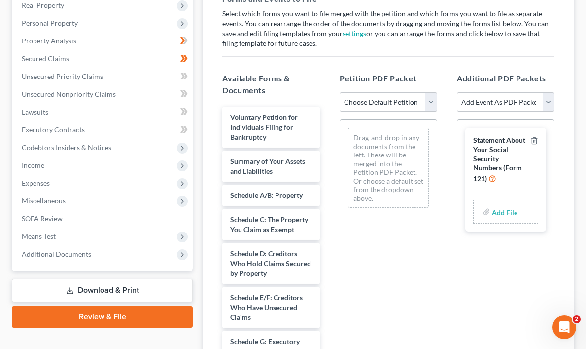
scroll to position [157, 0]
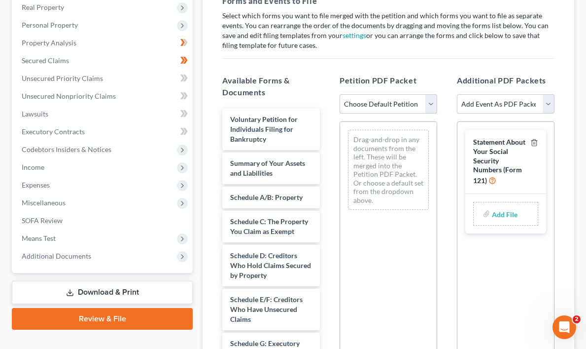
click at [431, 103] on select "Choose Default Petition PDF Packet Emergency Filing (Voluntary Petition and Cre…" at bounding box center [389, 104] width 98 height 20
click at [340, 94] on select "Choose Default Petition PDF Packet Emergency Filing (Voluntary Petition and Cre…" at bounding box center [389, 104] width 98 height 20
click at [550, 102] on select "Add Event As PDF Packet Certificate of Credit Counseling Chapter 13 Calculation…" at bounding box center [506, 104] width 98 height 20
select select "0"
click at [457, 94] on select "Add Event As PDF Packet Certificate of Credit Counseling Chapter 13 Calculation…" at bounding box center [506, 104] width 98 height 20
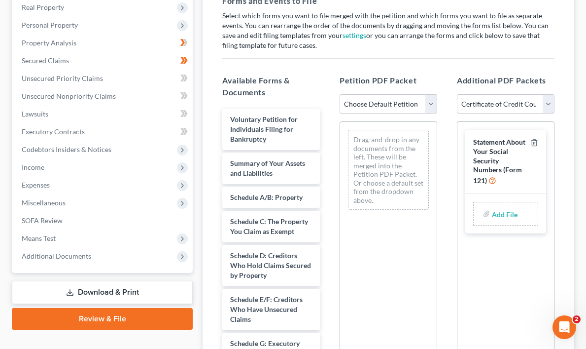
select select
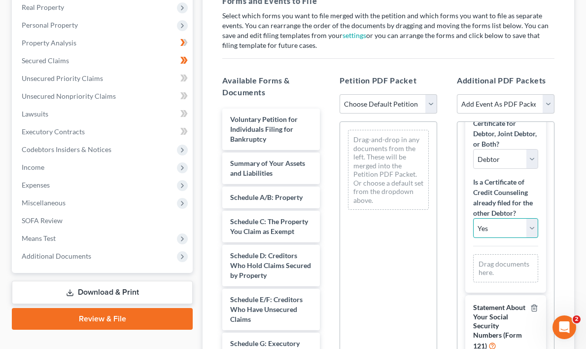
click at [532, 227] on select "Yes No" at bounding box center [505, 228] width 65 height 20
select select "1"
click at [473, 218] on select "Yes No" at bounding box center [505, 228] width 65 height 20
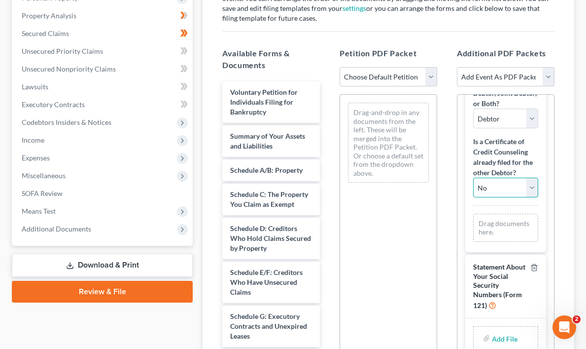
scroll to position [187, 0]
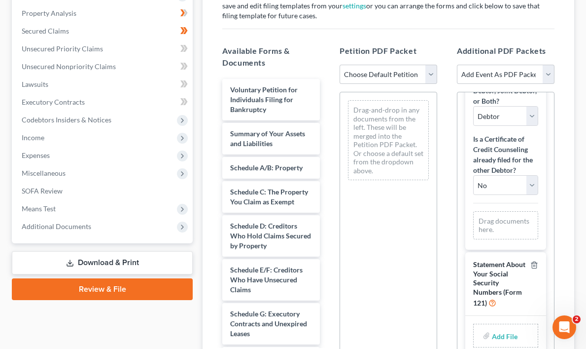
click at [497, 221] on div "Drag documents here." at bounding box center [505, 225] width 65 height 28
click at [490, 228] on div "Drag documents here." at bounding box center [505, 225] width 65 height 28
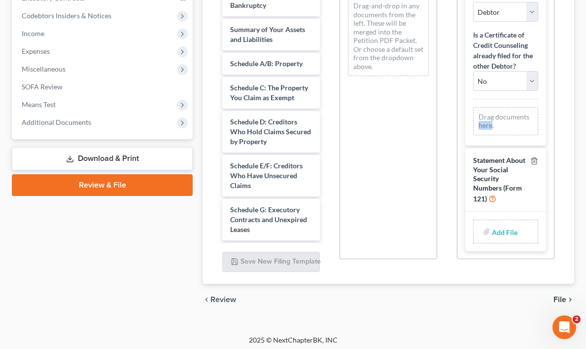
scroll to position [292, 0]
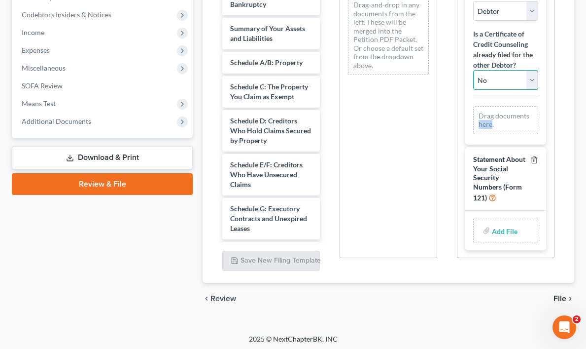
click at [530, 78] on select "Yes No" at bounding box center [505, 80] width 65 height 20
click at [473, 70] on select "Yes No" at bounding box center [505, 80] width 65 height 20
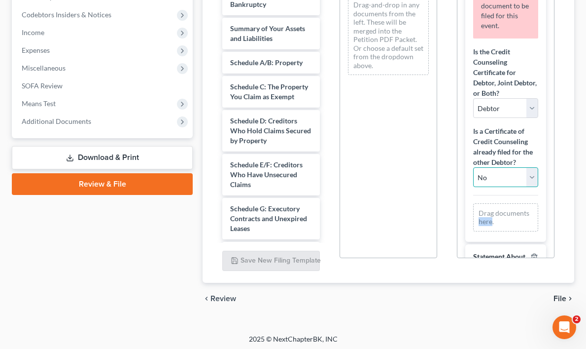
scroll to position [65, 0]
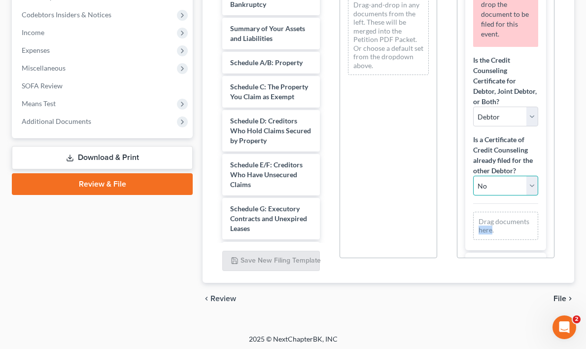
click at [531, 184] on select "Yes No" at bounding box center [505, 186] width 65 height 20
click at [473, 176] on select "Yes No" at bounding box center [505, 186] width 65 height 20
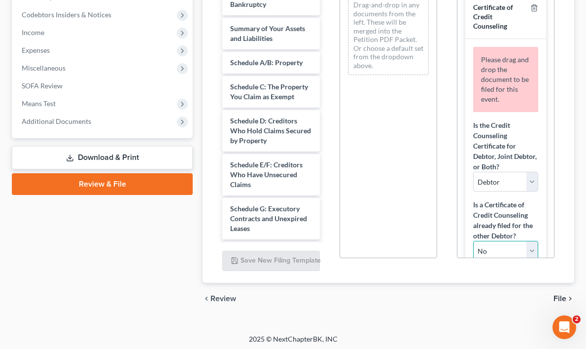
scroll to position [281, 0]
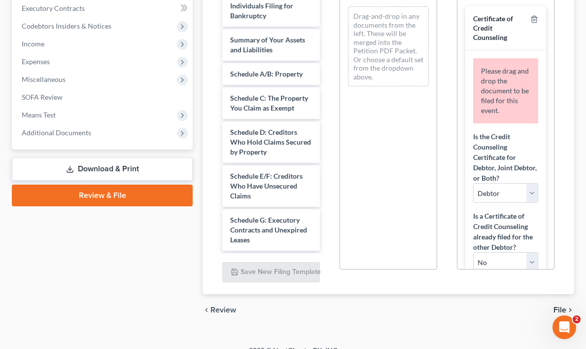
click at [500, 83] on span "Please drag and drop the document to be filed for this event." at bounding box center [505, 91] width 48 height 48
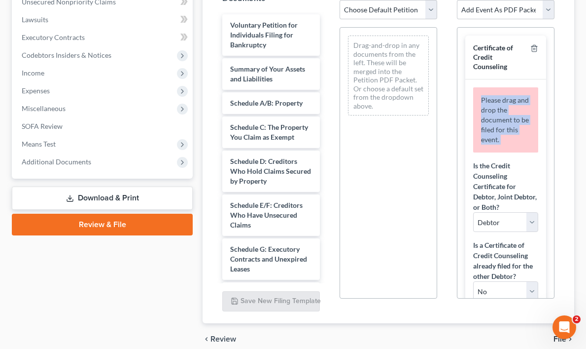
scroll to position [240, 0]
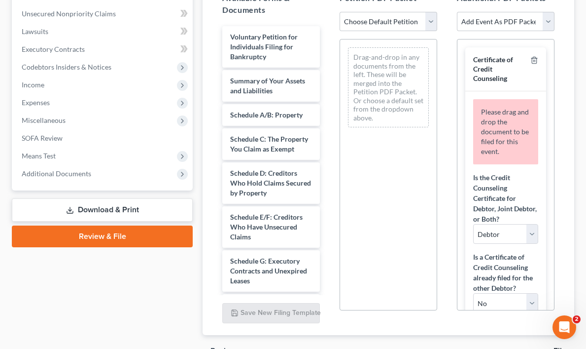
click at [521, 75] on div "Certificate of Credit Counseling" at bounding box center [499, 69] width 53 height 28
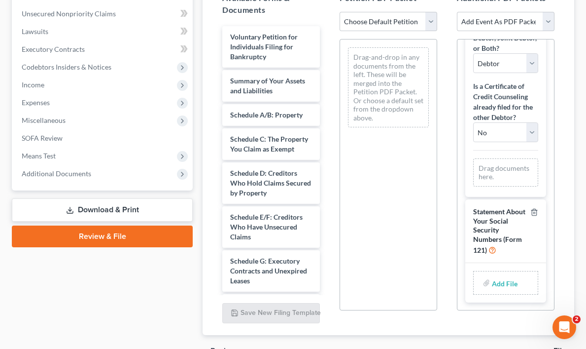
scroll to position [294, 0]
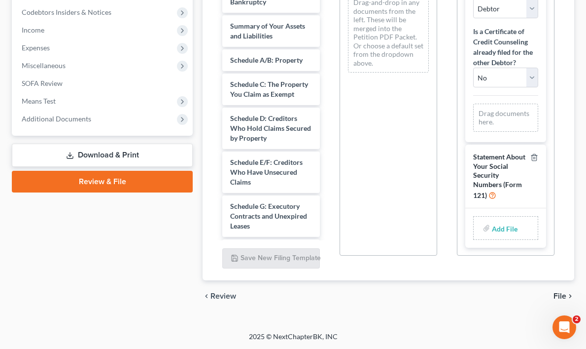
click at [564, 292] on span "File" at bounding box center [560, 296] width 13 height 8
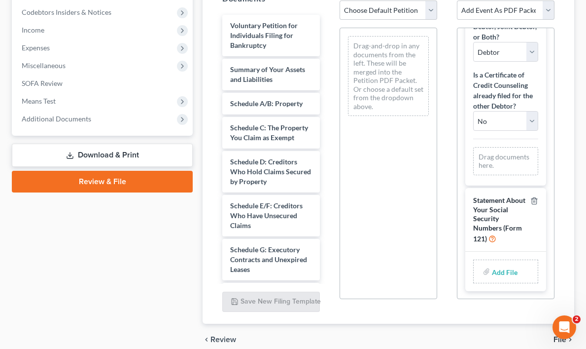
click at [496, 161] on div "Drag documents here." at bounding box center [505, 161] width 65 height 28
click at [519, 161] on div "Drag documents here." at bounding box center [505, 161] width 65 height 28
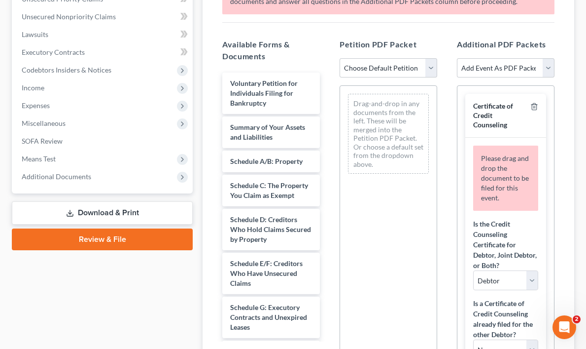
scroll to position [232, 0]
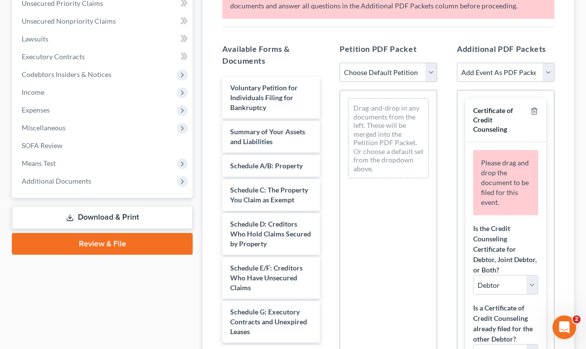
click at [363, 131] on div "Drag-and-drop in any documents from the left. These will be merged into the Pet…" at bounding box center [388, 138] width 81 height 80
click at [432, 70] on select "Choose Default Petition PDF Packet Emergency Filing (Voluntary Petition and Cre…" at bounding box center [389, 73] width 98 height 20
click at [340, 63] on select "Choose Default Petition PDF Packet Emergency Filing (Voluntary Petition and Cre…" at bounding box center [389, 73] width 98 height 20
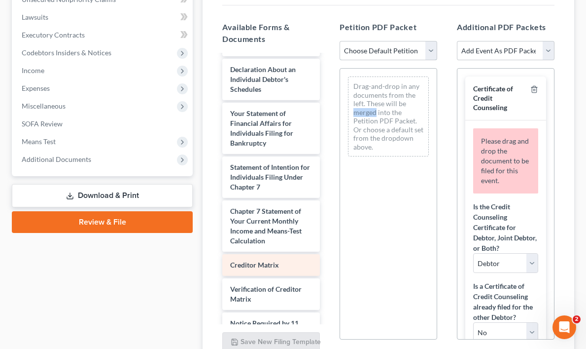
scroll to position [423, 0]
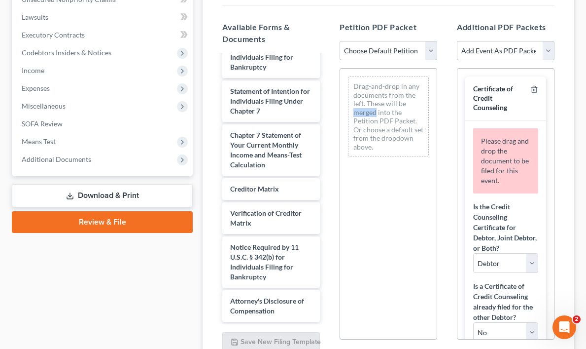
click at [431, 51] on select "Choose Default Petition PDF Packet Emergency Filing (Voluntary Petition and Cre…" at bounding box center [389, 51] width 98 height 20
click at [340, 41] on select "Choose Default Petition PDF Packet Emergency Filing (Voluntary Petition and Cre…" at bounding box center [389, 51] width 98 height 20
click at [548, 50] on select "Add Event As PDF Packet Certificate of Credit Counseling Chapter 13 Calculation…" at bounding box center [506, 51] width 98 height 20
select select "0"
click at [457, 41] on select "Add Event As PDF Packet Certificate of Credit Counseling Chapter 13 Calculation…" at bounding box center [506, 51] width 98 height 20
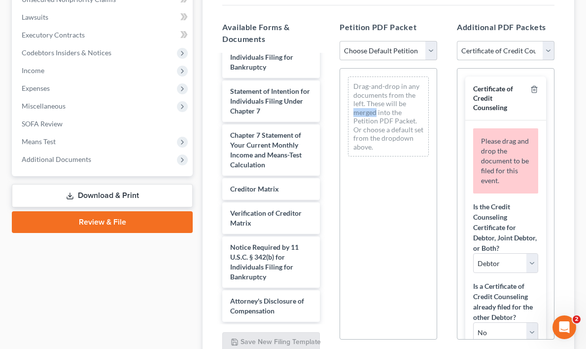
select select
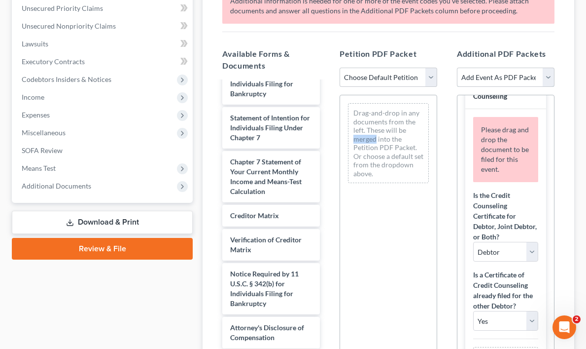
scroll to position [226, 0]
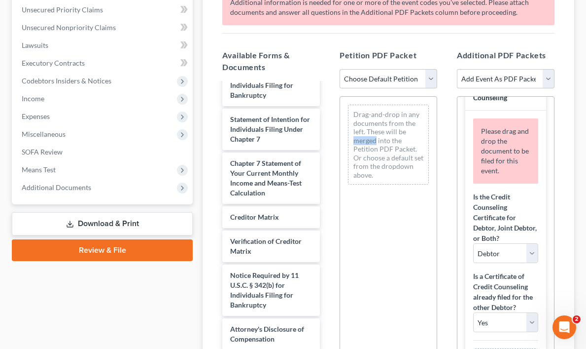
click at [91, 222] on link "Download & Print" at bounding box center [102, 223] width 181 height 23
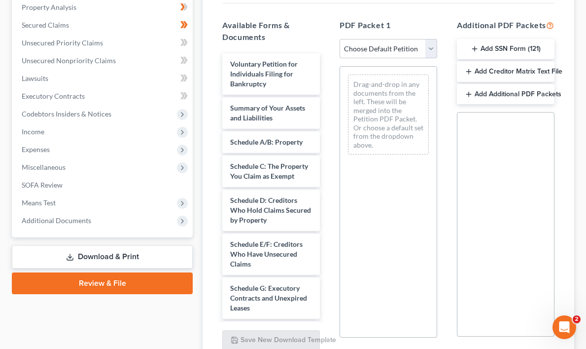
scroll to position [191, 0]
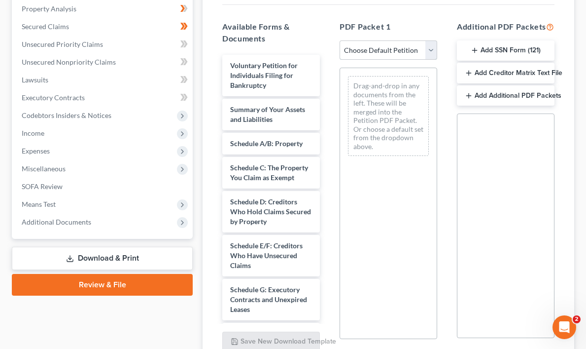
click at [432, 48] on select "Choose Default Petition PDF Packet Complete Bankruptcy Petition (all forms and …" at bounding box center [389, 50] width 98 height 20
select select "0"
click at [340, 40] on select "Choose Default Petition PDF Packet Complete Bankruptcy Petition (all forms and …" at bounding box center [389, 50] width 98 height 20
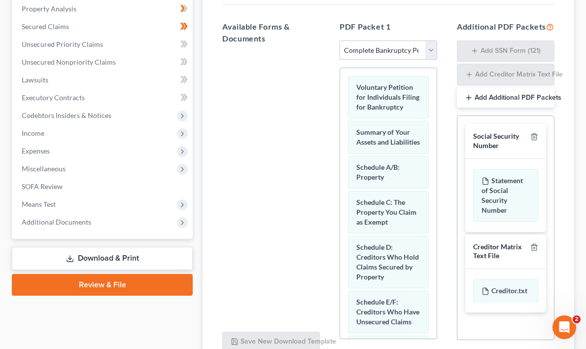
click at [431, 48] on select "Choose Default Petition PDF Packet Complete Bankruptcy Petition (all forms and …" at bounding box center [389, 50] width 98 height 20
click at [340, 40] on select "Choose Default Petition PDF Packet Complete Bankruptcy Petition (all forms and …" at bounding box center [389, 50] width 98 height 20
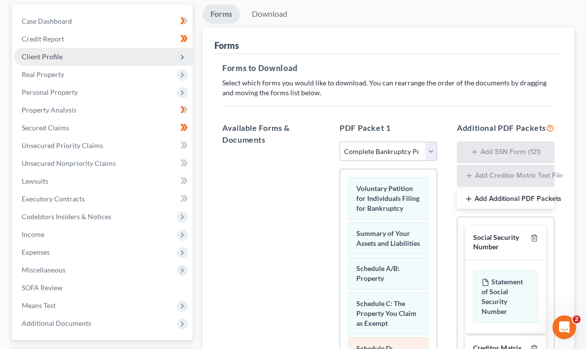
scroll to position [89, 0]
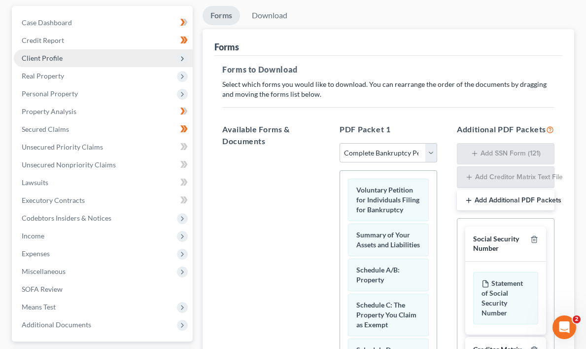
click at [494, 127] on h5 "Additional PDF Packets" at bounding box center [506, 129] width 98 height 12
click at [473, 208] on button "Add Additional PDF Packets" at bounding box center [506, 200] width 98 height 21
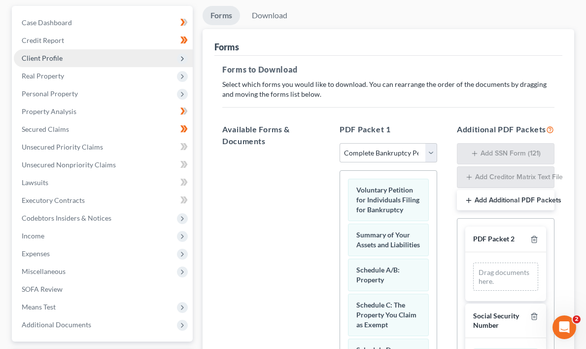
scroll to position [283, 0]
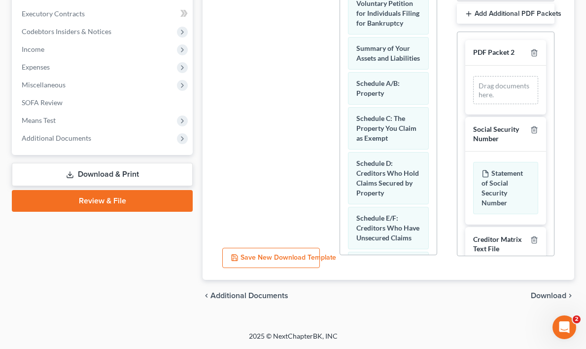
click at [89, 163] on link "Download & Print" at bounding box center [102, 174] width 181 height 23
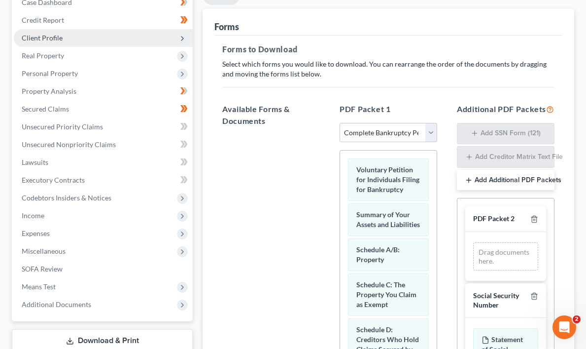
scroll to position [114, 0]
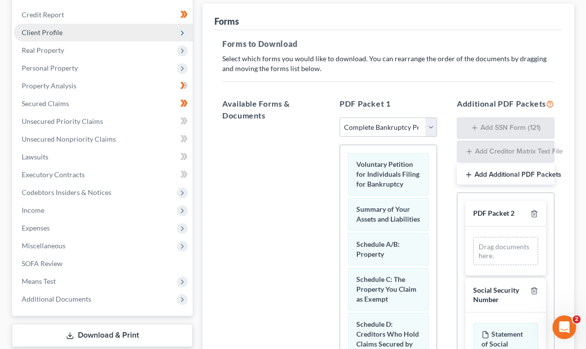
click at [252, 108] on h5 "Available Forms & Documents" at bounding box center [271, 110] width 98 height 24
click at [432, 125] on select "Choose Default Petition PDF Packet Complete Bankruptcy Petition (all forms and …" at bounding box center [389, 127] width 98 height 20
click at [340, 117] on select "Choose Default Petition PDF Packet Complete Bankruptcy Petition (all forms and …" at bounding box center [389, 127] width 98 height 20
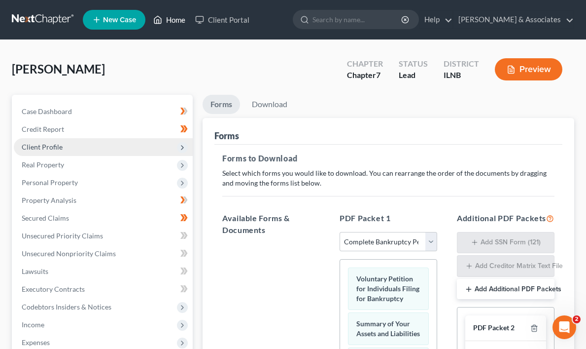
click at [179, 20] on link "Home" at bounding box center [169, 20] width 42 height 18
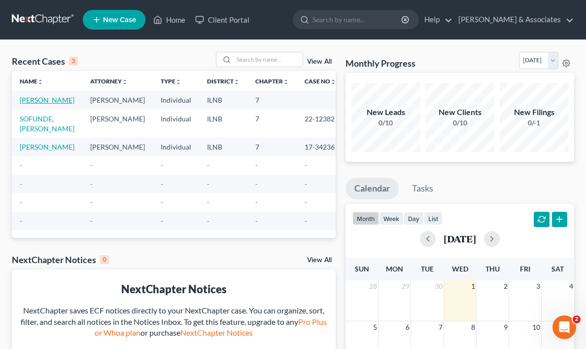
click at [32, 103] on link "[PERSON_NAME]" at bounding box center [47, 100] width 55 height 8
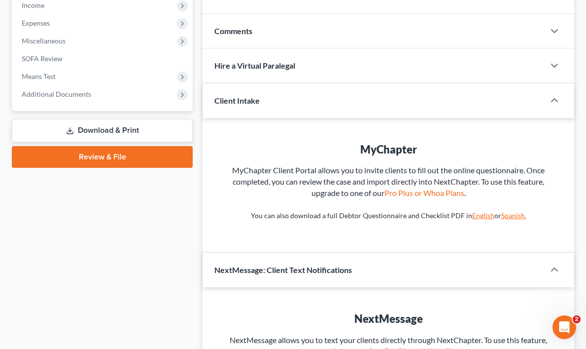
scroll to position [322, 0]
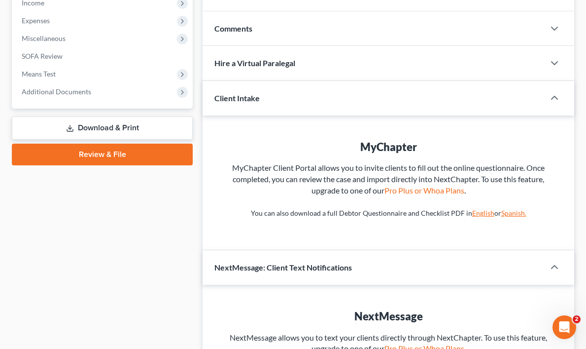
click at [103, 153] on link "Review & File" at bounding box center [102, 155] width 181 height 22
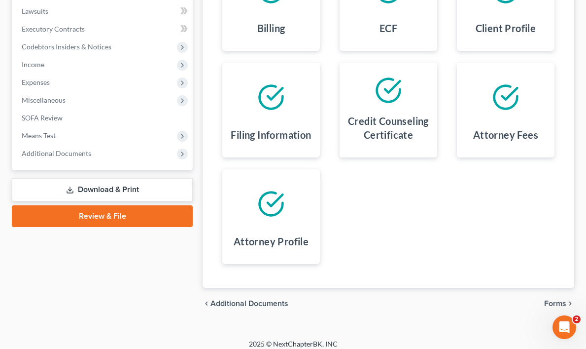
scroll to position [269, 0]
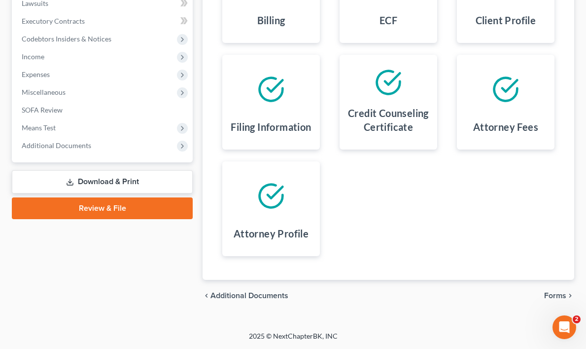
click at [566, 293] on span "Forms" at bounding box center [555, 295] width 22 height 8
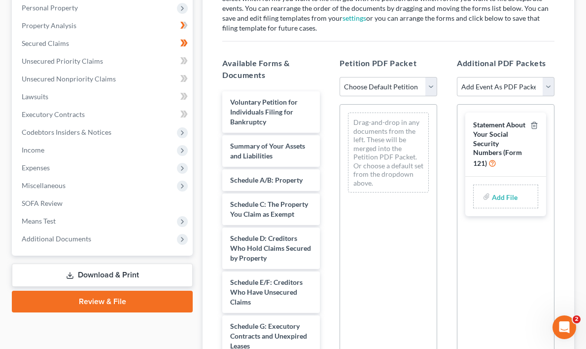
scroll to position [174, 0]
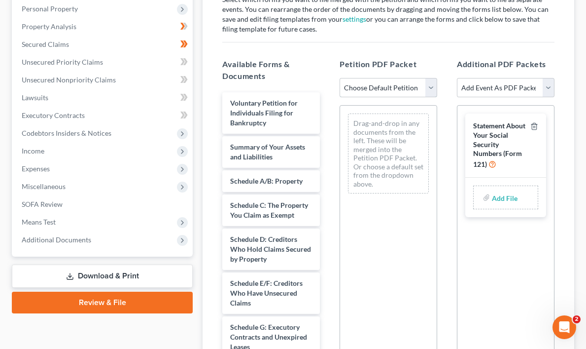
click at [430, 84] on select "Choose Default Petition PDF Packet Emergency Filing (Voluntary Petition and Cre…" at bounding box center [389, 88] width 98 height 20
click at [340, 78] on select "Choose Default Petition PDF Packet Emergency Filing (Voluntary Petition and Cre…" at bounding box center [389, 88] width 98 height 20
click at [549, 84] on select "Add Event As PDF Packet Certificate of Credit Counseling Chapter 13 Calculation…" at bounding box center [506, 88] width 98 height 20
select select "0"
click at [457, 78] on select "Add Event As PDF Packet Certificate of Credit Counseling Chapter 13 Calculation…" at bounding box center [506, 88] width 98 height 20
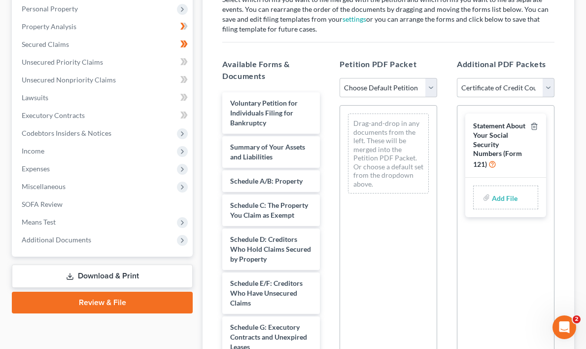
select select
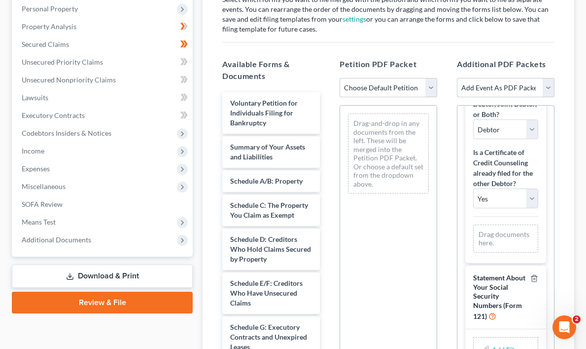
scroll to position [294, 0]
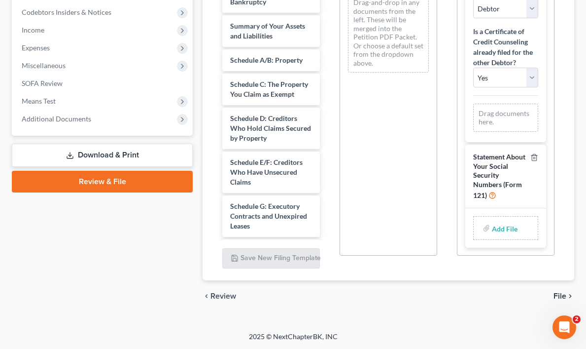
click at [564, 294] on span "File" at bounding box center [560, 296] width 13 height 8
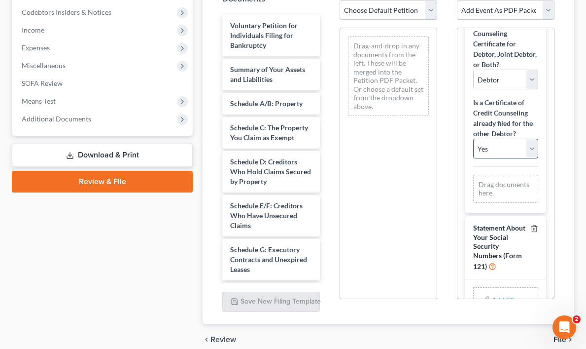
scroll to position [141, 0]
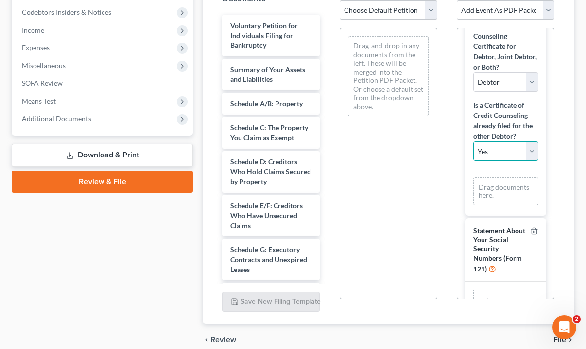
click at [532, 152] on select "Yes No" at bounding box center [505, 151] width 65 height 20
select select "1"
click at [473, 141] on select "Yes No" at bounding box center [505, 151] width 65 height 20
click at [502, 191] on div "Drag documents here." at bounding box center [505, 191] width 65 height 28
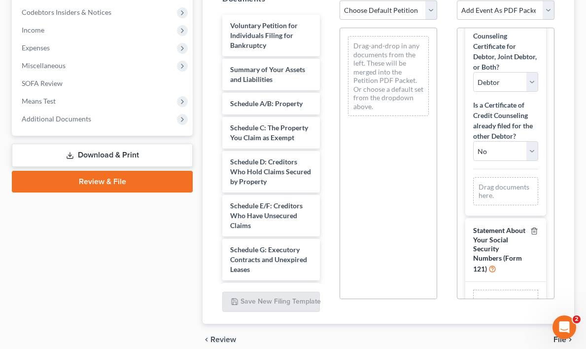
click at [520, 190] on div "Drag documents here." at bounding box center [505, 191] width 65 height 28
click at [489, 191] on div "Drag documents here." at bounding box center [505, 191] width 65 height 28
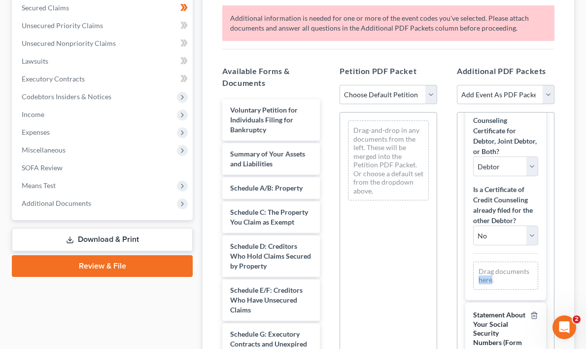
scroll to position [210, 0]
click at [432, 93] on select "Choose Default Petition PDF Packet Emergency Filing (Voluntary Petition and Cre…" at bounding box center [389, 95] width 98 height 20
click at [340, 85] on select "Choose Default Petition PDF Packet Emergency Filing (Voluntary Petition and Cre…" at bounding box center [389, 95] width 98 height 20
click at [432, 93] on select "Choose Default Petition PDF Packet Emergency Filing (Voluntary Petition and Cre…" at bounding box center [389, 95] width 98 height 20
click at [340, 85] on select "Choose Default Petition PDF Packet Emergency Filing (Voluntary Petition and Cre…" at bounding box center [389, 95] width 98 height 20
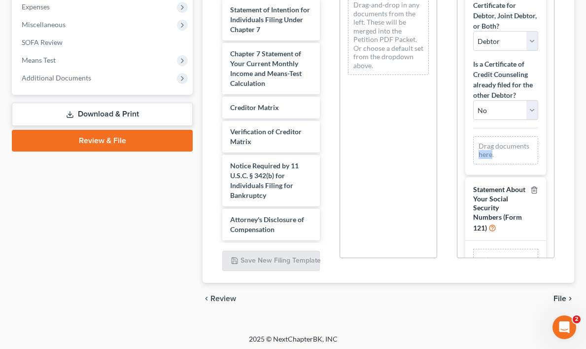
scroll to position [338, 0]
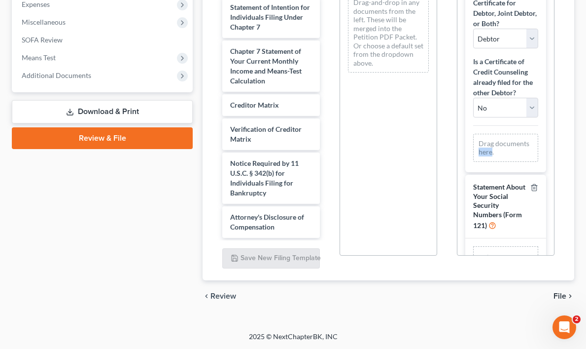
click at [111, 137] on link "Review & File" at bounding box center [102, 138] width 181 height 22
click at [107, 134] on link "Review & File" at bounding box center [102, 138] width 181 height 22
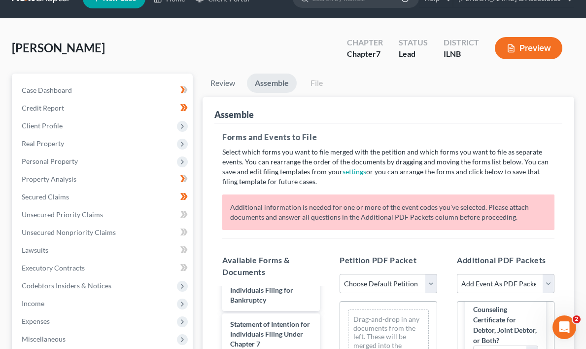
scroll to position [20, 0]
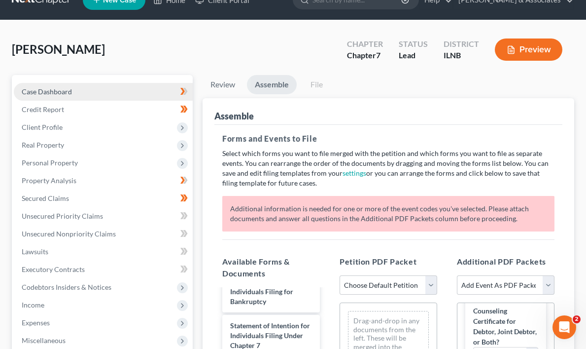
click at [64, 90] on span "Case Dashboard" at bounding box center [47, 91] width 50 height 8
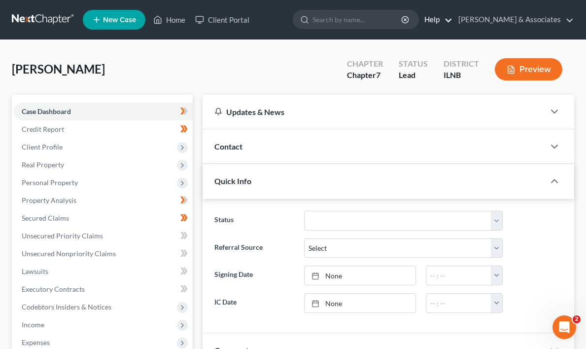
click at [453, 20] on link "Help" at bounding box center [436, 20] width 33 height 18
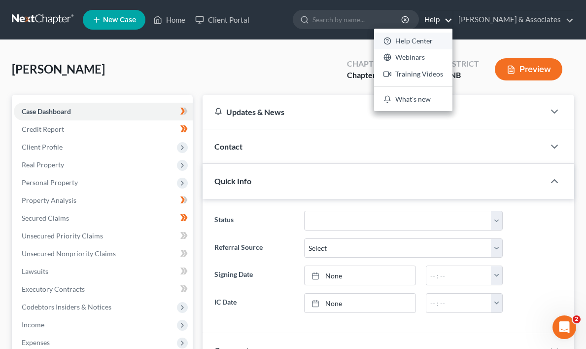
click at [437, 43] on link "Help Center" at bounding box center [413, 41] width 78 height 17
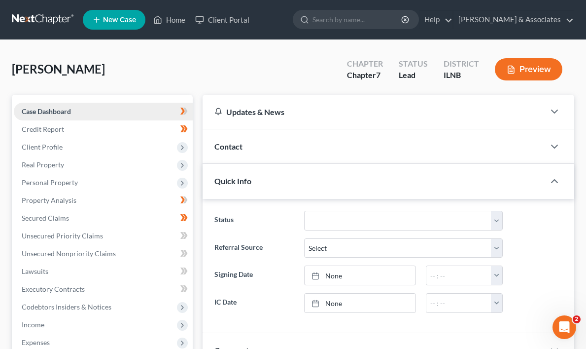
click at [71, 110] on span "Case Dashboard" at bounding box center [46, 111] width 49 height 8
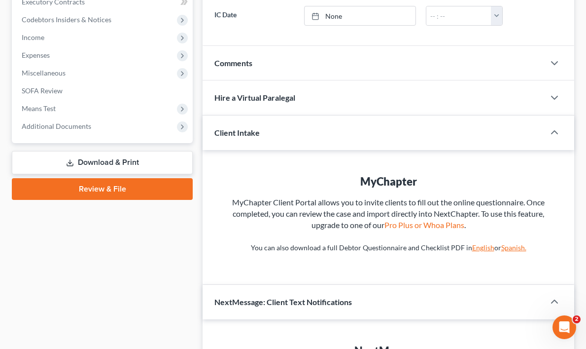
scroll to position [292, 0]
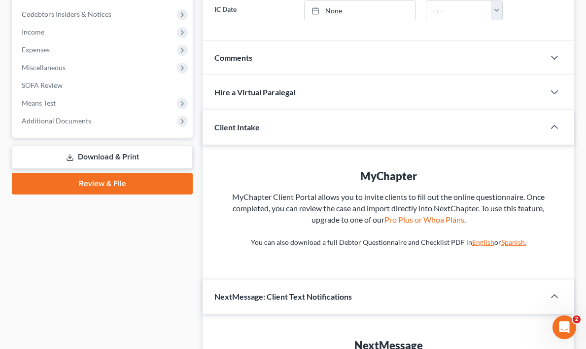
click at [111, 182] on link "Review & File" at bounding box center [102, 184] width 181 height 22
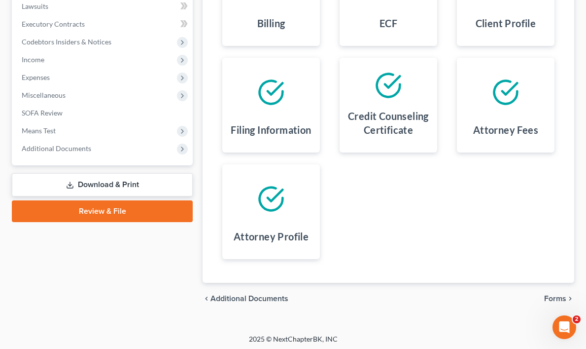
scroll to position [269, 0]
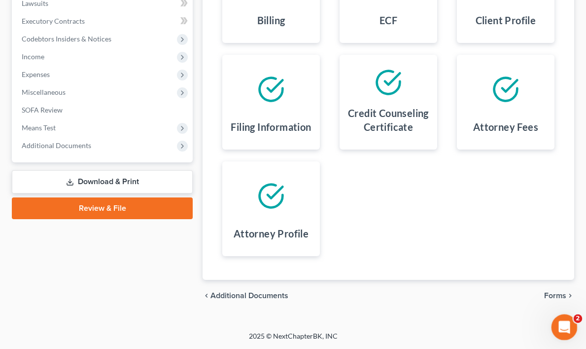
click at [572, 317] on div "Open Intercom Messenger" at bounding box center [563, 325] width 33 height 33
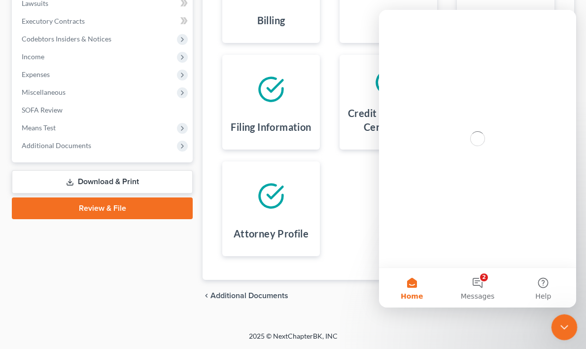
scroll to position [0, 0]
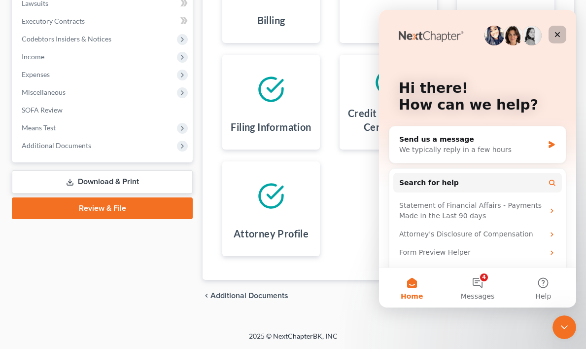
click at [557, 33] on icon "Close" at bounding box center [557, 34] width 5 height 5
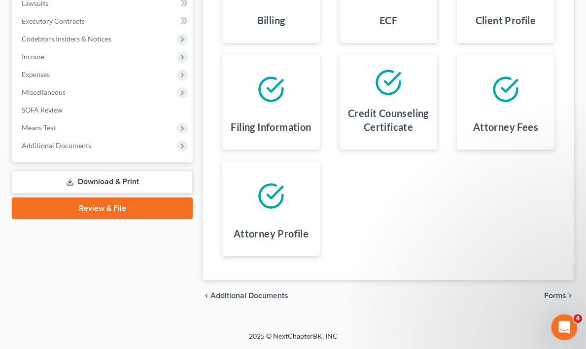
click at [569, 318] on div "Open Intercom Messenger" at bounding box center [563, 325] width 33 height 33
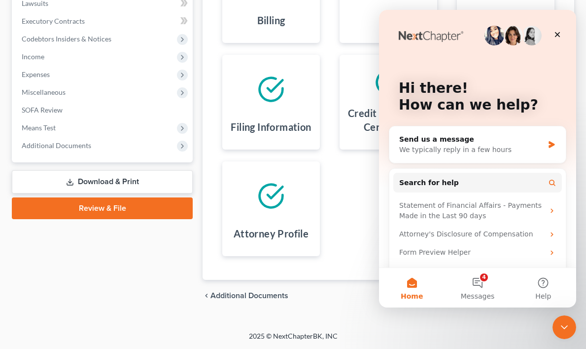
click at [362, 298] on div "chevron_left Additional Documents Forms chevron_right" at bounding box center [389, 296] width 372 height 32
click at [272, 305] on div "chevron_left Additional Documents Forms chevron_right" at bounding box center [389, 296] width 372 height 32
click at [129, 204] on link "Review & File" at bounding box center [102, 208] width 181 height 22
click at [555, 34] on icon "Close" at bounding box center [558, 35] width 8 height 8
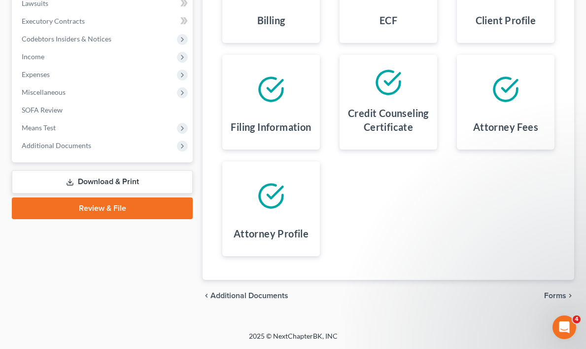
click at [123, 208] on link "Review & File" at bounding box center [102, 208] width 181 height 22
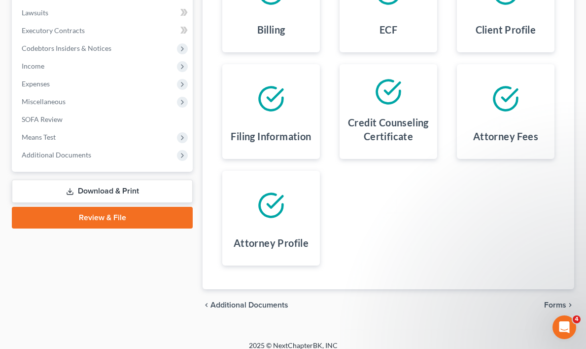
scroll to position [269, 0]
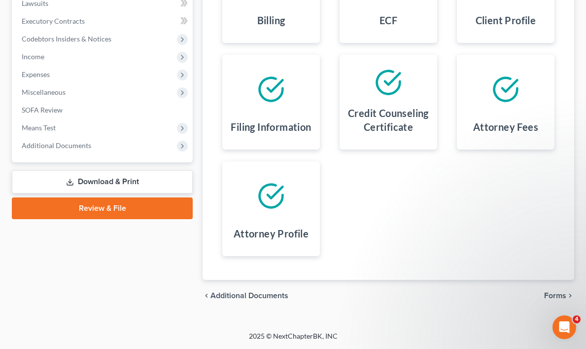
click at [110, 206] on link "Review & File" at bounding box center [102, 208] width 181 height 22
click at [252, 296] on span "Additional Documents" at bounding box center [250, 295] width 78 height 8
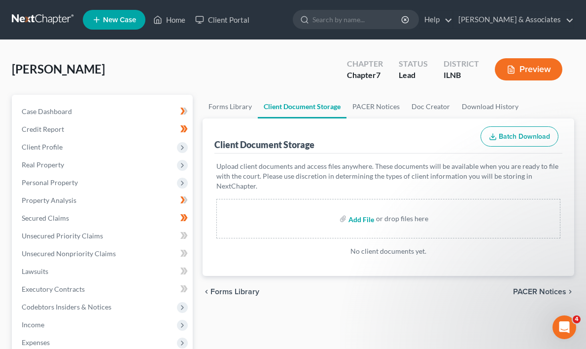
click at [360, 217] on input "file" at bounding box center [361, 219] width 24 height 18
type input "C:\fakepath\01141-ILN-CC-039610847 PreCert.pdf"
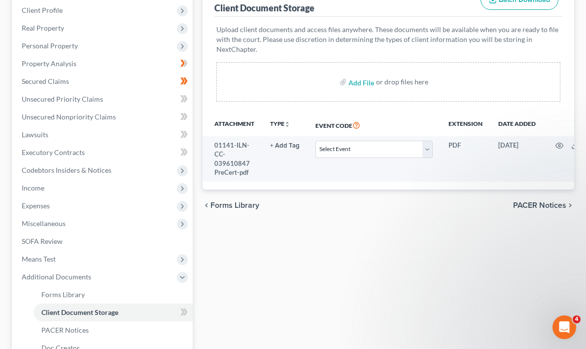
scroll to position [138, 0]
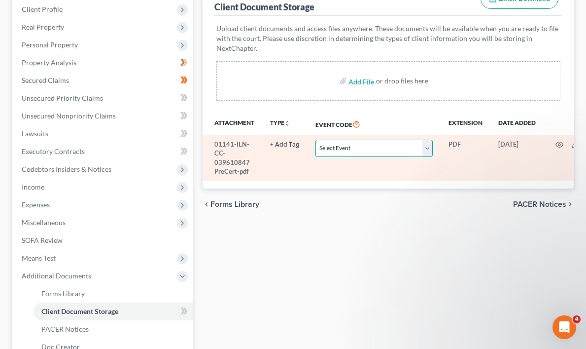
click at [428, 147] on select "Select Event Certificate of Credit Counseling Chapter 13 Calculation of Your Di…" at bounding box center [374, 148] width 117 height 17
select select "0"
click at [316, 140] on select "Select Event Certificate of Credit Counseling Chapter 13 Calculation of Your Di…" at bounding box center [374, 148] width 117 height 17
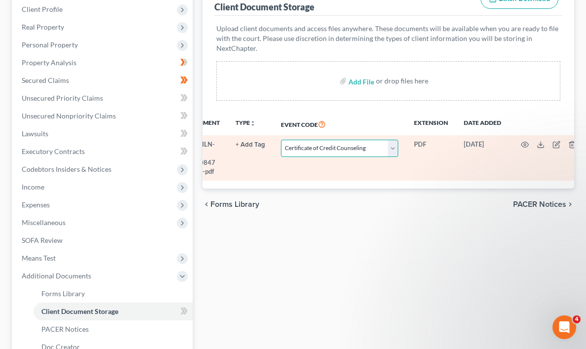
scroll to position [0, 50]
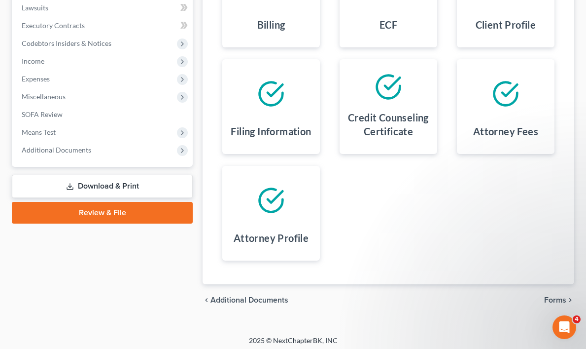
scroll to position [269, 0]
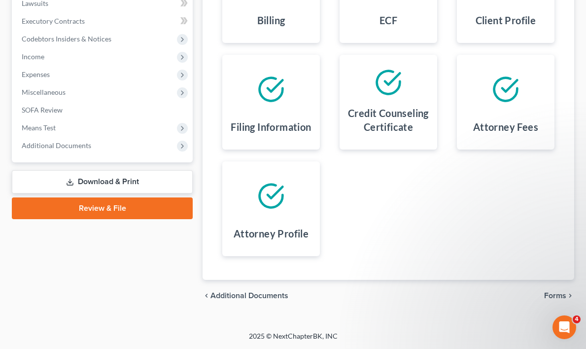
click at [257, 296] on span "Additional Documents" at bounding box center [250, 295] width 78 height 8
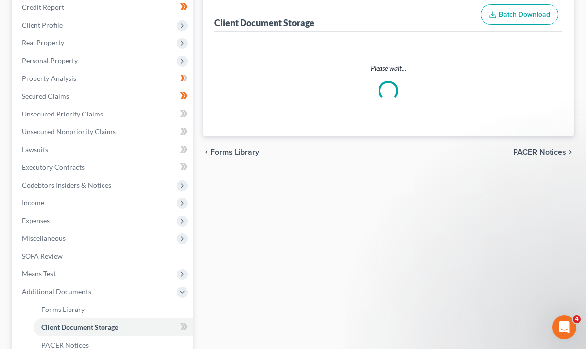
select select "0"
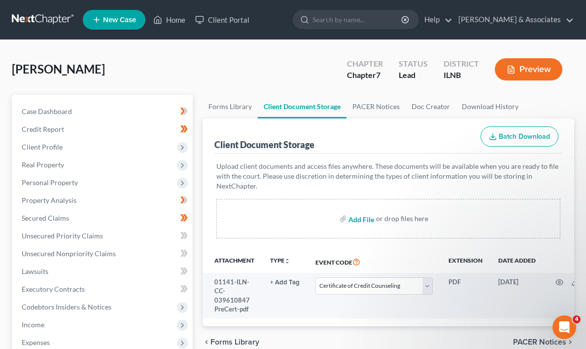
click at [356, 217] on input "file" at bounding box center [361, 219] width 24 height 18
type input "C:\fakepath\Tax 2023.pdf"
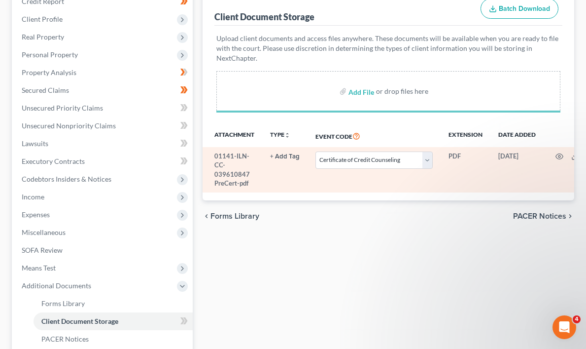
scroll to position [129, 0]
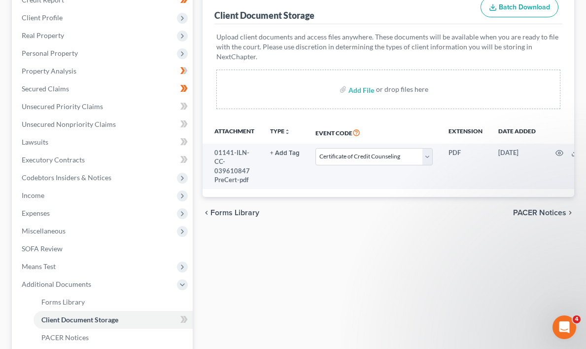
select select "0"
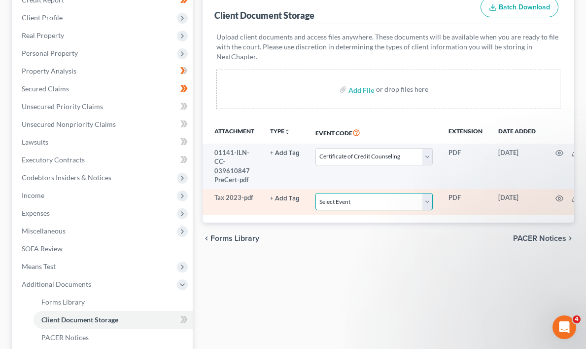
click at [427, 201] on select "Select Event Certificate of Credit Counseling Chapter 13 Calculation of Your Di…" at bounding box center [374, 201] width 117 height 17
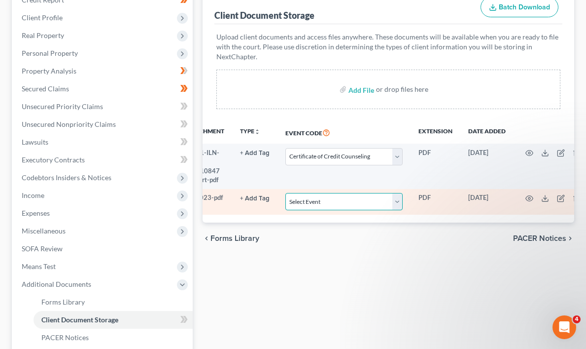
scroll to position [0, 50]
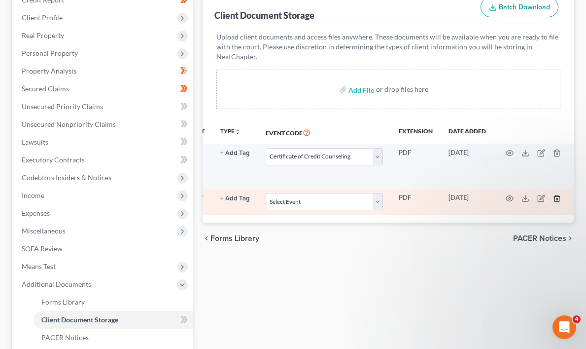
click at [557, 198] on icon "button" at bounding box center [557, 198] width 4 height 6
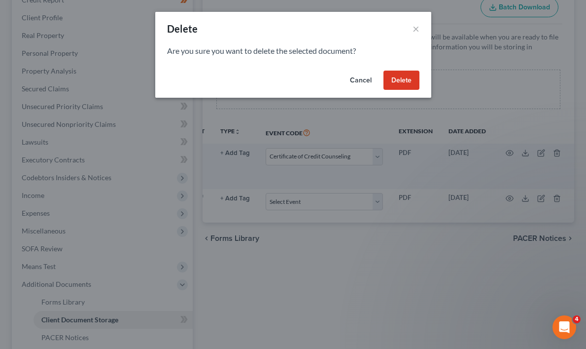
click at [404, 78] on button "Delete" at bounding box center [402, 81] width 36 height 20
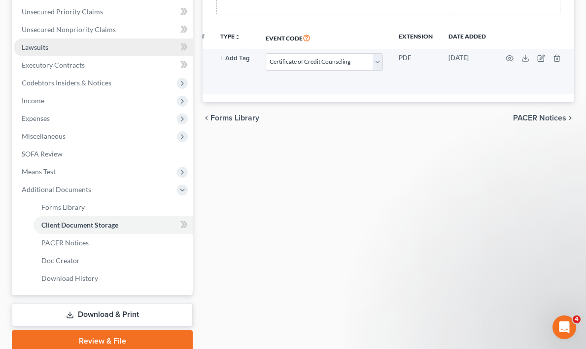
scroll to position [263, 0]
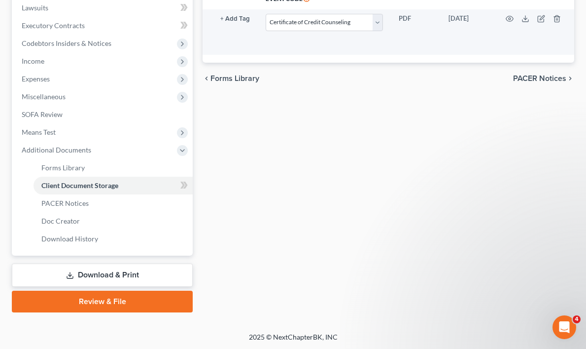
click at [100, 301] on link "Review & File" at bounding box center [102, 301] width 181 height 22
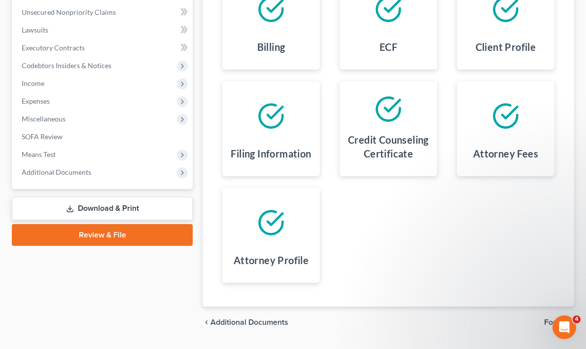
scroll to position [269, 0]
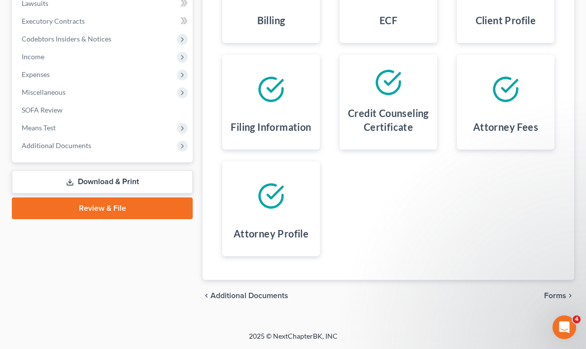
click at [128, 207] on link "Review & File" at bounding box center [102, 208] width 181 height 22
click at [559, 294] on span "Forms" at bounding box center [555, 295] width 22 height 8
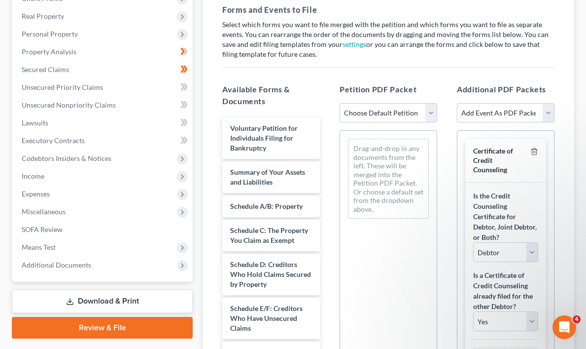
scroll to position [147, 0]
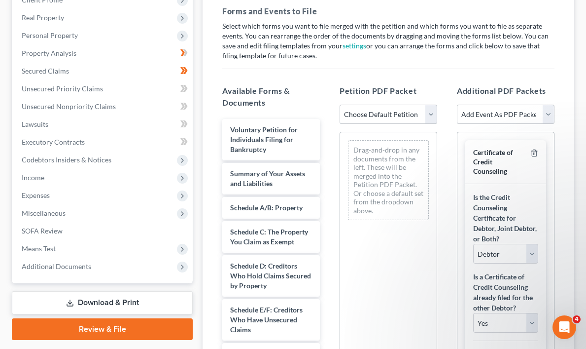
click at [433, 112] on select "Choose Default Petition PDF Packet Emergency Filing (Voluntary Petition and Cre…" at bounding box center [389, 115] width 98 height 20
click at [340, 105] on select "Choose Default Petition PDF Packet Emergency Filing (Voluntary Petition and Cre…" at bounding box center [389, 115] width 98 height 20
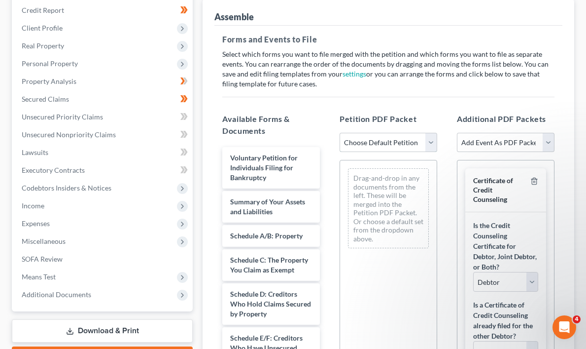
scroll to position [117, 0]
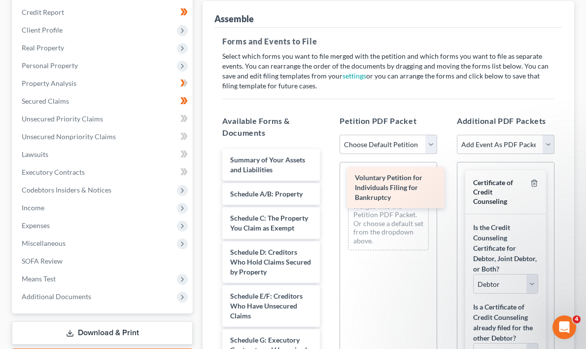
drag, startPoint x: 256, startPoint y: 172, endPoint x: 381, endPoint y: 190, distance: 126.1
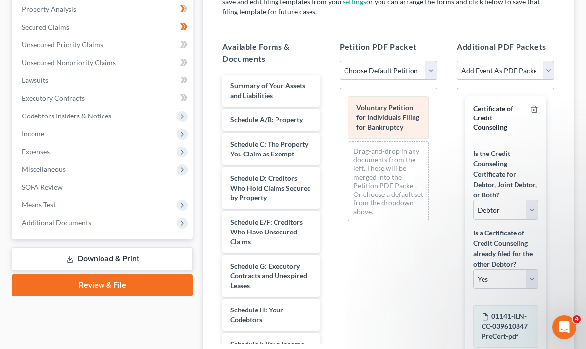
scroll to position [199, 0]
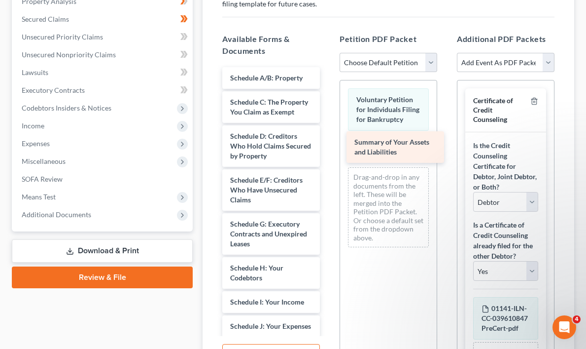
drag, startPoint x: 265, startPoint y: 82, endPoint x: 390, endPoint y: 147, distance: 140.7
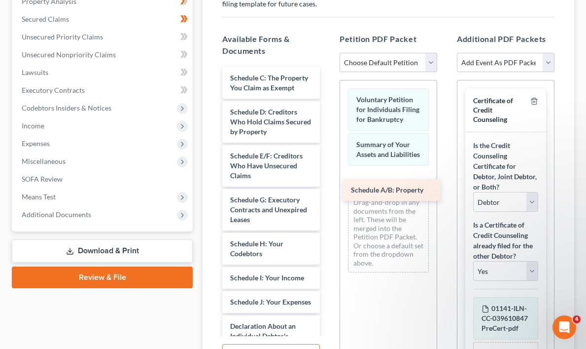
drag, startPoint x: 257, startPoint y: 73, endPoint x: 378, endPoint y: 184, distance: 164.1
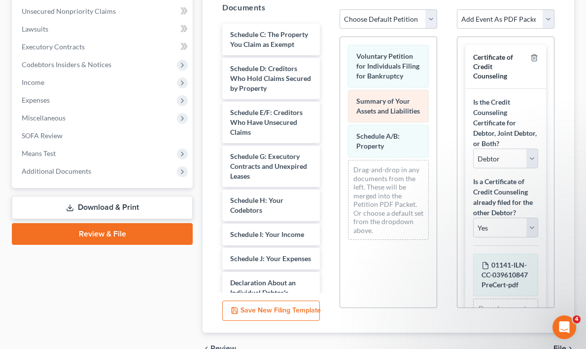
scroll to position [237, 0]
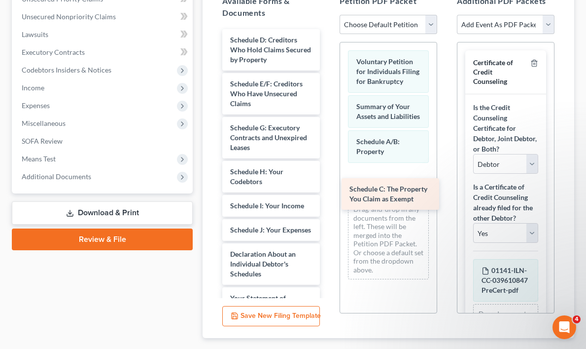
drag, startPoint x: 259, startPoint y: 40, endPoint x: 378, endPoint y: 189, distance: 191.2
click at [328, 189] on div "Schedule C: The Property You Claim as Exempt Schedule C: The Property You Claim…" at bounding box center [271, 305] width 113 height 553
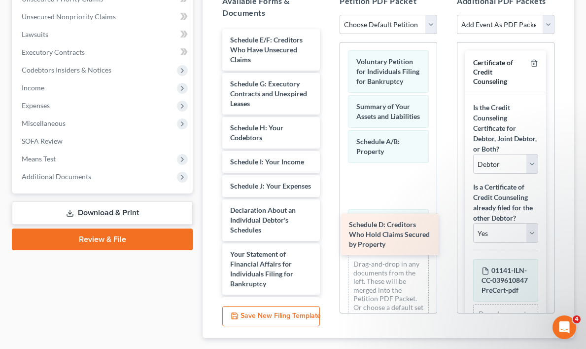
drag, startPoint x: 251, startPoint y: 42, endPoint x: 369, endPoint y: 226, distance: 219.0
click at [328, 226] on div "Schedule D: Creditors Who Hold Claims Secured by Property Schedule D: Creditors…" at bounding box center [271, 283] width 113 height 509
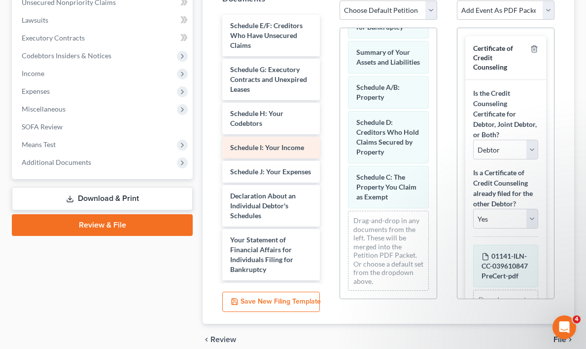
scroll to position [250, 0]
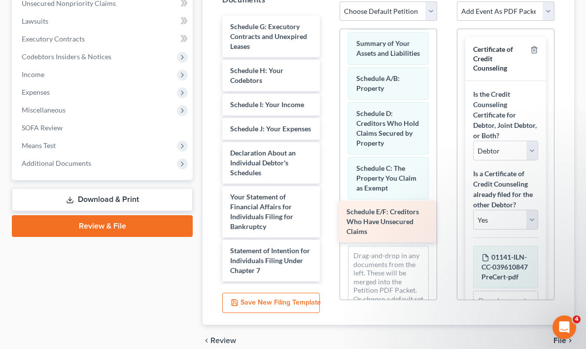
drag, startPoint x: 261, startPoint y: 25, endPoint x: 378, endPoint y: 212, distance: 220.5
click at [328, 212] on div "Schedule E/F: Creditors Who Have Unsecured Claims Schedule E/F: Creditors Who H…" at bounding box center [271, 248] width 113 height 465
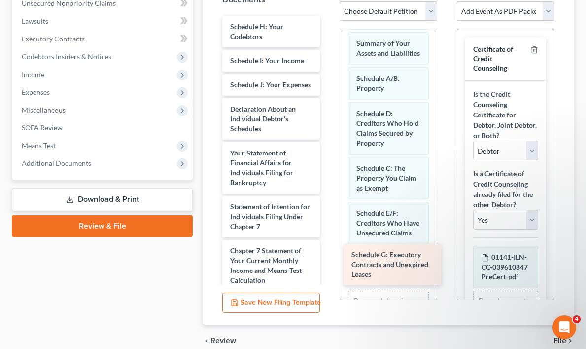
drag, startPoint x: 253, startPoint y: 27, endPoint x: 374, endPoint y: 255, distance: 258.6
click at [328, 255] on div "Schedule G: Executory Contracts and Unexpired Leases Schedule G: Executory Cont…" at bounding box center [271, 226] width 113 height 421
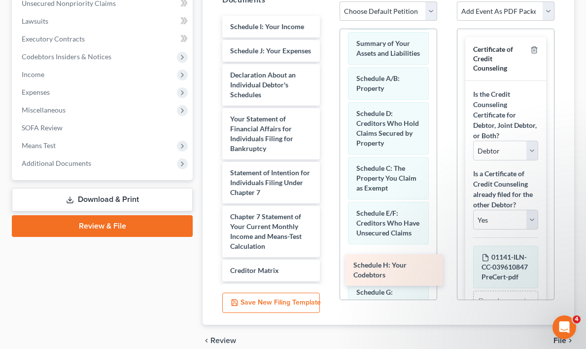
drag, startPoint x: 250, startPoint y: 26, endPoint x: 373, endPoint y: 265, distance: 268.7
click at [328, 265] on div "Schedule H: Your Codebtors Schedule H: Your Codebtors Schedule I: Your Income S…" at bounding box center [271, 209] width 113 height 387
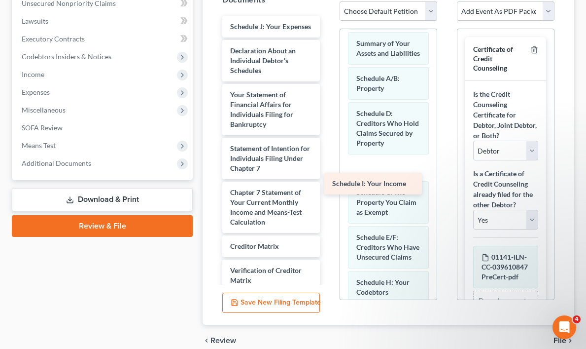
scroll to position [250, 0]
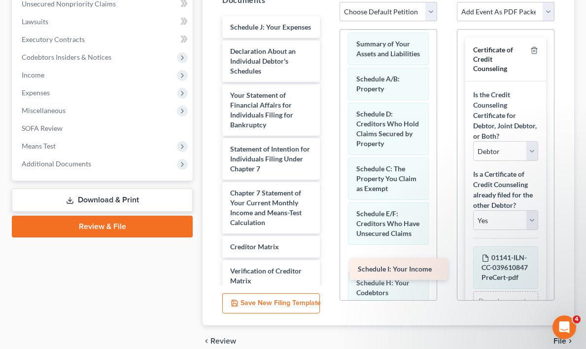
drag, startPoint x: 247, startPoint y: 26, endPoint x: 375, endPoint y: 269, distance: 274.2
click at [328, 269] on div "Schedule I: Your Income Schedule I: Your Income Schedule J: Your Expenses Decla…" at bounding box center [271, 197] width 113 height 363
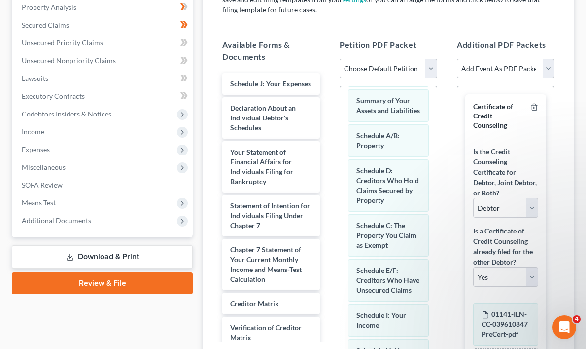
scroll to position [191, 0]
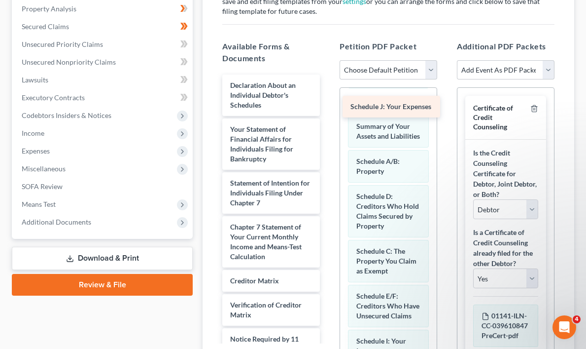
drag, startPoint x: 276, startPoint y: 85, endPoint x: 397, endPoint y: 107, distance: 122.3
click at [328, 107] on div "Schedule J: Your Expenses Schedule J: Your Expenses Declaration About an Indivi…" at bounding box center [271, 243] width 113 height 339
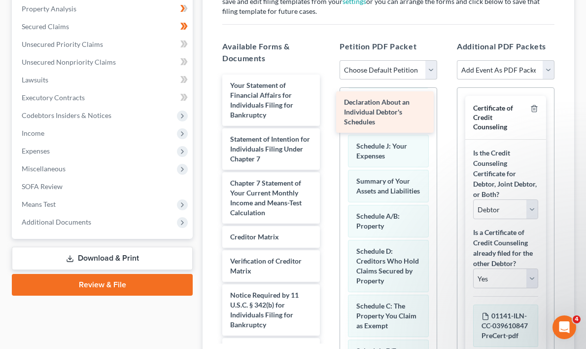
drag, startPoint x: 247, startPoint y: 92, endPoint x: 361, endPoint y: 109, distance: 115.2
click at [328, 109] on div "Declaration About an Individual Debtor's Schedules Declaration About an Individ…" at bounding box center [271, 221] width 113 height 295
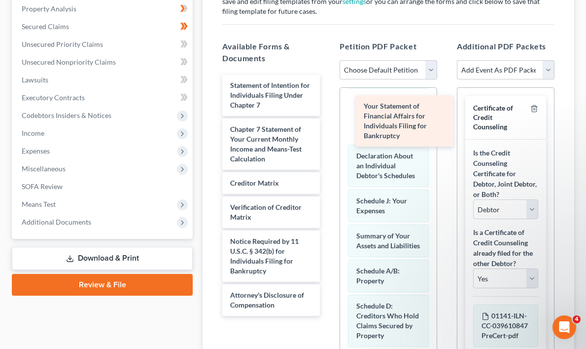
drag, startPoint x: 239, startPoint y: 95, endPoint x: 371, endPoint y: 112, distance: 132.8
click at [328, 112] on div "Your Statement of Financial Affairs for Individuals Filing for Bankruptcy Your …" at bounding box center [271, 194] width 113 height 241
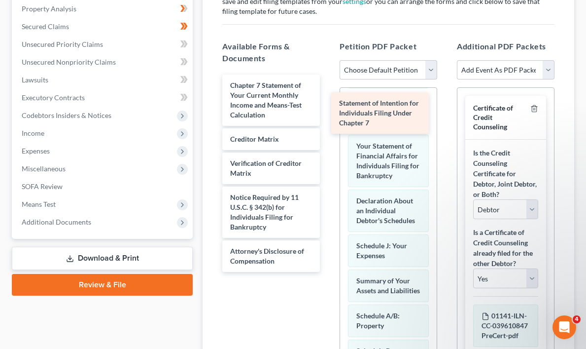
drag, startPoint x: 265, startPoint y: 89, endPoint x: 380, endPoint y: 108, distance: 115.9
click at [328, 108] on div "Statement of Intention for Individuals Filing Under Chapter 7 Statement of Inte…" at bounding box center [271, 172] width 113 height 197
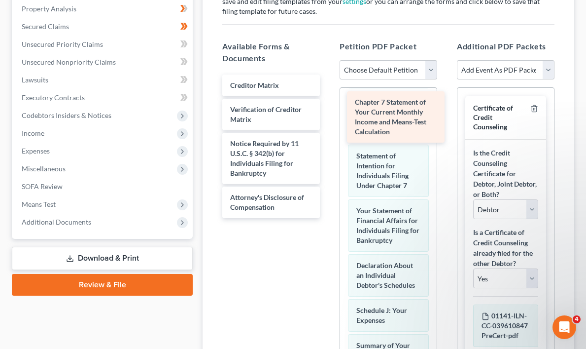
drag, startPoint x: 256, startPoint y: 92, endPoint x: 380, endPoint y: 109, distance: 125.5
click at [328, 109] on div "Chapter 7 Statement of Your Current Monthly Income and Means-Test Calculation C…" at bounding box center [271, 146] width 113 height 144
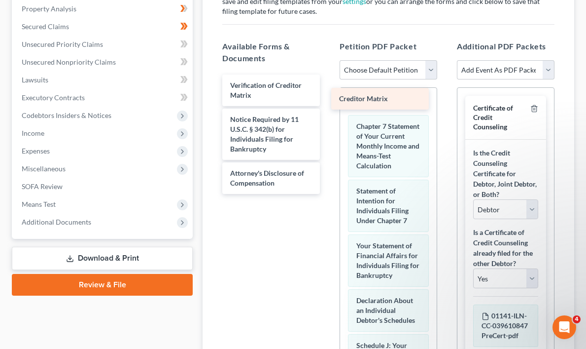
drag, startPoint x: 260, startPoint y: 81, endPoint x: 369, endPoint y: 97, distance: 110.5
click at [328, 97] on div "Creditor Matrix Creditor Matrix Verification of Creditor Matrix Notice Required…" at bounding box center [271, 133] width 113 height 119
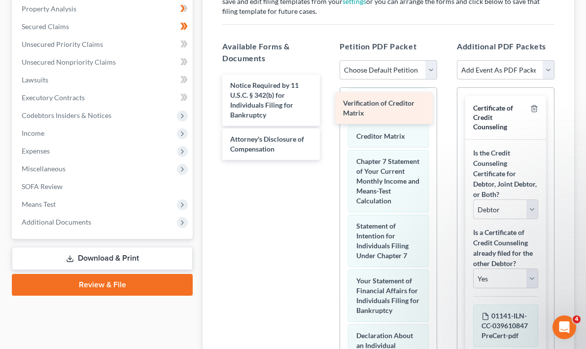
drag, startPoint x: 251, startPoint y: 86, endPoint x: 367, endPoint y: 108, distance: 117.9
click at [328, 108] on div "Verification of Creditor Matrix Verification of Creditor Matrix Notice Required…" at bounding box center [271, 116] width 113 height 85
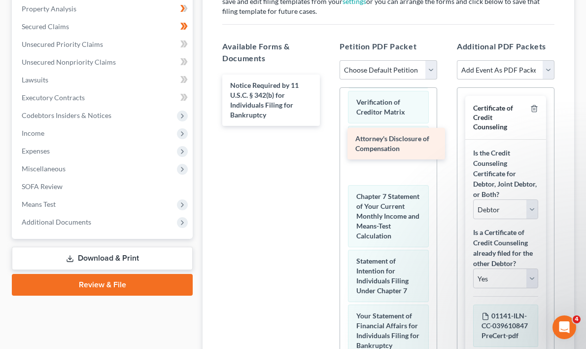
drag, startPoint x: 253, startPoint y: 138, endPoint x: 385, endPoint y: 138, distance: 131.7
click at [328, 126] on div "Attorney's Disclosure of Compensation Notice Required by 11 U.S.C. § 342(b) for…" at bounding box center [271, 99] width 113 height 51
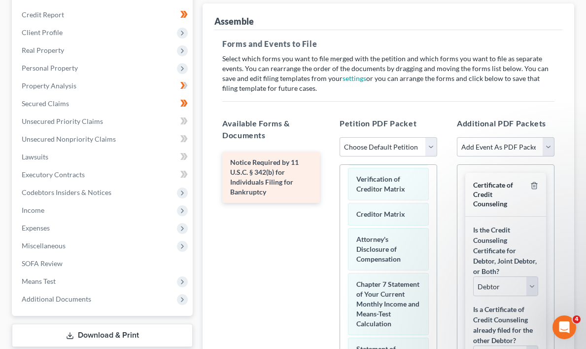
scroll to position [111, 0]
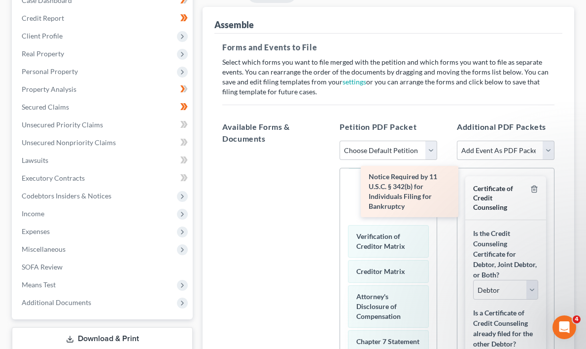
drag, startPoint x: 260, startPoint y: 177, endPoint x: 399, endPoint y: 188, distance: 139.0
click at [328, 152] on div "Notice Required by 11 U.S.C. § 342(b) for Individuals Filing for Bankruptcy Not…" at bounding box center [271, 152] width 113 height 0
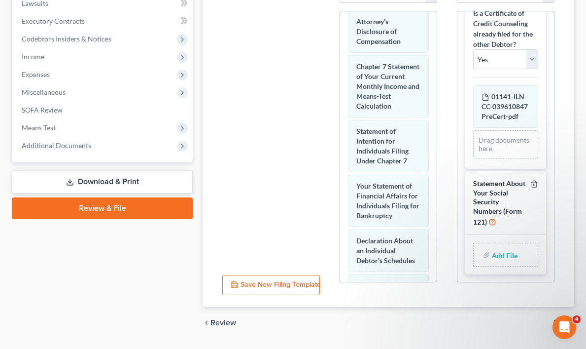
scroll to position [268, 0]
click at [498, 196] on span "Statement About Your Social Security Numbers (Form 121)" at bounding box center [499, 202] width 52 height 47
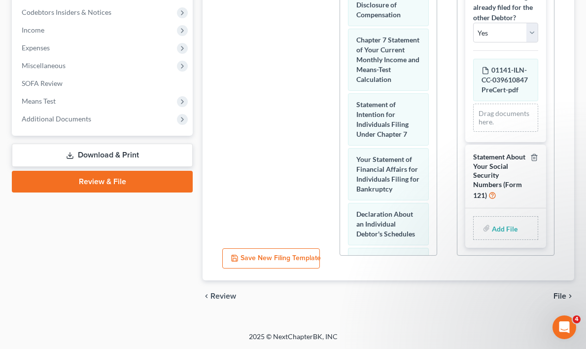
click at [498, 227] on input "file" at bounding box center [504, 228] width 24 height 18
type input "C:\fakepath\Sign SSN.pdf"
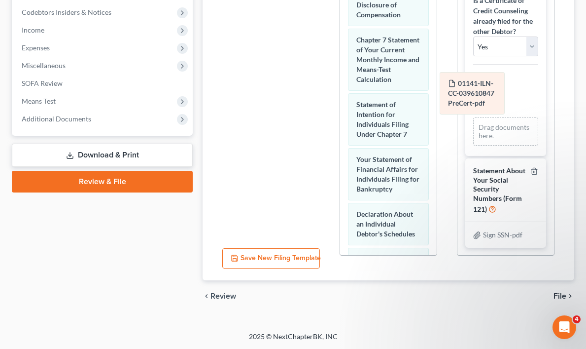
scroll to position [84, 0]
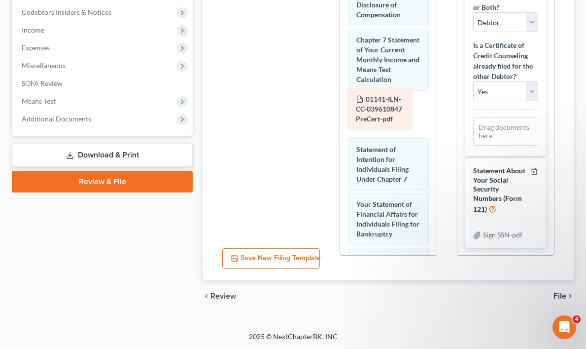
drag, startPoint x: 507, startPoint y: 93, endPoint x: 383, endPoint y: 112, distance: 125.8
click at [473, 117] on div "01141-ILN-CC-039610847 PreCert-pdf Amended 01141-ILN-CC-039610847 PreCert-pdf 0…" at bounding box center [505, 131] width 65 height 28
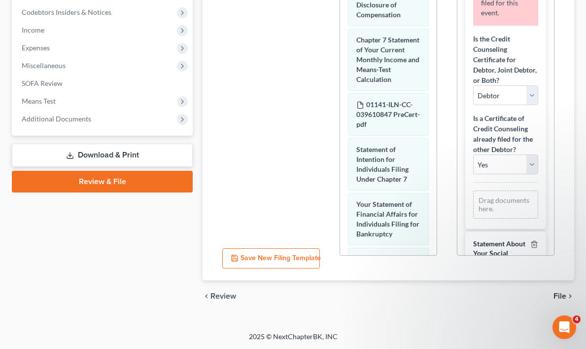
scroll to position [157, 0]
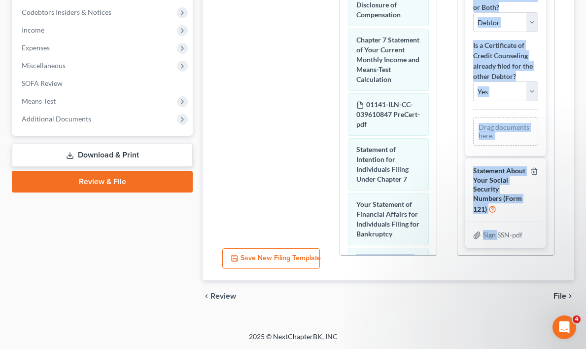
drag, startPoint x: 499, startPoint y: 237, endPoint x: 433, endPoint y: 236, distance: 66.6
click at [433, 236] on div "Available Forms & Documents Save New Filing Template Petition PDF Packet Choose…" at bounding box center [389, 98] width 352 height 339
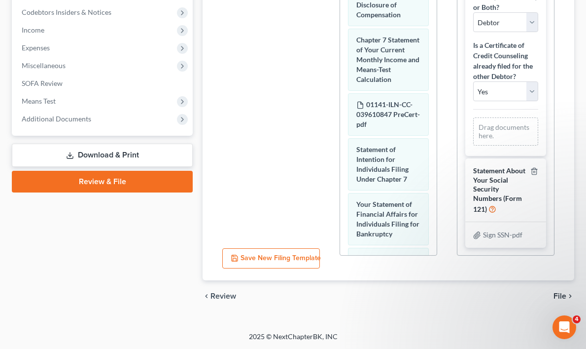
click at [479, 291] on div "chevron_left Review File chevron_right" at bounding box center [389, 296] width 372 height 32
drag, startPoint x: 495, startPoint y: 177, endPoint x: 537, endPoint y: 146, distance: 51.9
click at [537, 146] on div "Certificate of Credit Counseling Please drag and drop the document to be filed …" at bounding box center [506, 42] width 97 height 428
click at [557, 122] on div "Additional PDF Packets Add Event As PDF Packet Certificate of Credit Counseling…" at bounding box center [505, 98] width 117 height 339
click at [565, 295] on span "File" at bounding box center [560, 296] width 13 height 8
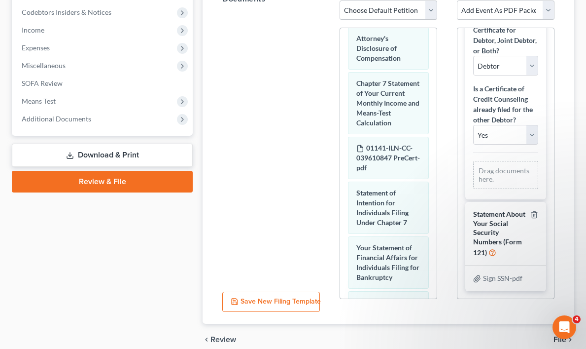
scroll to position [338, 0]
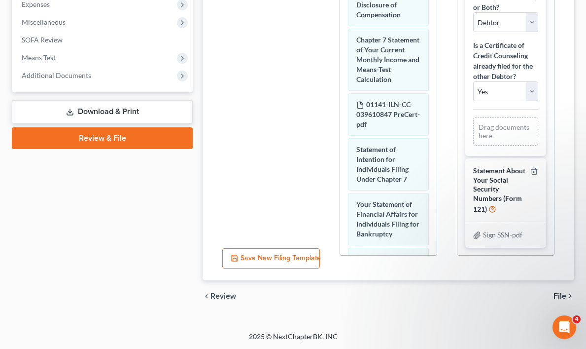
click at [500, 132] on div "Drag documents here." at bounding box center [505, 131] width 65 height 28
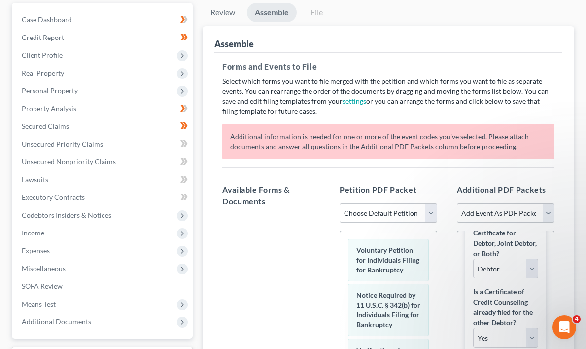
scroll to position [82, 0]
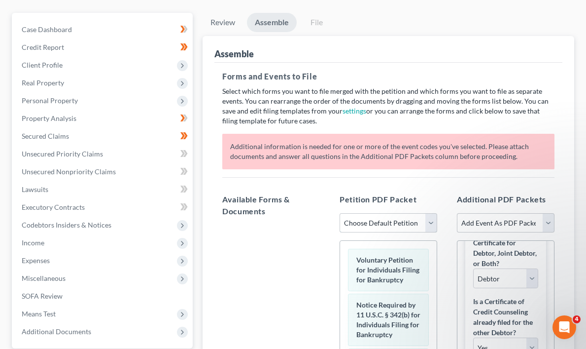
click at [433, 220] on select "Choose Default Petition PDF Packet Emergency Filing (Voluntary Petition and Cre…" at bounding box center [389, 223] width 98 height 20
click at [340, 213] on select "Choose Default Petition PDF Packet Emergency Filing (Voluntary Petition and Cre…" at bounding box center [389, 223] width 98 height 20
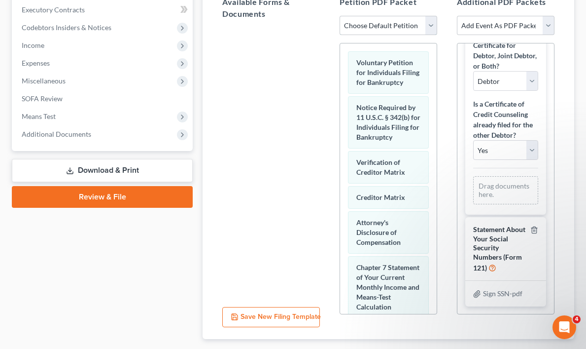
scroll to position [280, 0]
click at [533, 147] on select "Yes No" at bounding box center [505, 150] width 65 height 20
select select "1"
click at [473, 140] on select "Yes No" at bounding box center [505, 150] width 65 height 20
click at [504, 184] on div "Drag documents here." at bounding box center [505, 190] width 65 height 28
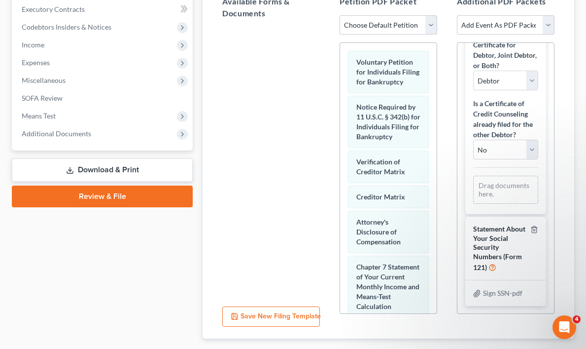
scroll to position [338, 0]
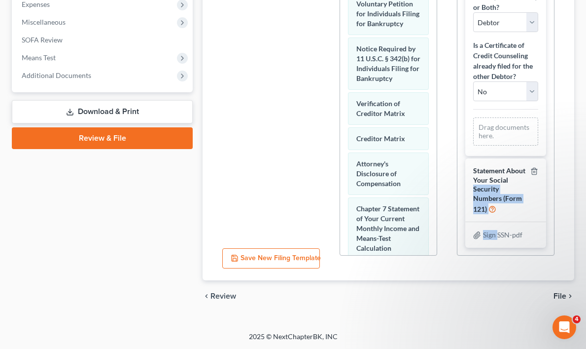
drag, startPoint x: 499, startPoint y: 236, endPoint x: 517, endPoint y: 187, distance: 52.1
click at [517, 184] on div "Statement About Your Social Security Numbers (Form 121) Sign SSN.pdf Sign SSN-p…" at bounding box center [506, 202] width 81 height 89
click at [480, 233] on icon at bounding box center [477, 235] width 8 height 8
click at [482, 235] on div "Sign SSN-pdf" at bounding box center [505, 235] width 65 height 10
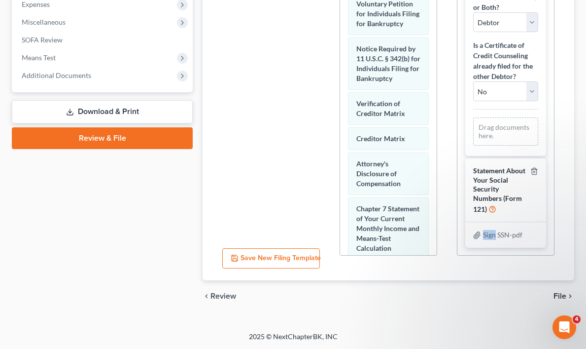
click at [482, 235] on div "Sign SSN-pdf" at bounding box center [505, 235] width 65 height 10
click at [565, 294] on span "File" at bounding box center [560, 296] width 13 height 8
click at [459, 293] on div "chevron_left Review File chevron_right" at bounding box center [389, 296] width 372 height 32
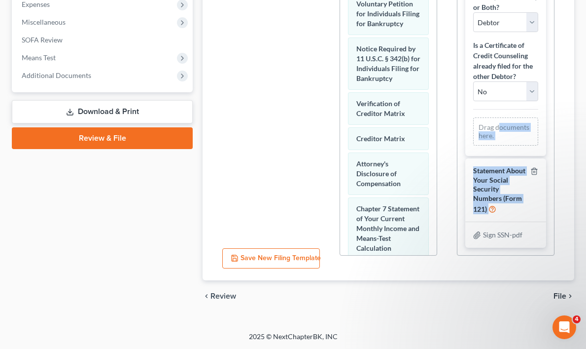
drag, startPoint x: 477, startPoint y: 233, endPoint x: 497, endPoint y: 130, distance: 105.5
click at [497, 130] on div "Certificate of Credit Counseling Please drag and drop the document to be filed …" at bounding box center [506, 42] width 97 height 428
click at [573, 143] on div "Assemble Forms and Events to File Select which forms you want to file merged wi…" at bounding box center [389, 30] width 372 height 501
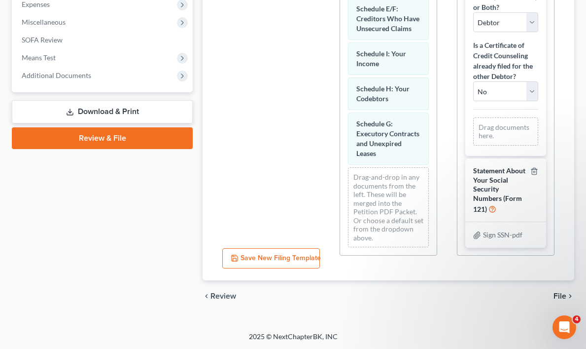
scroll to position [678, 0]
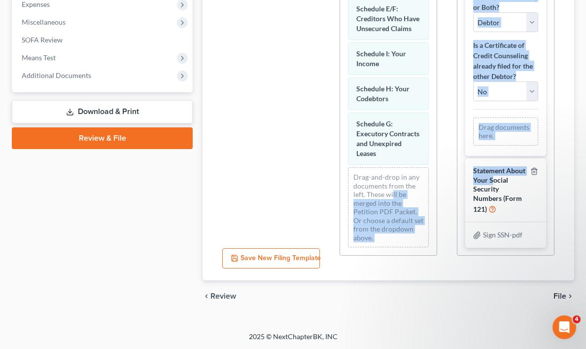
drag, startPoint x: 493, startPoint y: 183, endPoint x: 394, endPoint y: 197, distance: 100.2
click at [394, 197] on div "Available Forms & Documents Save New Filing Template Petition PDF Packet Choose…" at bounding box center [389, 98] width 352 height 339
click at [421, 272] on div "Forms and Events to File Select which forms you want to file merged with the pe…" at bounding box center [389, 44] width 348 height 474
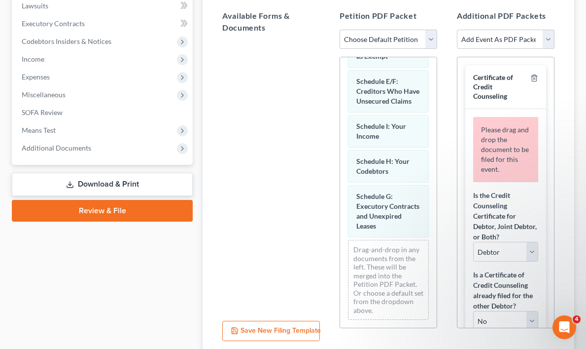
scroll to position [263, 0]
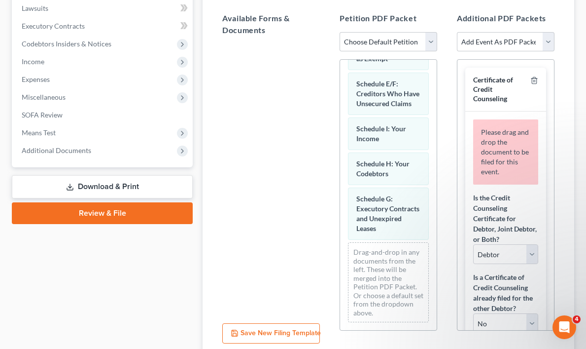
drag, startPoint x: 495, startPoint y: 86, endPoint x: 533, endPoint y: 87, distance: 38.0
click at [530, 87] on div "Certificate of Credit Counseling" at bounding box center [506, 90] width 81 height 44
click at [531, 95] on div at bounding box center [533, 89] width 12 height 28
click at [548, 40] on select "Add Event As PDF Packet Certificate of Credit Counseling Chapter 13 Calculation…" at bounding box center [506, 42] width 98 height 20
select select "0"
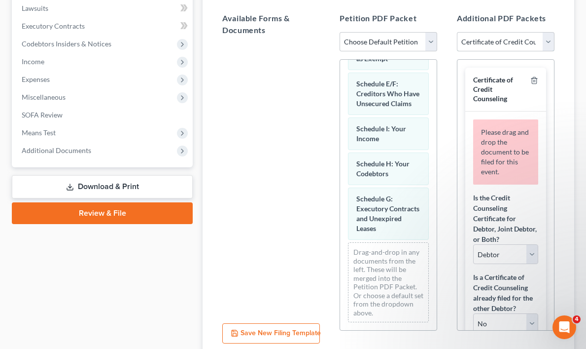
click at [457, 32] on select "Add Event As PDF Packet Certificate of Credit Counseling Chapter 13 Calculation…" at bounding box center [506, 42] width 98 height 20
click at [547, 40] on select "Add Event As PDF Packet Certificate of Credit Counseling Chapter 13 Calculation…" at bounding box center [506, 42] width 98 height 20
select select "6"
click at [457, 32] on select "Add Event As PDF Packet Certificate of Credit Counseling Chapter 13 Calculation…" at bounding box center [506, 42] width 98 height 20
select select
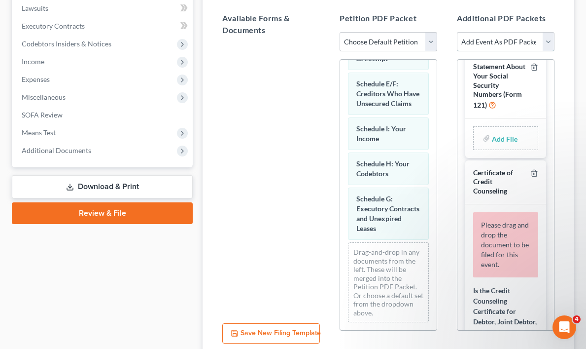
scroll to position [0, 0]
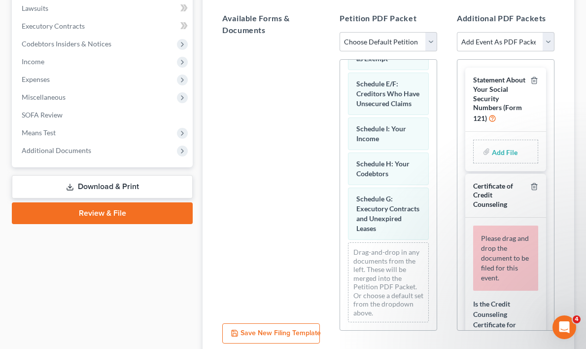
click at [498, 86] on span "Statement About Your Social Security Numbers (Form 121)" at bounding box center [499, 98] width 52 height 47
click at [497, 150] on input "file" at bounding box center [504, 152] width 24 height 18
type input "C:\fakepath\Sign SSN.pdf"
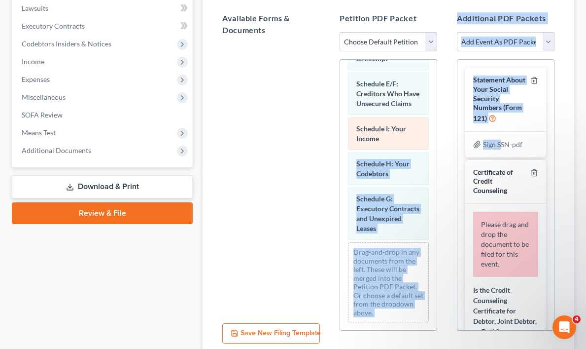
drag, startPoint x: 500, startPoint y: 142, endPoint x: 424, endPoint y: 143, distance: 75.5
click at [424, 142] on div "Available Forms & Documents Save New Filing Template Petition PDF Packet Choose…" at bounding box center [389, 173] width 352 height 339
click at [443, 145] on div "Petition PDF Packet Choose Default Petition PDF Packet Emergency Filing (Volunt…" at bounding box center [388, 173] width 117 height 339
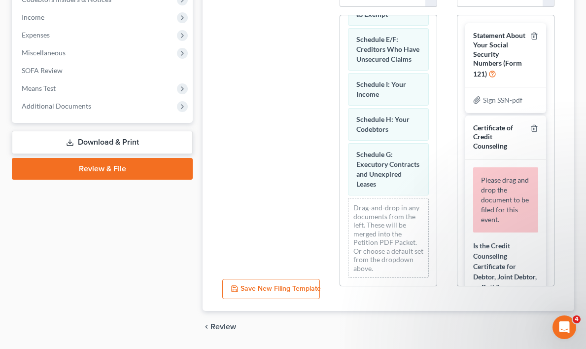
scroll to position [338, 0]
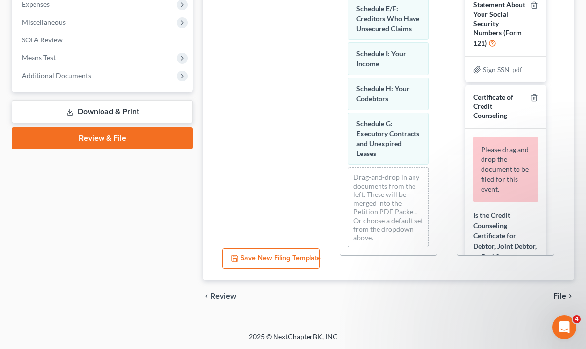
click at [565, 292] on span "File" at bounding box center [560, 296] width 13 height 8
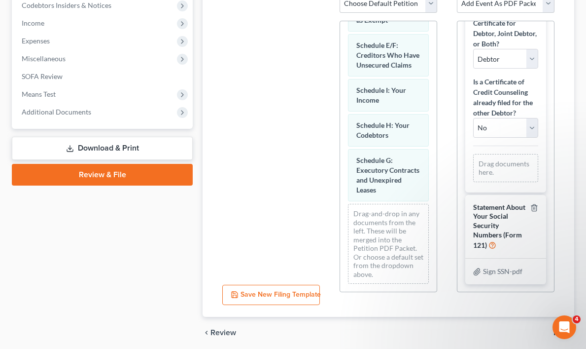
scroll to position [317, 0]
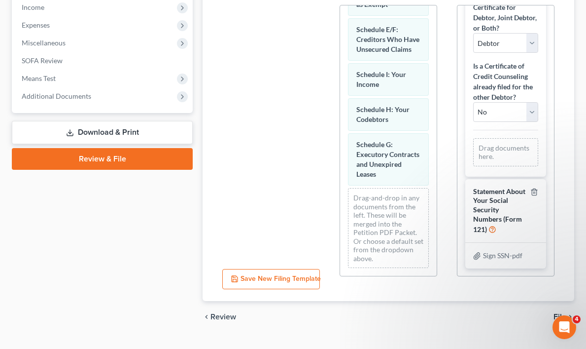
click at [495, 148] on div "Drag documents here." at bounding box center [505, 152] width 65 height 28
click at [537, 189] on icon "button" at bounding box center [534, 191] width 4 height 6
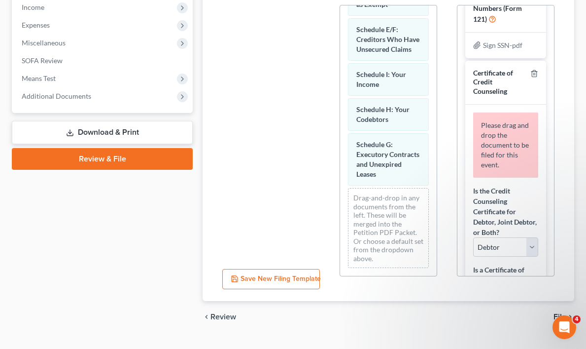
scroll to position [46, 0]
click at [506, 148] on div "Please drag and drop the document to be filed for this event." at bounding box center [505, 143] width 65 height 65
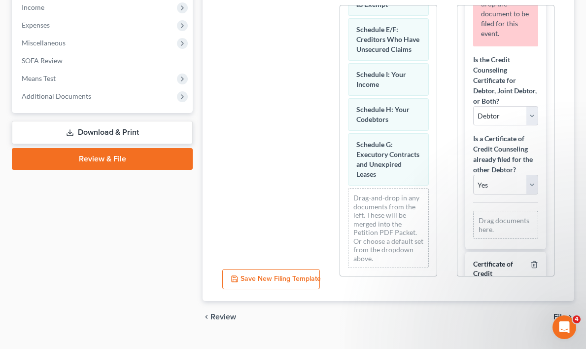
scroll to position [177, 0]
click at [500, 225] on div "Drag documents here." at bounding box center [505, 224] width 65 height 28
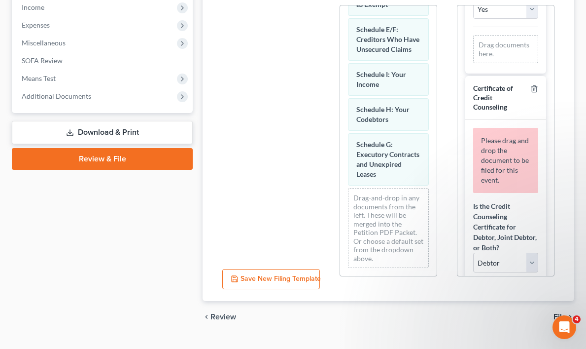
scroll to position [365, 0]
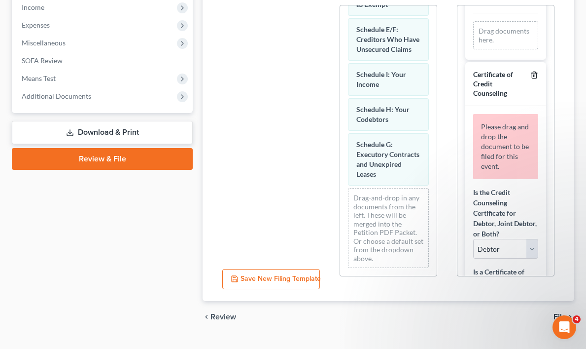
click at [537, 71] on icon "button" at bounding box center [535, 75] width 8 height 8
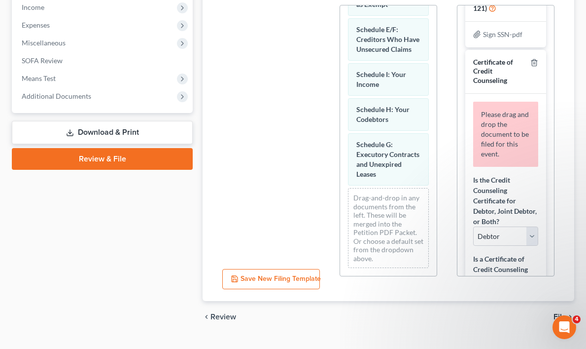
scroll to position [56, 0]
click at [495, 72] on div "Certificate of Credit Counseling" at bounding box center [499, 71] width 53 height 28
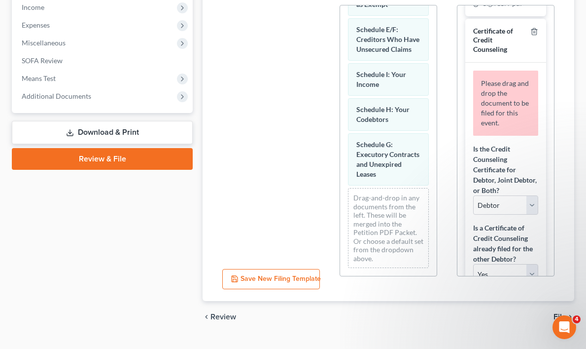
scroll to position [88, 0]
click at [508, 99] on span "Please drag and drop the document to be filed for this event." at bounding box center [505, 102] width 48 height 48
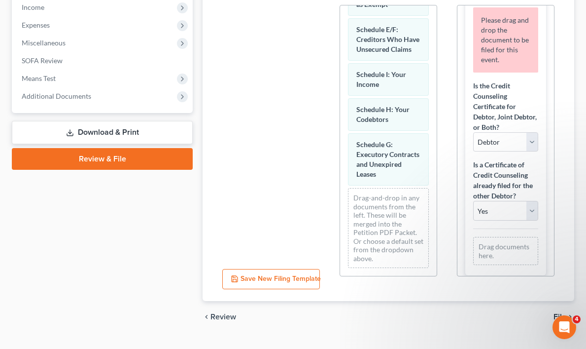
scroll to position [154, 0]
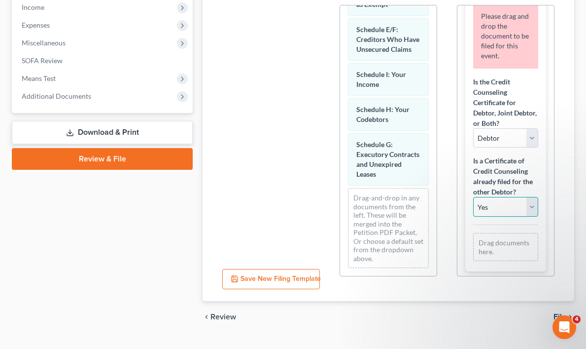
click at [534, 204] on select "Yes No" at bounding box center [505, 207] width 65 height 20
select select "1"
click at [473, 197] on select "Yes No" at bounding box center [505, 207] width 65 height 20
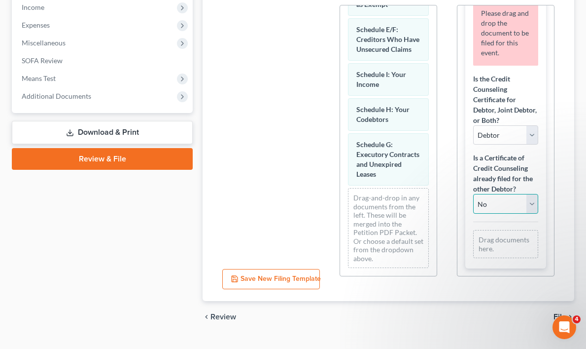
scroll to position [338, 0]
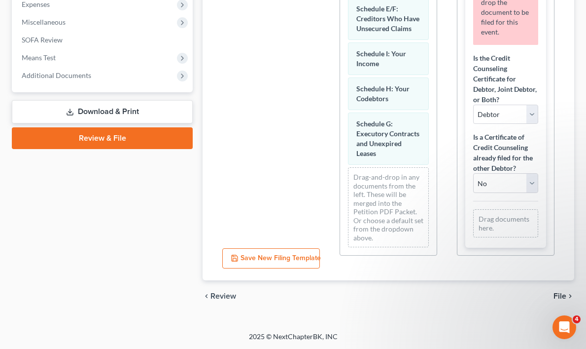
click at [563, 293] on span "File" at bounding box center [560, 296] width 13 height 8
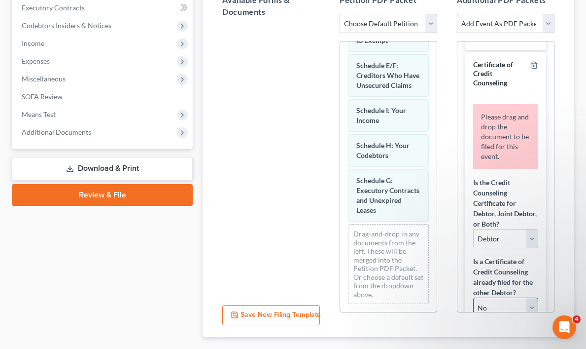
scroll to position [98, 0]
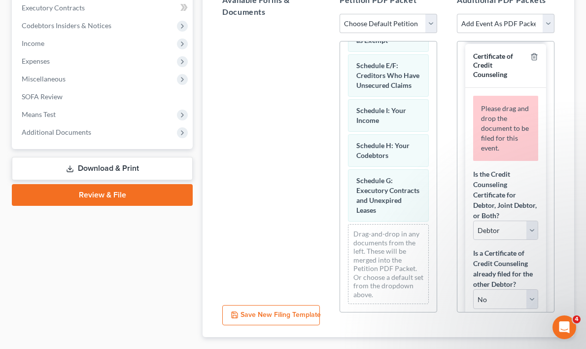
click at [503, 126] on span "Please drag and drop the document to be filed for this event." at bounding box center [505, 128] width 48 height 48
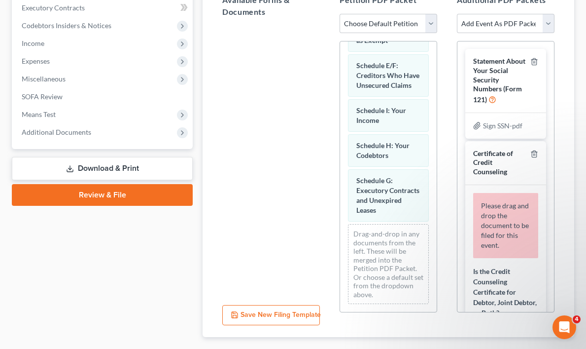
scroll to position [0, 0]
click at [497, 160] on div "Certificate of Credit Counseling" at bounding box center [499, 163] width 53 height 28
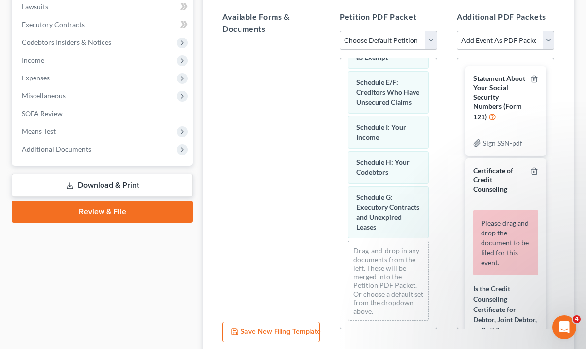
scroll to position [262, 0]
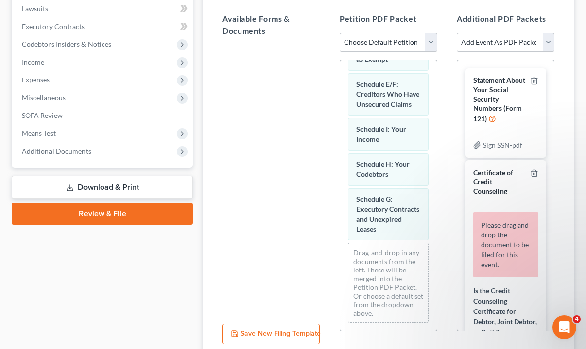
click at [549, 41] on select "Add Event As PDF Packet Certificate of Credit Counseling Chapter 13 Calculation…" at bounding box center [506, 43] width 98 height 20
select select "0"
click at [457, 33] on select "Add Event As PDF Packet Certificate of Credit Counseling Chapter 13 Calculation…" at bounding box center [506, 43] width 98 height 20
select select
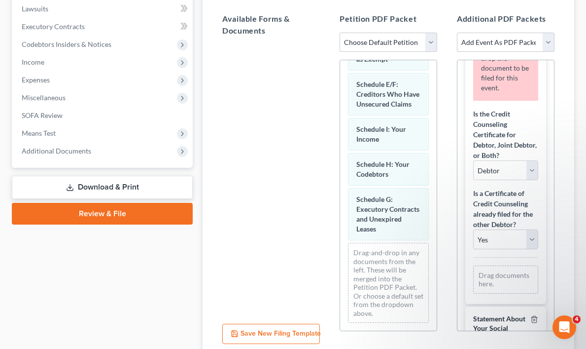
scroll to position [104, 0]
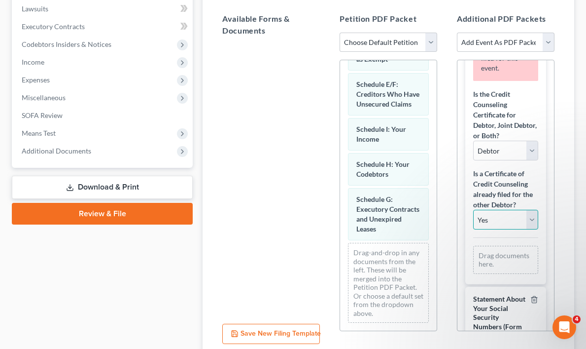
click at [531, 218] on select "Yes No" at bounding box center [505, 220] width 65 height 20
click at [473, 210] on select "Yes No" at bounding box center [505, 220] width 65 height 20
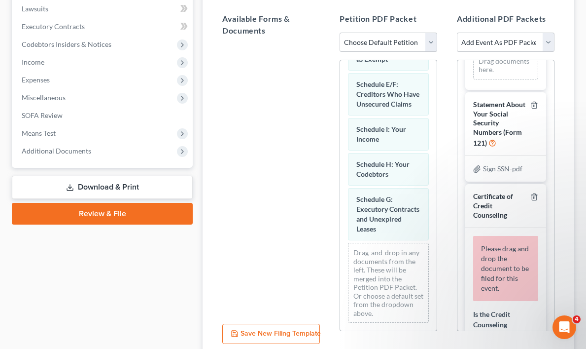
scroll to position [306, 0]
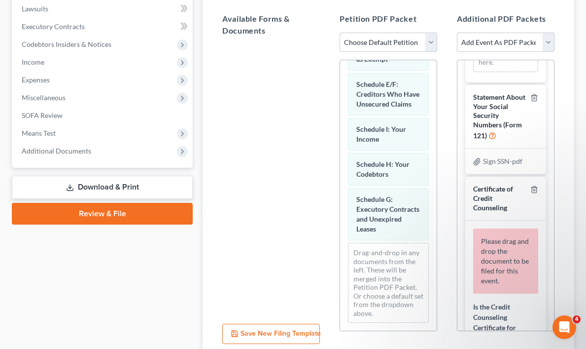
click at [495, 158] on span "Sign SSN-pdf" at bounding box center [502, 161] width 39 height 8
click at [481, 107] on span "Statement About Your Social Security Numbers (Form 121)" at bounding box center [499, 116] width 52 height 47
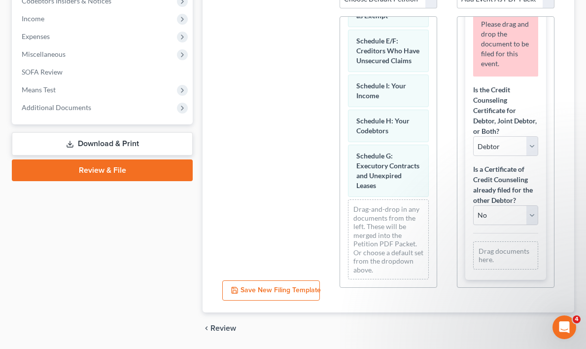
scroll to position [307, 0]
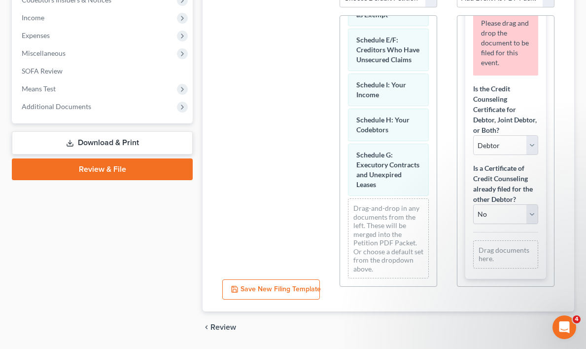
click at [494, 254] on div "Drag documents here." at bounding box center [505, 254] width 65 height 28
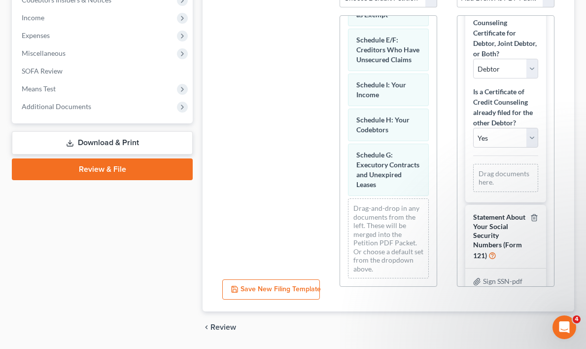
scroll to position [145, 0]
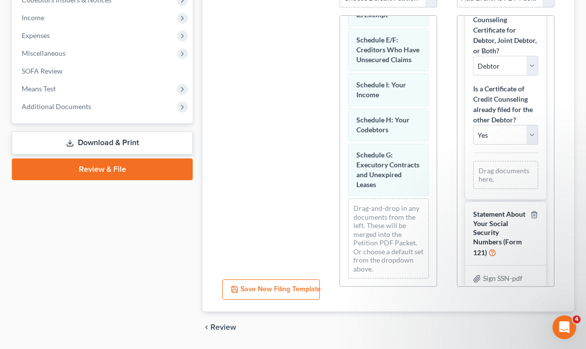
click at [494, 171] on div "Drag documents here." at bounding box center [505, 175] width 65 height 28
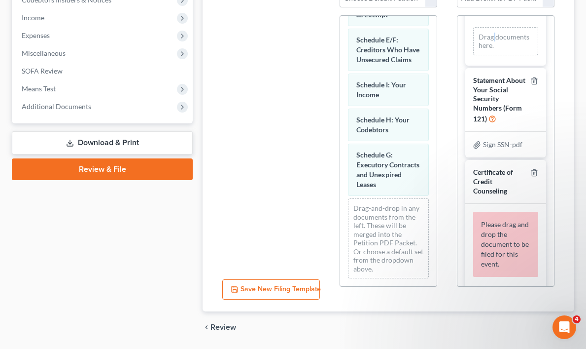
scroll to position [311, 0]
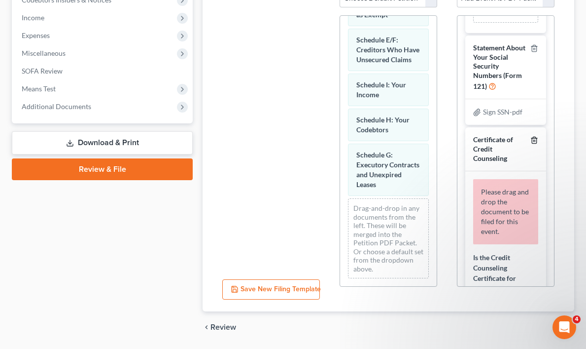
click at [535, 138] on polyline "button" at bounding box center [535, 138] width 6 height 0
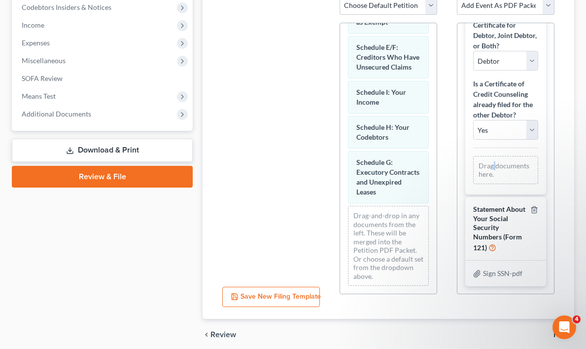
scroll to position [338, 0]
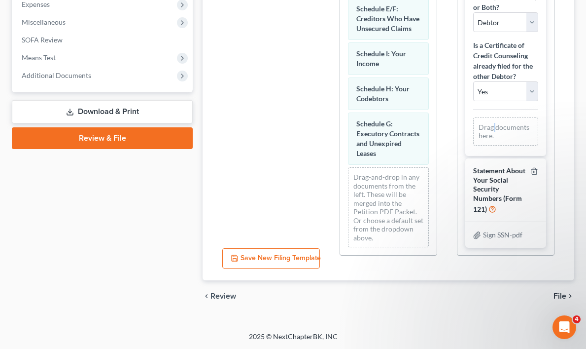
click at [561, 294] on span "File" at bounding box center [560, 296] width 13 height 8
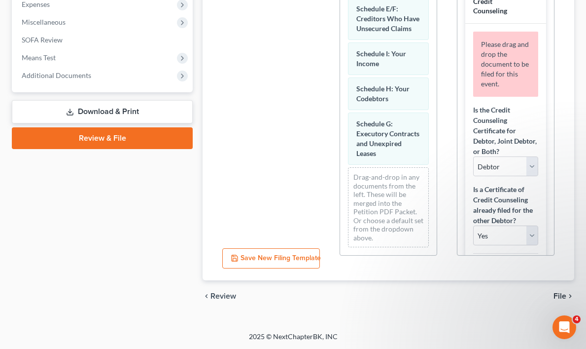
scroll to position [0, 0]
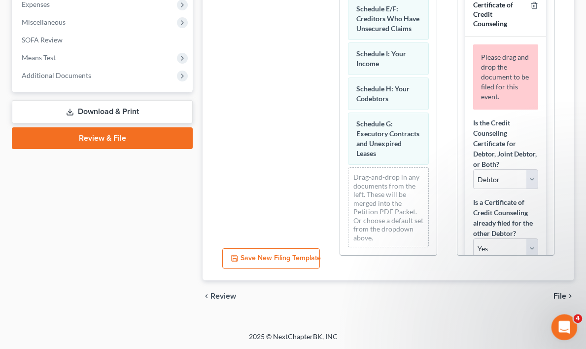
click at [563, 322] on icon "Open Intercom Messenger" at bounding box center [563, 326] width 7 height 8
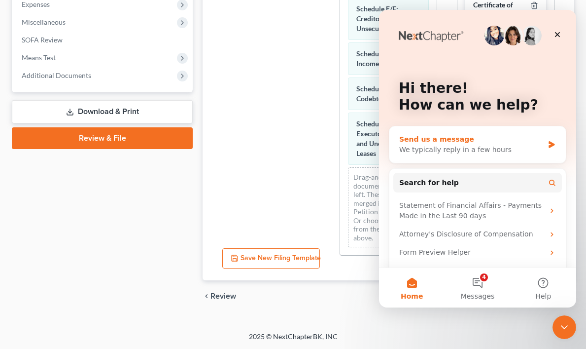
click at [520, 148] on div "We typically reply in a few hours" at bounding box center [471, 150] width 145 height 10
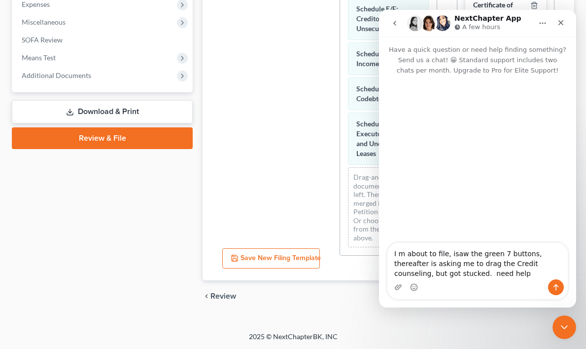
type textarea "I m about to file, isaw the green 7 buttons, thereafter is asking me to drag th…"
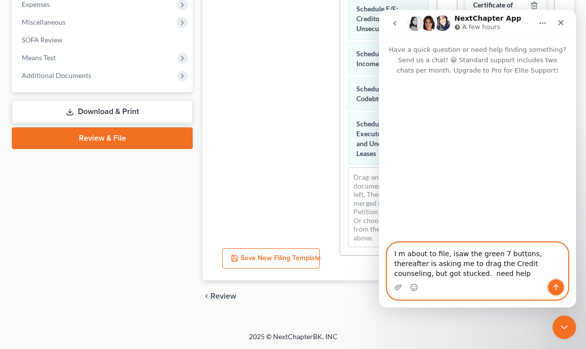
click at [556, 285] on icon "Send a message…" at bounding box center [556, 287] width 5 height 6
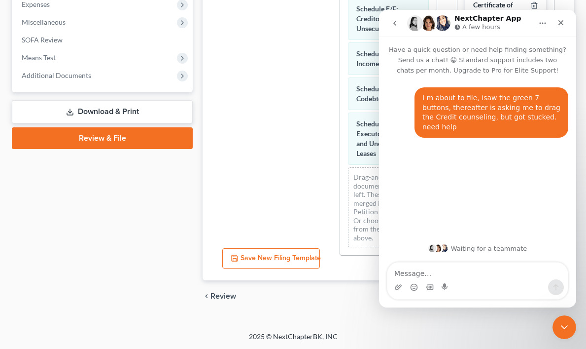
click at [326, 85] on div at bounding box center [271, 104] width 113 height 271
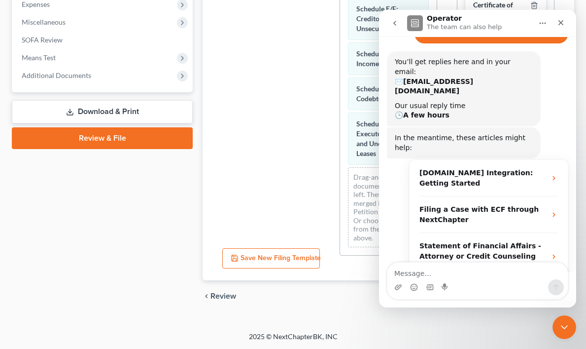
scroll to position [98, 0]
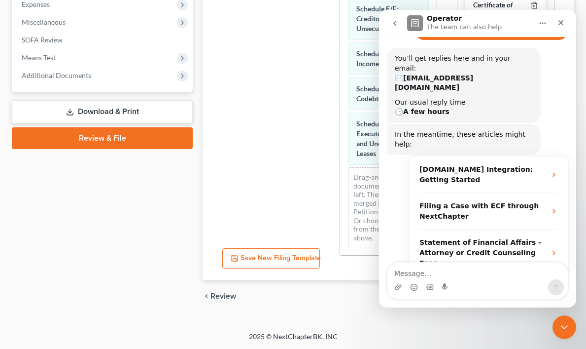
click at [279, 144] on div at bounding box center [271, 104] width 113 height 271
click at [321, 64] on div at bounding box center [271, 104] width 113 height 271
click at [566, 327] on icon "Close Intercom Messenger" at bounding box center [563, 326] width 12 height 12
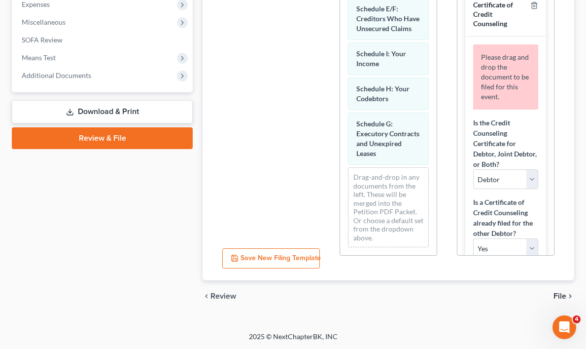
click at [276, 258] on button "Save New Filing Template" at bounding box center [271, 258] width 98 height 21
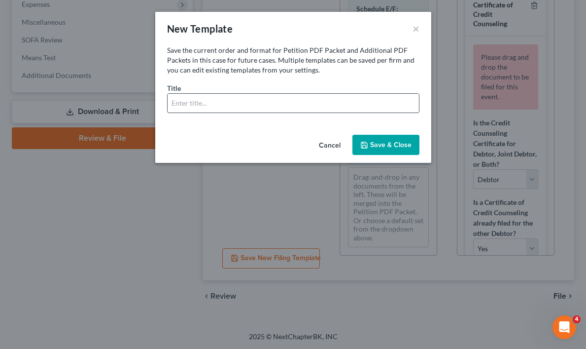
click at [220, 103] on input "text" at bounding box center [294, 103] width 252 height 19
type input "O"
type input "Nick ogog"
click at [395, 143] on button "Save & Close" at bounding box center [386, 145] width 67 height 21
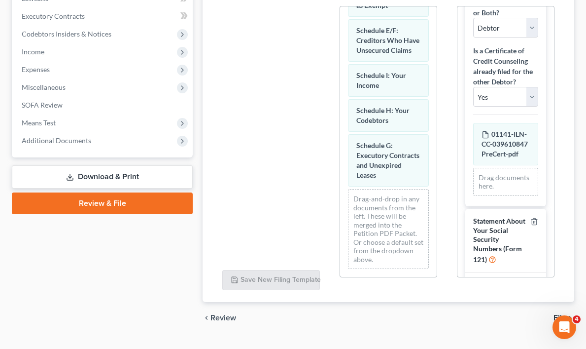
scroll to position [294, 0]
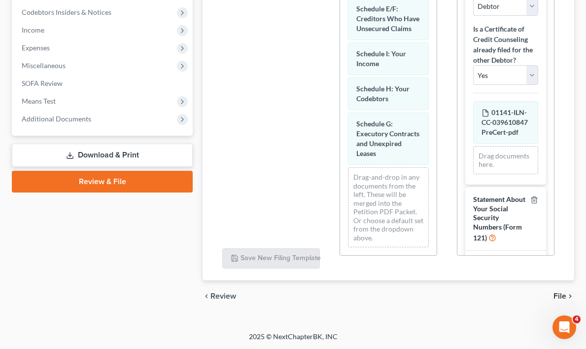
click at [107, 179] on link "Review & File" at bounding box center [102, 182] width 181 height 22
click at [564, 292] on span "File" at bounding box center [560, 296] width 13 height 8
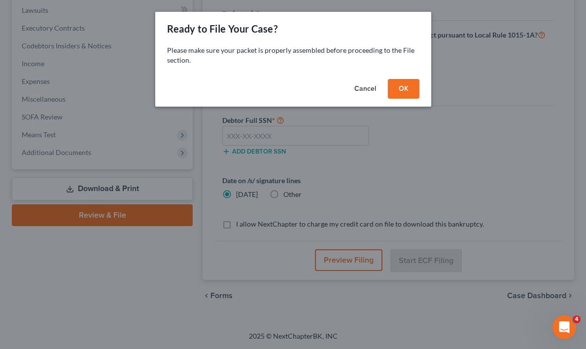
scroll to position [260, 0]
click at [404, 90] on button "OK" at bounding box center [404, 89] width 32 height 20
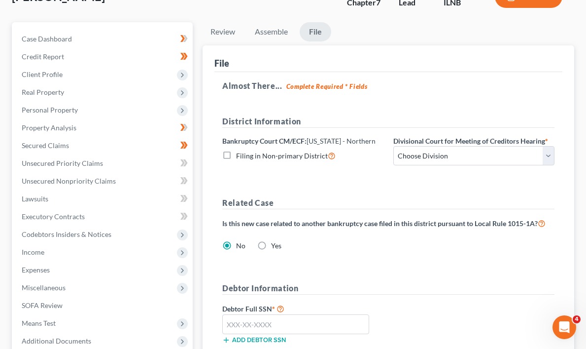
scroll to position [86, 0]
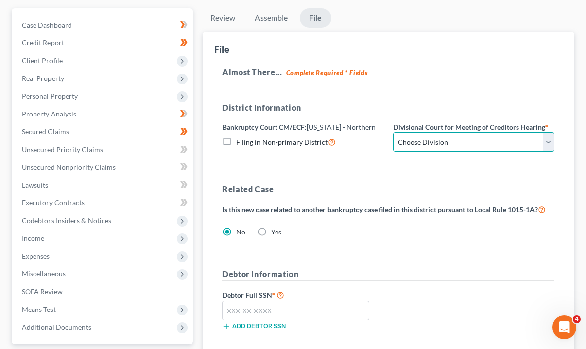
click at [548, 141] on select "Choose Division Chicago Rockford" at bounding box center [474, 142] width 161 height 20
select select "0"
click at [394, 132] on select "Choose Division Chicago Rockford" at bounding box center [474, 142] width 161 height 20
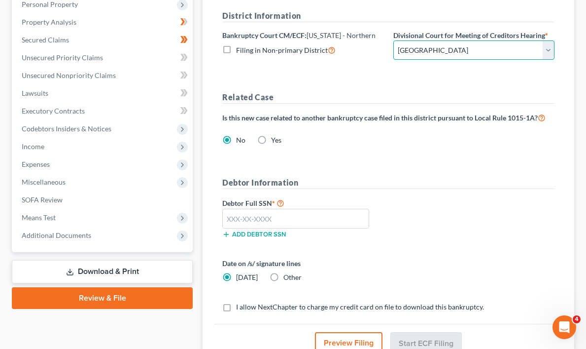
scroll to position [181, 0]
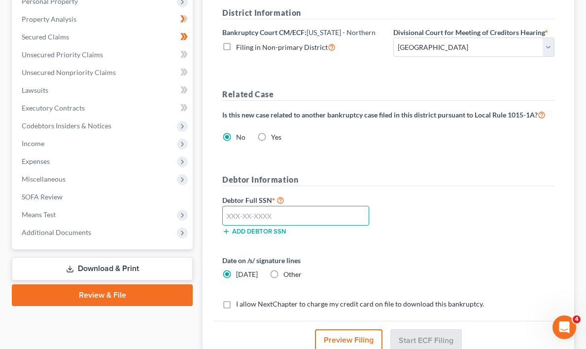
click at [282, 214] on input "text" at bounding box center [295, 216] width 147 height 20
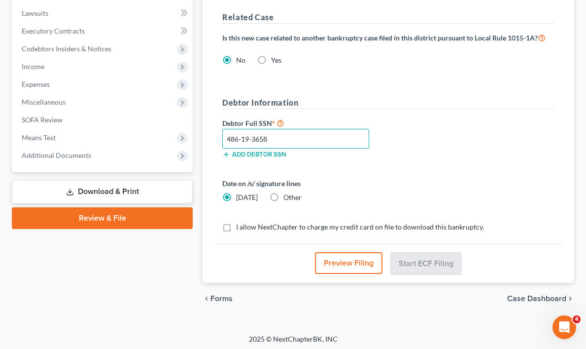
scroll to position [260, 0]
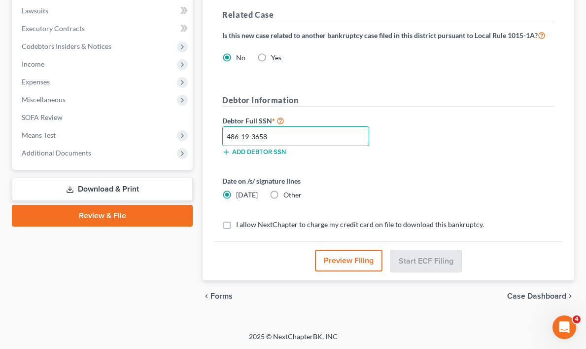
type input "486-19-3658"
click at [236, 226] on label "I allow NextChapter to charge my credit card on file to download this bankruptc…" at bounding box center [360, 224] width 248 height 10
click at [240, 226] on input "I allow NextChapter to charge my credit card on file to download this bankruptc…" at bounding box center [243, 222] width 6 height 6
checkbox input "true"
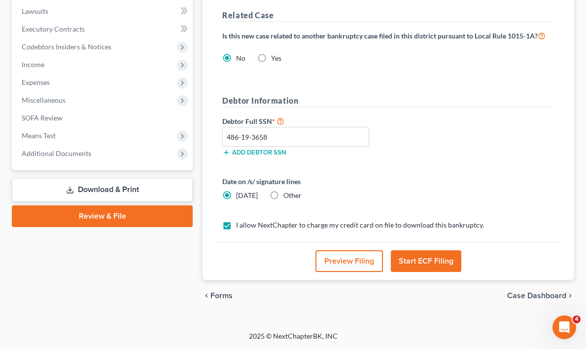
scroll to position [259, 0]
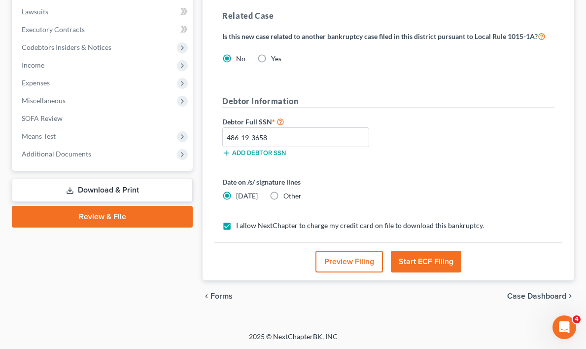
click at [432, 258] on button "Start ECF Filing" at bounding box center [426, 262] width 71 height 22
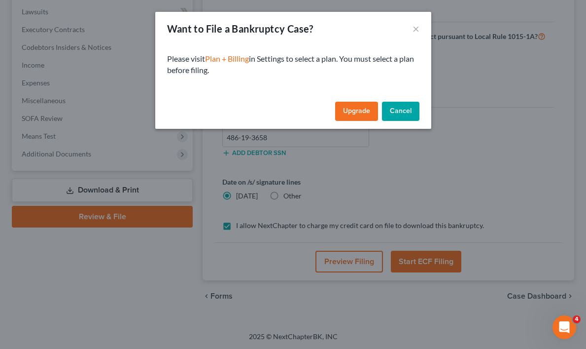
click at [473, 172] on div "Want to File a Bankruptcy Case? × Please visit Plan + Billing in Settings to se…" at bounding box center [293, 174] width 586 height 349
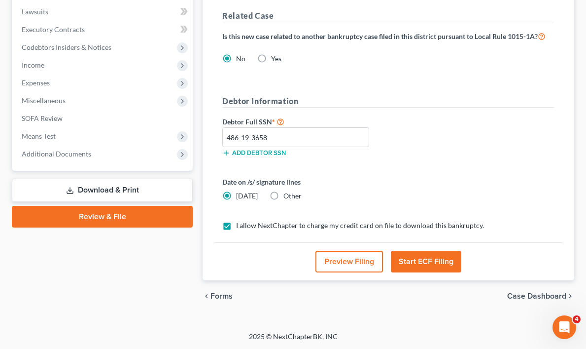
scroll to position [98, 0]
click at [427, 257] on button "Start ECF Filing" at bounding box center [426, 262] width 71 height 22
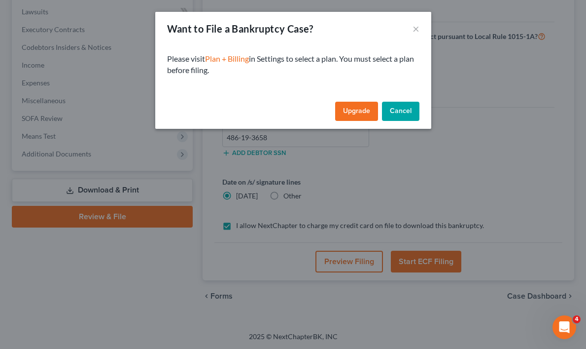
click at [350, 108] on link "Upgrade" at bounding box center [356, 112] width 43 height 20
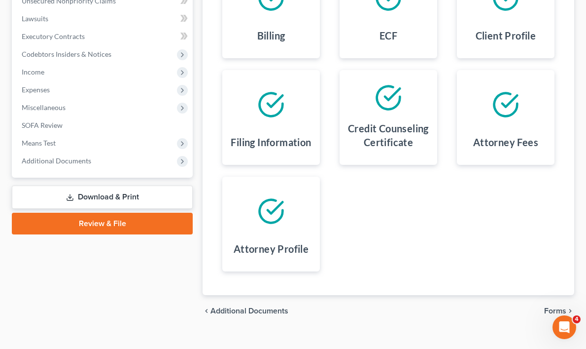
scroll to position [269, 0]
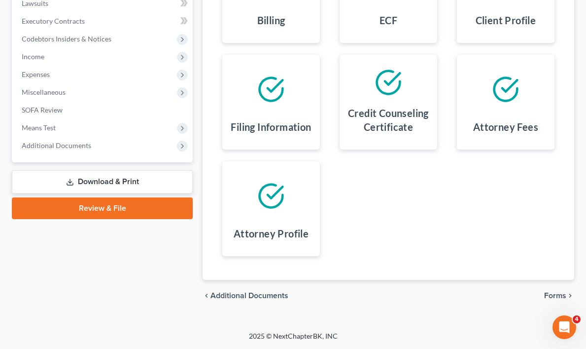
click at [133, 207] on link "Review & File" at bounding box center [102, 208] width 181 height 22
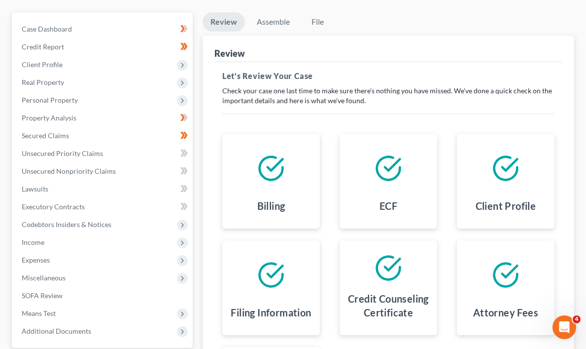
scroll to position [0, 0]
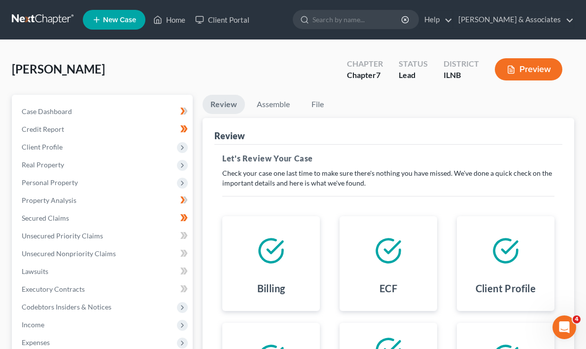
click at [535, 63] on button "Preview" at bounding box center [529, 69] width 68 height 22
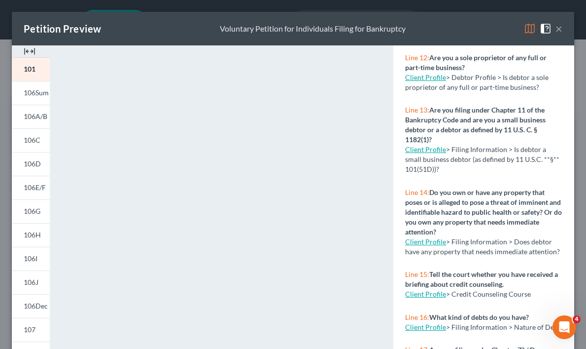
scroll to position [627, 0]
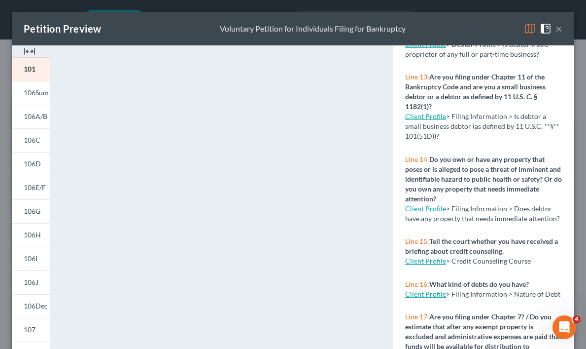
click at [560, 27] on button "×" at bounding box center [559, 29] width 7 height 12
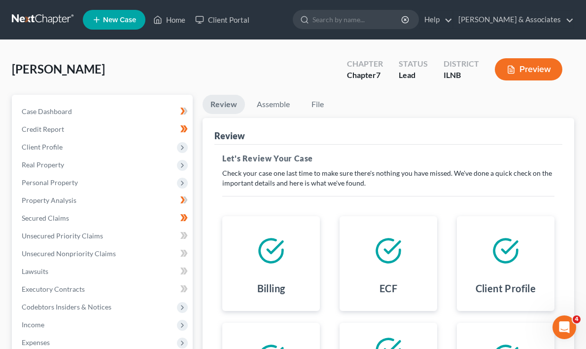
click at [536, 71] on button "Preview" at bounding box center [529, 69] width 68 height 22
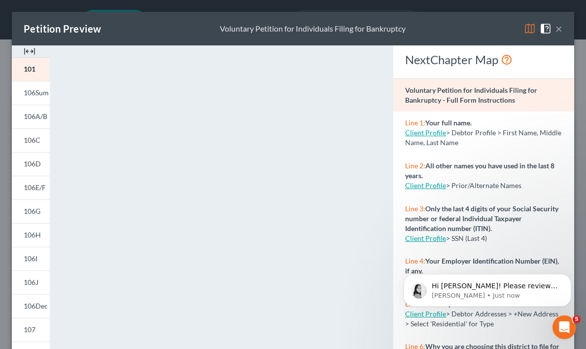
scroll to position [264, 0]
click at [567, 322] on icon "Open Intercom Messenger" at bounding box center [563, 326] width 16 height 16
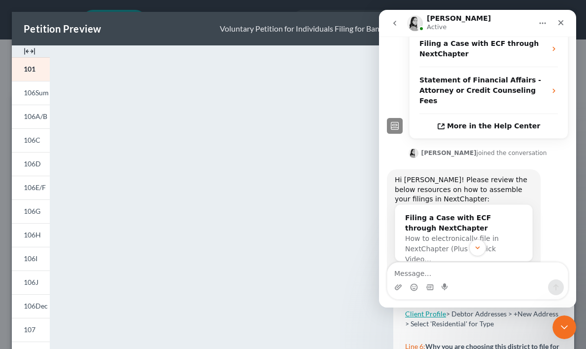
scroll to position [281, 0]
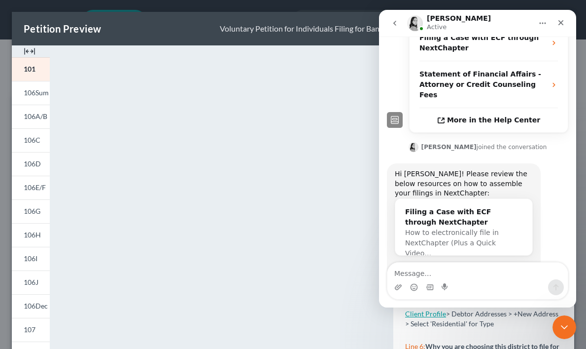
click at [441, 271] on textarea "Message…" at bounding box center [478, 270] width 181 height 17
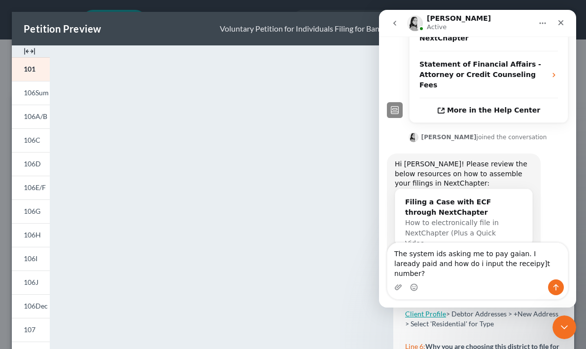
type textarea "The system ids asking me to pay gaian. I laready paid and how do i input the re…"
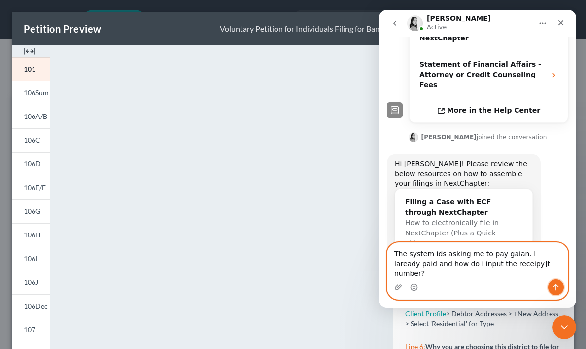
click at [557, 287] on icon "Send a message…" at bounding box center [556, 287] width 8 height 8
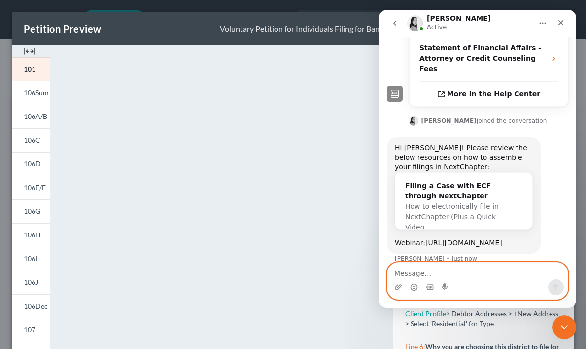
scroll to position [313, 0]
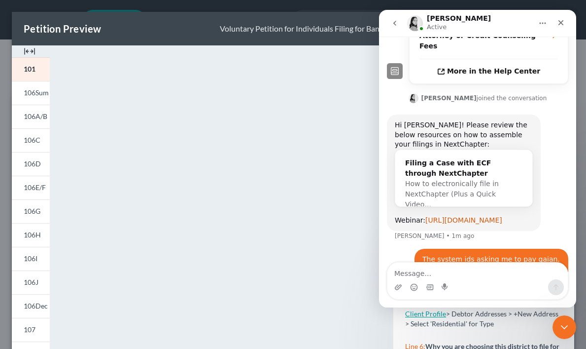
click at [461, 216] on link "https://www.crowdcast.io/c/6ppgtcuqb3vr" at bounding box center [464, 220] width 77 height 8
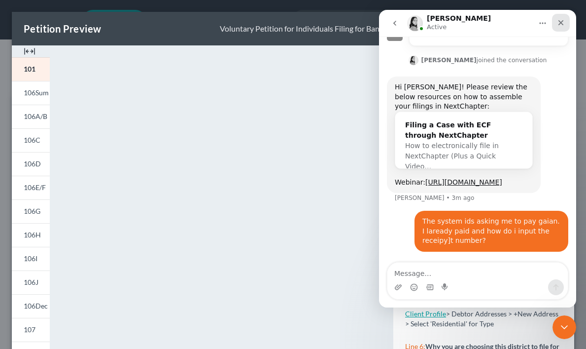
click at [562, 23] on icon "Close" at bounding box center [561, 23] width 8 height 8
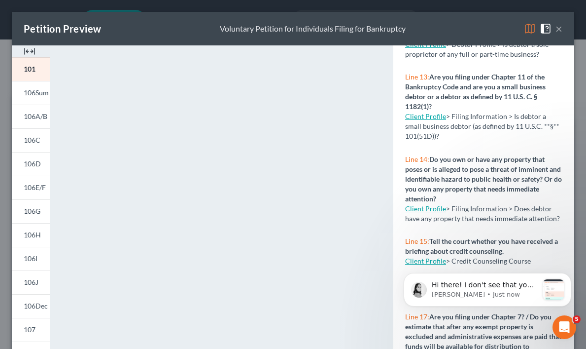
scroll to position [473, 0]
click at [560, 30] on button "×" at bounding box center [559, 29] width 7 height 12
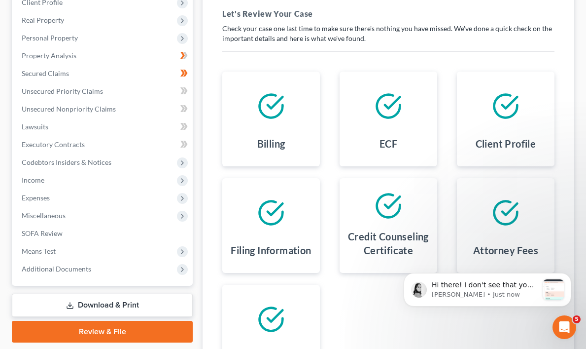
scroll to position [145, 0]
click at [489, 290] on p "Lindsey • Just now" at bounding box center [485, 294] width 107 height 9
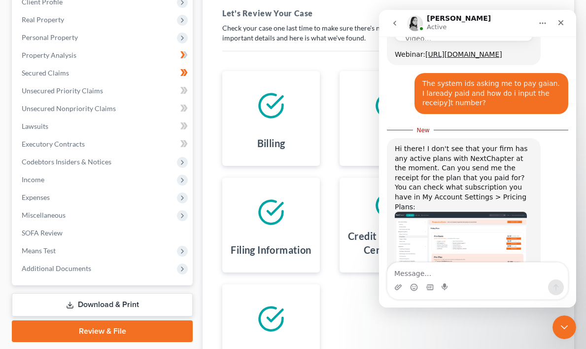
scroll to position [479, 0]
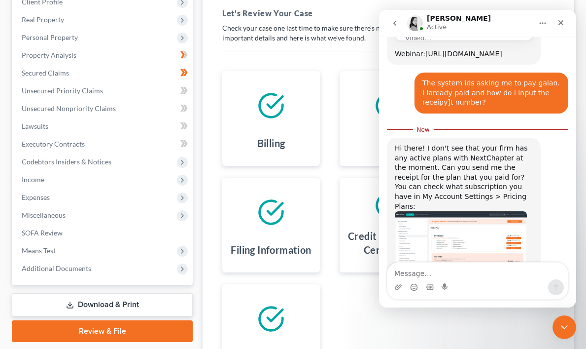
click at [455, 269] on textarea "Message…" at bounding box center [478, 270] width 181 height 17
type textarea "Receipt # 1648-6779 purchased on 9/3/25"
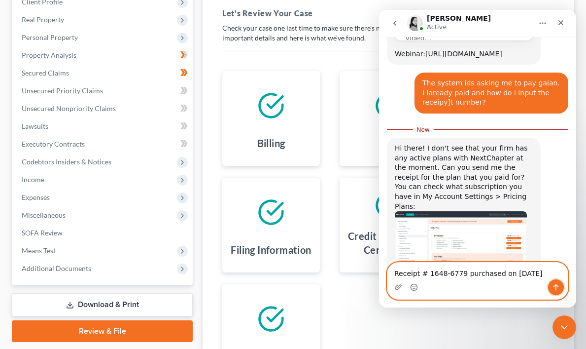
click at [555, 289] on icon "Send a message…" at bounding box center [556, 287] width 8 height 8
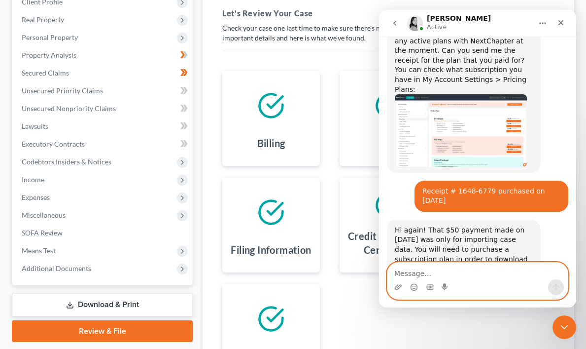
scroll to position [618, 0]
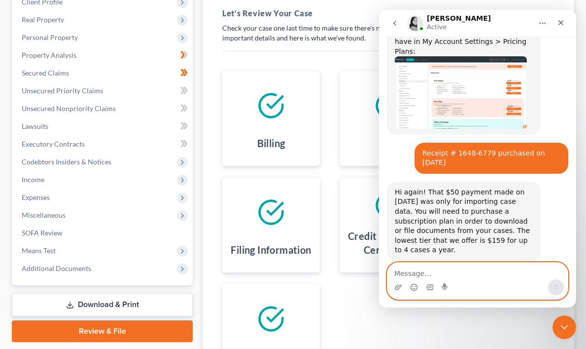
click at [429, 273] on textarea "Message…" at bounding box center [478, 270] width 181 height 17
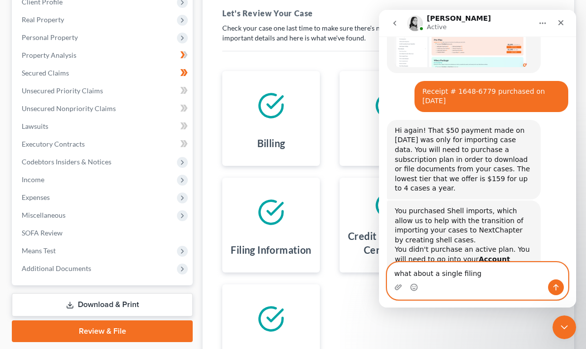
scroll to position [680, 0]
type textarea "w"
type textarea "I didnt import any case. I filled it in manually"
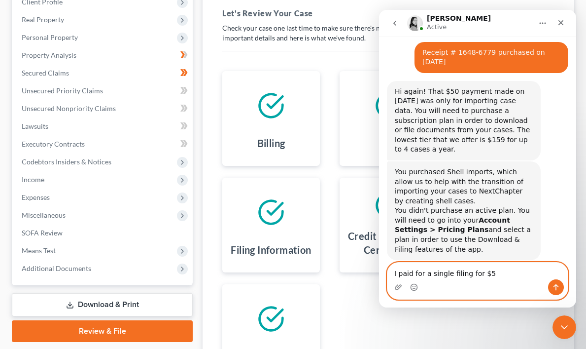
type textarea "I paid for a single filing for $50"
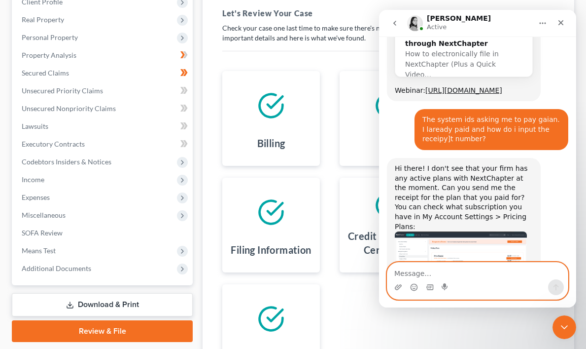
scroll to position [340, 0]
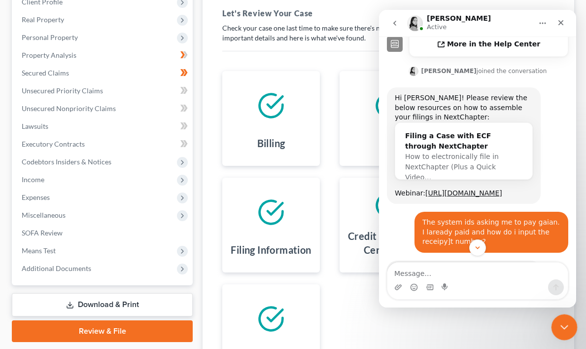
click at [561, 321] on icon "Close Intercom Messenger" at bounding box center [563, 326] width 12 height 12
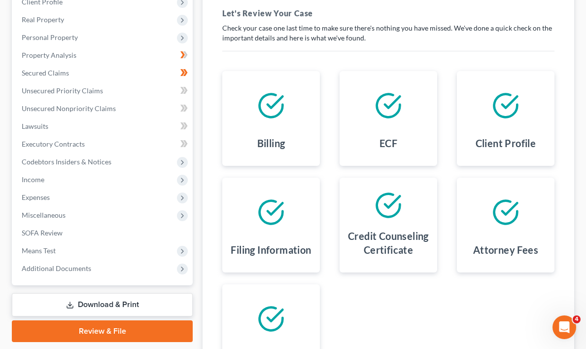
scroll to position [0, 0]
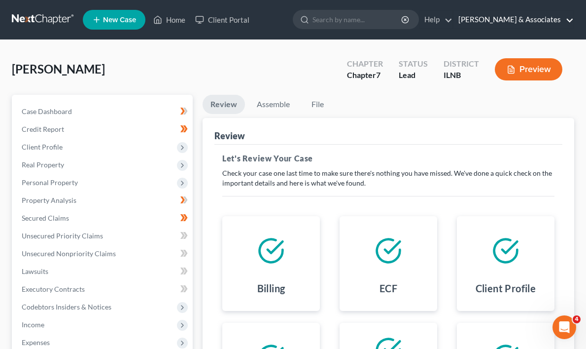
click at [570, 20] on link "[PERSON_NAME] & Associates" at bounding box center [514, 20] width 120 height 18
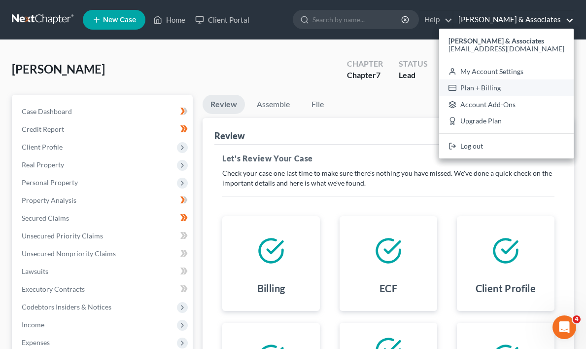
click at [527, 88] on link "Plan + Billing" at bounding box center [506, 87] width 135 height 17
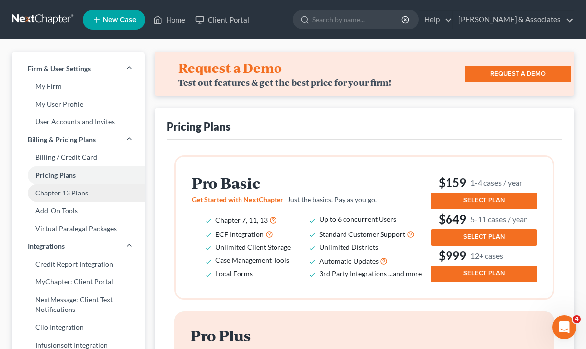
click at [110, 193] on link "Chapter 13 Plans" at bounding box center [78, 193] width 133 height 18
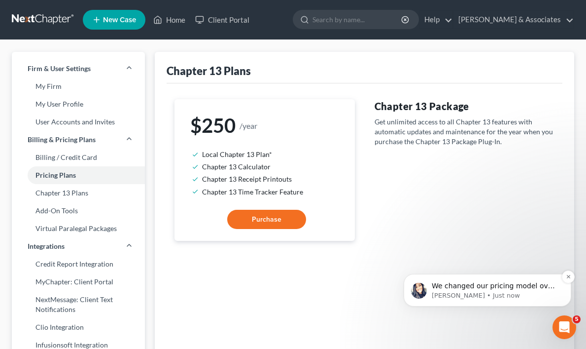
click at [478, 286] on span "We changed our pricing model over a year ago. We no longer support per-case pur…" at bounding box center [494, 320] width 124 height 76
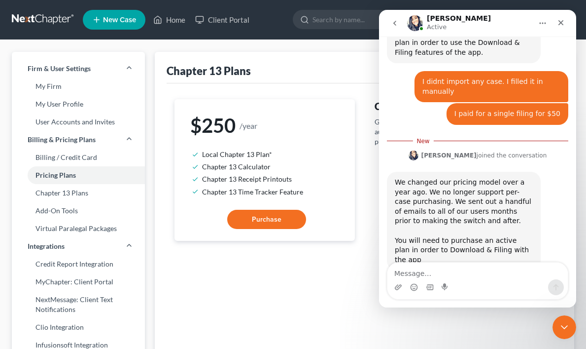
scroll to position [877, 0]
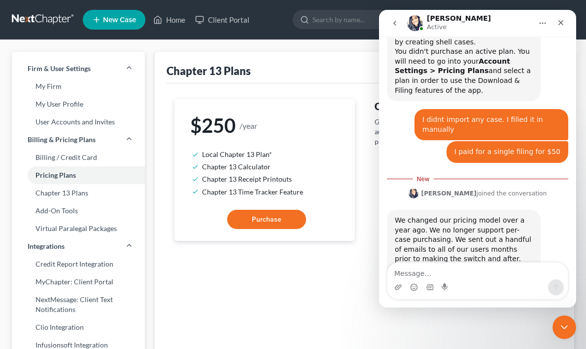
click at [427, 272] on textarea "Message…" at bounding box center [478, 270] width 181 height 17
type textarea "Ok, can you refynd the $50 I paid on 9/3/25"
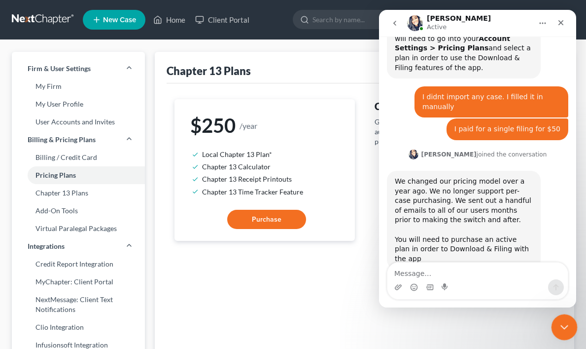
scroll to position [938, 0]
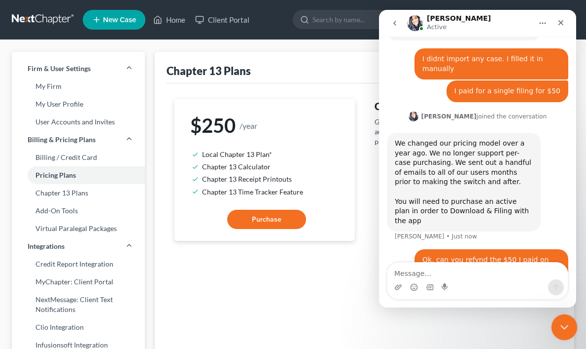
click at [558, 324] on icon "Close Intercom Messenger" at bounding box center [563, 326] width 12 height 12
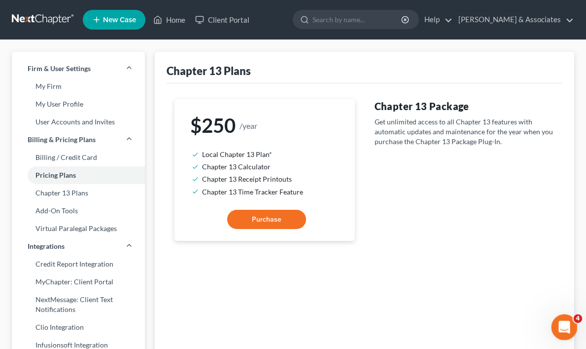
click at [570, 326] on div "Open Intercom Messenger" at bounding box center [563, 325] width 33 height 33
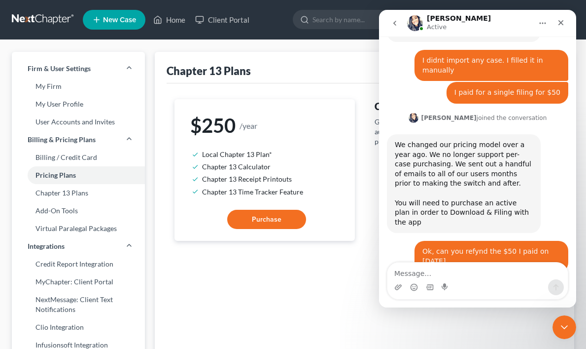
scroll to position [949, 0]
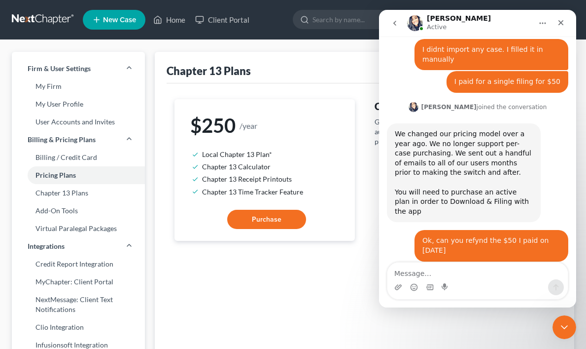
click at [412, 275] on textarea "Message…" at bounding box center [478, 270] width 181 height 17
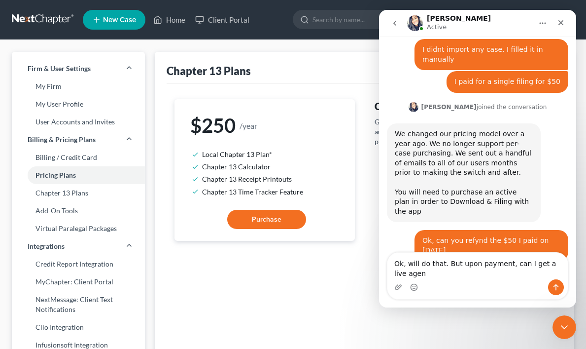
scroll to position [959, 0]
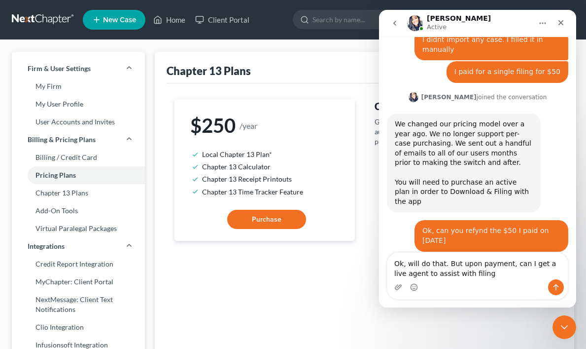
type textarea "Ok, will do that. But upon payment, can I get a live agent to assist with filin…"
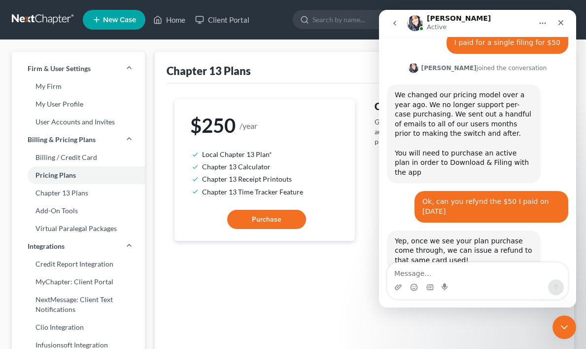
scroll to position [1026, 0]
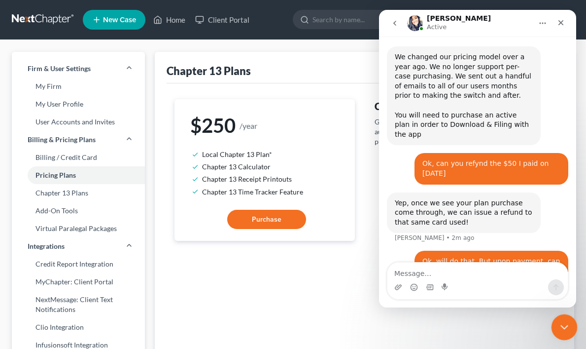
click at [563, 329] on icon "Close Intercom Messenger" at bounding box center [563, 326] width 12 height 12
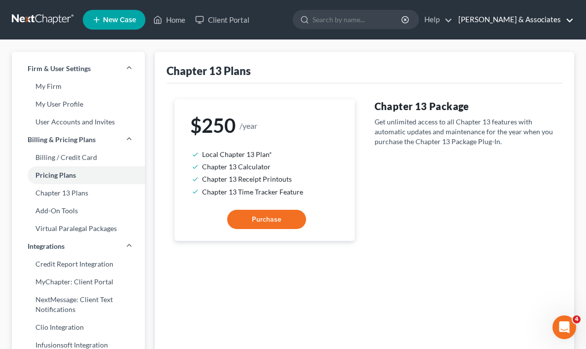
click at [569, 19] on link "[PERSON_NAME] & Associates" at bounding box center [514, 20] width 120 height 18
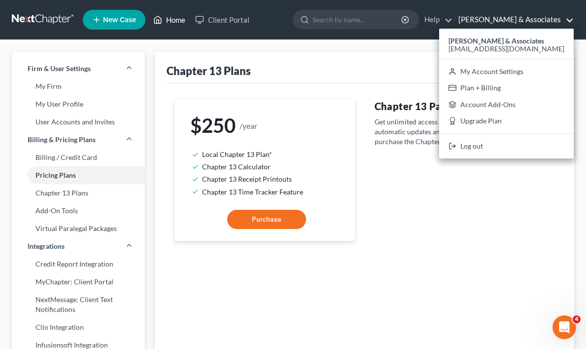
click at [173, 19] on link "Home" at bounding box center [169, 20] width 42 height 18
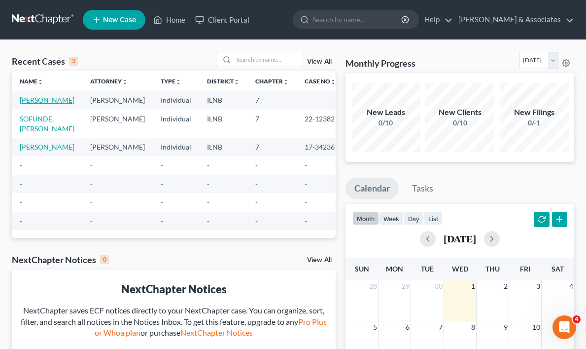
click at [36, 102] on link "[PERSON_NAME]" at bounding box center [47, 100] width 55 height 8
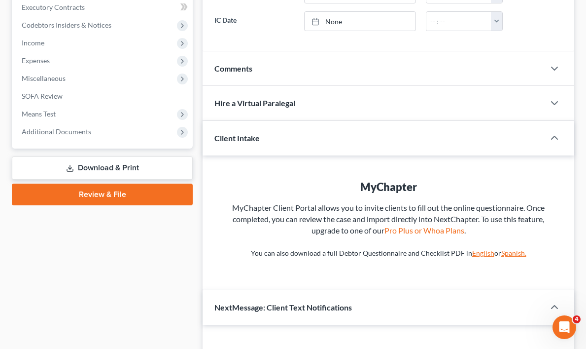
scroll to position [283, 0]
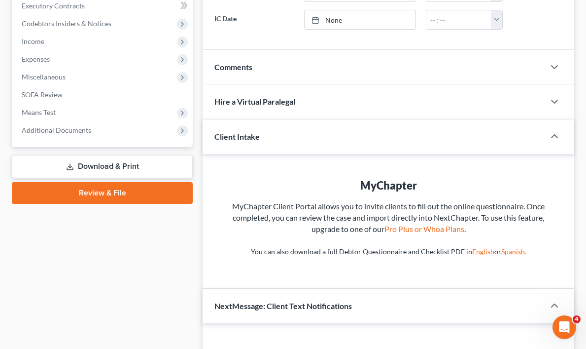
click at [120, 191] on link "Review & File" at bounding box center [102, 193] width 181 height 22
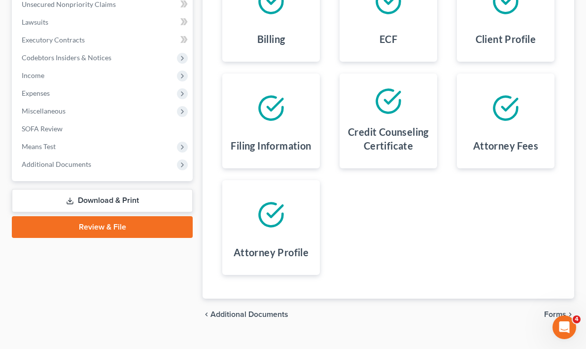
scroll to position [269, 0]
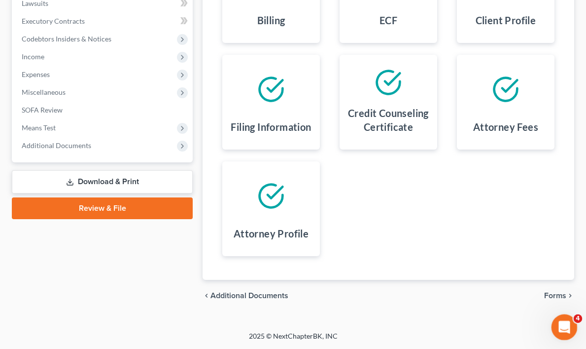
click at [566, 320] on icon "Open Intercom Messenger" at bounding box center [563, 326] width 16 height 16
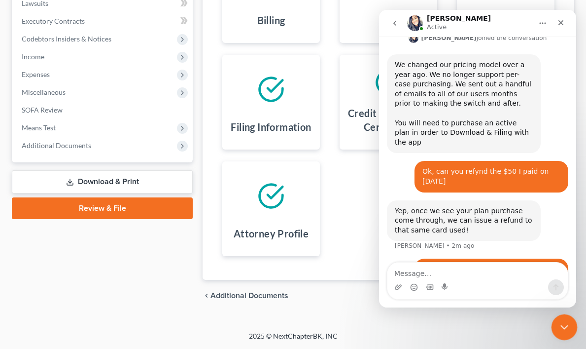
scroll to position [1026, 0]
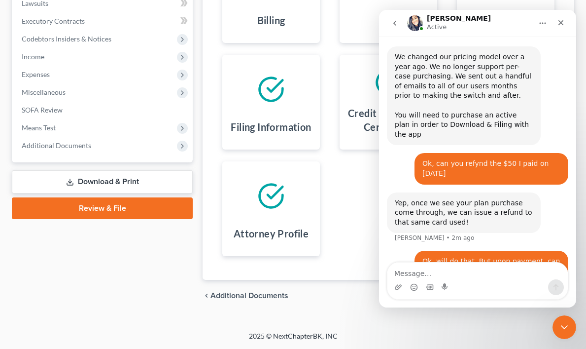
click at [325, 304] on div "chevron_left Additional Documents Forms chevron_right" at bounding box center [389, 296] width 372 height 32
click at [563, 327] on icon "Close Intercom Messenger" at bounding box center [563, 326] width 12 height 12
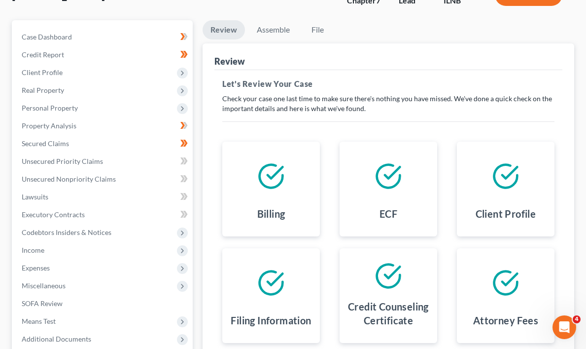
scroll to position [0, 0]
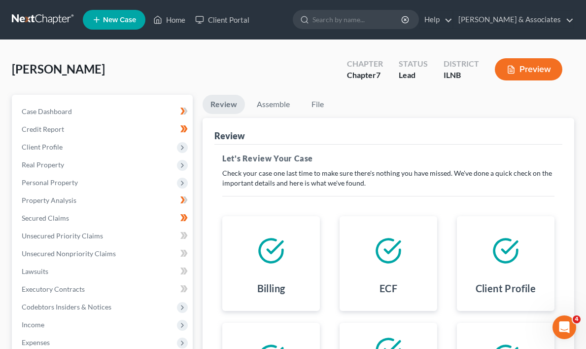
click at [529, 68] on button "Preview" at bounding box center [529, 69] width 68 height 22
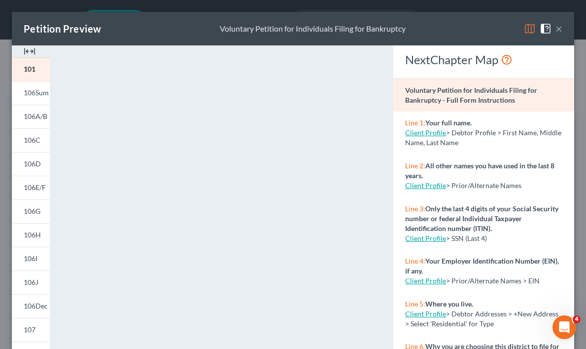
click at [559, 27] on button "×" at bounding box center [559, 29] width 7 height 12
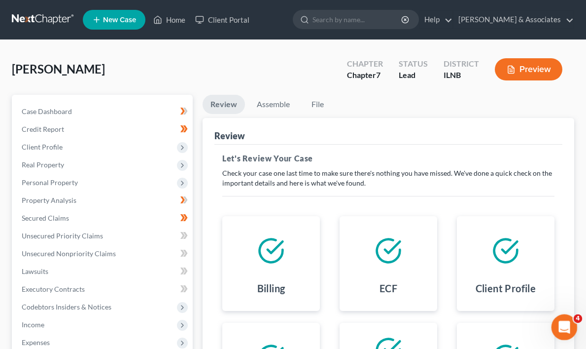
click at [566, 323] on icon "Open Intercom Messenger" at bounding box center [563, 326] width 16 height 16
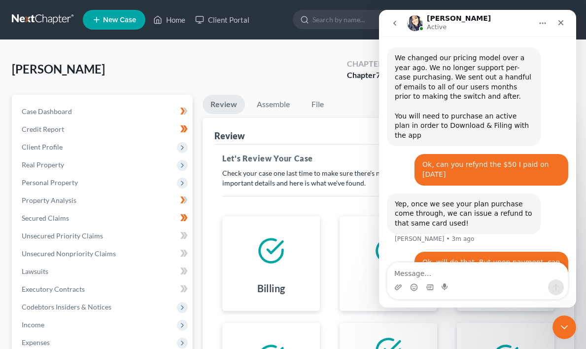
scroll to position [1026, 0]
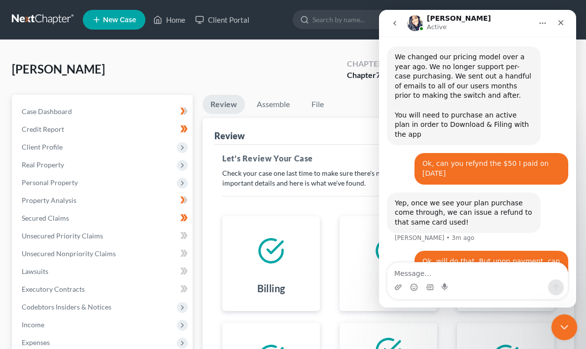
click at [561, 329] on icon "Close Intercom Messenger" at bounding box center [563, 326] width 12 height 12
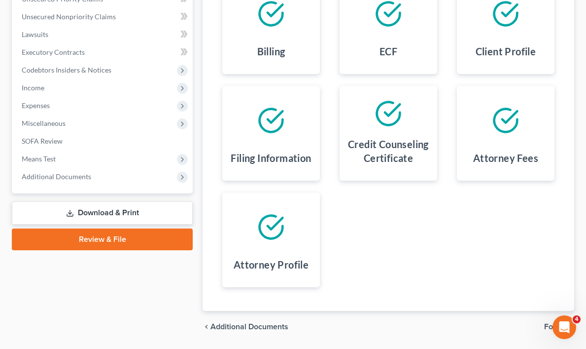
scroll to position [239, 0]
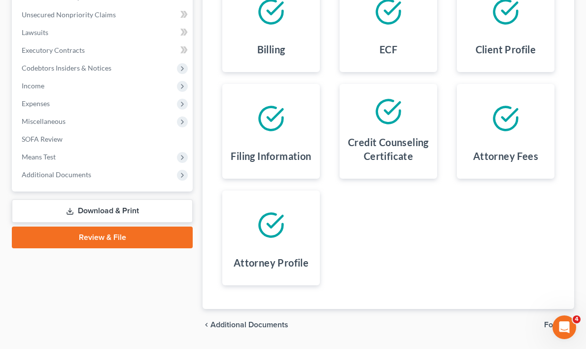
click at [267, 245] on div at bounding box center [271, 224] width 82 height 53
click at [274, 219] on icon at bounding box center [271, 225] width 28 height 28
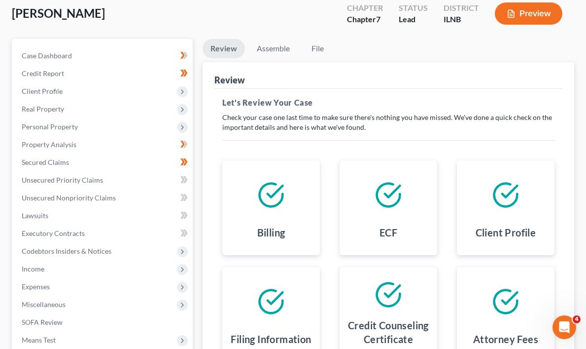
scroll to position [269, 0]
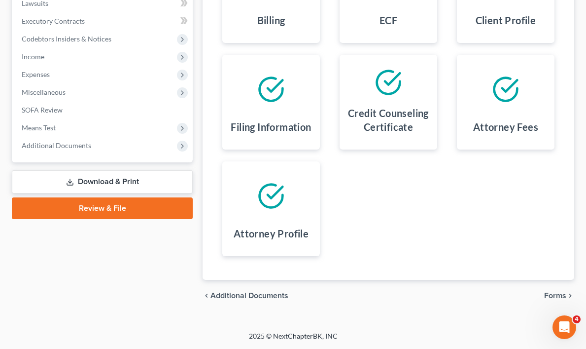
click at [252, 297] on span "Additional Documents" at bounding box center [250, 295] width 78 height 8
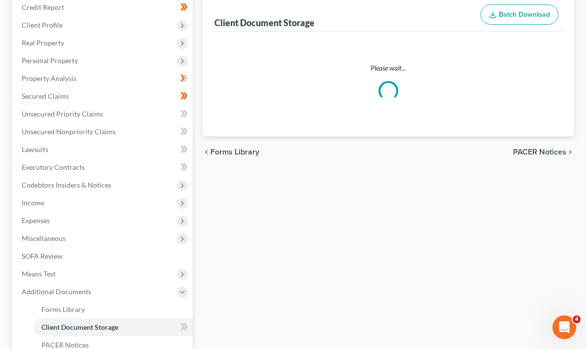
scroll to position [8, 0]
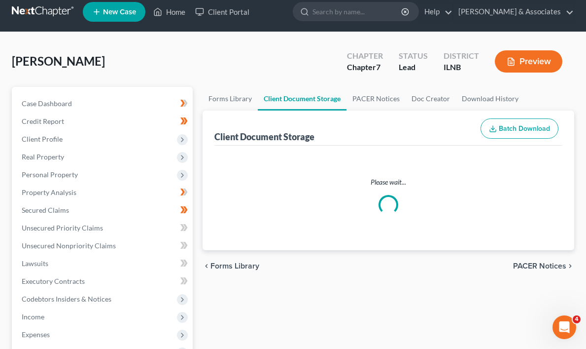
select select "0"
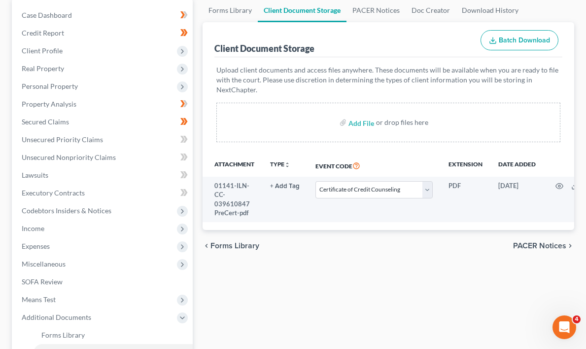
scroll to position [1026, 0]
click at [358, 121] on input "file" at bounding box center [361, 122] width 24 height 18
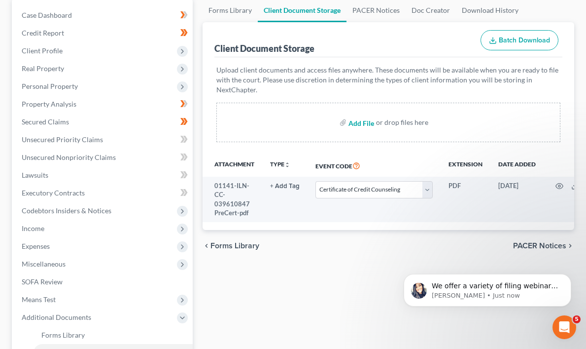
click at [357, 122] on input "file" at bounding box center [361, 122] width 24 height 18
type input "C:\fakepath\Sign SSN.pdf"
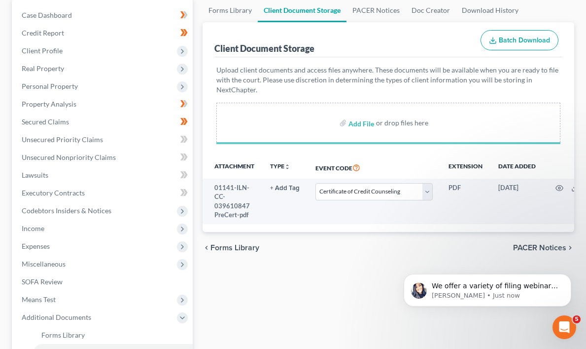
select select "0"
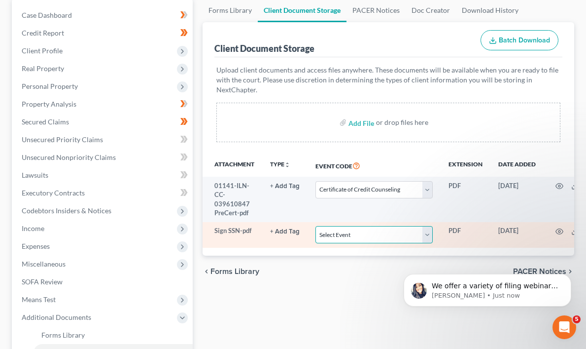
click at [427, 234] on select "Select Event Certificate of Credit Counseling Chapter 13 Calculation of Your Di…" at bounding box center [374, 234] width 117 height 17
click at [426, 234] on select "Select Event Certificate of Credit Counseling Chapter 13 Calculation of Your Di…" at bounding box center [374, 234] width 117 height 17
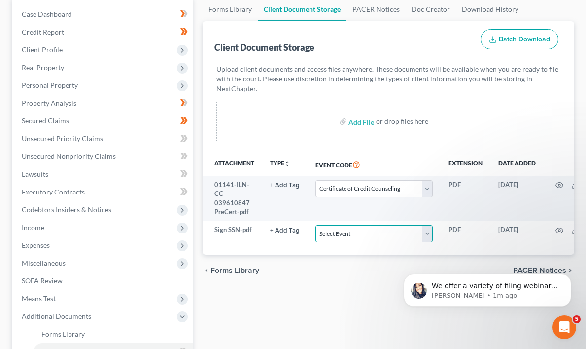
scroll to position [0, 0]
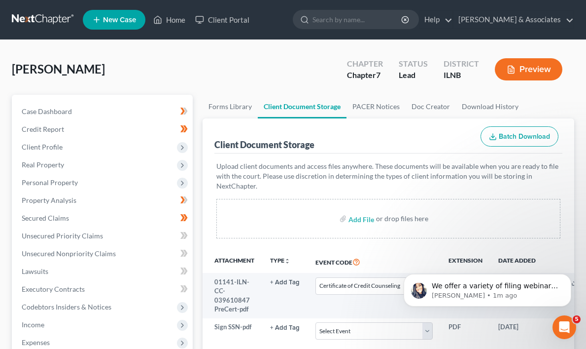
click at [537, 68] on button "Preview" at bounding box center [529, 69] width 68 height 22
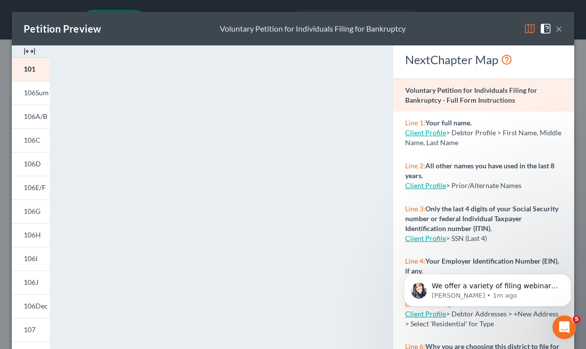
click at [559, 28] on button "×" at bounding box center [559, 29] width 7 height 12
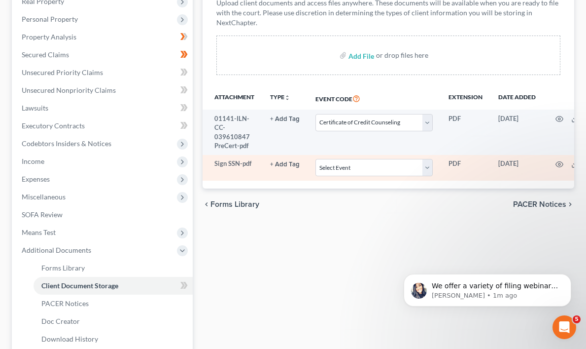
scroll to position [0, 50]
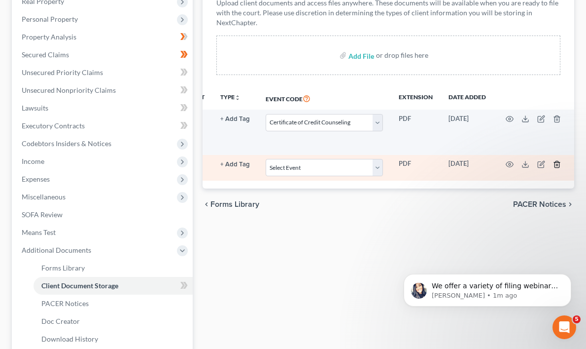
click at [554, 163] on icon "button" at bounding box center [557, 164] width 8 height 8
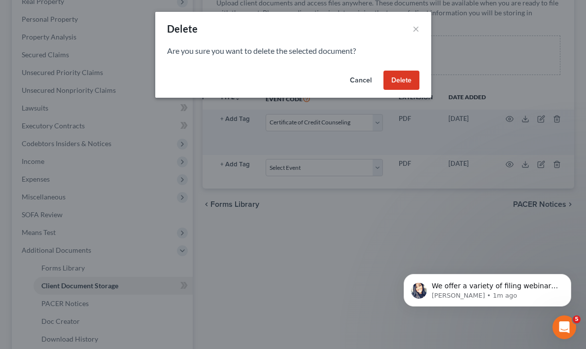
click at [364, 80] on button "Cancel" at bounding box center [360, 81] width 37 height 20
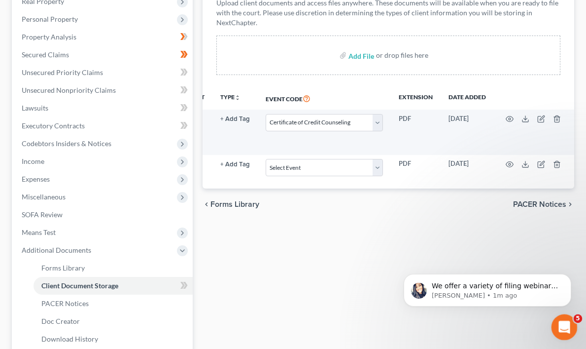
click at [570, 323] on icon "Open Intercom Messenger" at bounding box center [563, 326] width 16 height 16
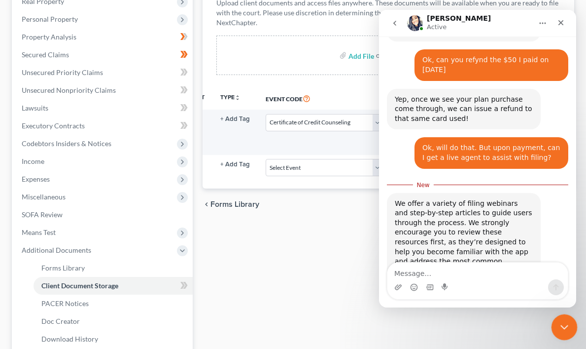
scroll to position [1130, 0]
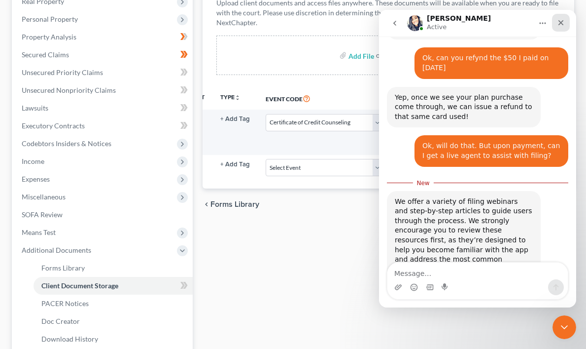
click at [564, 18] on div "Close" at bounding box center [561, 23] width 18 height 18
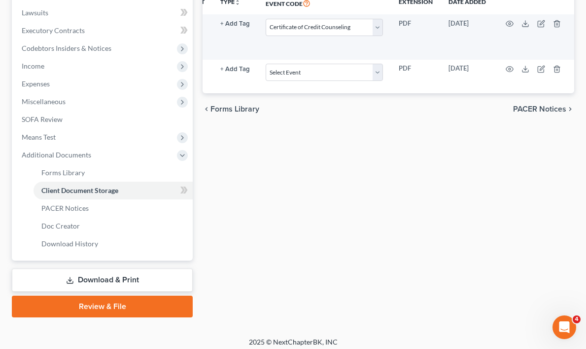
scroll to position [263, 0]
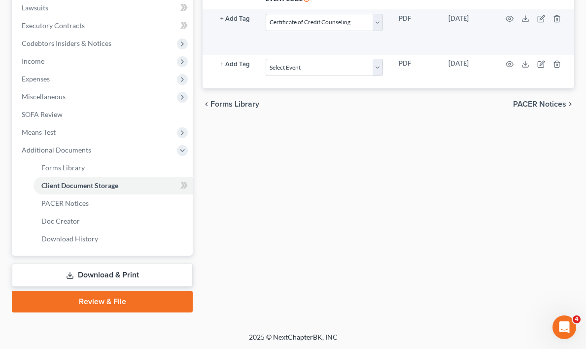
click at [98, 299] on link "Review & File" at bounding box center [102, 301] width 181 height 22
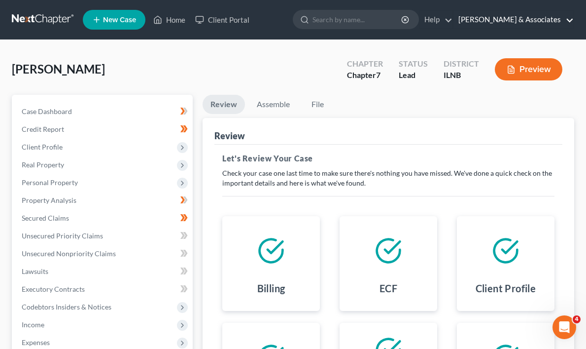
click at [572, 18] on link "[PERSON_NAME] & Associates" at bounding box center [514, 20] width 120 height 18
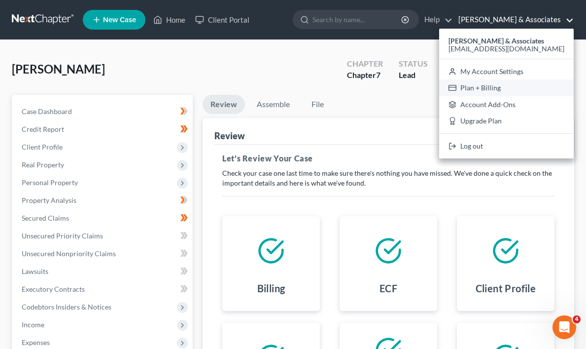
click at [524, 88] on link "Plan + Billing" at bounding box center [506, 87] width 135 height 17
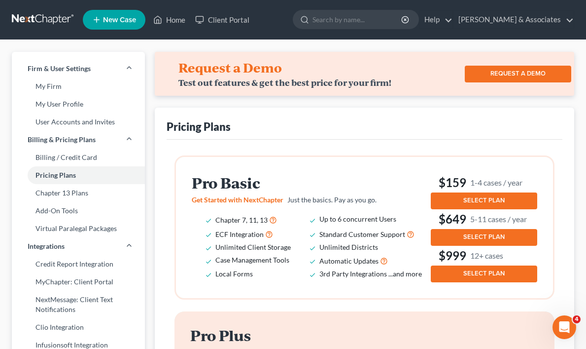
click at [480, 198] on span "SELECT PLAN" at bounding box center [484, 200] width 41 height 8
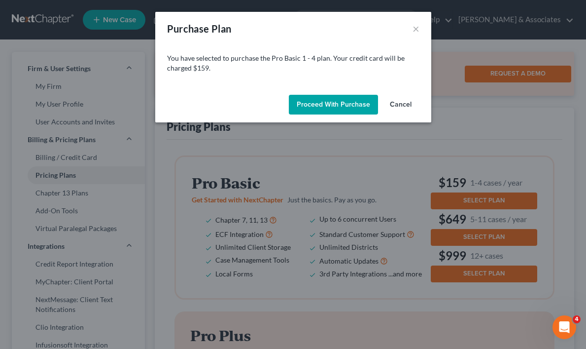
click at [345, 104] on button "Proceed with Purchase" at bounding box center [333, 105] width 89 height 20
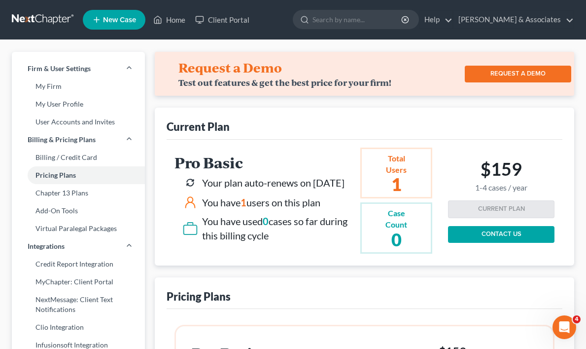
click at [505, 178] on h2 "$159 1-4 cases / year" at bounding box center [501, 175] width 52 height 34
click at [570, 21] on link "[PERSON_NAME] & Associates" at bounding box center [514, 20] width 120 height 18
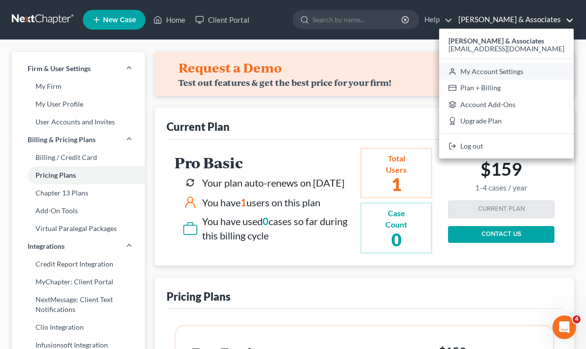
click at [545, 71] on link "My Account Settings" at bounding box center [506, 71] width 135 height 17
select select "25"
select select "23"
select select "14"
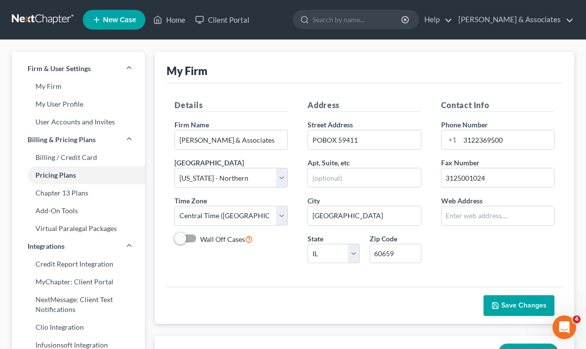
click at [516, 304] on span "Save Changes" at bounding box center [524, 305] width 45 height 8
click at [235, 21] on link "Client Portal" at bounding box center [222, 20] width 64 height 18
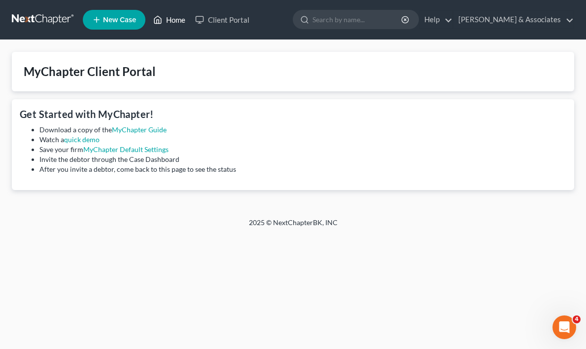
click at [175, 17] on link "Home" at bounding box center [169, 20] width 42 height 18
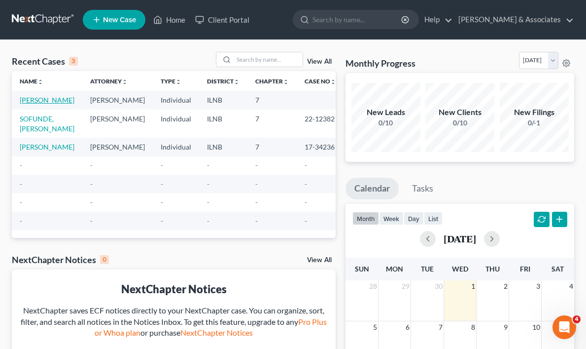
click at [34, 104] on link "[PERSON_NAME]" at bounding box center [47, 100] width 55 height 8
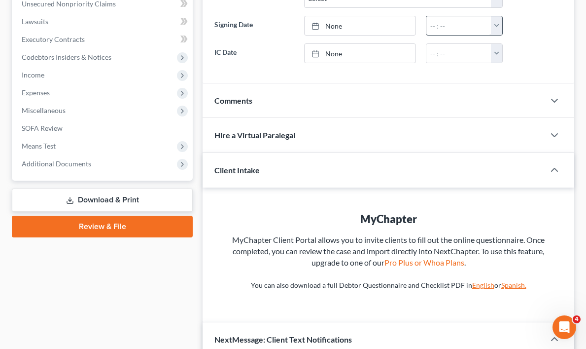
scroll to position [253, 0]
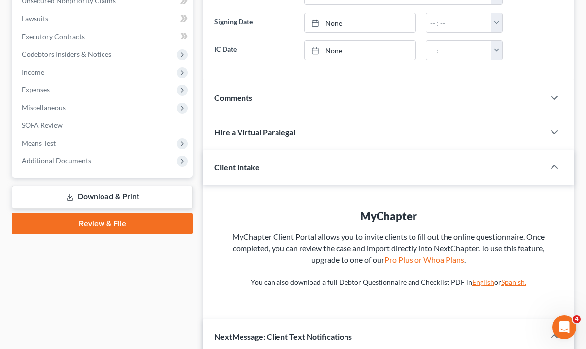
click at [126, 221] on link "Review & File" at bounding box center [102, 224] width 181 height 22
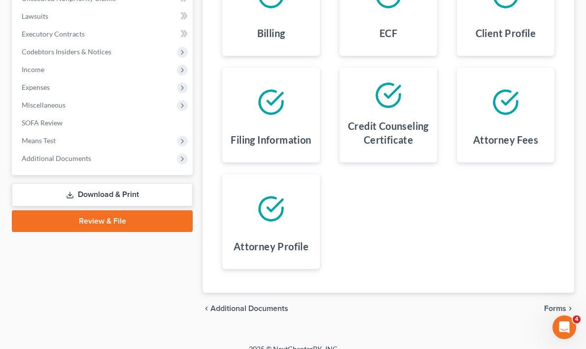
scroll to position [255, 0]
click at [521, 233] on div "Billing ECF Client Profile Filing Information Credit Counseling Certificate Att…" at bounding box center [389, 114] width 352 height 331
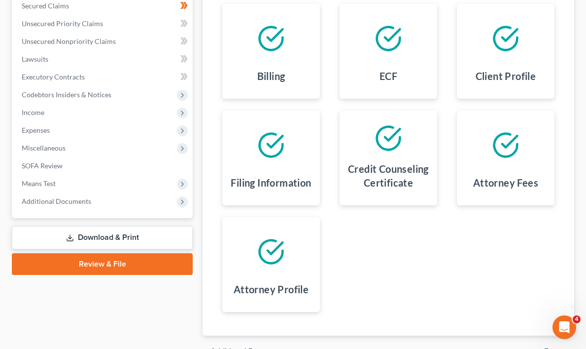
scroll to position [210, 0]
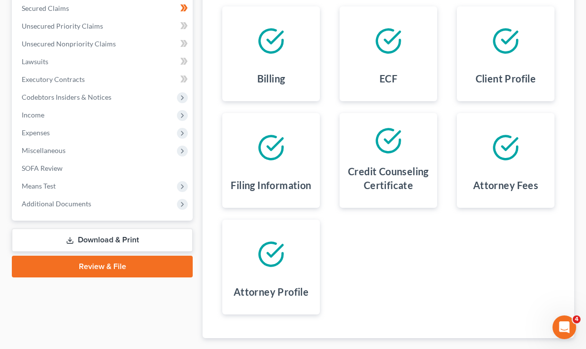
click at [134, 267] on link "Review & File" at bounding box center [102, 266] width 181 height 22
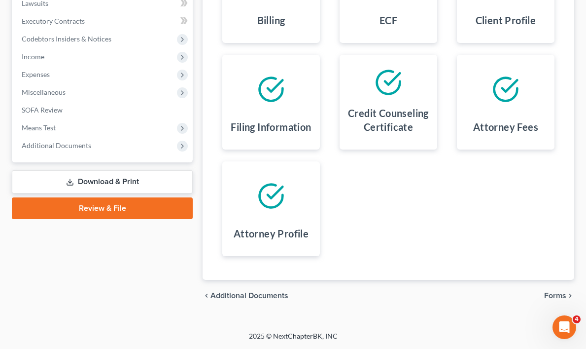
scroll to position [0, 0]
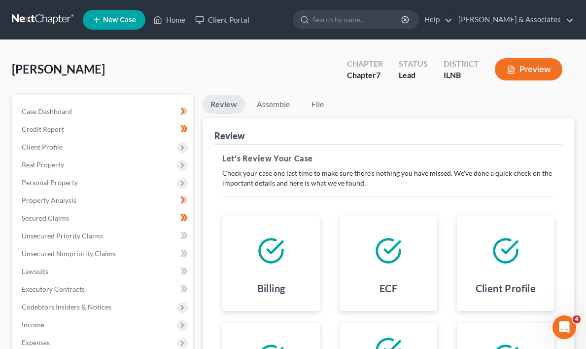
click at [531, 66] on button "Preview" at bounding box center [529, 69] width 68 height 22
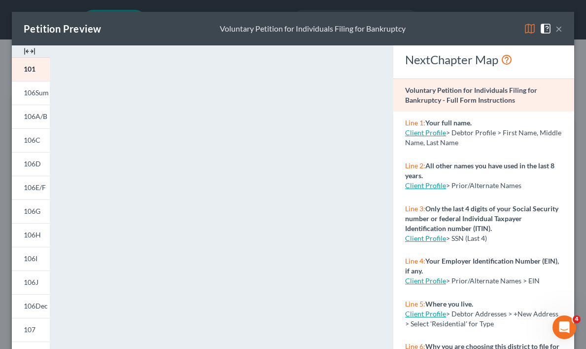
click at [558, 29] on button "×" at bounding box center [559, 29] width 7 height 12
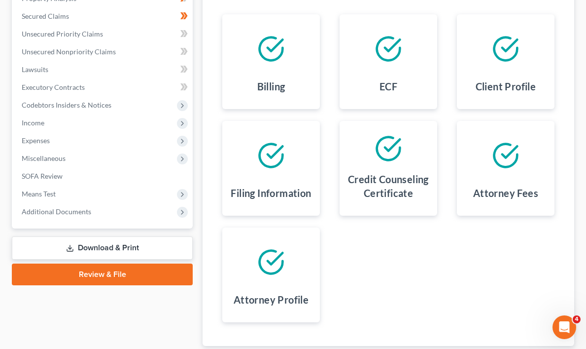
scroll to position [269, 0]
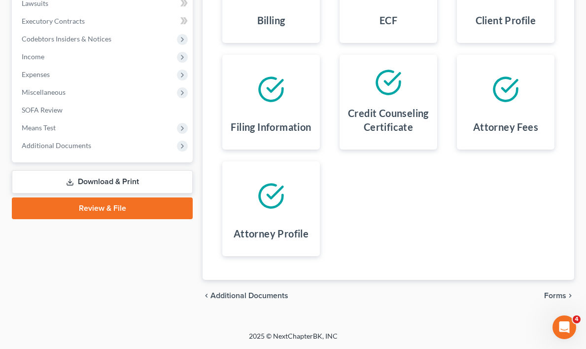
click at [105, 204] on link "Review & File" at bounding box center [102, 208] width 181 height 22
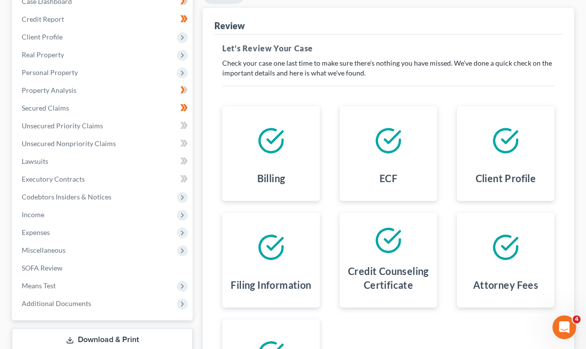
scroll to position [0, 0]
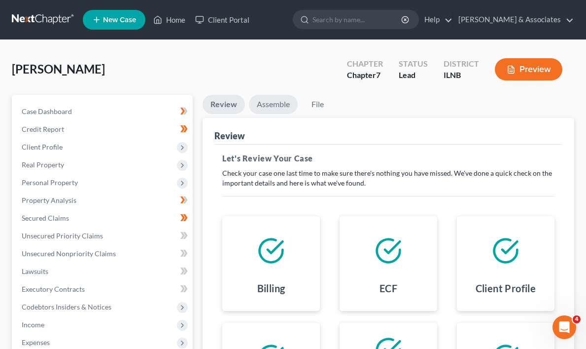
click at [274, 104] on link "Assemble" at bounding box center [273, 104] width 49 height 19
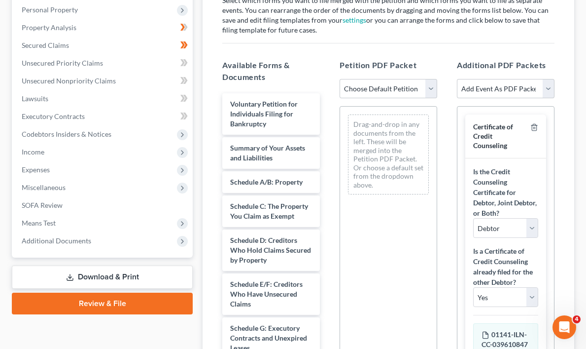
scroll to position [174, 0]
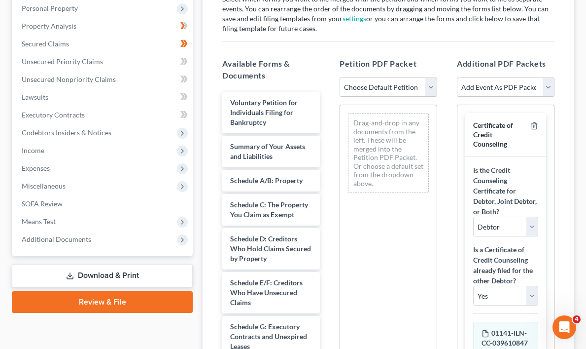
click at [431, 85] on select "Choose Default Petition PDF Packet Emergency Filing (Voluntary Petition and Cre…" at bounding box center [389, 87] width 98 height 20
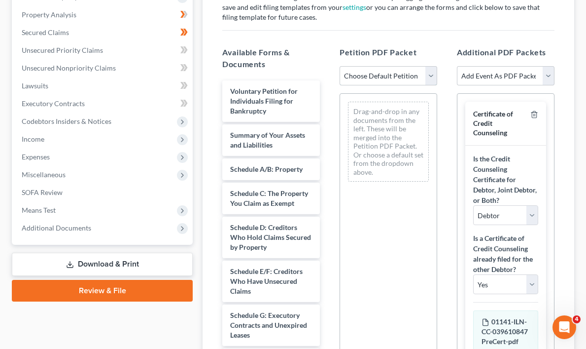
scroll to position [195, 0]
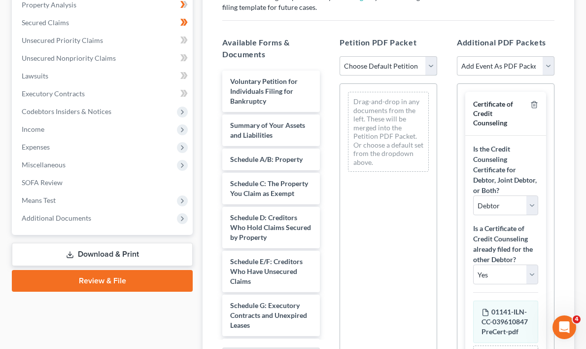
click at [430, 65] on select "Choose Default Petition PDF Packet Emergency Filing (Voluntary Petition and Cre…" at bounding box center [389, 66] width 98 height 20
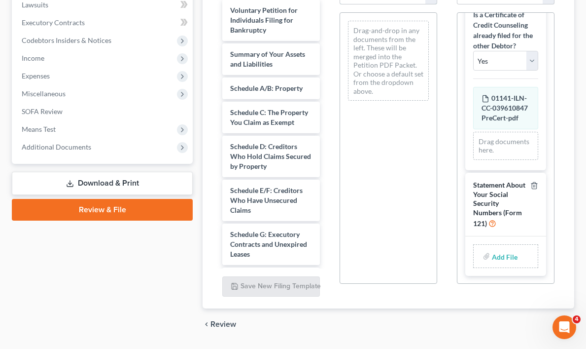
scroll to position [294, 0]
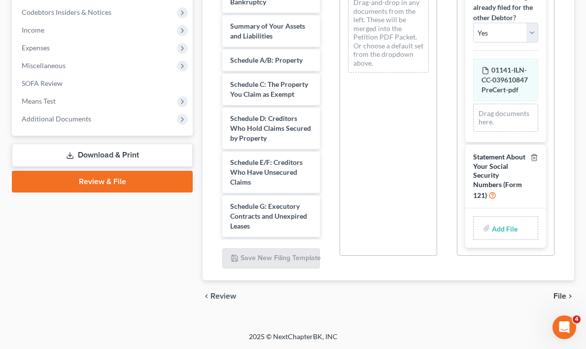
click at [496, 229] on input "file" at bounding box center [504, 228] width 24 height 18
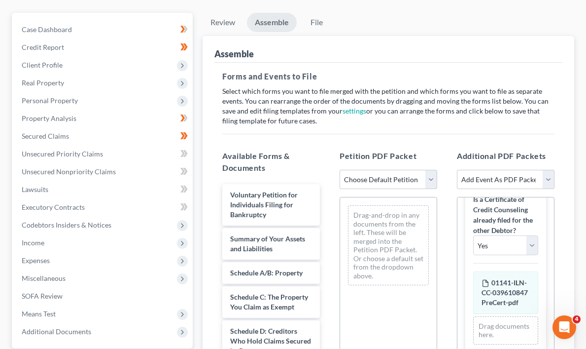
scroll to position [0, 0]
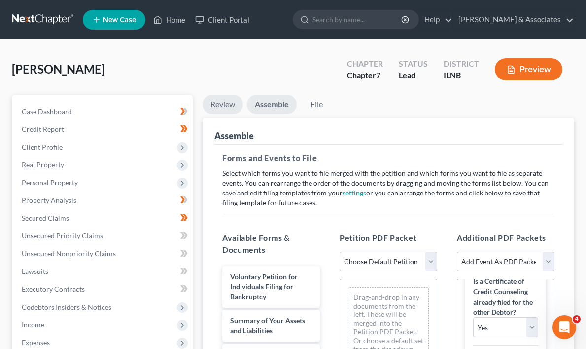
click at [219, 104] on link "Review" at bounding box center [223, 104] width 40 height 19
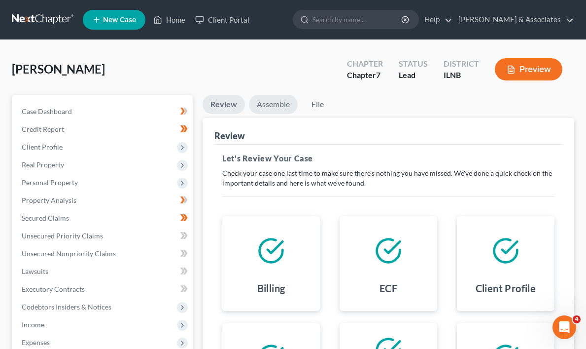
click at [270, 102] on link "Assemble" at bounding box center [273, 104] width 49 height 19
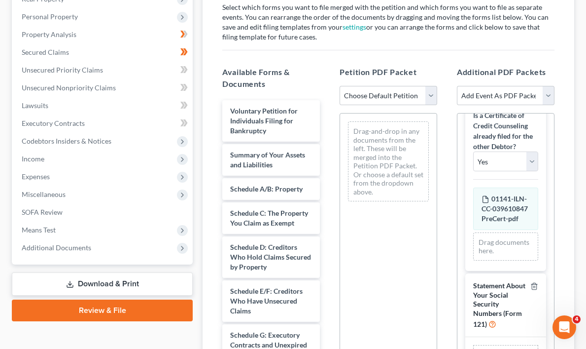
scroll to position [169, 0]
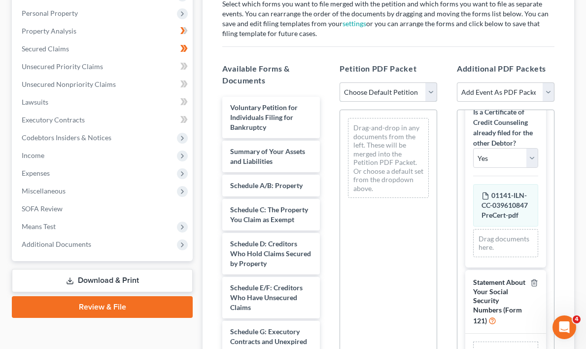
click at [430, 92] on select "Choose Default Petition PDF Packet Emergency Filing (Voluntary Petition and Cre…" at bounding box center [389, 92] width 98 height 20
select select "1"
click at [340, 82] on select "Choose Default Petition PDF Packet Emergency Filing (Voluntary Petition and Cre…" at bounding box center [389, 92] width 98 height 20
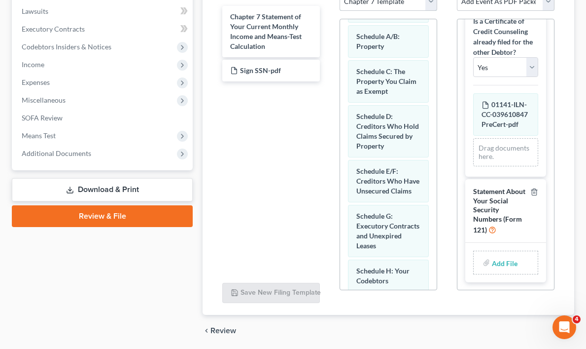
scroll to position [294, 0]
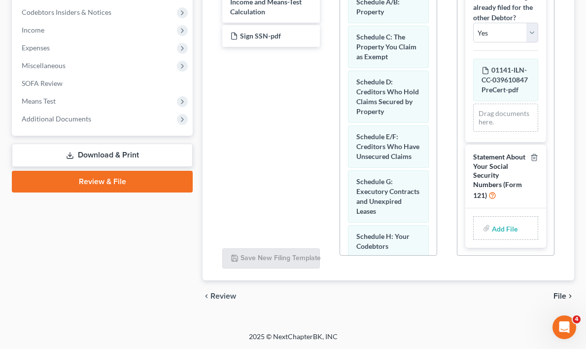
click at [506, 228] on input "file" at bounding box center [504, 228] width 24 height 18
click at [501, 229] on input "file" at bounding box center [504, 228] width 24 height 18
type input "C:\fakepath\Sign SSN.pdf"
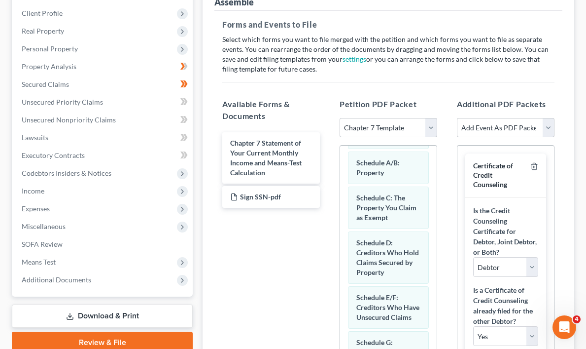
scroll to position [143, 0]
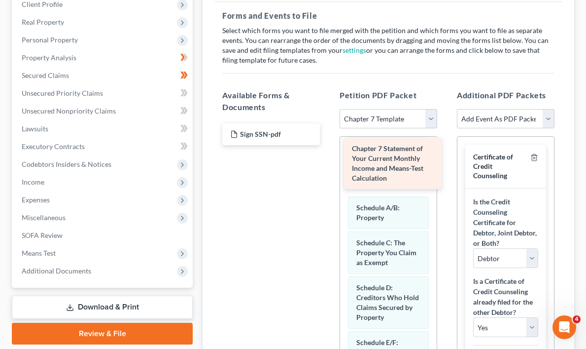
drag, startPoint x: 281, startPoint y: 145, endPoint x: 402, endPoint y: 159, distance: 122.7
click at [328, 145] on div "Chapter 7 Statement of Your Current Monthly Income and Means-Test Calculation C…" at bounding box center [271, 134] width 113 height 22
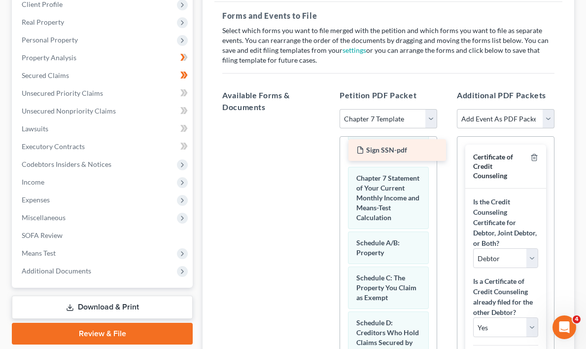
drag, startPoint x: 253, startPoint y: 132, endPoint x: 379, endPoint y: 147, distance: 127.2
click at [328, 121] on div "Sign SSN-pdf Sign SSN-pdf" at bounding box center [271, 121] width 113 height 0
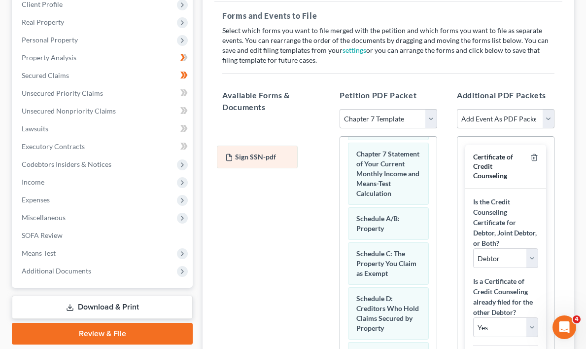
drag, startPoint x: 378, startPoint y: 162, endPoint x: 247, endPoint y: 156, distance: 130.8
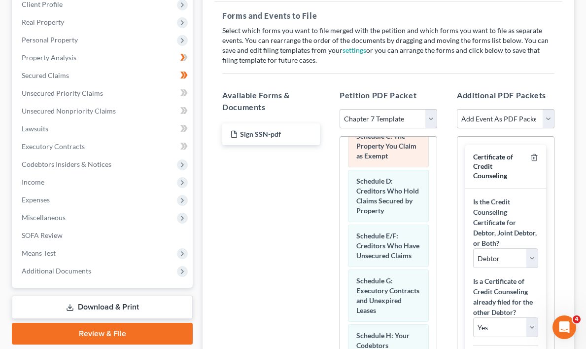
scroll to position [202, 0]
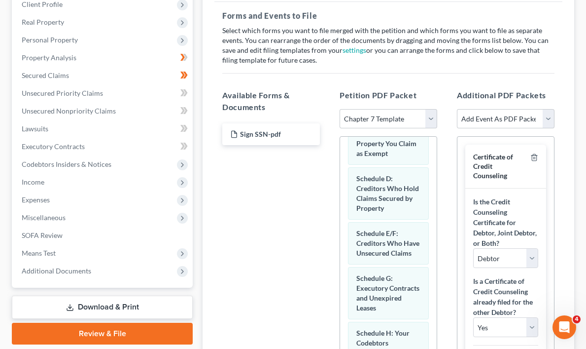
click at [270, 257] on div "Sign SSN-pdf" at bounding box center [271, 256] width 113 height 271
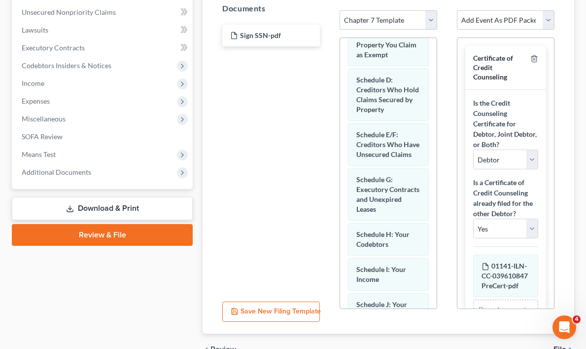
scroll to position [294, 0]
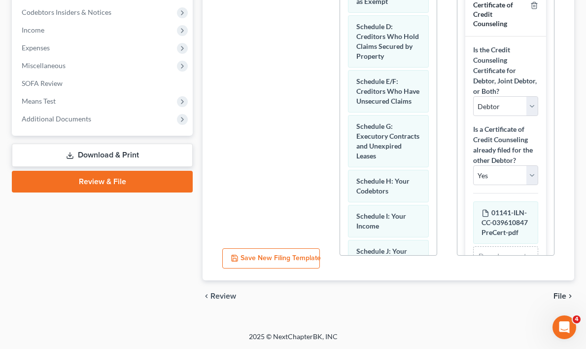
click at [270, 257] on button "Save New Filing Template" at bounding box center [271, 258] width 98 height 21
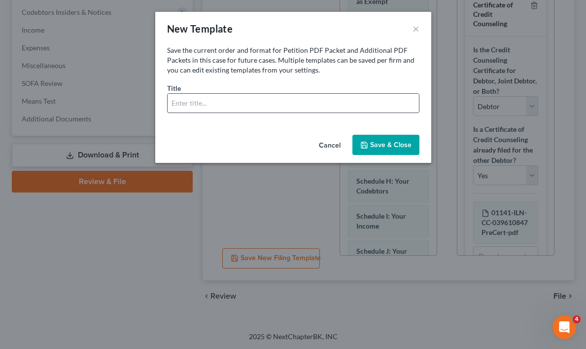
click at [245, 104] on input "text" at bounding box center [294, 103] width 252 height 19
type input "Nick ogogs Nedw"
click at [391, 141] on button "Save & Close" at bounding box center [386, 145] width 67 height 21
select select "3"
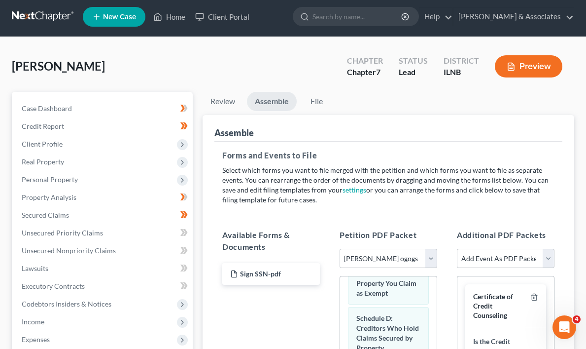
scroll to position [0, 0]
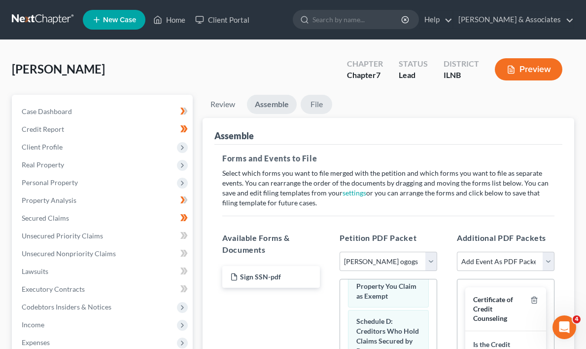
click at [317, 102] on link "File" at bounding box center [317, 104] width 32 height 19
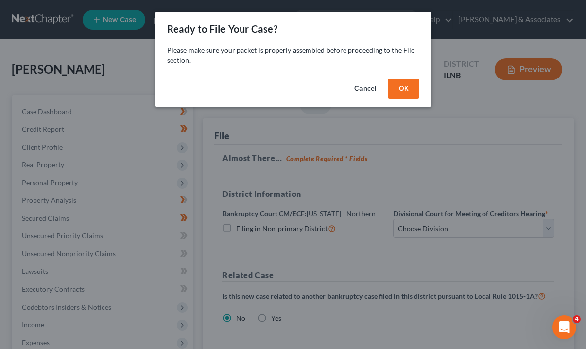
click at [402, 86] on button "OK" at bounding box center [404, 89] width 32 height 20
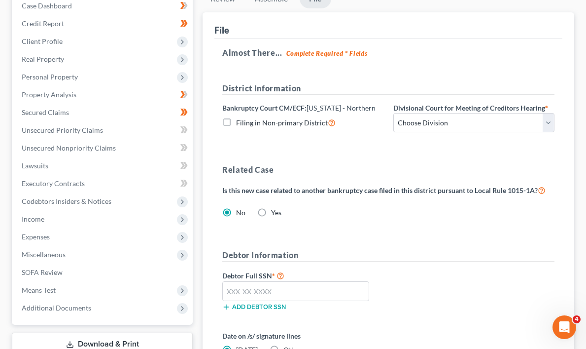
scroll to position [105, 0]
click at [549, 123] on select "Choose Division Chicago Rockford" at bounding box center [474, 123] width 161 height 20
select select "0"
click at [394, 113] on select "Choose Division Chicago Rockford" at bounding box center [474, 123] width 161 height 20
click at [245, 290] on input "text" at bounding box center [295, 292] width 147 height 20
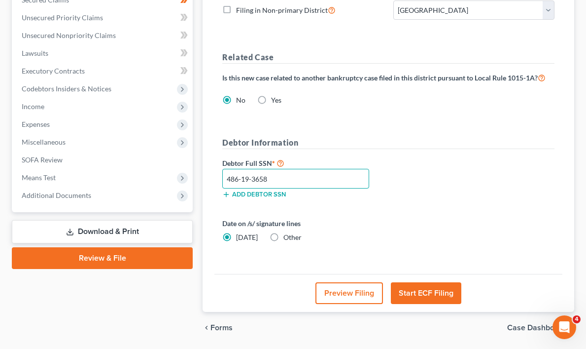
scroll to position [250, 0]
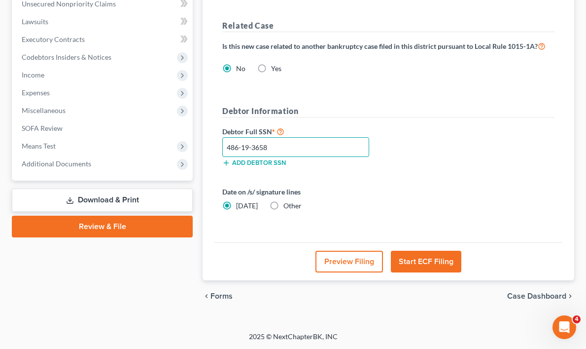
type input "486-19-3658"
click at [429, 259] on button "Start ECF Filing" at bounding box center [426, 262] width 71 height 22
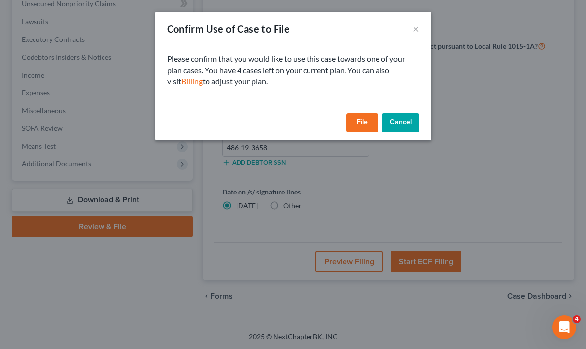
click at [361, 120] on button "File" at bounding box center [363, 123] width 32 height 20
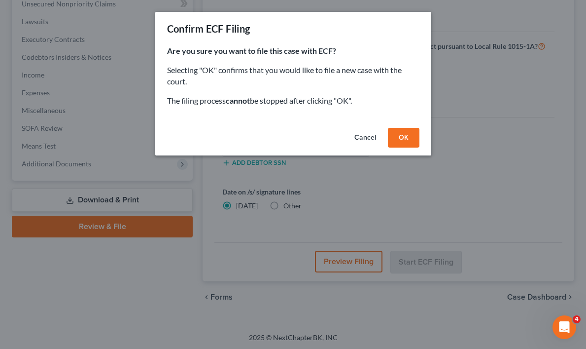
click at [404, 137] on button "OK" at bounding box center [404, 138] width 32 height 20
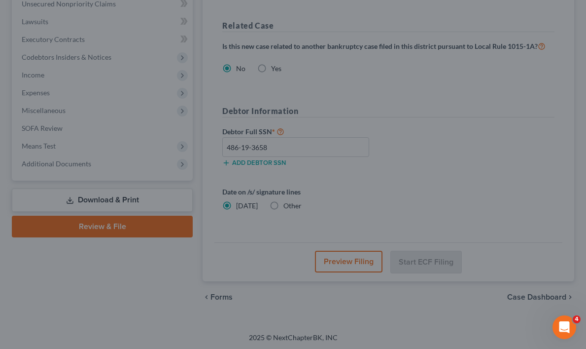
scroll to position [175, 0]
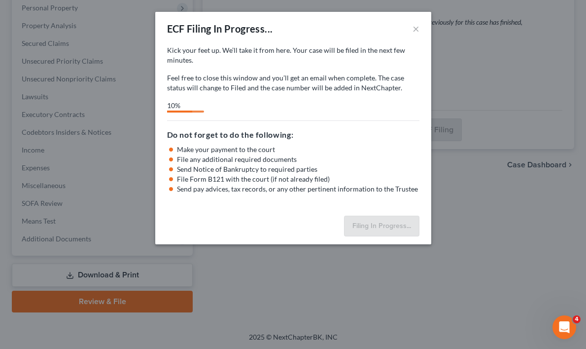
select select "0"
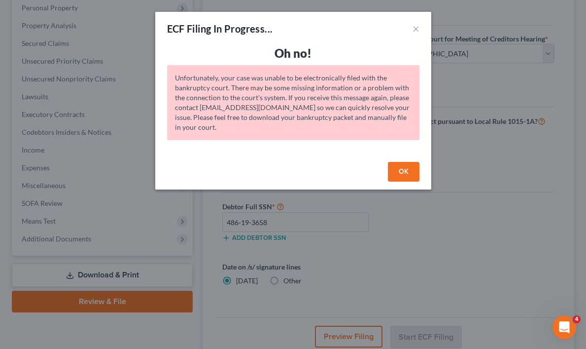
click at [410, 170] on button "OK" at bounding box center [404, 172] width 32 height 20
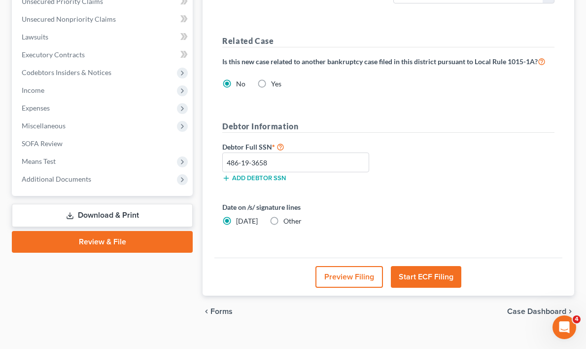
scroll to position [250, 0]
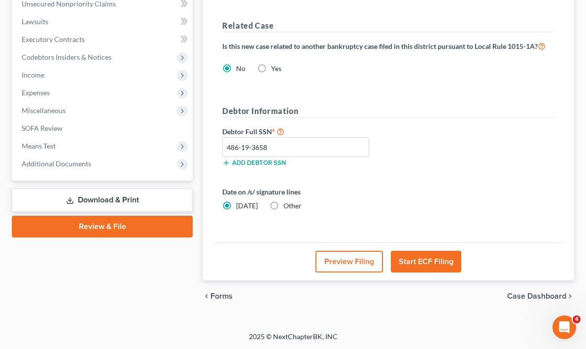
click at [428, 263] on button "Start ECF Filing" at bounding box center [426, 262] width 71 height 22
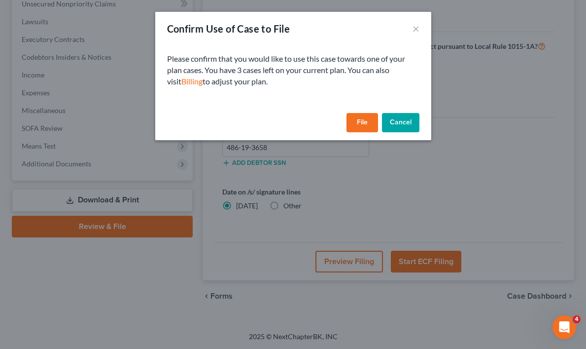
click at [362, 128] on button "File" at bounding box center [363, 123] width 32 height 20
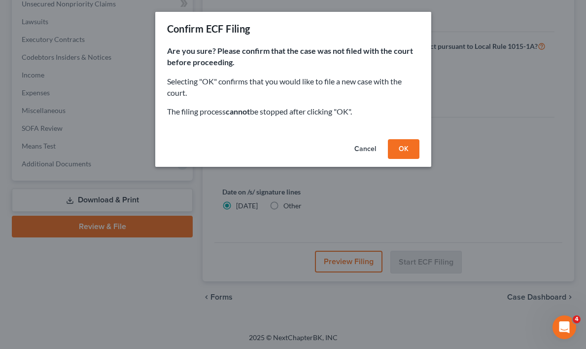
click at [407, 149] on button "OK" at bounding box center [404, 149] width 32 height 20
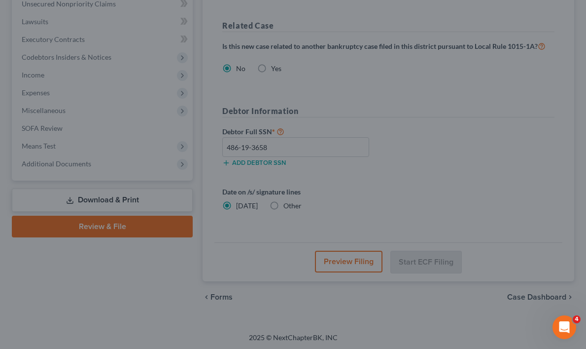
scroll to position [175, 0]
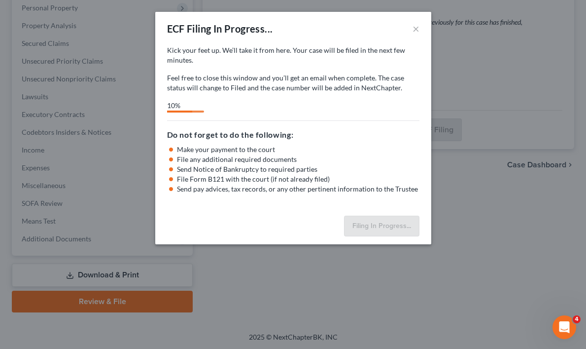
select select "0"
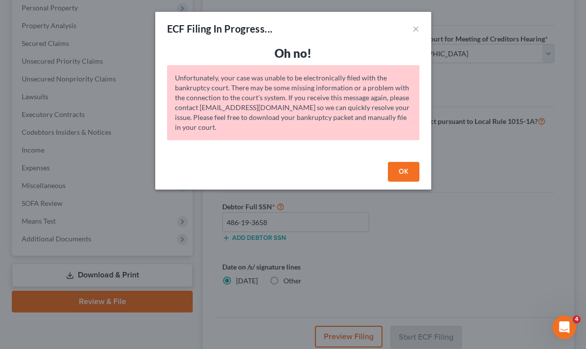
scroll to position [1130, 0]
click at [410, 168] on button "OK" at bounding box center [404, 172] width 32 height 20
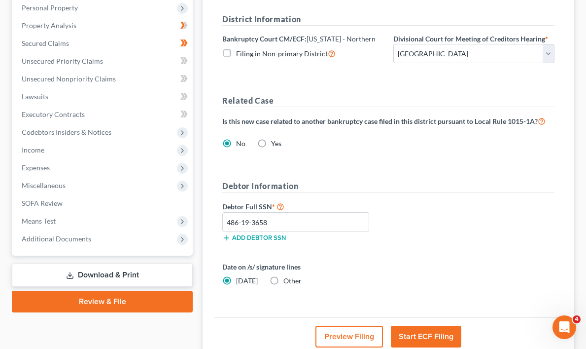
click at [352, 334] on button "Preview Filing" at bounding box center [350, 336] width 68 height 22
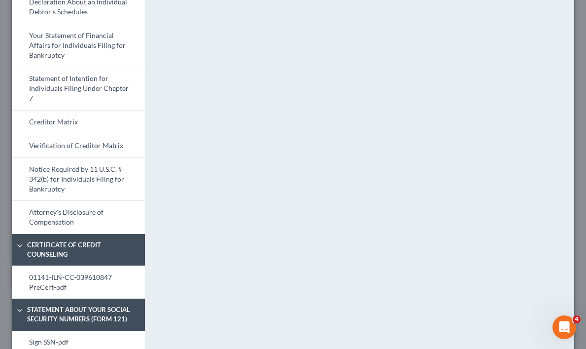
scroll to position [445, 0]
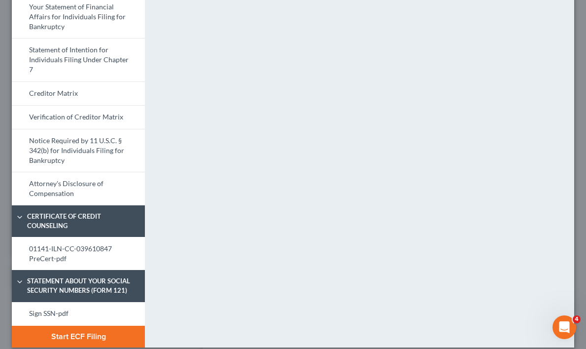
click at [77, 326] on button "Start ECF Filing" at bounding box center [78, 336] width 133 height 22
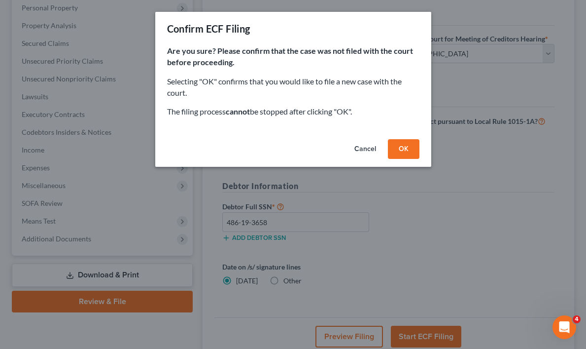
click at [409, 145] on button "OK" at bounding box center [404, 149] width 32 height 20
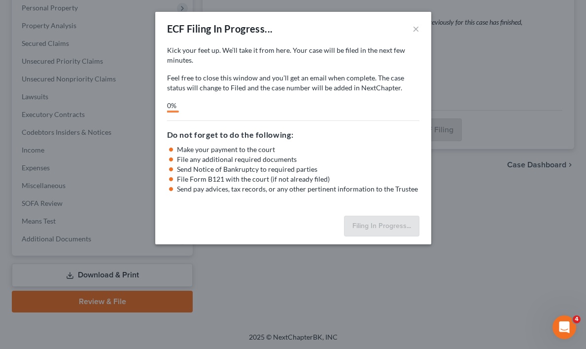
click at [499, 214] on div "ECF Filing In Progress... × Kick your feet up. We’ll take it from here. Your ca…" at bounding box center [293, 174] width 586 height 349
select select "0"
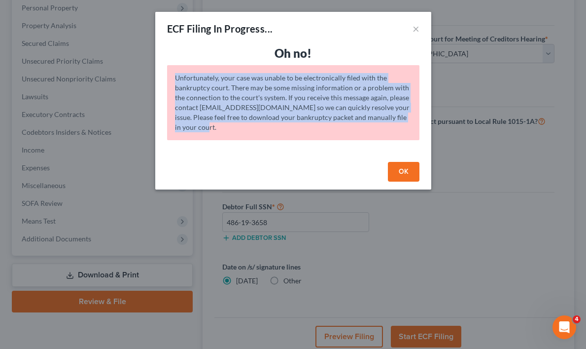
drag, startPoint x: 175, startPoint y: 78, endPoint x: 258, endPoint y: 125, distance: 95.9
click at [258, 125] on div "Unfortunately, your case was unable to be electronically filed with the bankrup…" at bounding box center [293, 102] width 253 height 75
copy div "Unfortunately, your case was unable to be electronically filed with the bankrup…"
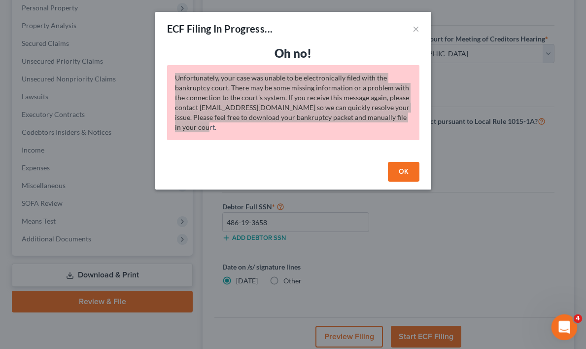
click at [570, 323] on icon "Open Intercom Messenger" at bounding box center [563, 326] width 16 height 16
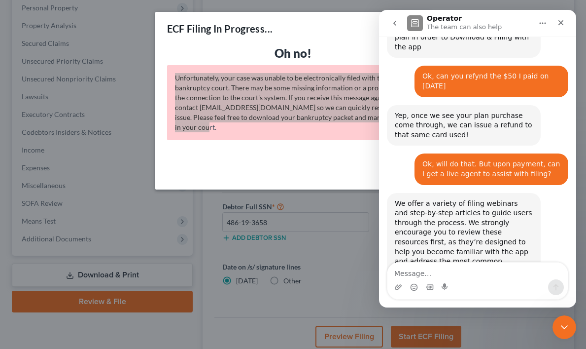
scroll to position [1114, 0]
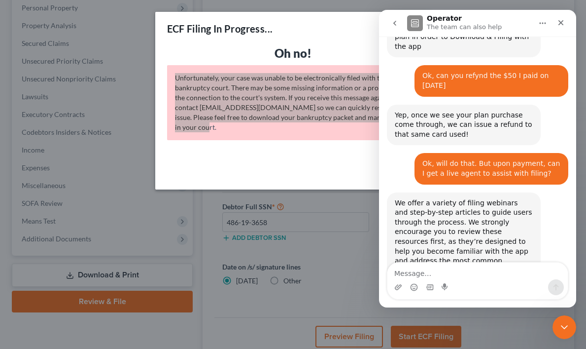
click at [406, 275] on textarea "Message…" at bounding box center [478, 270] width 181 height 17
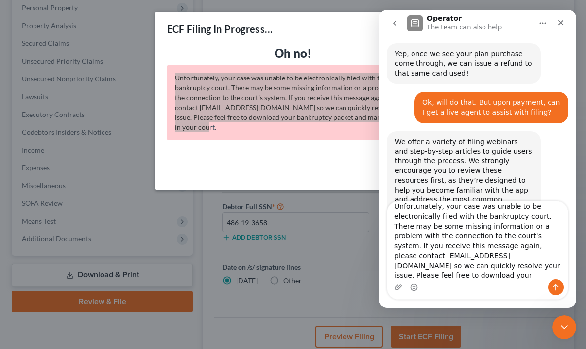
scroll to position [1175, 0]
type textarea "Unfortunately, your case was unable to be electronically filed with the bankrup…"
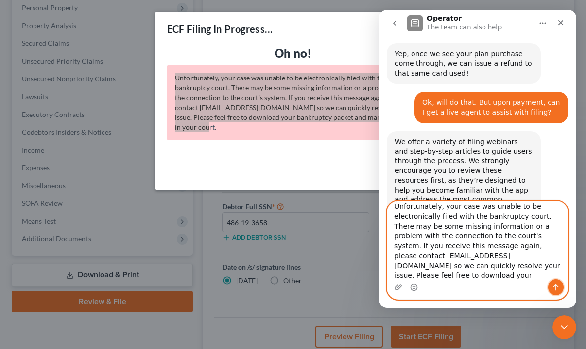
click at [557, 286] on icon "Send a message…" at bounding box center [556, 287] width 5 height 6
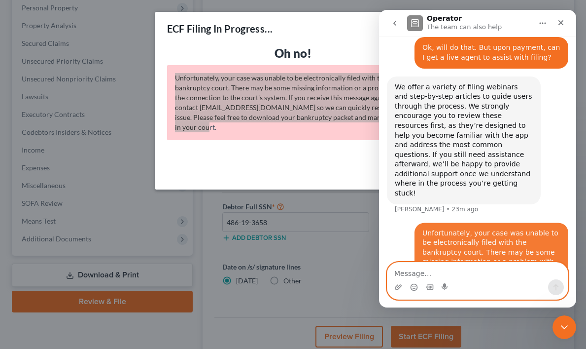
scroll to position [1230, 0]
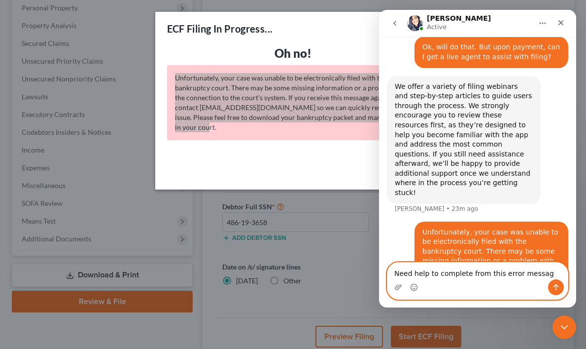
type textarea "Need help to complete from this error message"
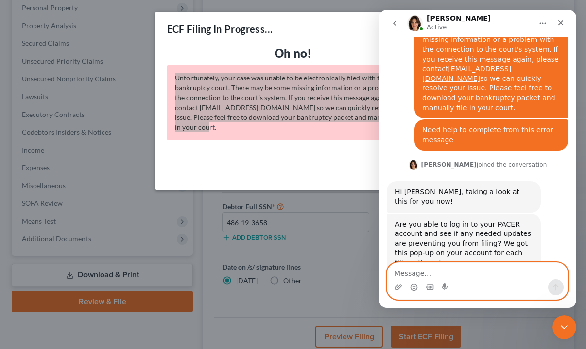
scroll to position [1444, 0]
